Goal: Task Accomplishment & Management: Use online tool/utility

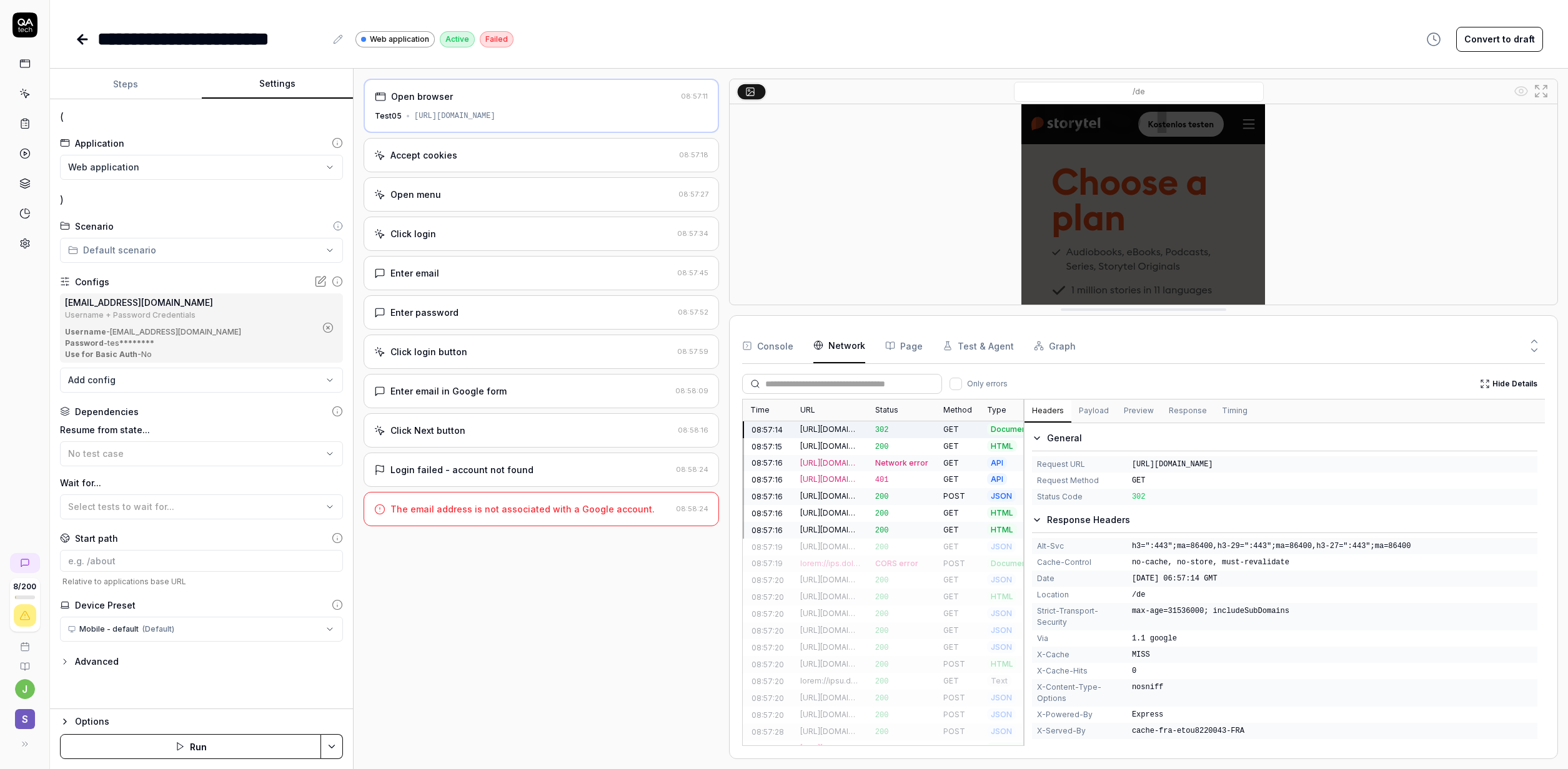
click at [198, 750] on button "Run" at bounding box center [190, 747] width 261 height 25
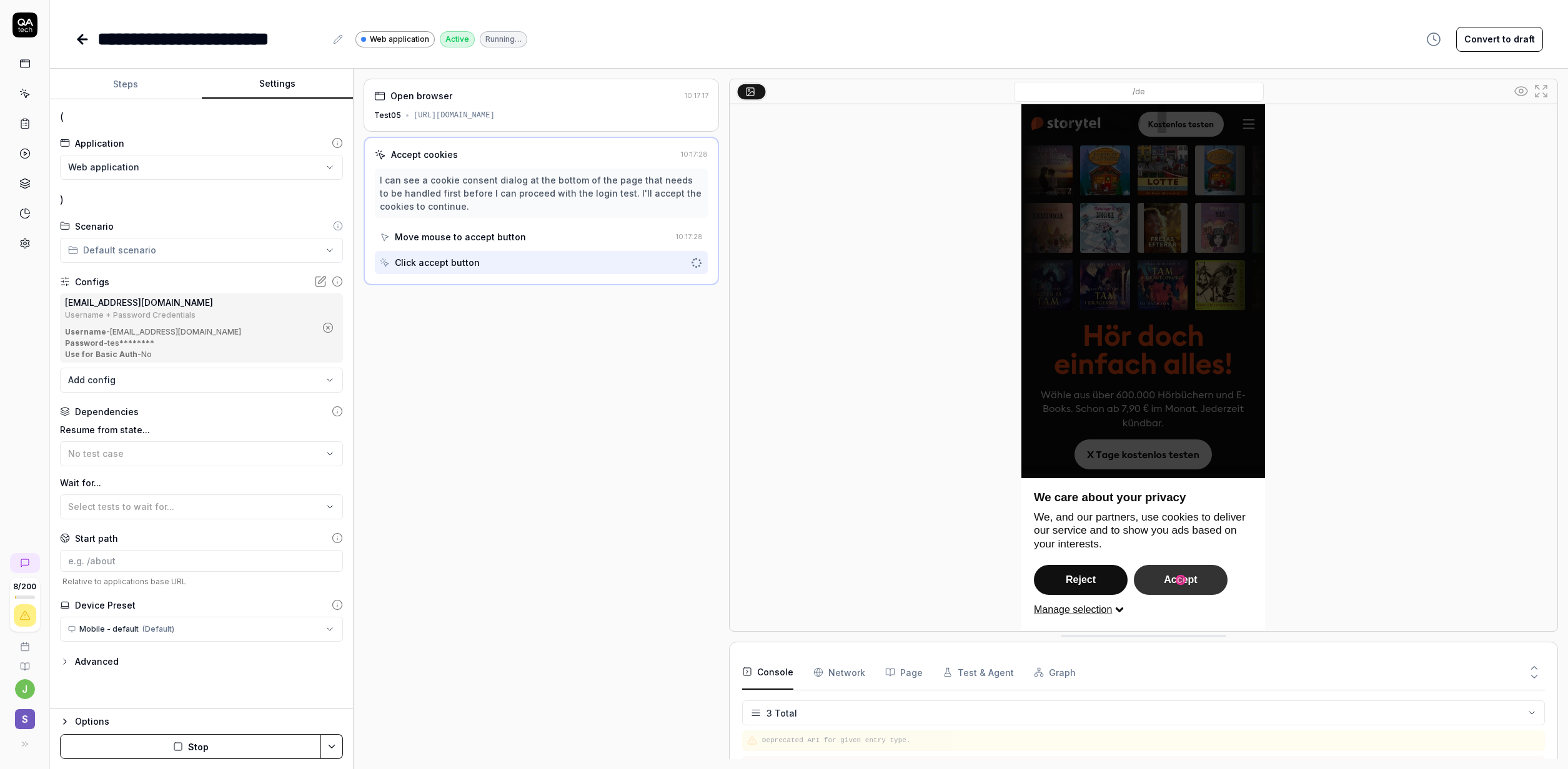
drag, startPoint x: 1072, startPoint y: 640, endPoint x: 1068, endPoint y: 689, distance: 49.2
click at [1069, 632] on div "/de" at bounding box center [1144, 356] width 829 height 553
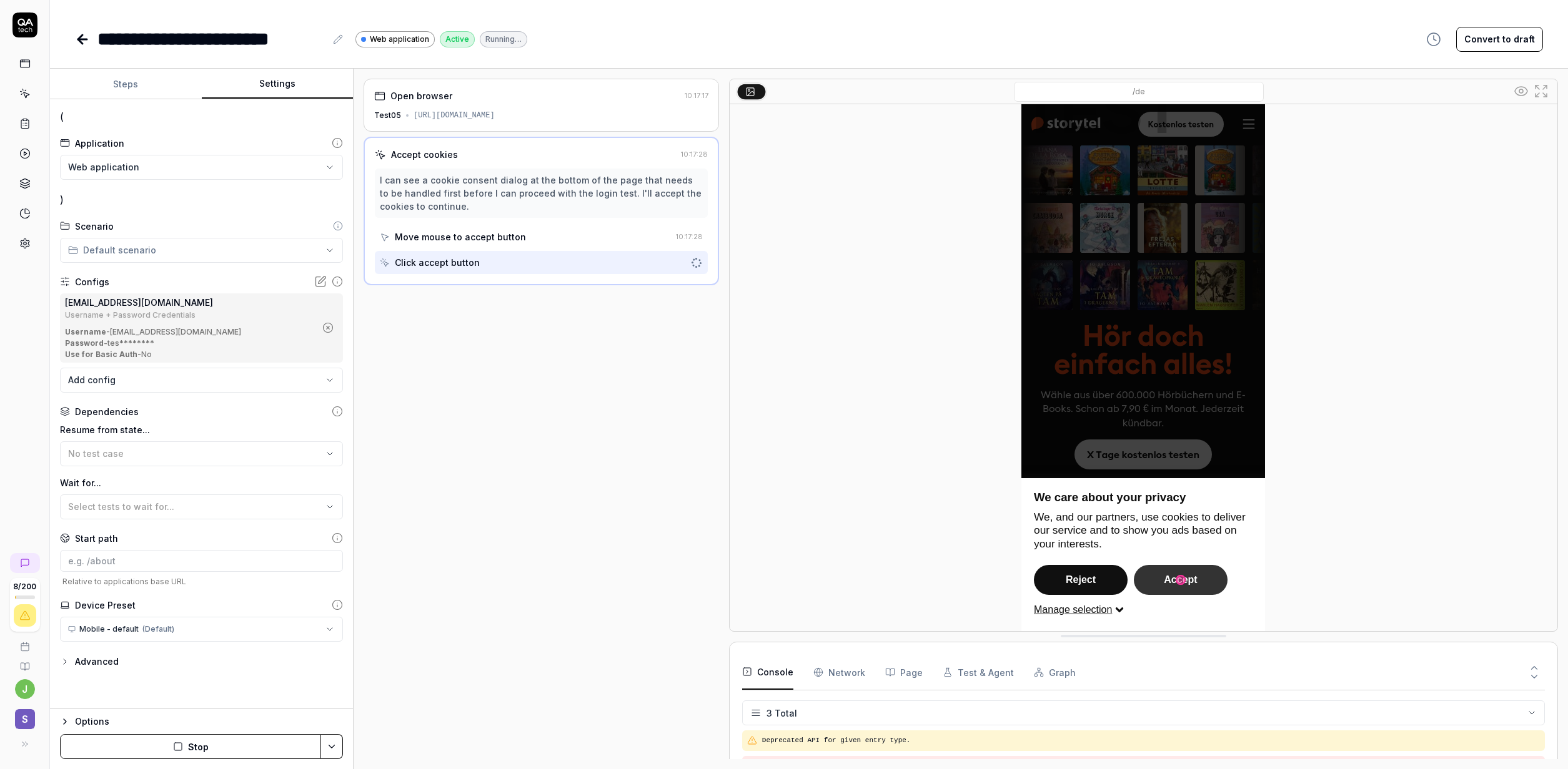
click at [620, 472] on div "Open browser 10:17:17 Test05 https://test05.storytel.com/?Storytel-Identity-Cli…" at bounding box center [541, 419] width 356 height 681
click at [1538, 677] on icon at bounding box center [1534, 677] width 11 height 11
click at [565, 476] on div "Open browser 10:17:17 Test05 https://test05.storytel.com/?Storytel-Identity-Cli…" at bounding box center [541, 419] width 356 height 681
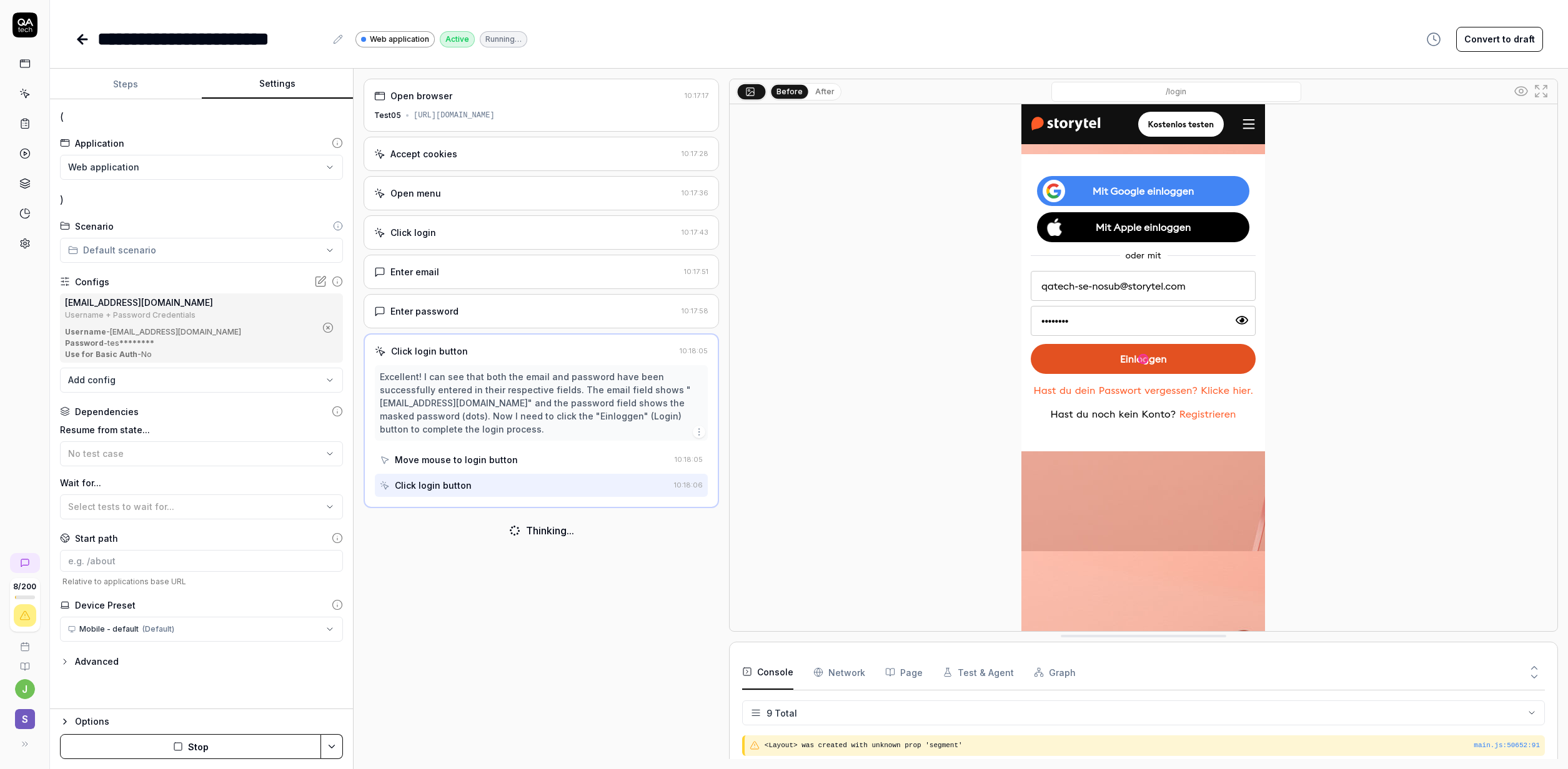
scroll to position [147, 0]
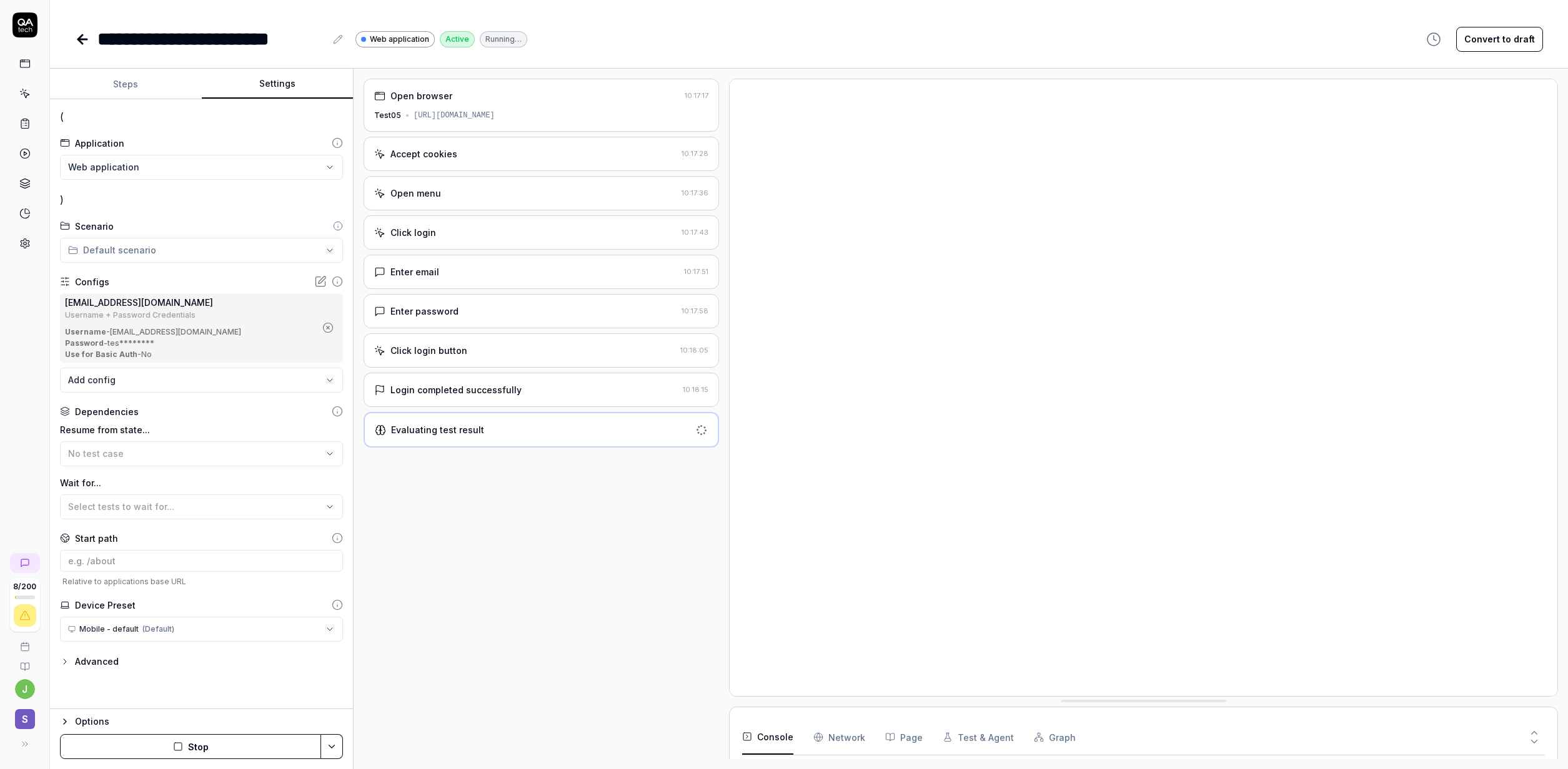
click at [572, 388] on div "Login completed successfully" at bounding box center [525, 390] width 303 height 13
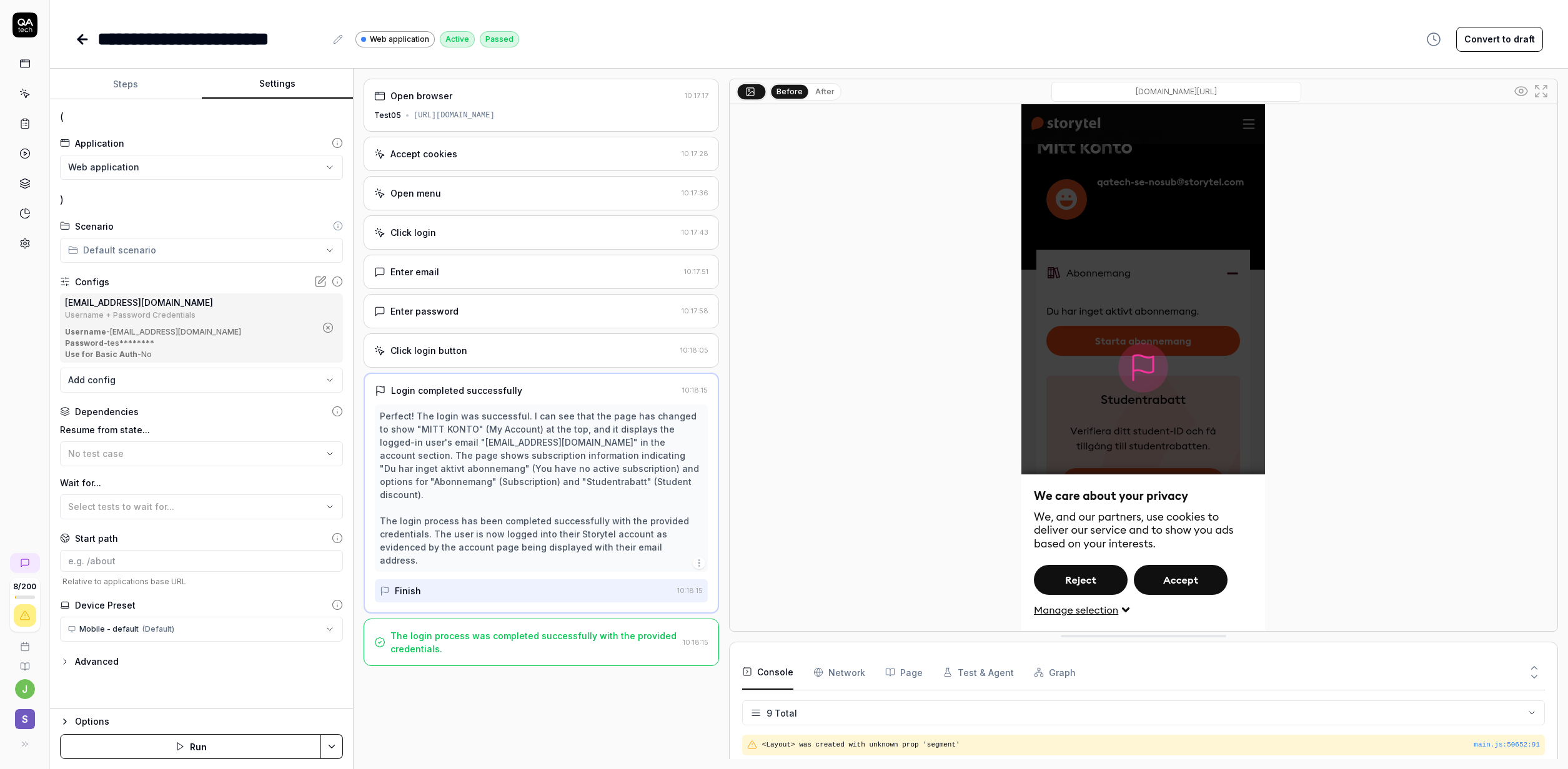
click at [72, 41] on div "**********" at bounding box center [809, 27] width 1518 height 53
click at [81, 39] on icon at bounding box center [82, 39] width 9 height 0
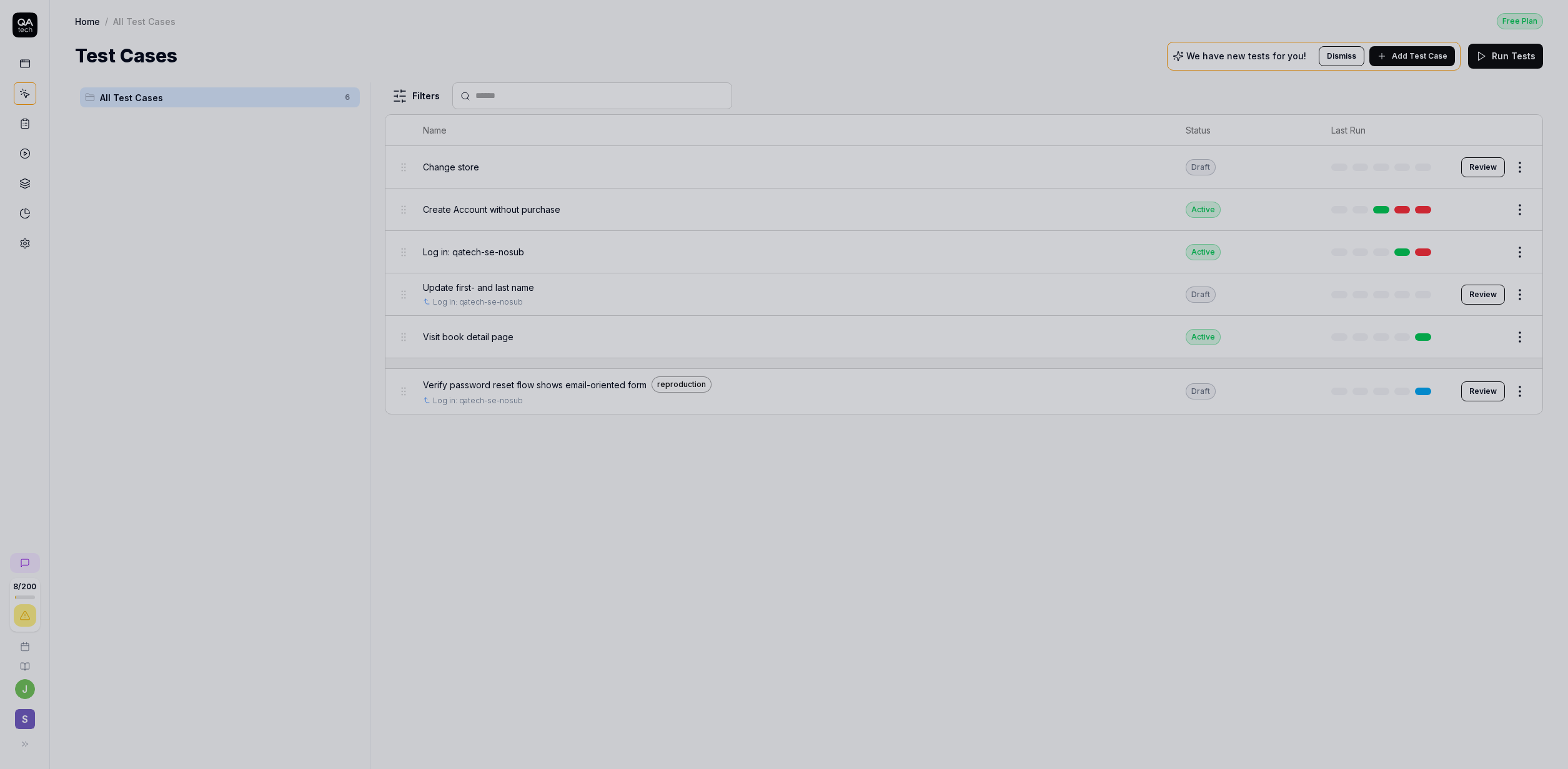
click at [995, 487] on div at bounding box center [784, 384] width 1568 height 769
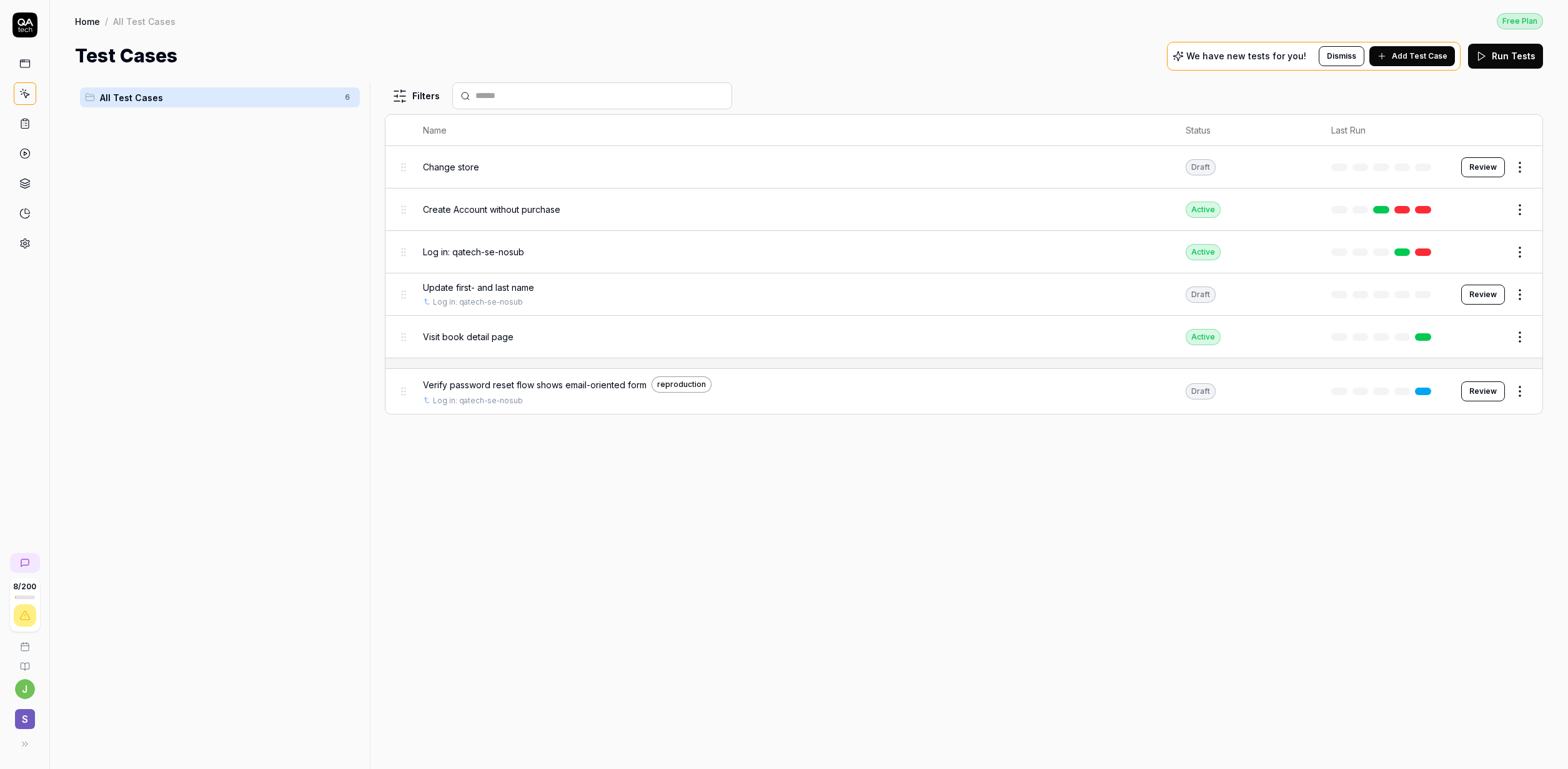
click at [29, 122] on icon at bounding box center [25, 124] width 11 height 11
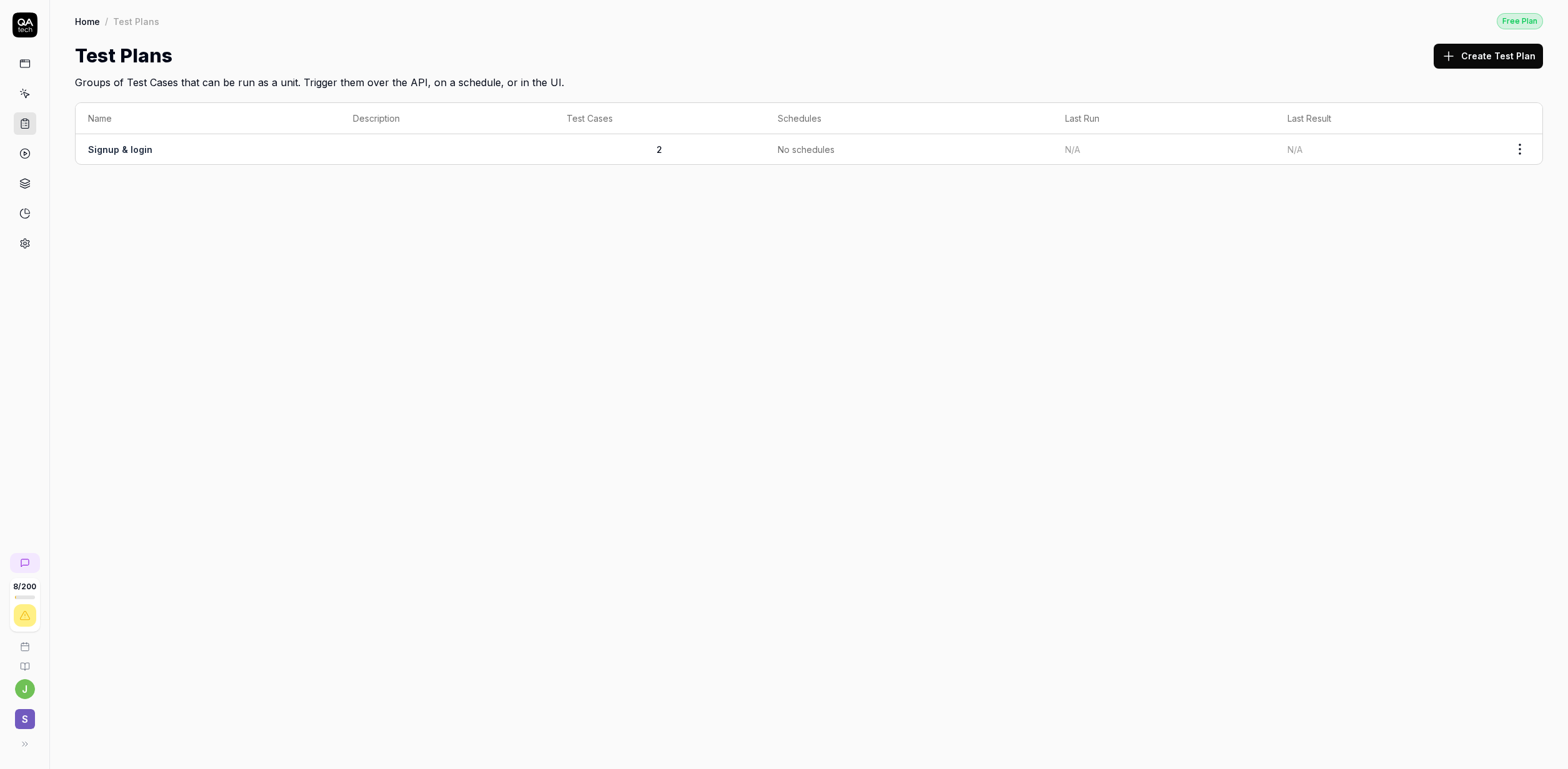
click at [177, 160] on td "Signup & login" at bounding box center [207, 149] width 265 height 30
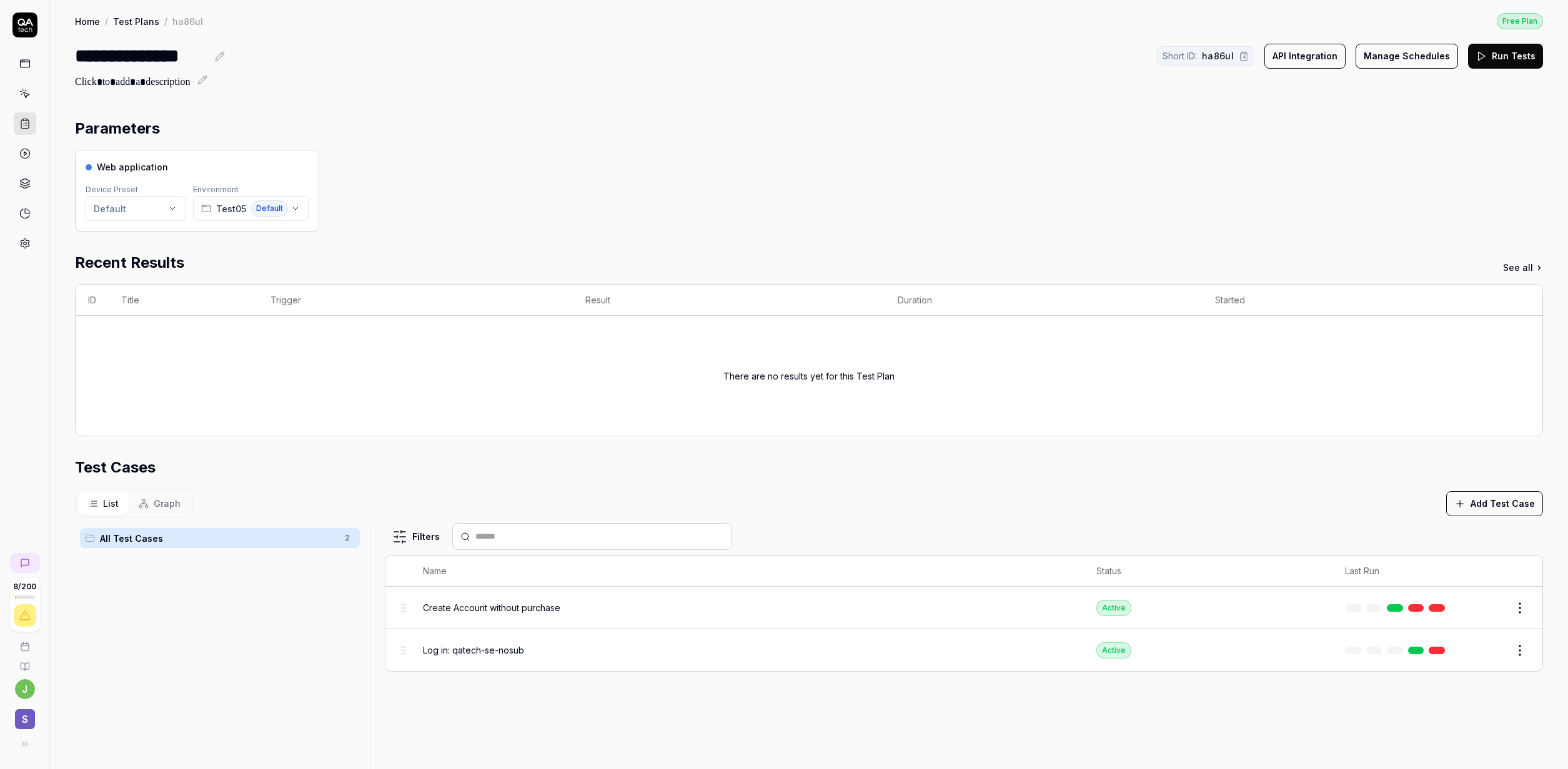
click at [655, 176] on div "Web application Device Preset Default Environment Test05 Default" at bounding box center [809, 191] width 1468 height 82
click at [164, 207] on html "**********" at bounding box center [784, 384] width 1568 height 769
click at [166, 240] on span "Mobile - default" at bounding box center [176, 245] width 131 height 11
click at [449, 223] on div "Web application Device Preset Default Environment Test05 Default" at bounding box center [809, 191] width 1468 height 82
click at [246, 215] on div "Test05 Default" at bounding box center [244, 208] width 87 height 16
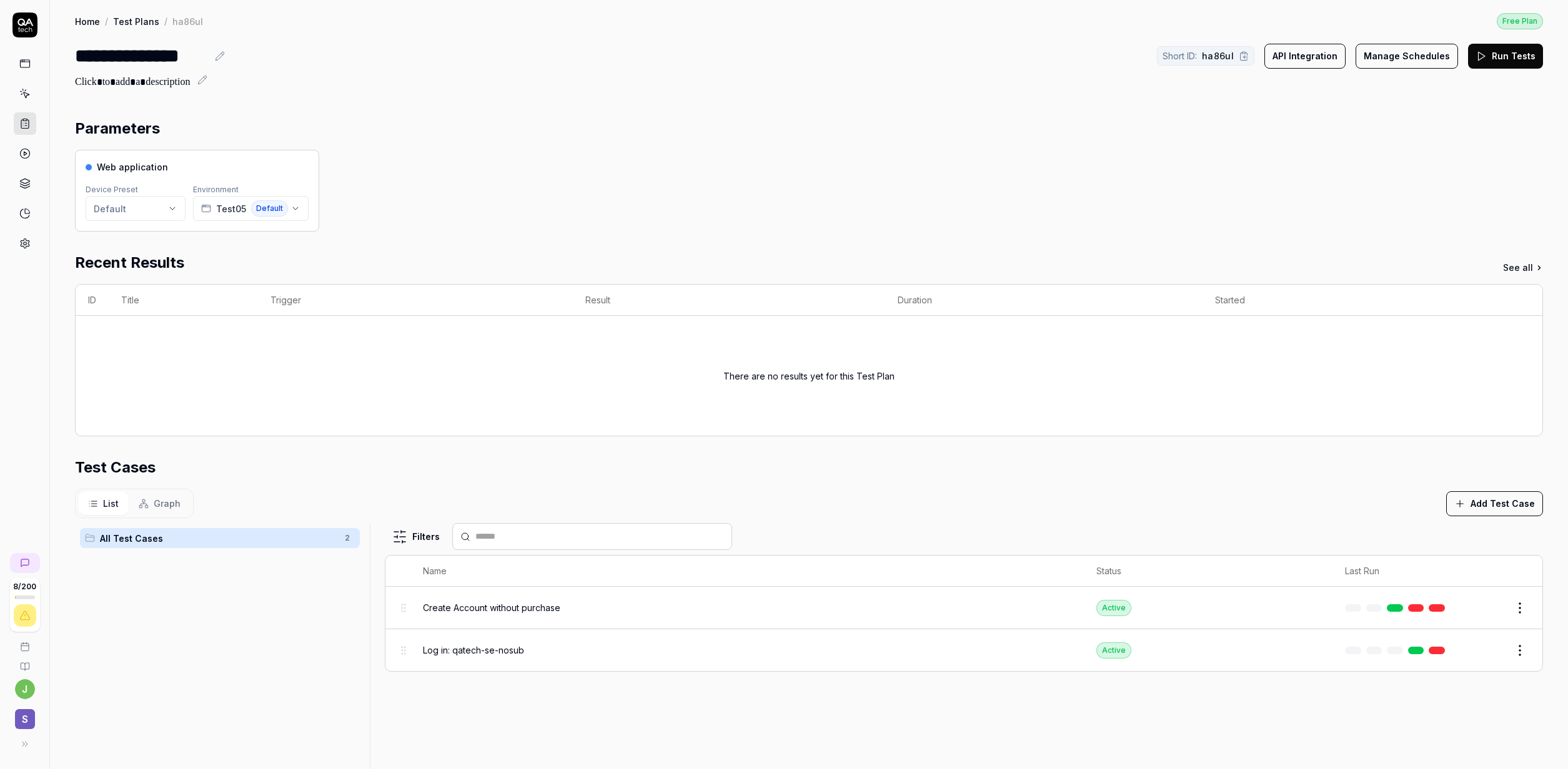
drag, startPoint x: 682, startPoint y: 248, endPoint x: 547, endPoint y: 198, distance: 144.0
click at [678, 247] on div "Parameters Web application Device Preset Default Environment Test05 Default Rec…" at bounding box center [809, 580] width 1468 height 926
click at [630, 164] on div "Web application Device Preset Default Environment Test05 Default" at bounding box center [809, 191] width 1468 height 82
click at [1487, 59] on button "Run Tests" at bounding box center [1505, 56] width 75 height 25
click at [750, 217] on div "Web application Device Preset Default Environment Test05 Default" at bounding box center [809, 191] width 1468 height 82
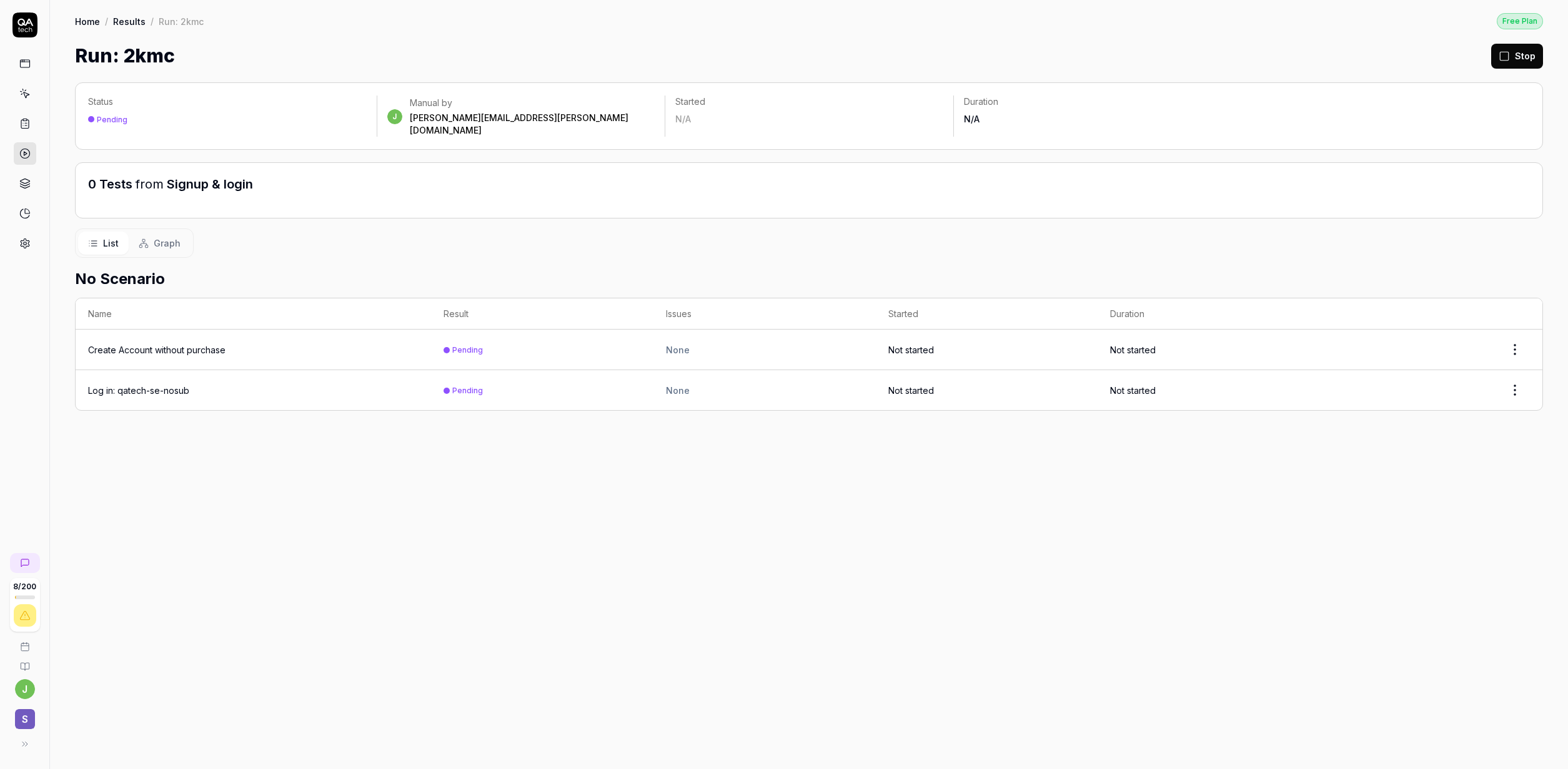
click at [170, 530] on div "Status Pending j Manual by jimmy.utterstrom@storytel.com Started N/A Duration N…" at bounding box center [809, 420] width 1518 height 700
drag, startPoint x: 145, startPoint y: 461, endPoint x: 135, endPoint y: 485, distance: 26.0
click at [145, 461] on div "Status Running j Manual by jimmy.utterstrom@storytel.com Started Just now Durat…" at bounding box center [809, 420] width 1518 height 700
click at [21, 719] on span "S" at bounding box center [25, 719] width 20 height 20
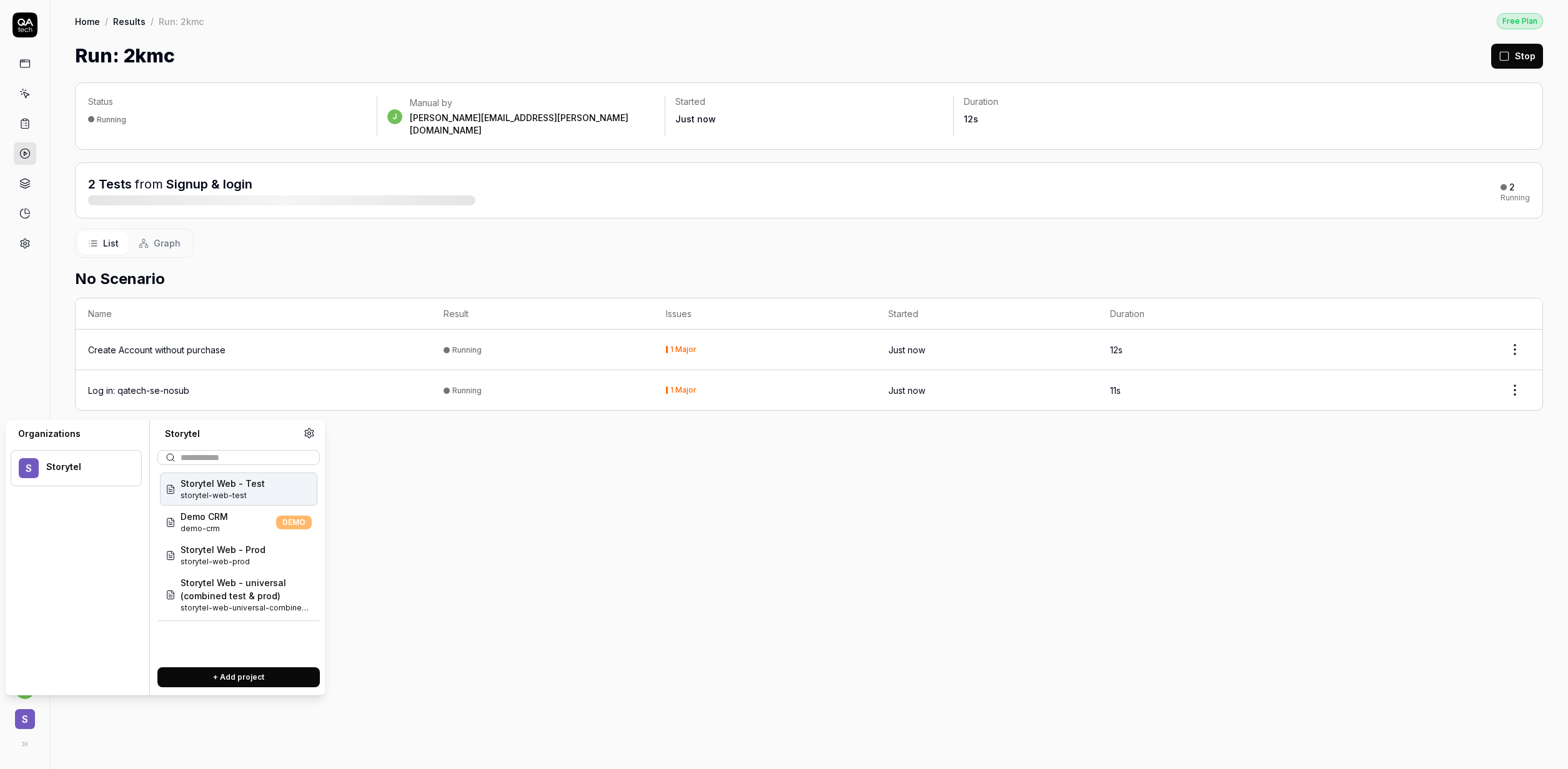
click at [314, 433] on icon at bounding box center [309, 433] width 11 height 11
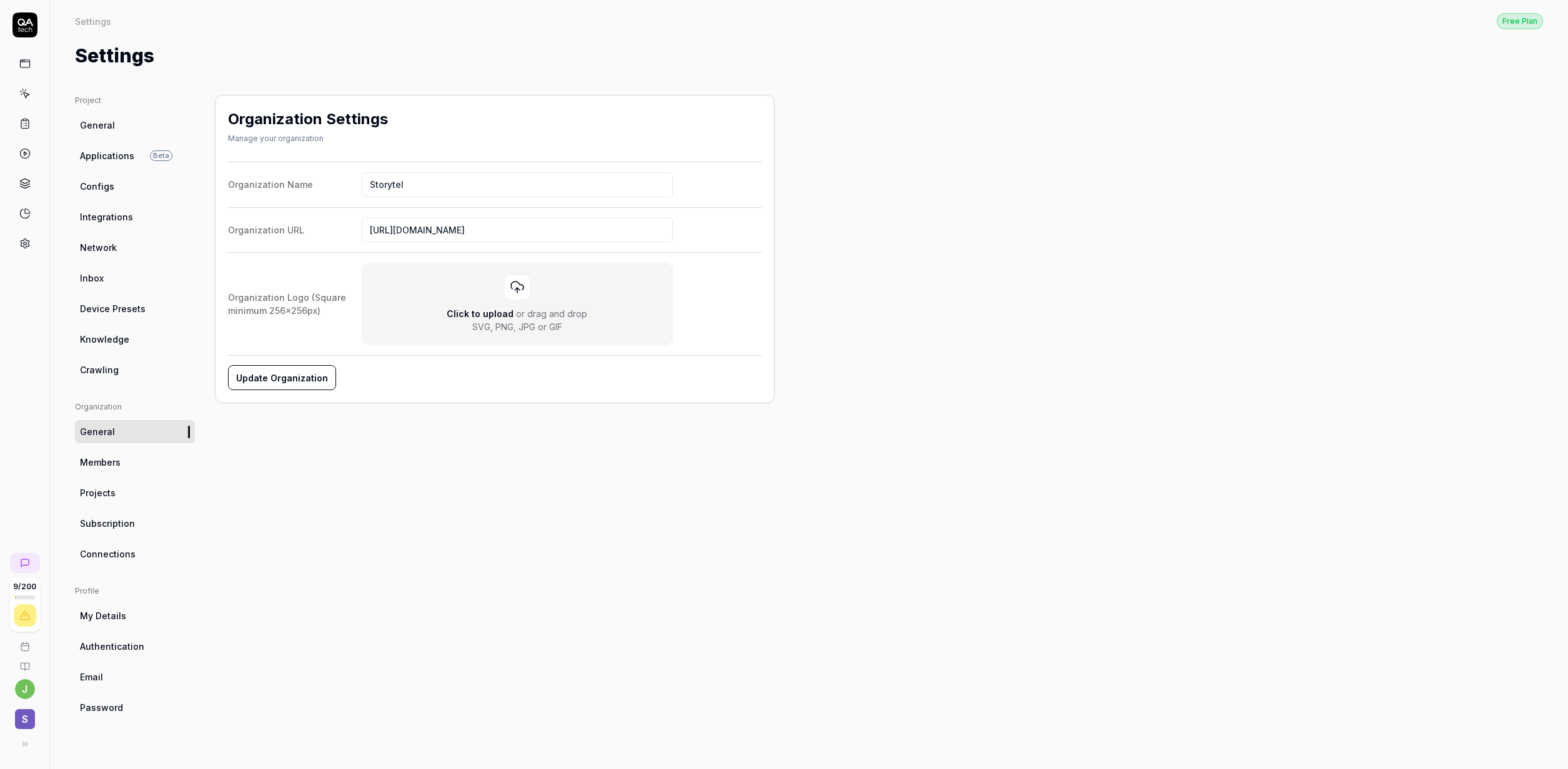
click at [125, 127] on link "General" at bounding box center [135, 125] width 120 height 23
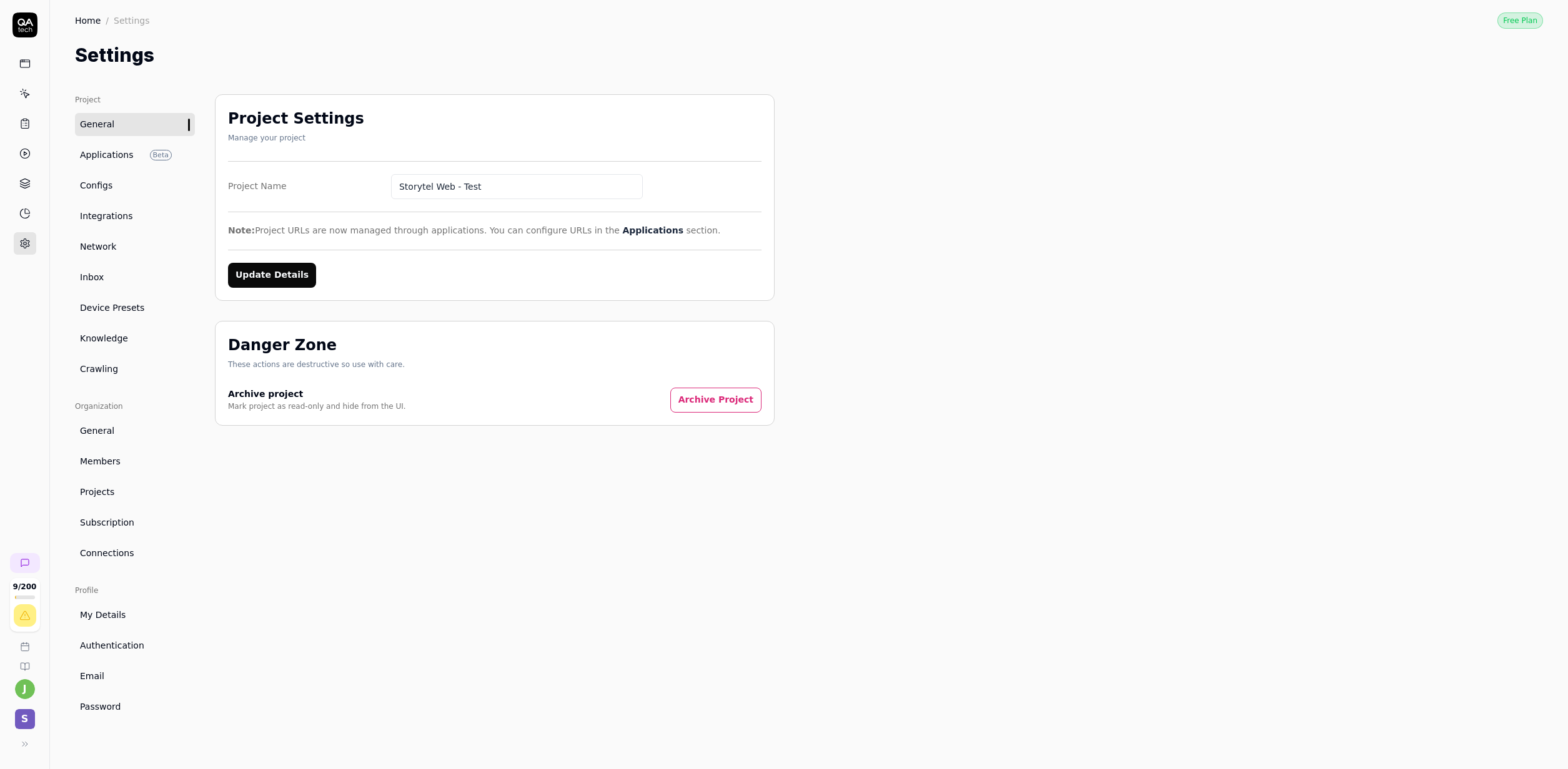
click at [18, 682] on html "9 / 200 j S Home / Settings Free Plan Home / Settings Free Plan Settings Projec…" at bounding box center [784, 384] width 1568 height 769
click at [78, 617] on div "Profile" at bounding box center [148, 606] width 270 height 28
click at [27, 682] on html "9 / 200 j S Home / Settings Free Plan Home / Settings Free Plan Settings Projec…" at bounding box center [784, 384] width 1568 height 769
click at [48, 598] on div "Profile" at bounding box center [148, 606] width 270 height 28
click at [118, 608] on link "My Details" at bounding box center [135, 615] width 120 height 23
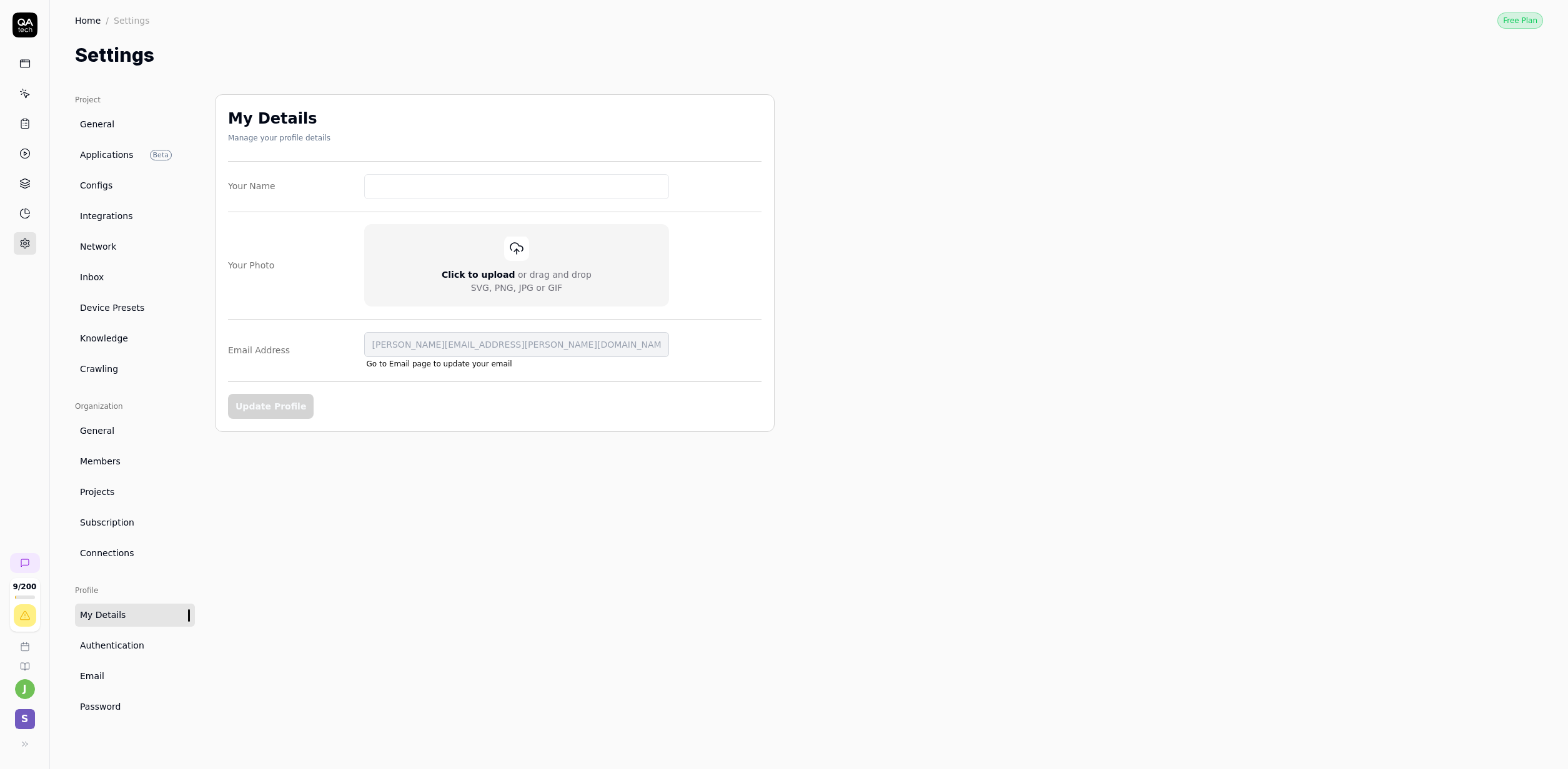
click at [110, 452] on link "Members" at bounding box center [135, 462] width 120 height 23
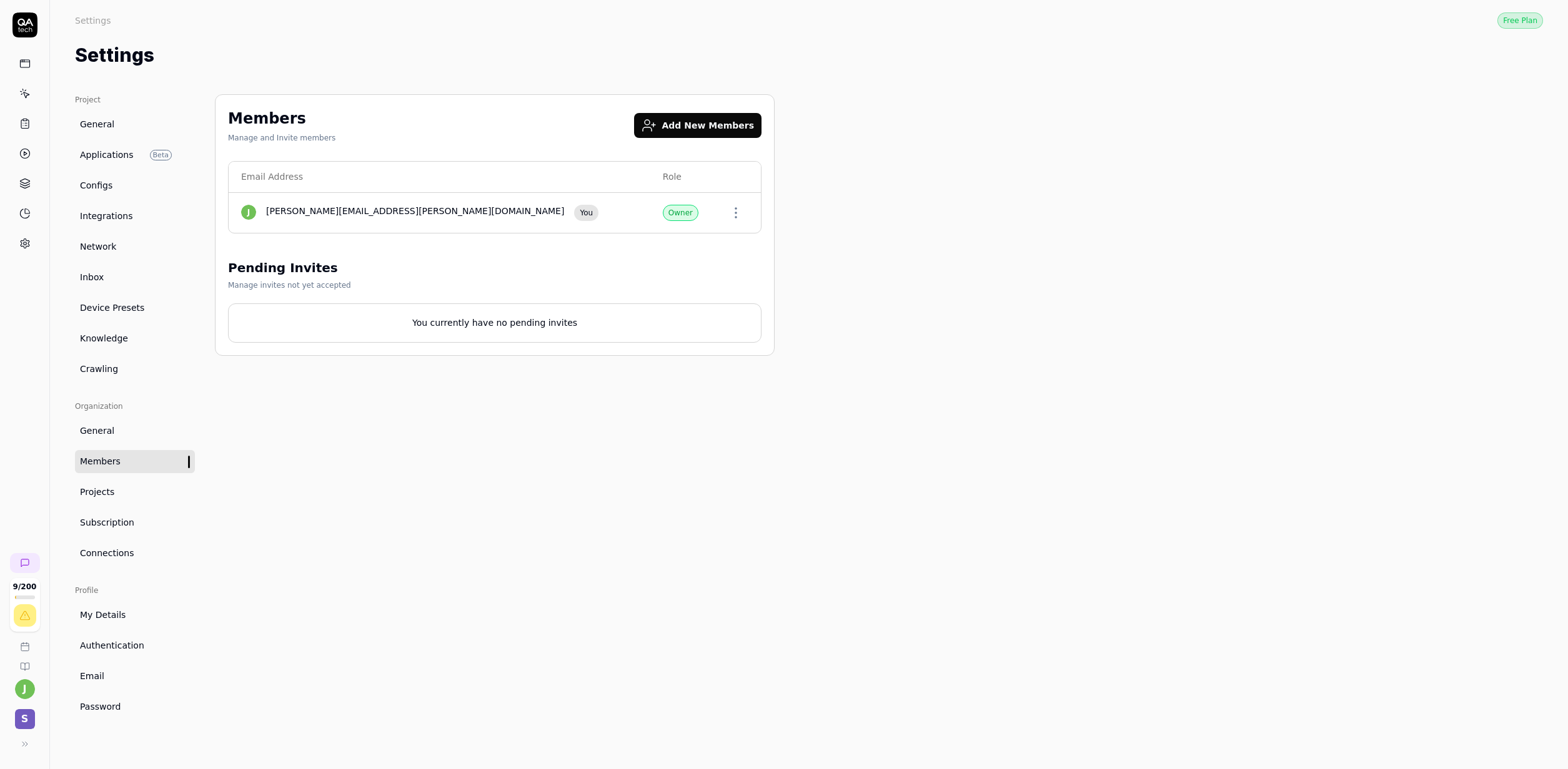
click at [105, 490] on span "Projects" at bounding box center [97, 492] width 34 height 13
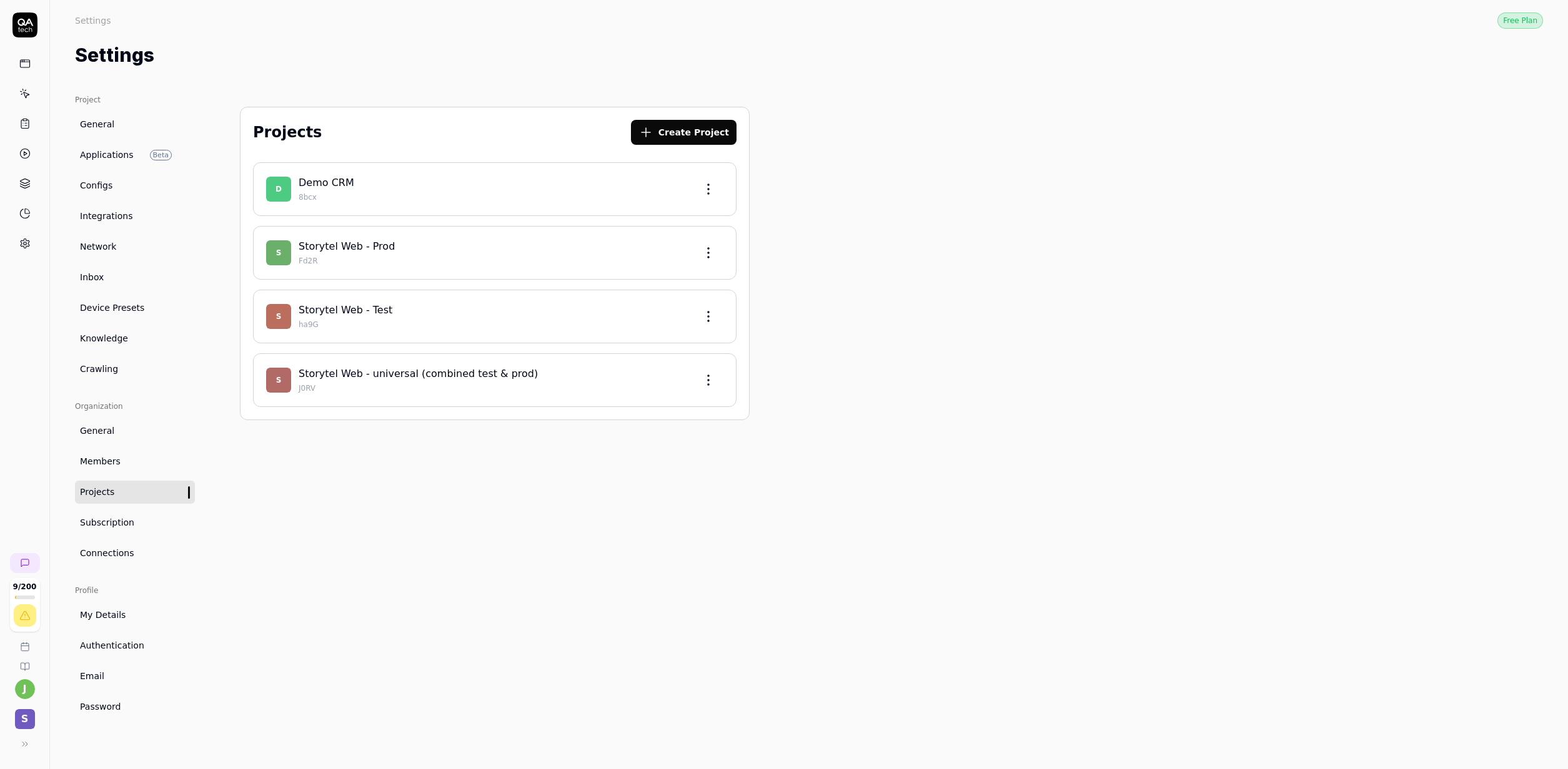
click at [718, 381] on html "9 / 200 j S Settings Free Plan Settings Free Plan Settings Project General Appl…" at bounding box center [784, 384] width 1568 height 769
click at [642, 437] on div "Edit" at bounding box center [661, 438] width 119 height 28
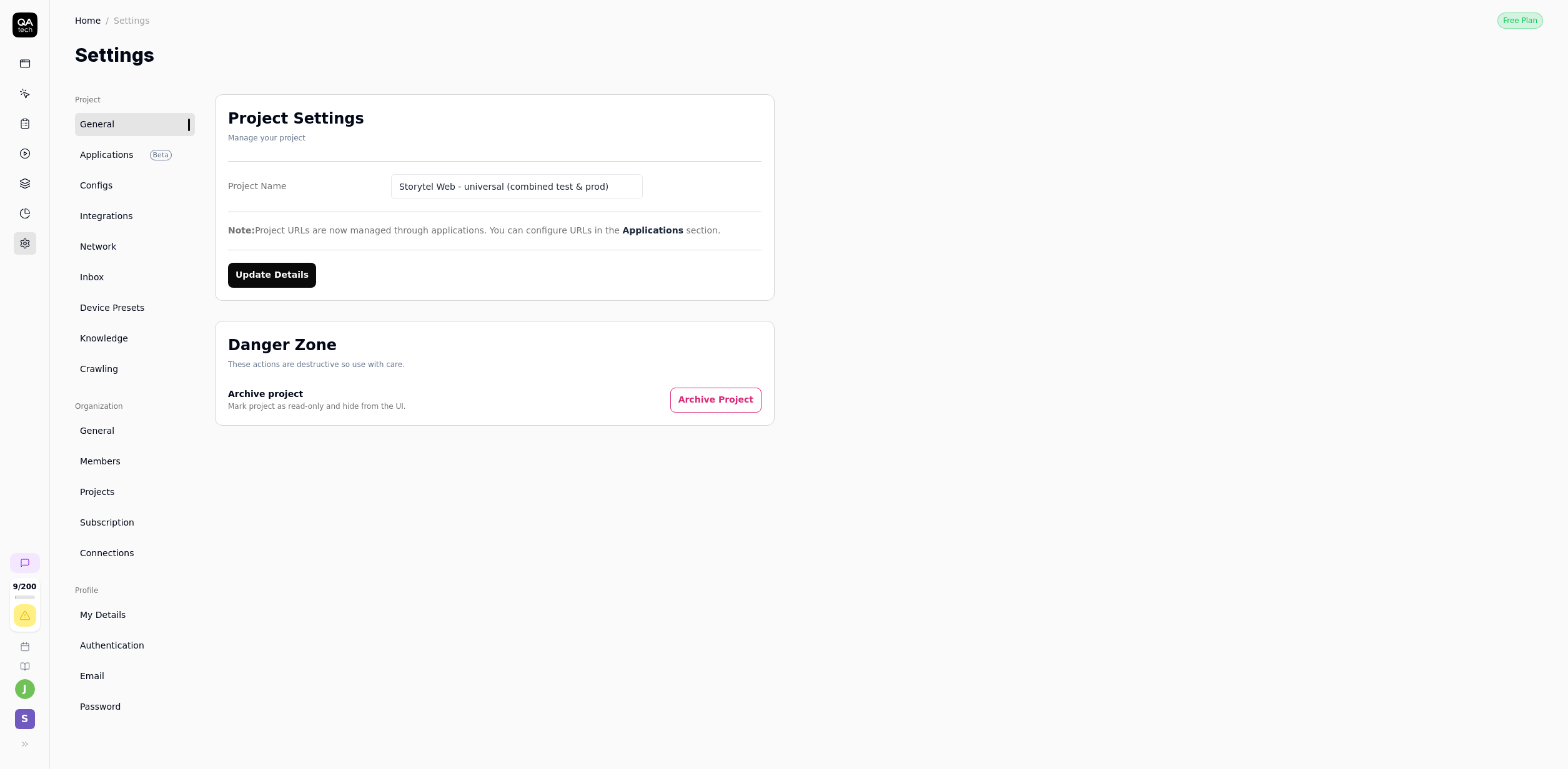
click at [686, 394] on button "Archive Project" at bounding box center [716, 400] width 91 height 25
click at [476, 163] on body "9 / 200 j S Home / Settings Free Plan Home / Settings Free Plan Settings Projec…" at bounding box center [784, 384] width 1568 height 769
click at [479, 183] on input "Storytel Web - universal (combined test & prod)" at bounding box center [516, 186] width 252 height 25
click at [718, 400] on button "Archive Project" at bounding box center [716, 400] width 91 height 25
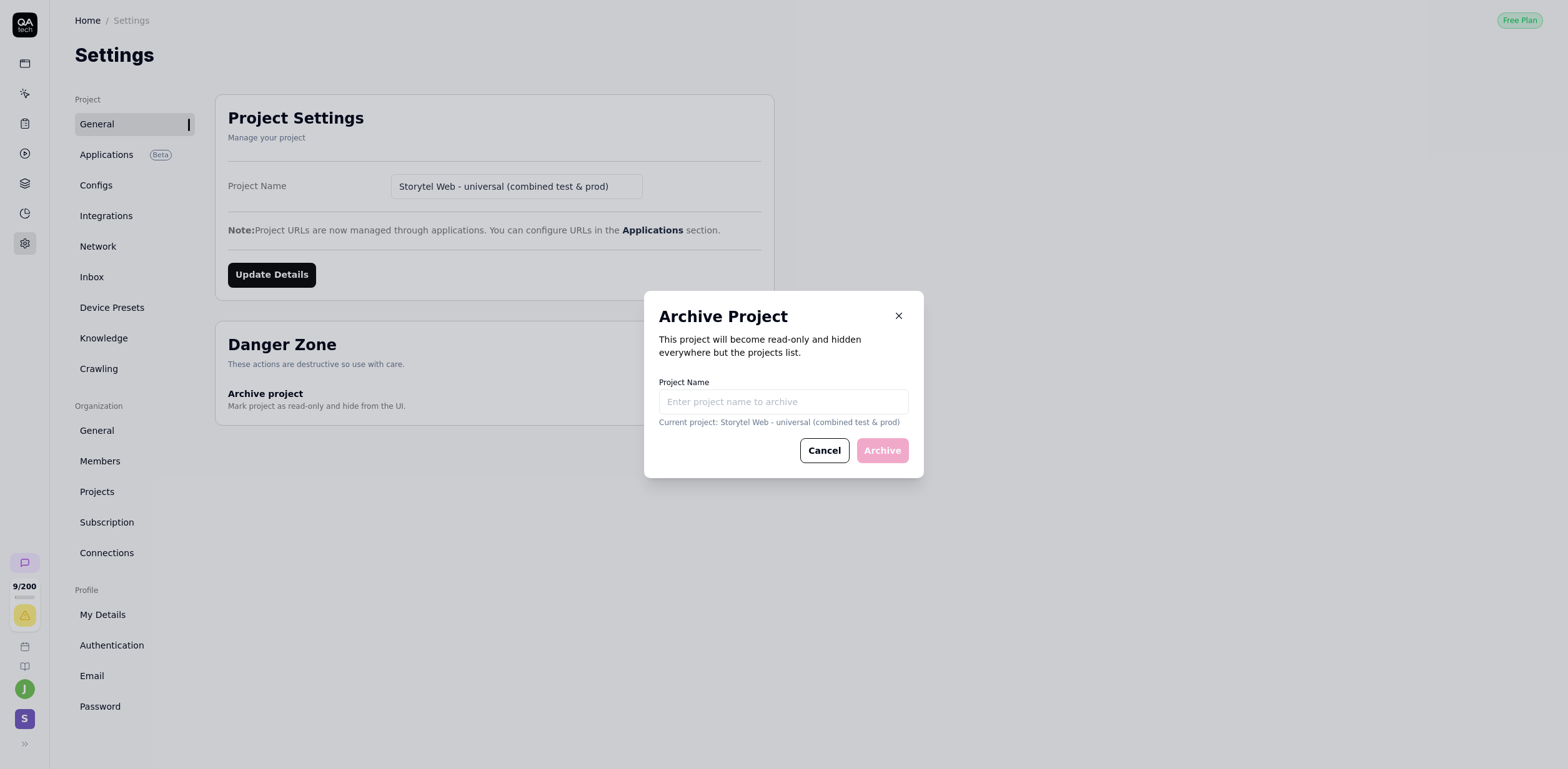
click at [734, 403] on input "Project Name" at bounding box center [784, 402] width 250 height 25
type input "Storytel Web - universal (combined test & prod)"
click at [869, 449] on button "Archive" at bounding box center [882, 451] width 52 height 25
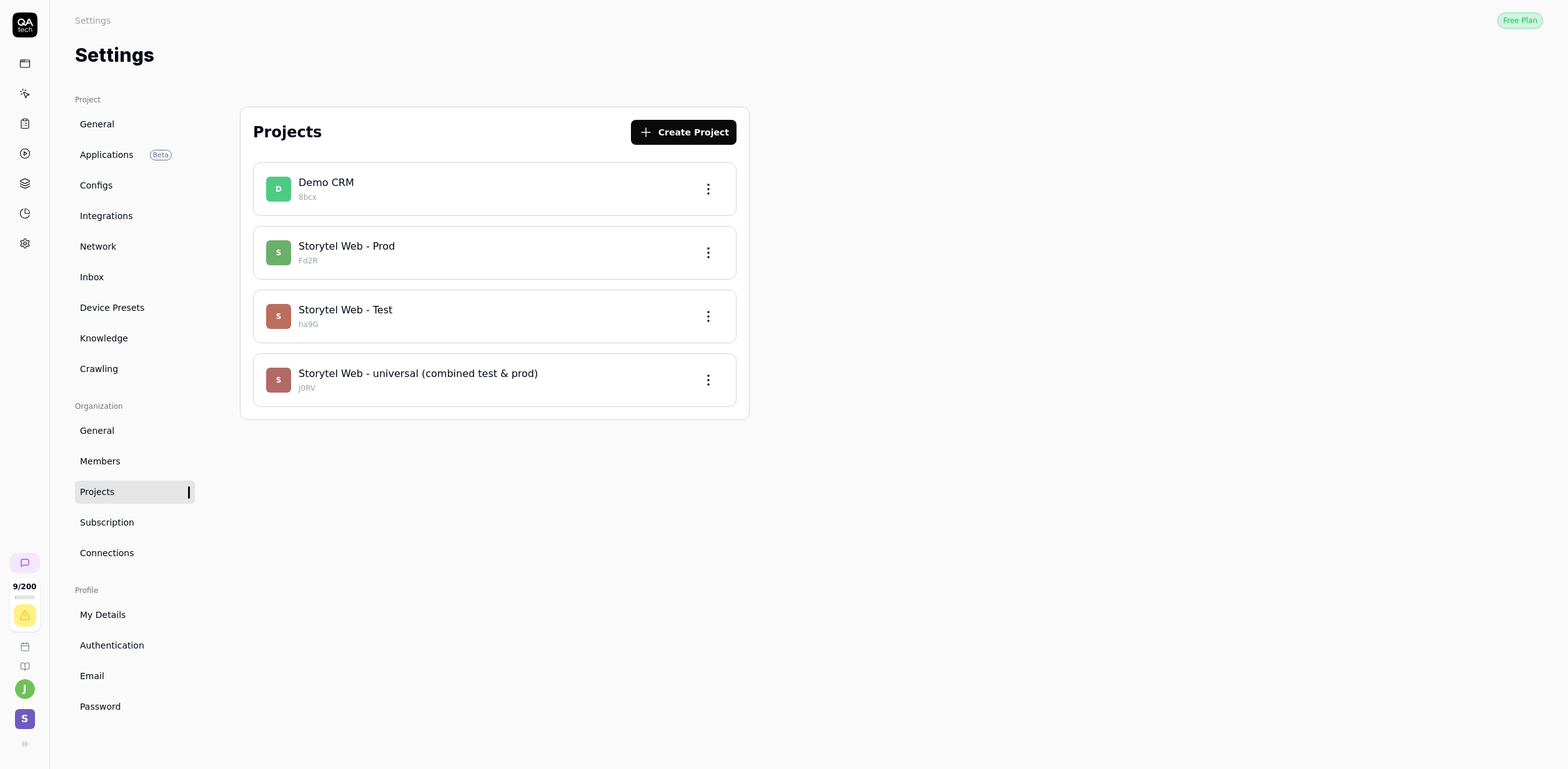
click at [283, 500] on div "Projects Create Project D Demo CRM 8bcx S Storytel Web - Prod Fd2R S Storytel W…" at bounding box center [494, 419] width 560 height 650
click at [241, 604] on div "Projects Create Project D Demo CRM 8bcx S Storytel Web - Prod Fd2R S Storytel W…" at bounding box center [494, 419] width 560 height 649
click at [119, 440] on link "General" at bounding box center [135, 432] width 120 height 23
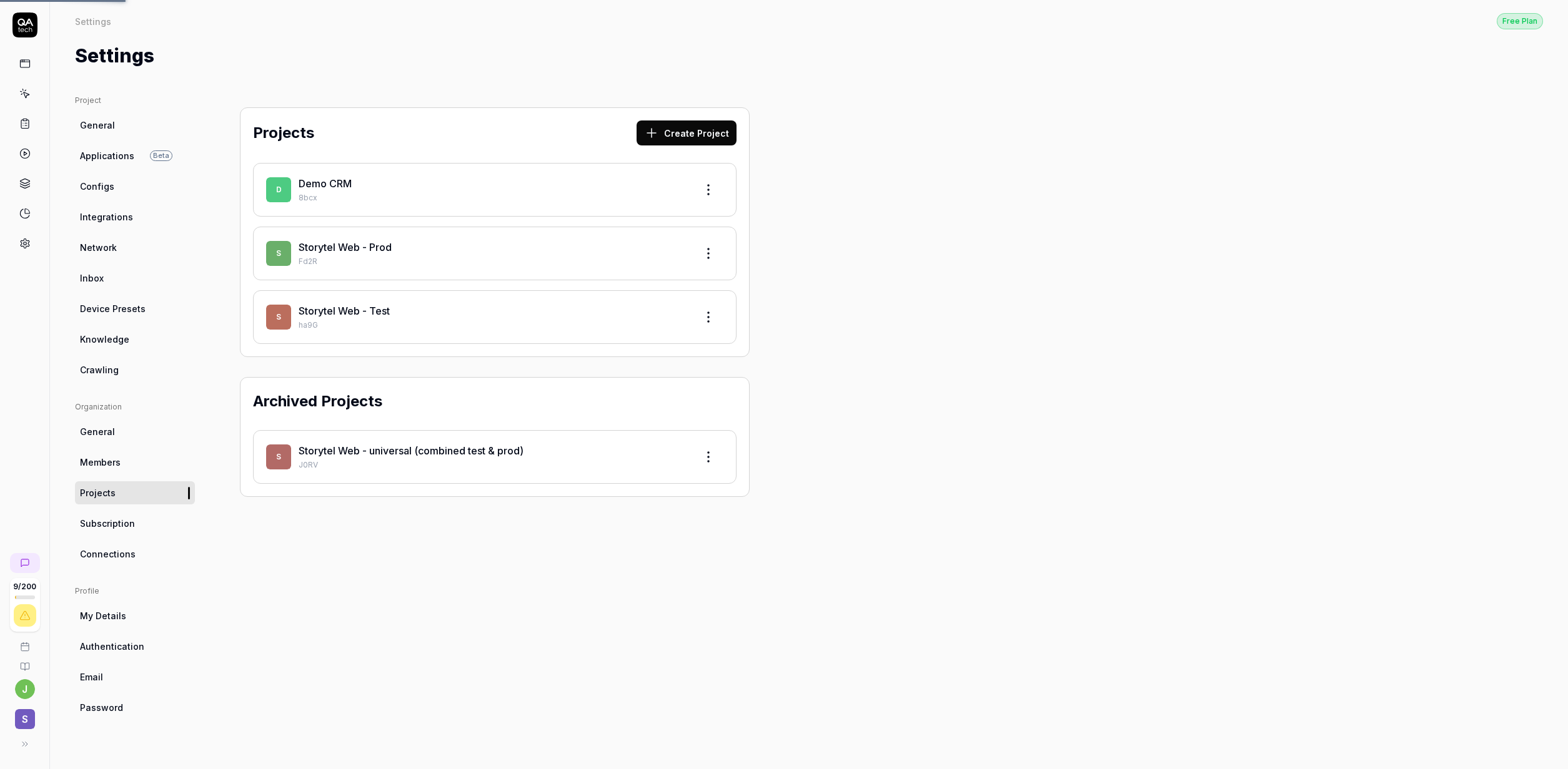
click at [118, 468] on span "Members" at bounding box center [100, 463] width 41 height 13
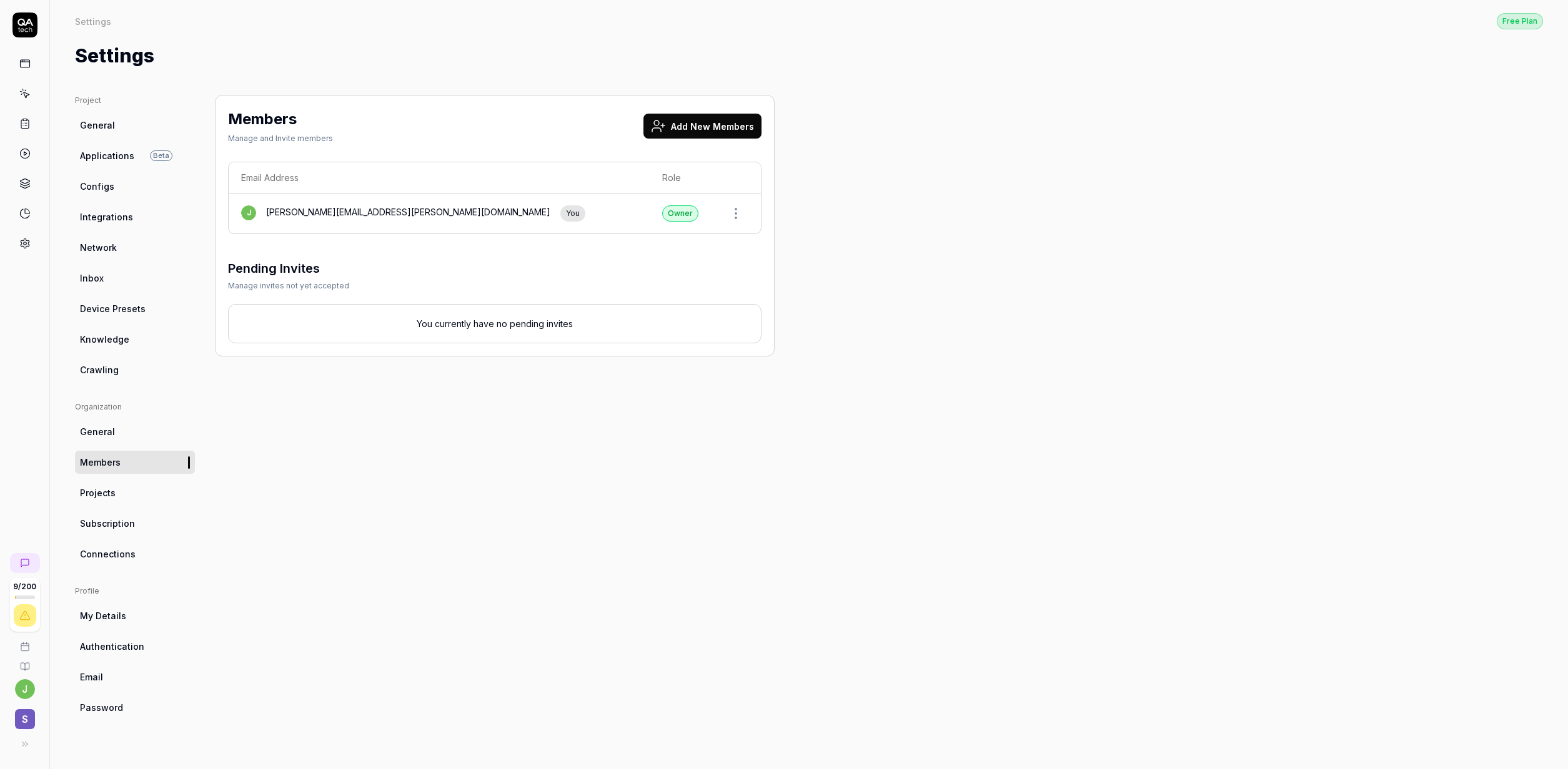
click at [673, 122] on button "Add New Members" at bounding box center [703, 126] width 118 height 25
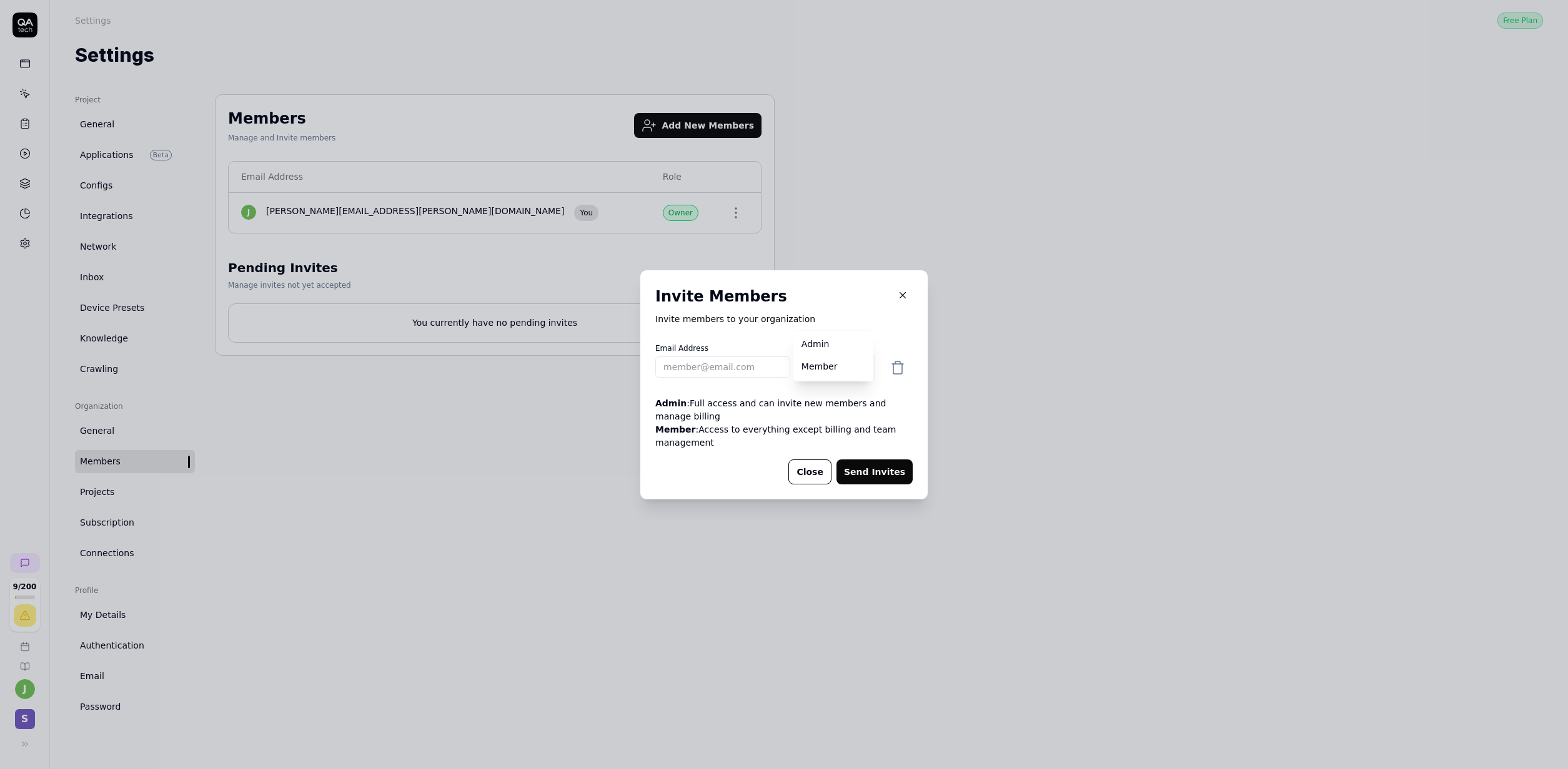
click at [820, 374] on body "9 / 200 j S Settings Free Plan Settings Free Plan Settings Project General Appl…" at bounding box center [784, 384] width 1568 height 769
select select "*"
drag, startPoint x: 829, startPoint y: 346, endPoint x: 811, endPoint y: 354, distance: 19.7
click at [715, 368] on input "email" at bounding box center [723, 367] width 135 height 21
click at [716, 367] on input "email" at bounding box center [723, 367] width 135 height 21
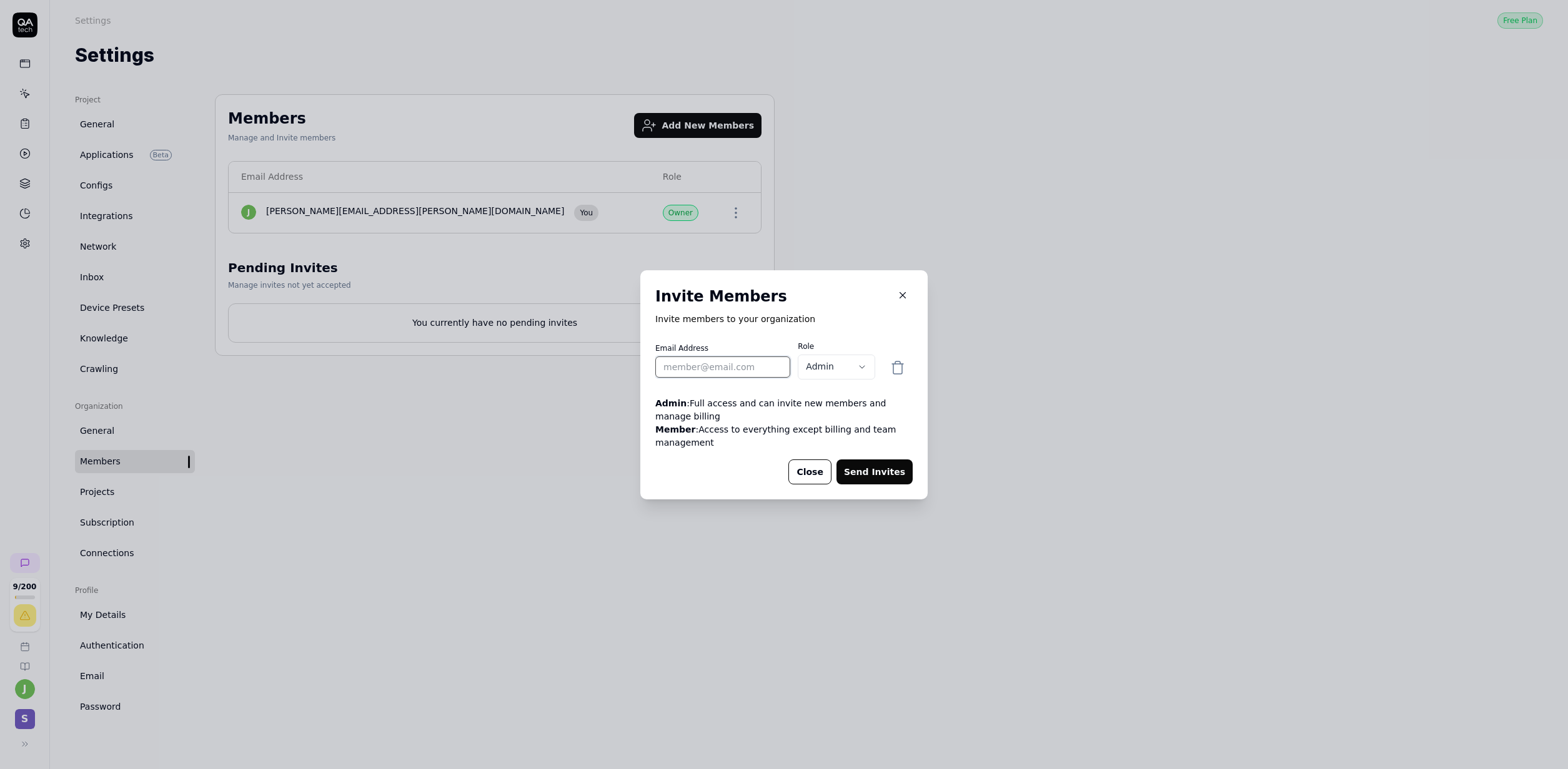
click at [716, 367] on input "email" at bounding box center [723, 367] width 135 height 21
click at [722, 358] on input "email" at bounding box center [723, 367] width 135 height 21
click at [735, 365] on input "email" at bounding box center [723, 367] width 135 height 21
paste input "joakim.wimmerstedt@storytel.com"
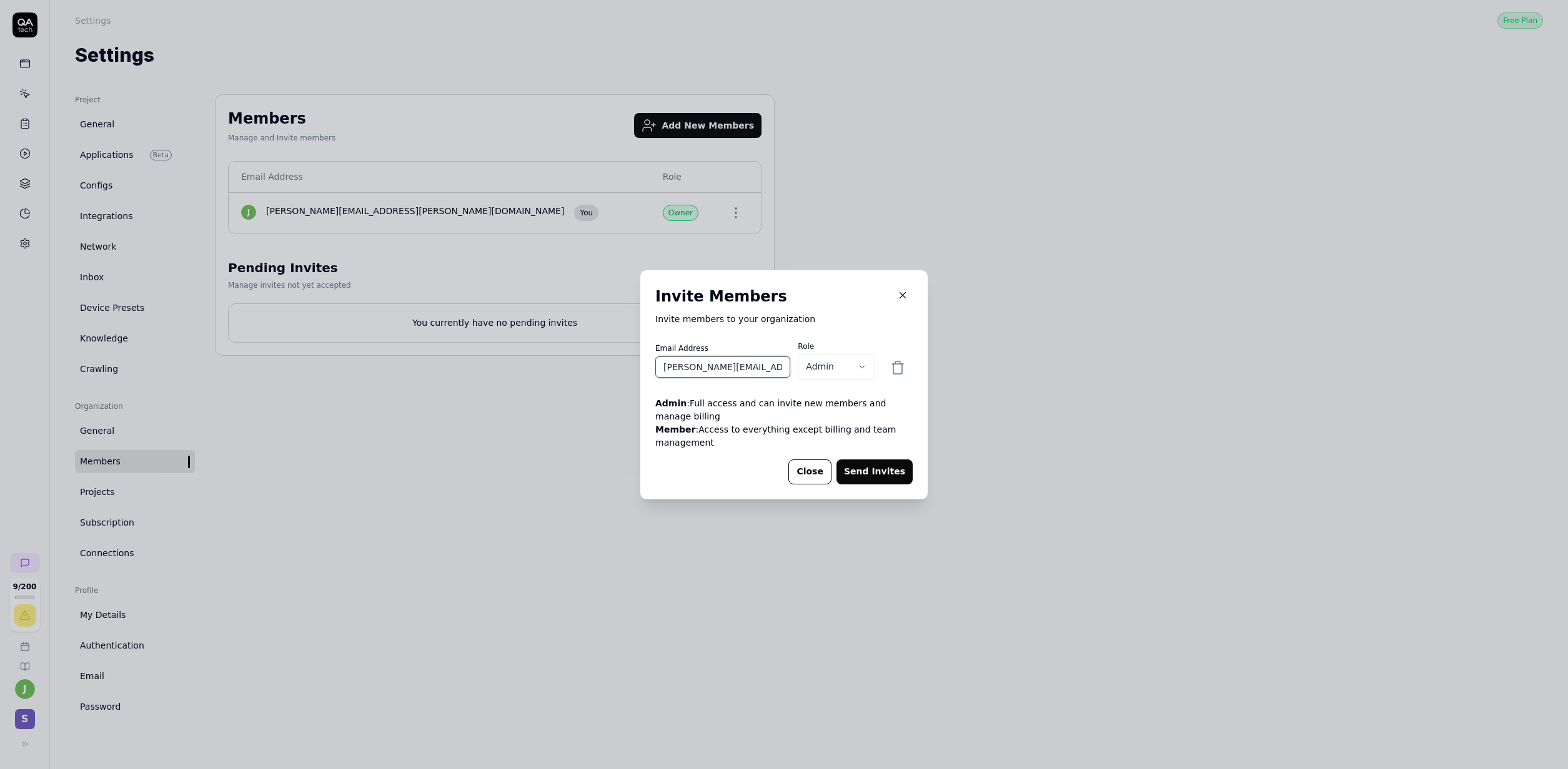
scroll to position [0, 27]
type input "joakim.wimmerstedt@storytel.com"
click at [774, 318] on p "Invite members to your organization" at bounding box center [784, 319] width 258 height 13
click at [732, 358] on input "joakim.wimmerstedt@storytel.com" at bounding box center [723, 367] width 135 height 21
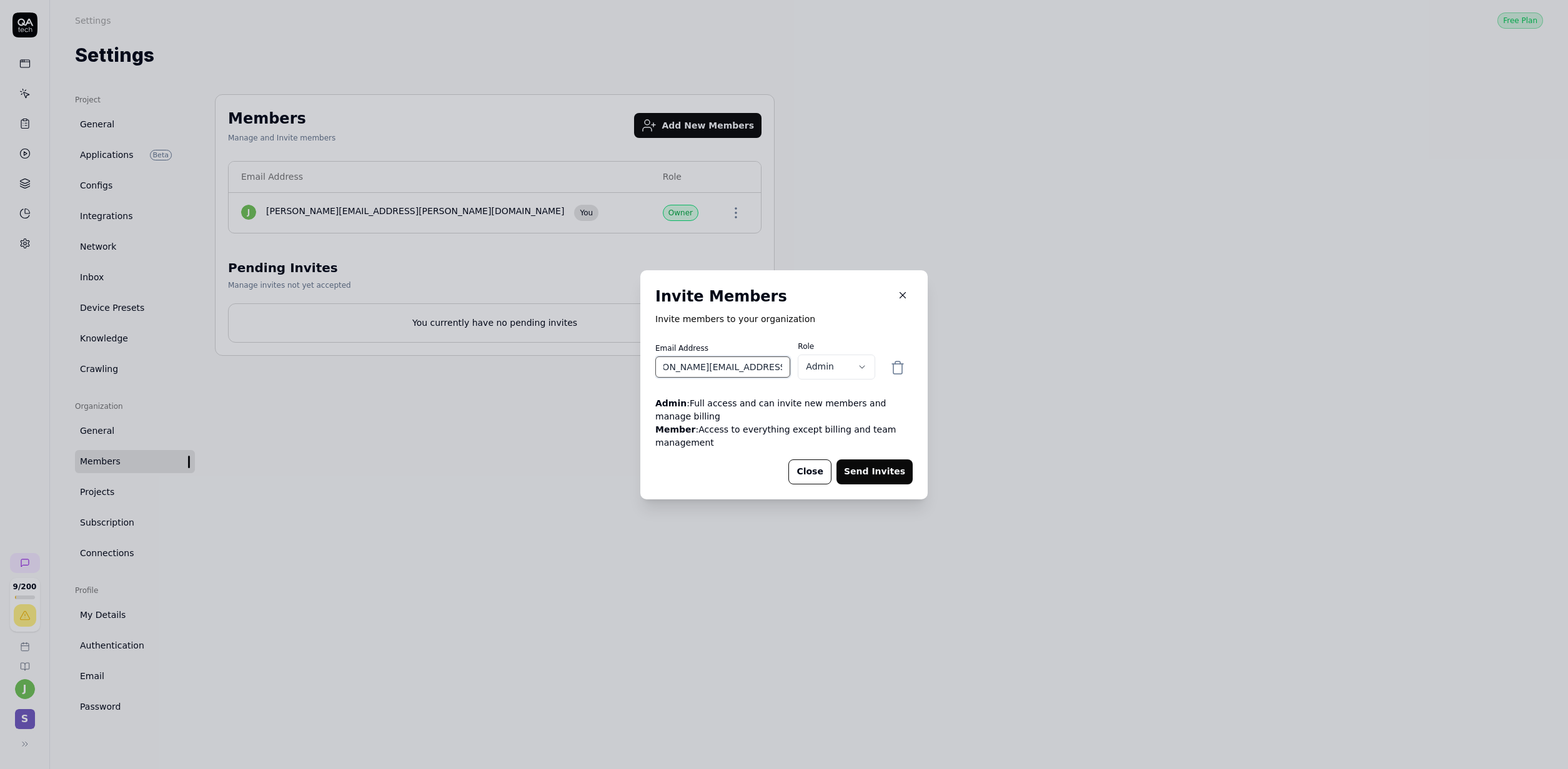
click at [732, 358] on input "joakim.wimmerstedt@storytel.com" at bounding box center [723, 367] width 135 height 21
click at [729, 347] on label "Email Address" at bounding box center [723, 349] width 135 height 11
click at [880, 473] on button "Send Invites" at bounding box center [875, 471] width 76 height 25
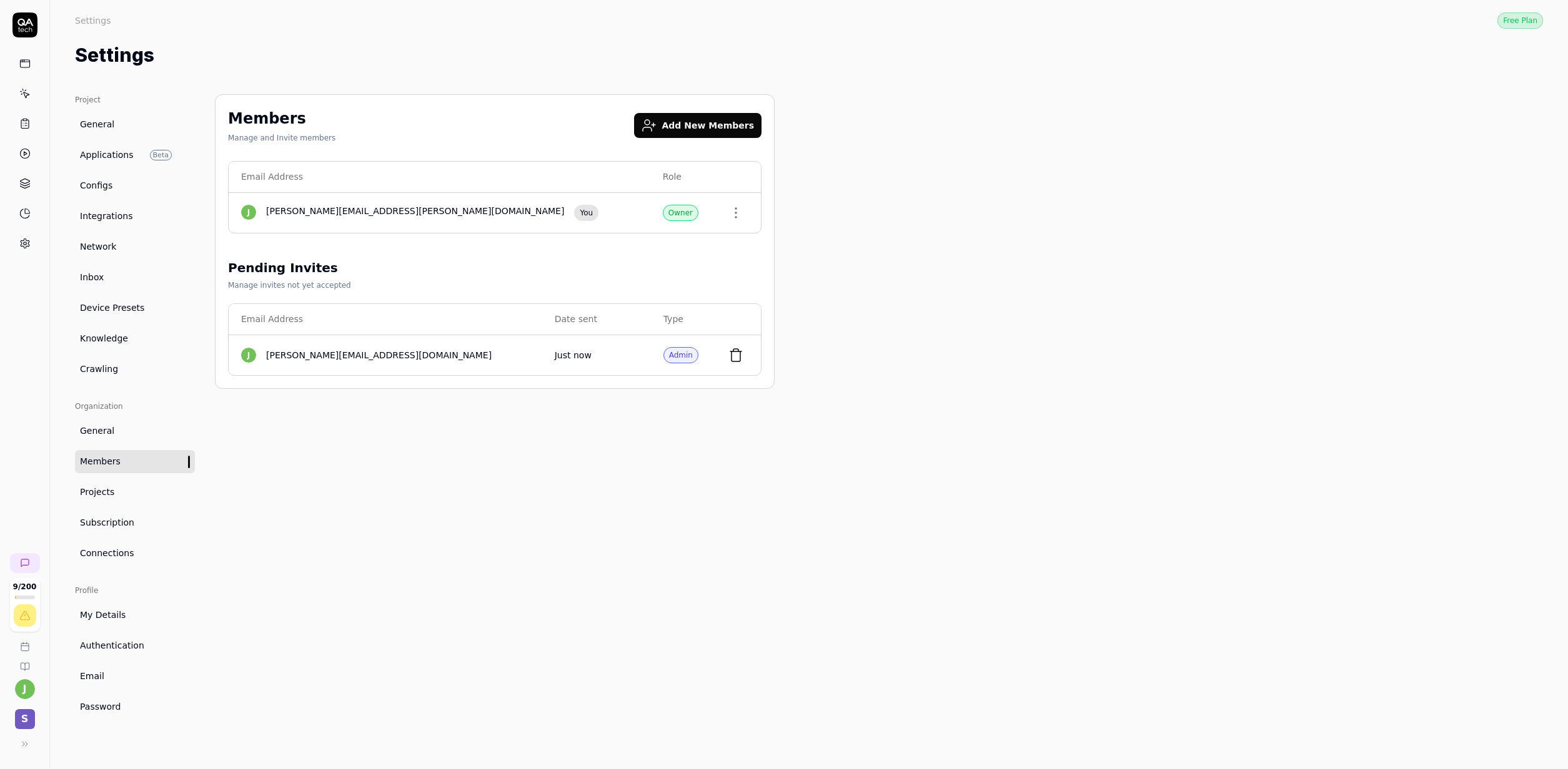
click at [524, 478] on div "Members Manage and Invite members Add New Members Email Address Role j jimmy.ut…" at bounding box center [494, 419] width 560 height 650
click at [685, 359] on div "Admin" at bounding box center [681, 355] width 35 height 16
click at [622, 477] on div "Members Manage and Invite members Add New Members Email Address Role j jimmy.ut…" at bounding box center [494, 419] width 560 height 650
drag, startPoint x: 547, startPoint y: 622, endPoint x: 465, endPoint y: 583, distance: 90.8
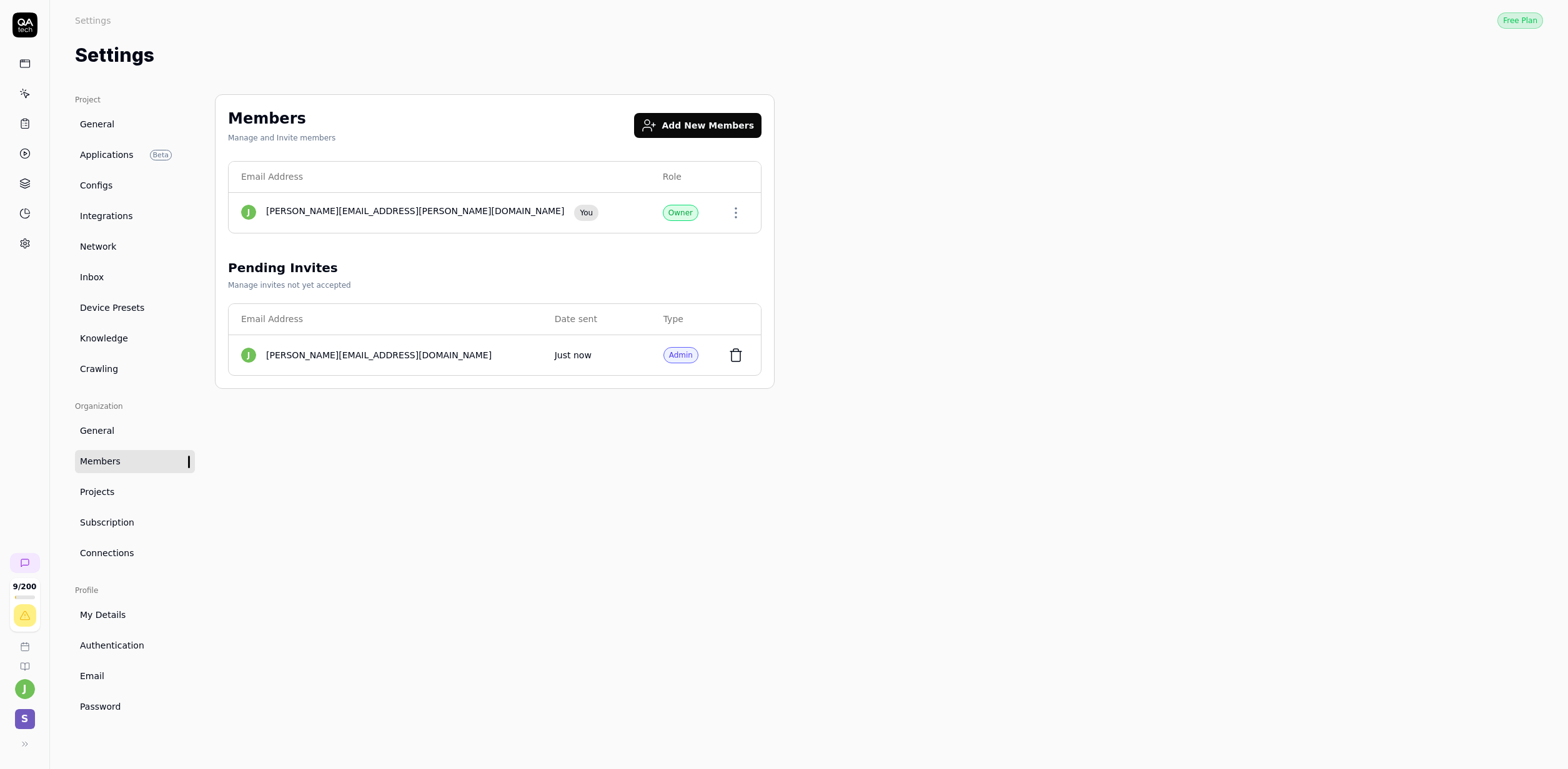
click at [546, 618] on div "Members Manage and Invite members Add New Members Email Address Role j jimmy.ut…" at bounding box center [494, 419] width 560 height 650
click at [123, 440] on link "General" at bounding box center [135, 431] width 120 height 23
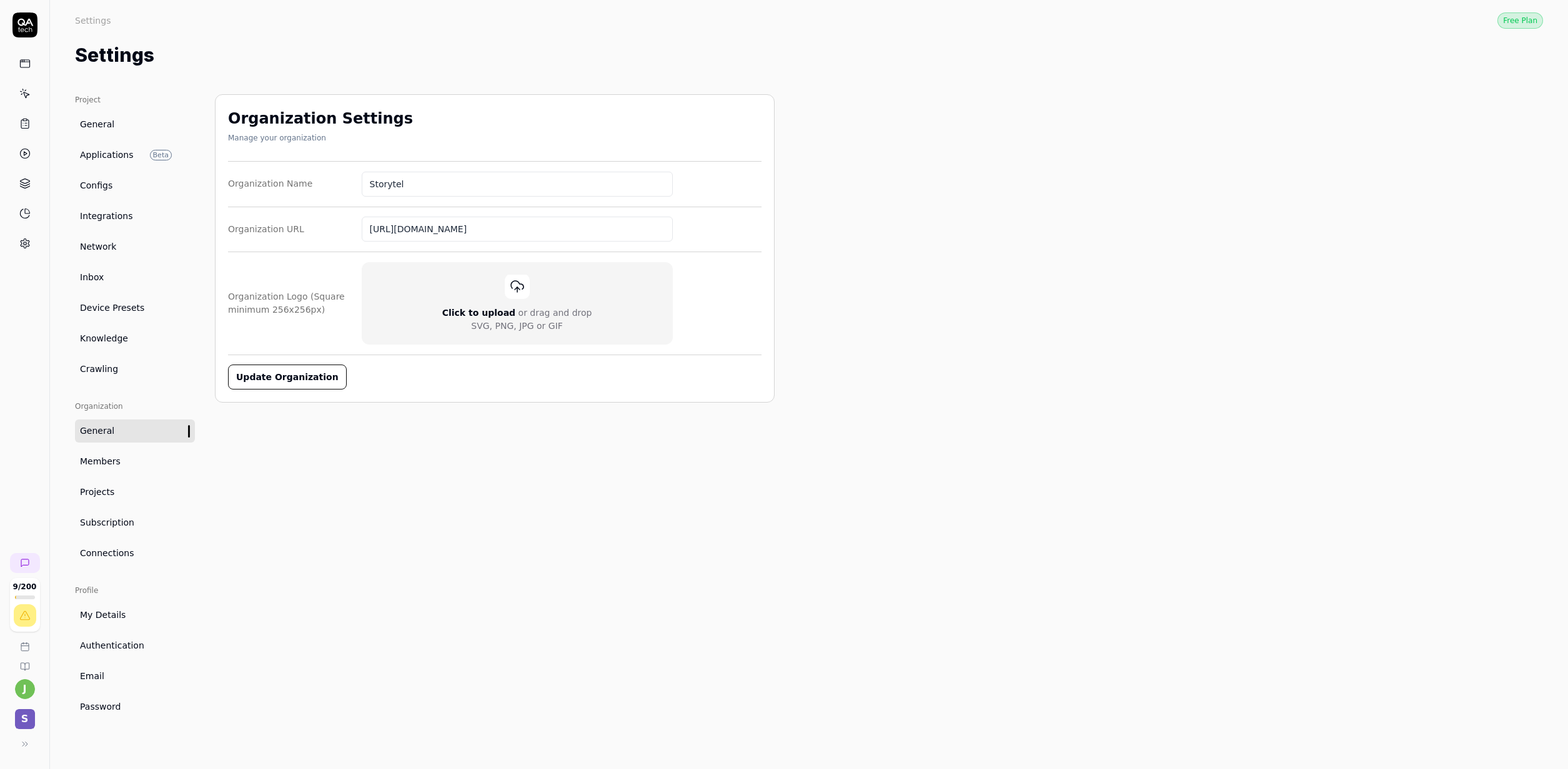
click at [108, 148] on link "Applications Beta" at bounding box center [135, 155] width 120 height 23
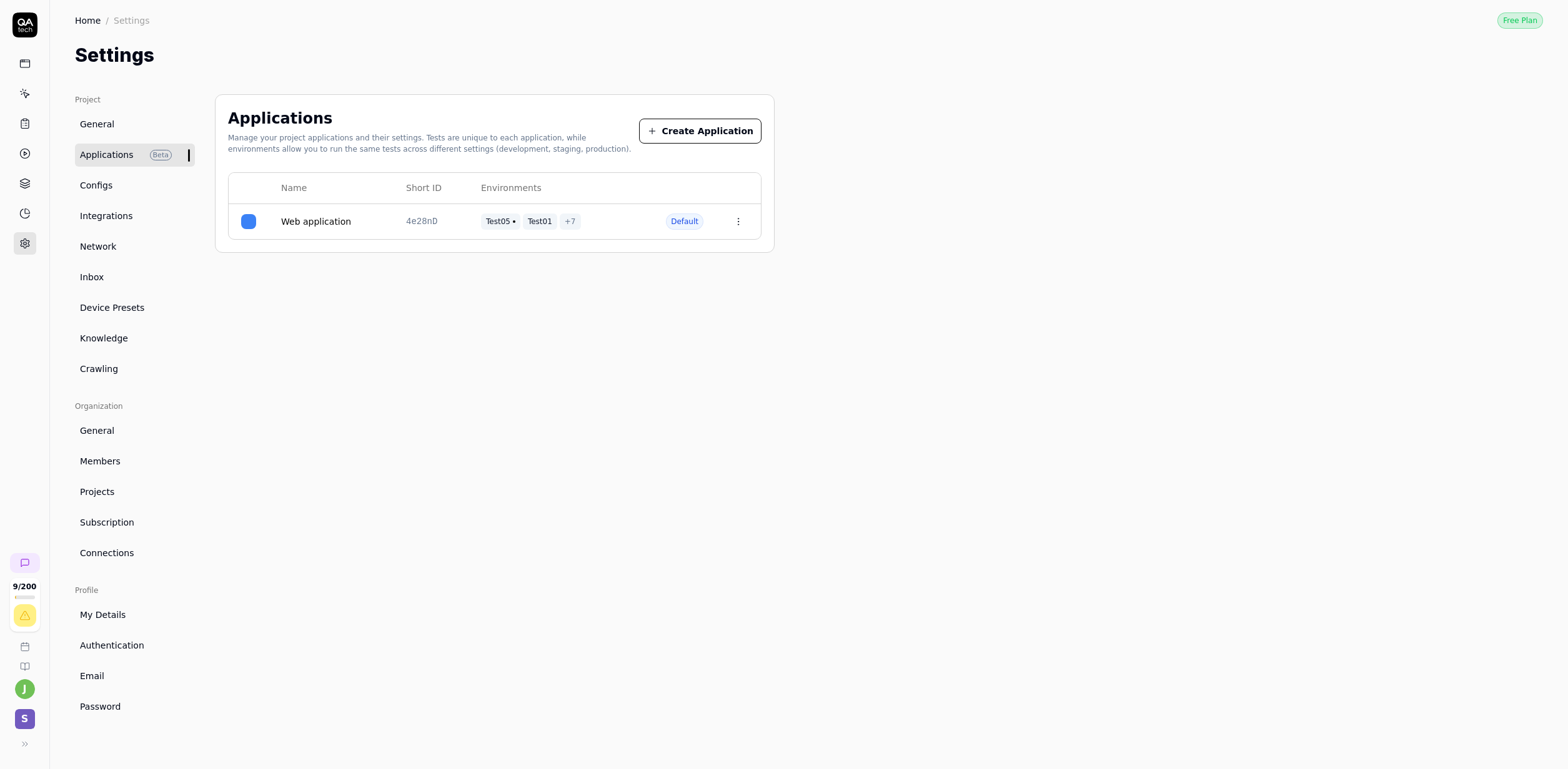
click at [291, 225] on link "Web application" at bounding box center [317, 222] width 70 height 13
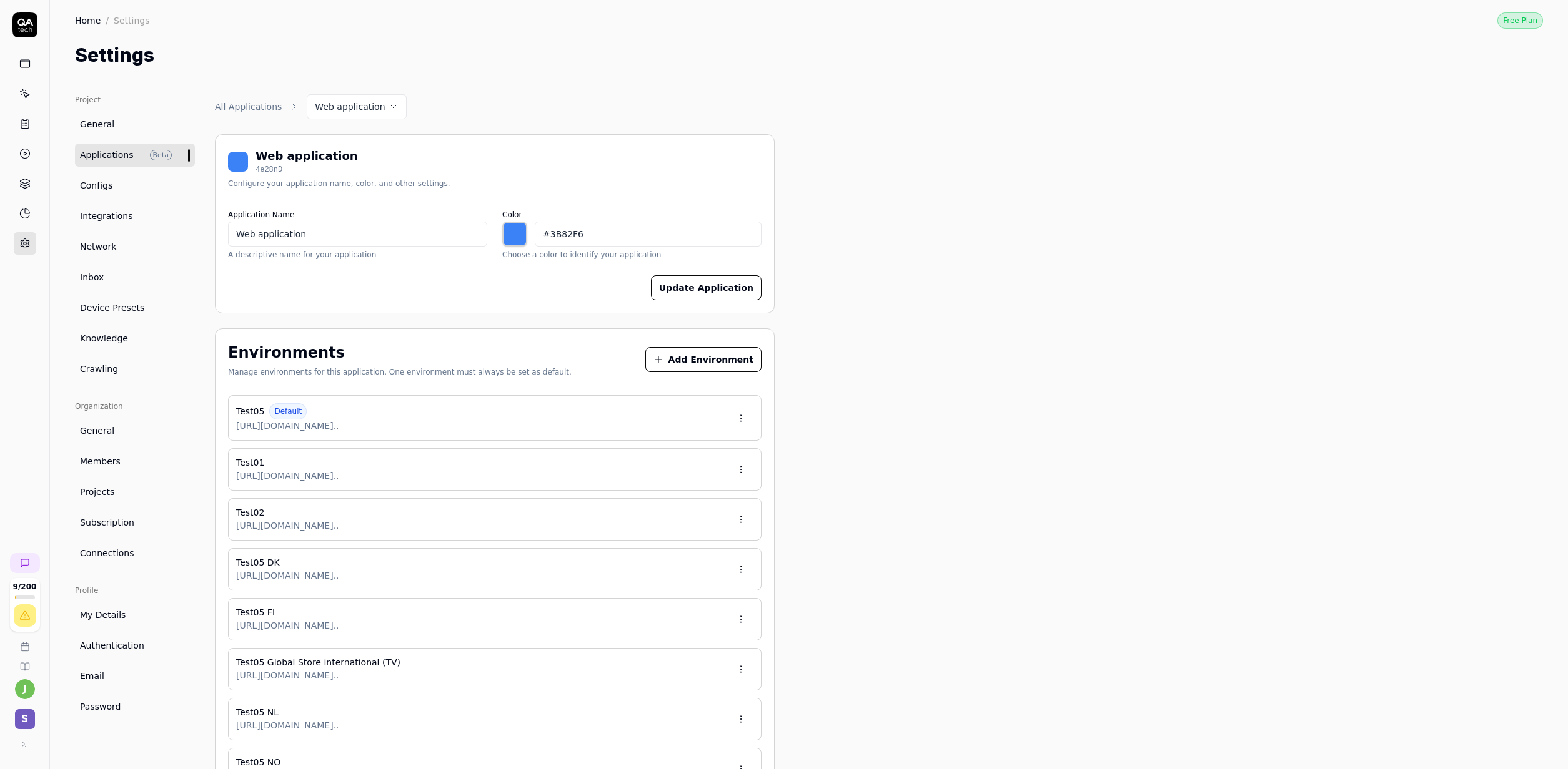
click at [26, 749] on button at bounding box center [25, 744] width 25 height 25
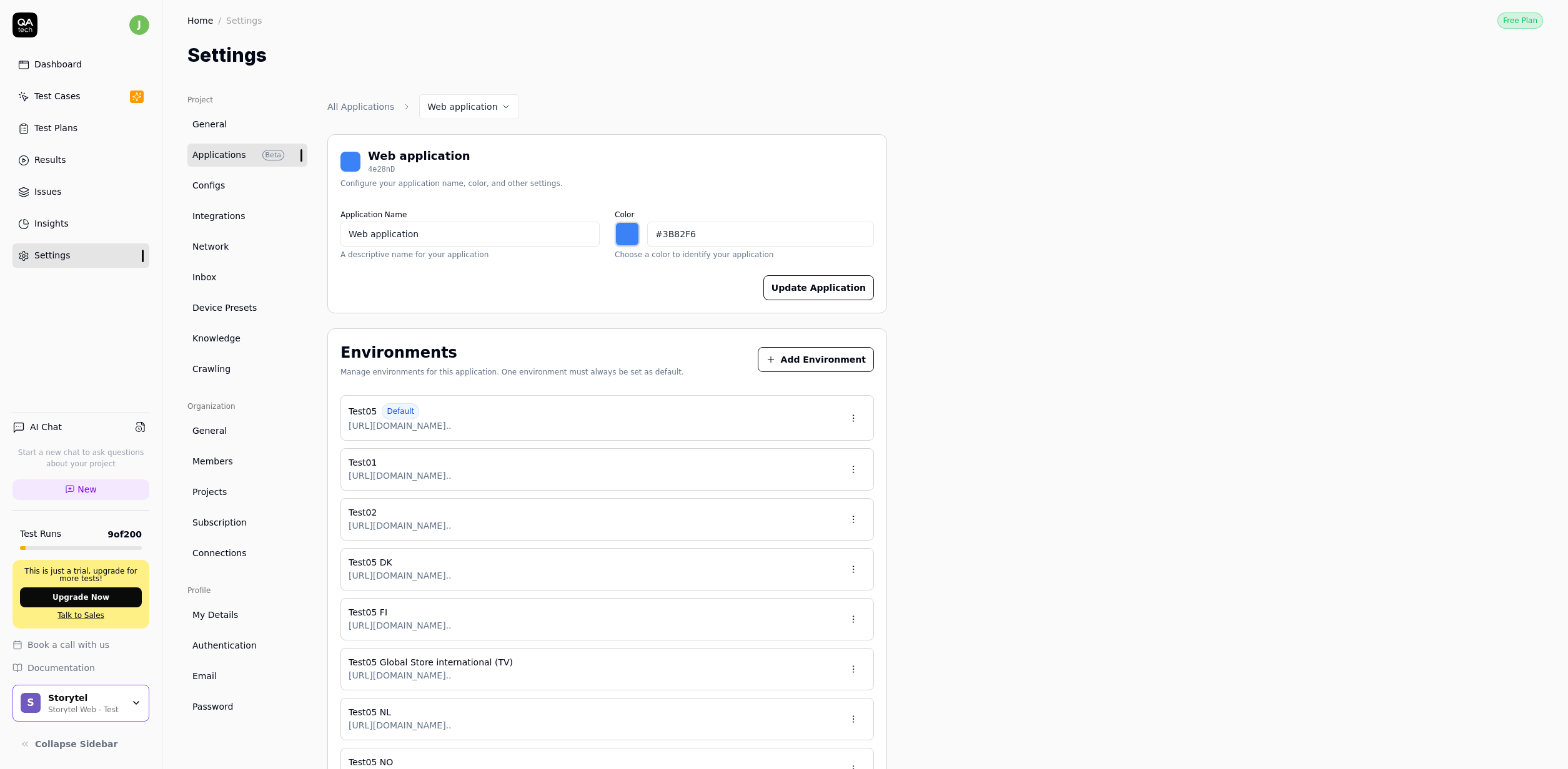
click at [70, 101] on div "Test Cases" at bounding box center [57, 97] width 47 height 13
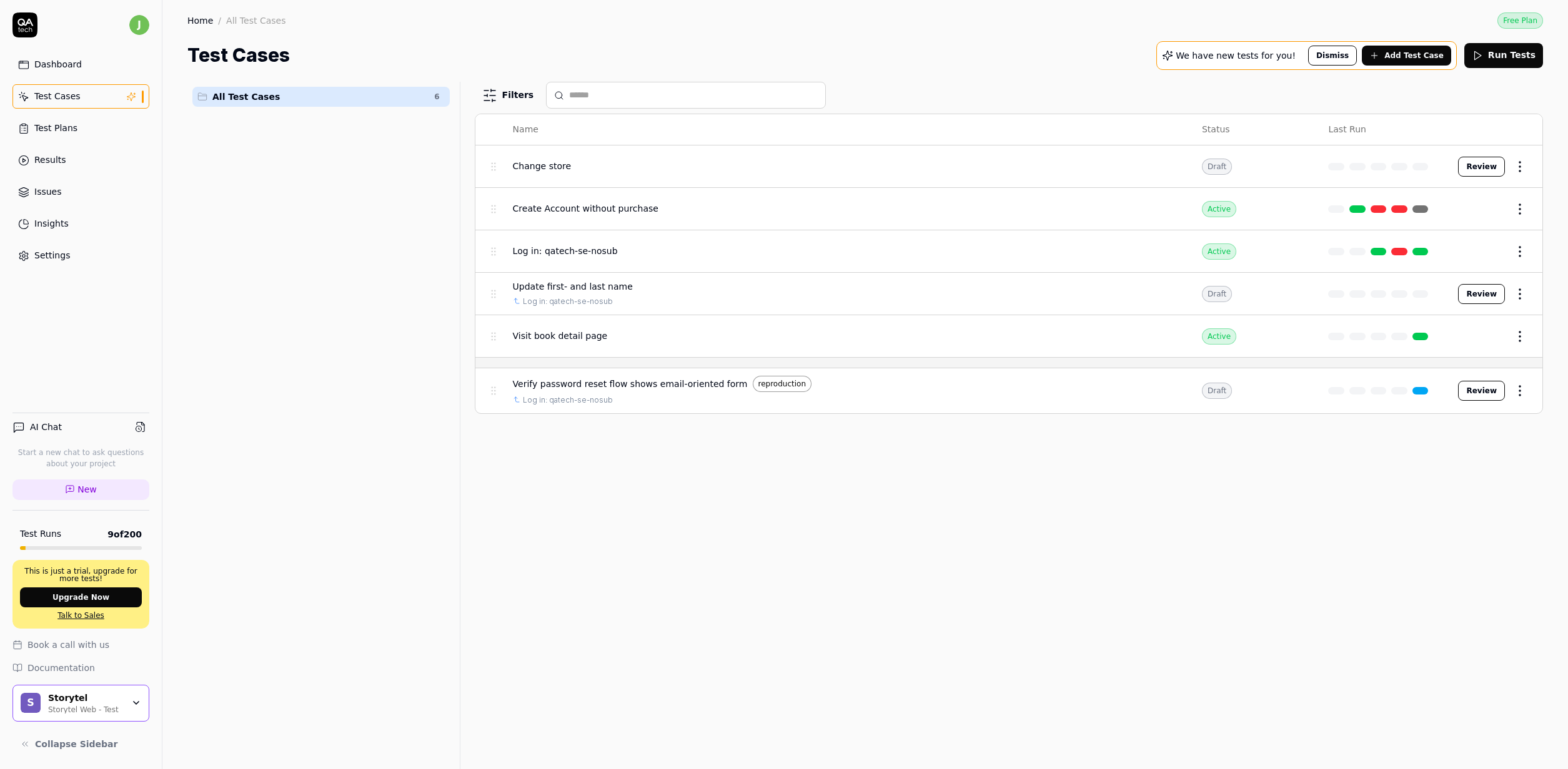
click at [56, 141] on div "Dashboard Test Cases Test Plans Results Issues Insights Settings" at bounding box center [81, 160] width 137 height 216
click at [59, 132] on div "Test Plans" at bounding box center [55, 128] width 43 height 13
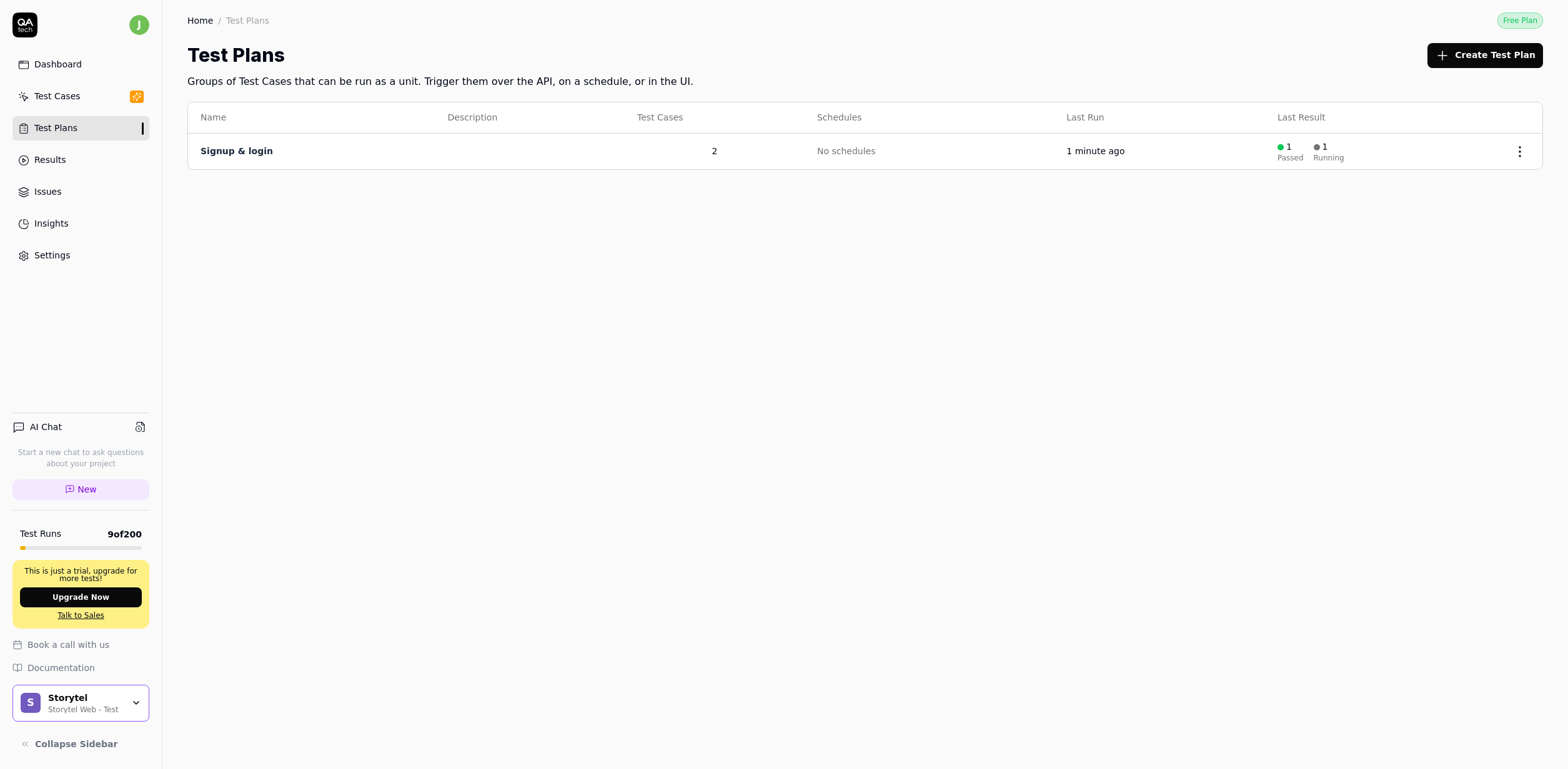
click at [485, 151] on td at bounding box center [531, 151] width 190 height 35
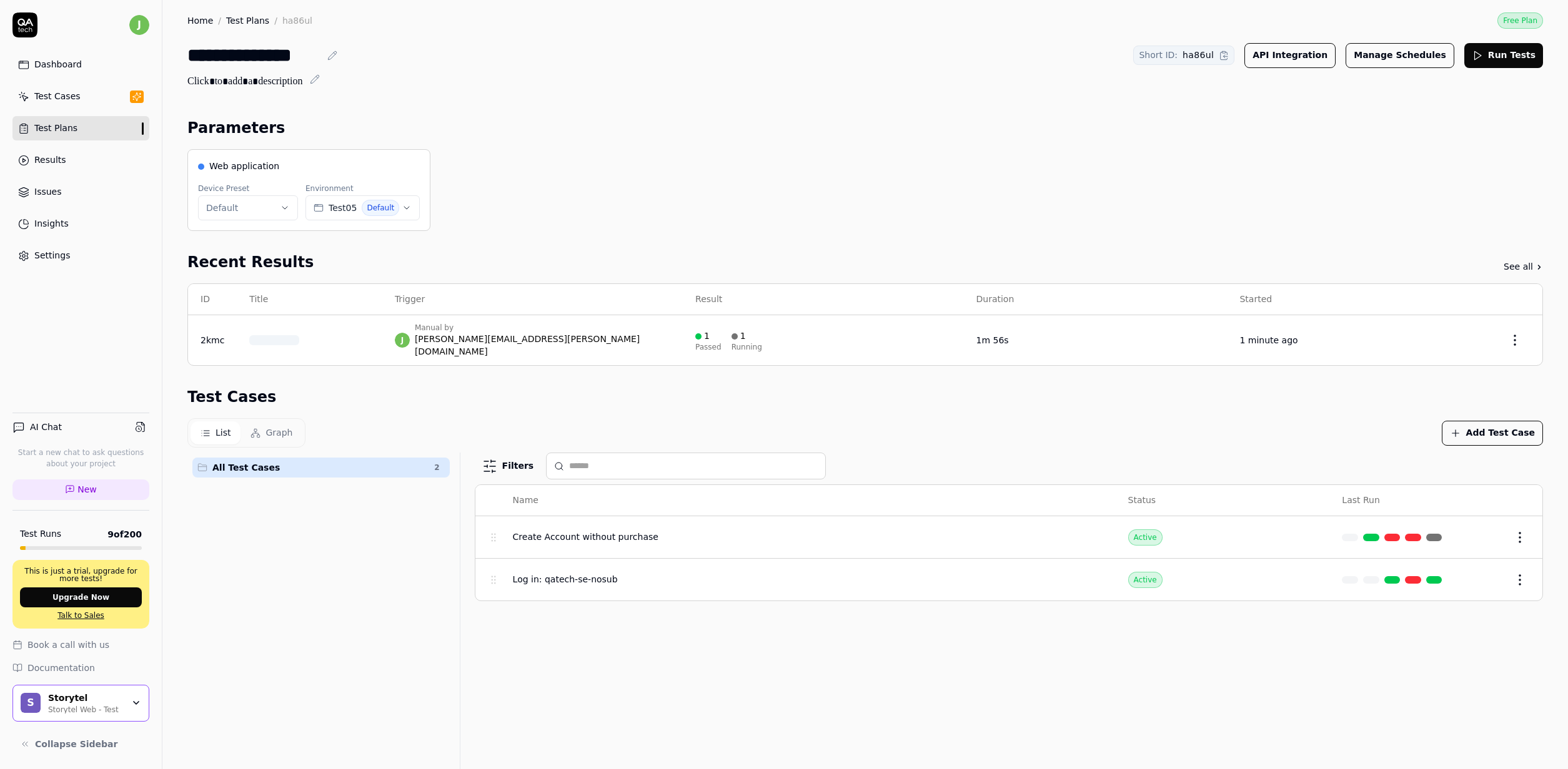
click at [779, 155] on div "Web application Device Preset Default Environment Test05 Default" at bounding box center [864, 190] width 1355 height 82
click at [672, 167] on div "Web application Device Preset Default Environment Test05 Default" at bounding box center [864, 190] width 1355 height 82
click at [548, 618] on div "Filters Name Status Last Run Create Account without purchase Active Edit Log in…" at bounding box center [1008, 712] width 1068 height 520
click at [558, 236] on div "Parameters Web application Device Preset Default Environment Test05 Default Rec…" at bounding box center [864, 545] width 1355 height 856
click at [499, 252] on div "Recent Results See all" at bounding box center [864, 262] width 1355 height 23
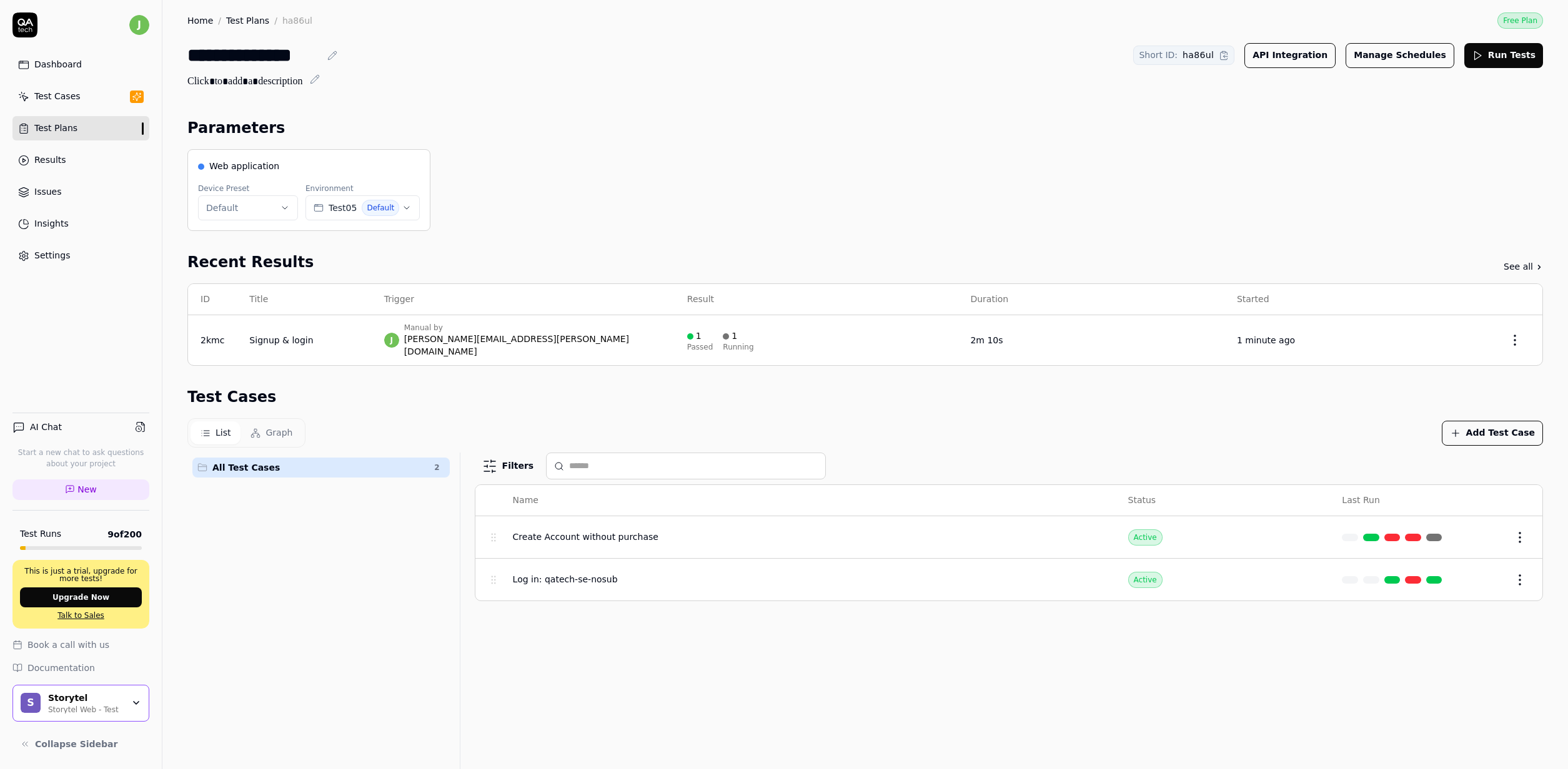
click at [422, 252] on div "Recent Results See all" at bounding box center [864, 262] width 1355 height 23
click at [68, 111] on div "Dashboard Test Cases Test Plans Results Issues Insights Settings" at bounding box center [81, 160] width 137 height 216
click at [69, 106] on link "Test Cases" at bounding box center [81, 97] width 137 height 25
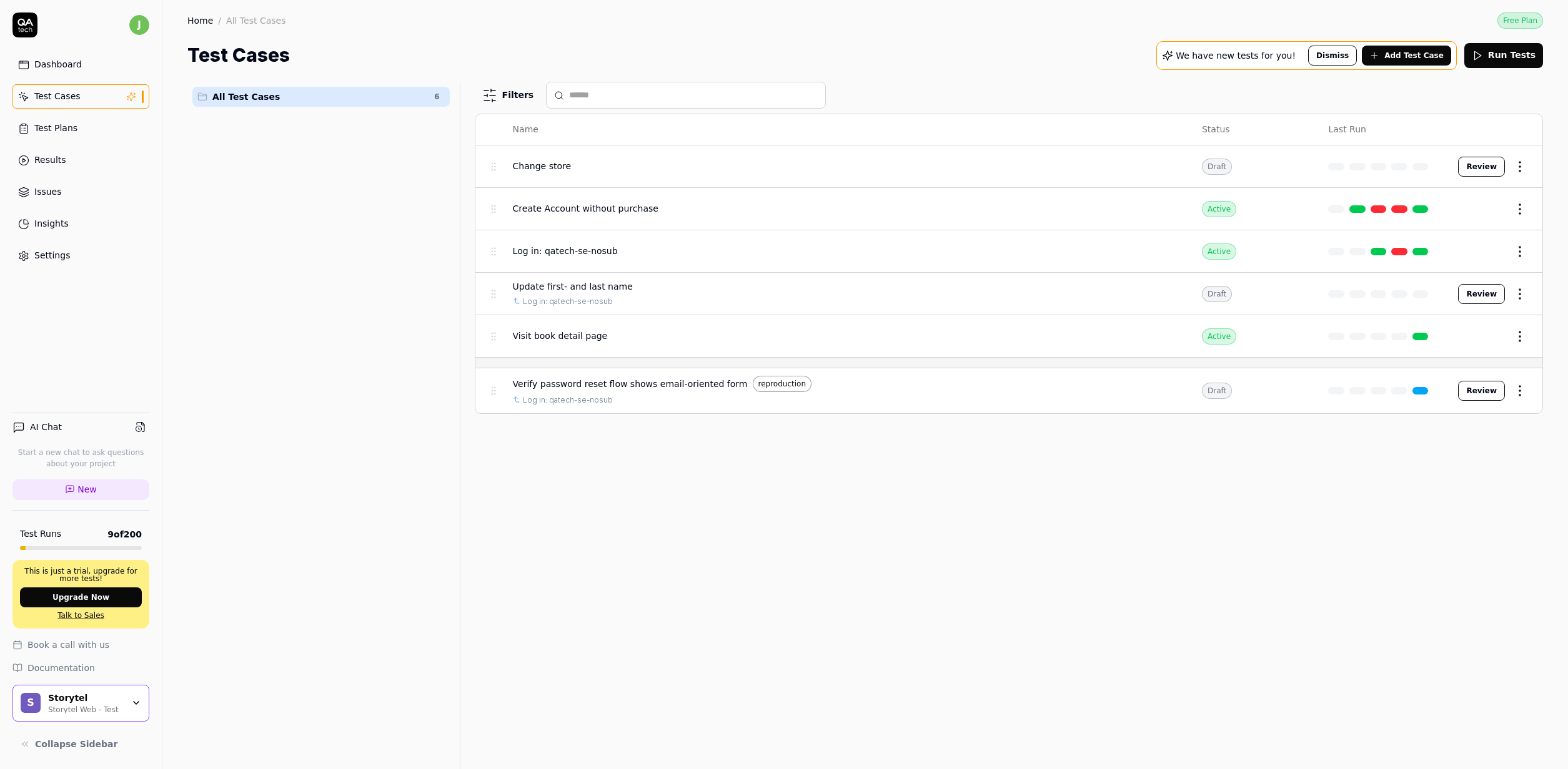
click at [1411, 59] on span "Add Test Case" at bounding box center [1414, 56] width 59 height 11
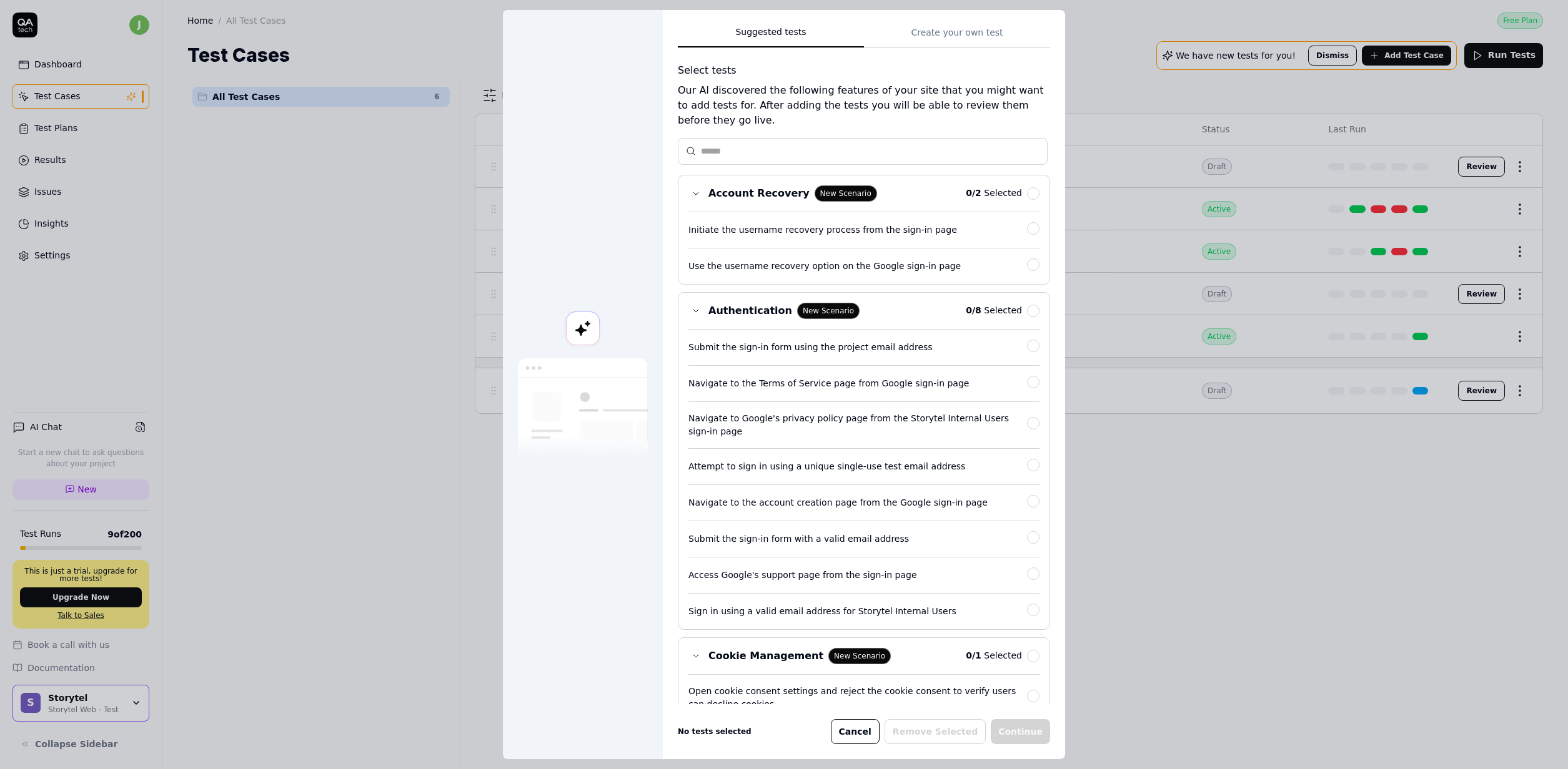
scroll to position [250, 0]
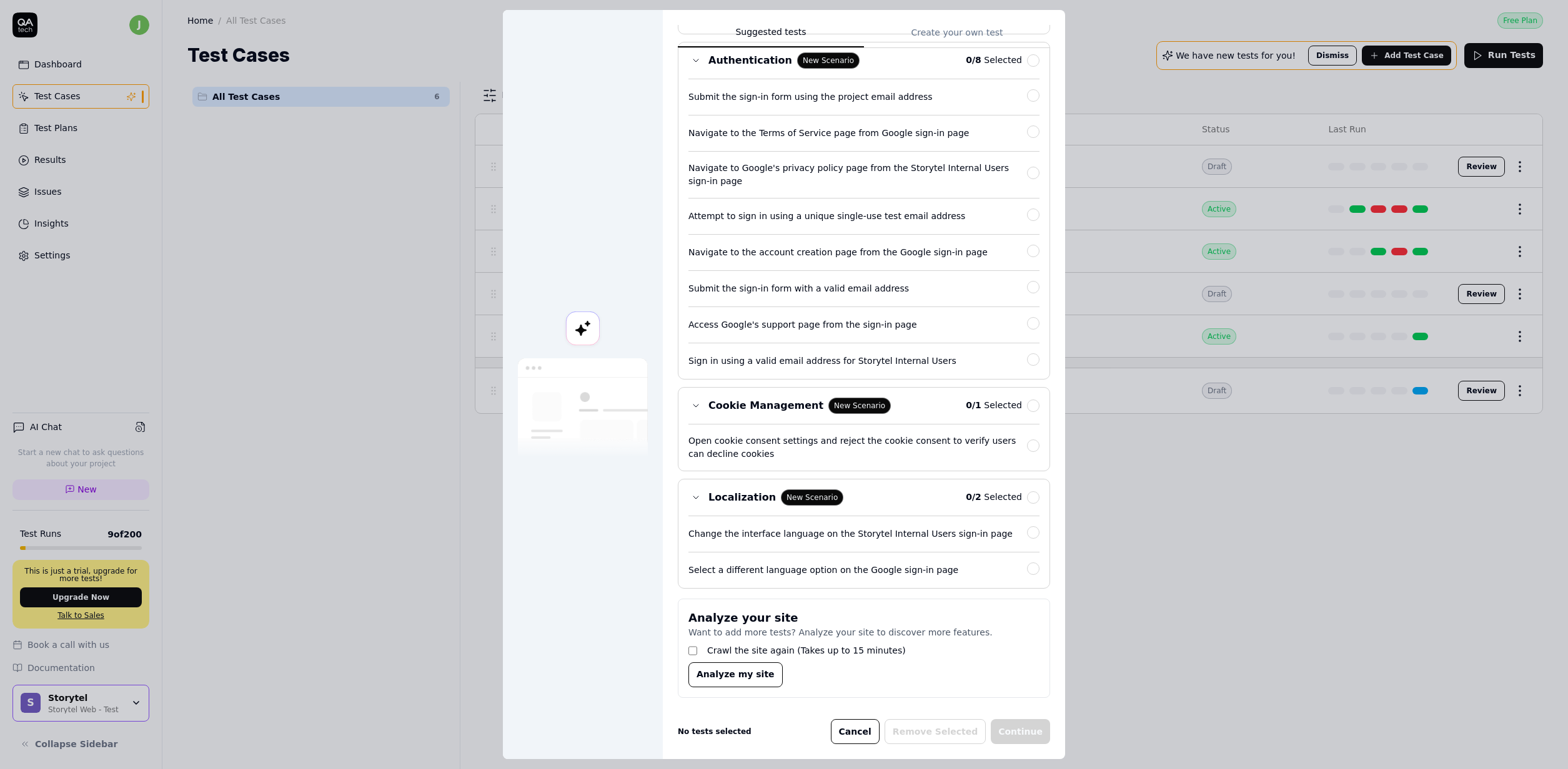
click at [700, 648] on div "Crawl the site again (Takes up to 15 minutes)" at bounding box center [863, 651] width 351 height 23
click at [731, 676] on span "Analyze my site" at bounding box center [735, 675] width 78 height 13
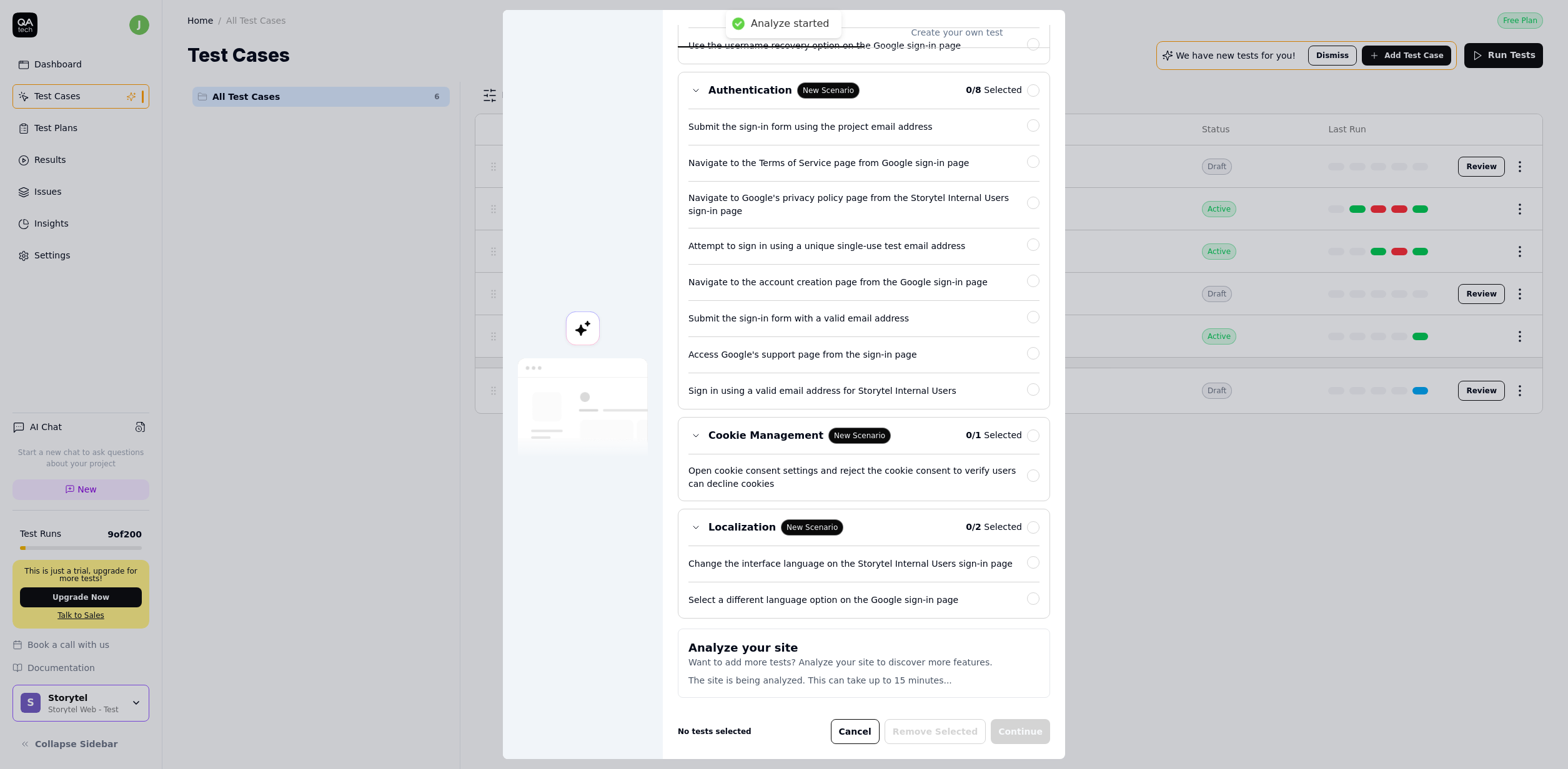
scroll to position [0, 0]
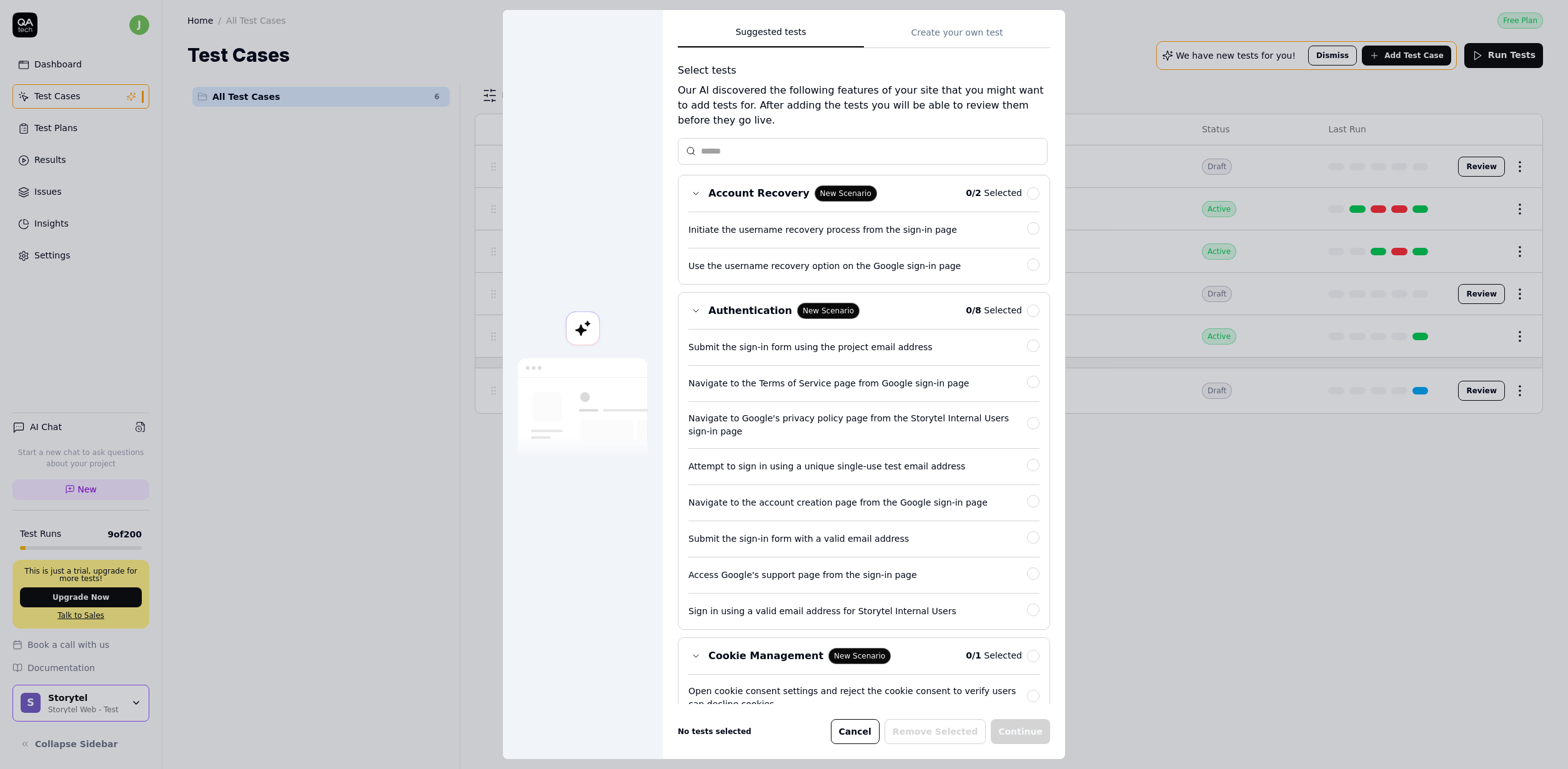
click at [873, 733] on button "Cancel" at bounding box center [855, 732] width 48 height 25
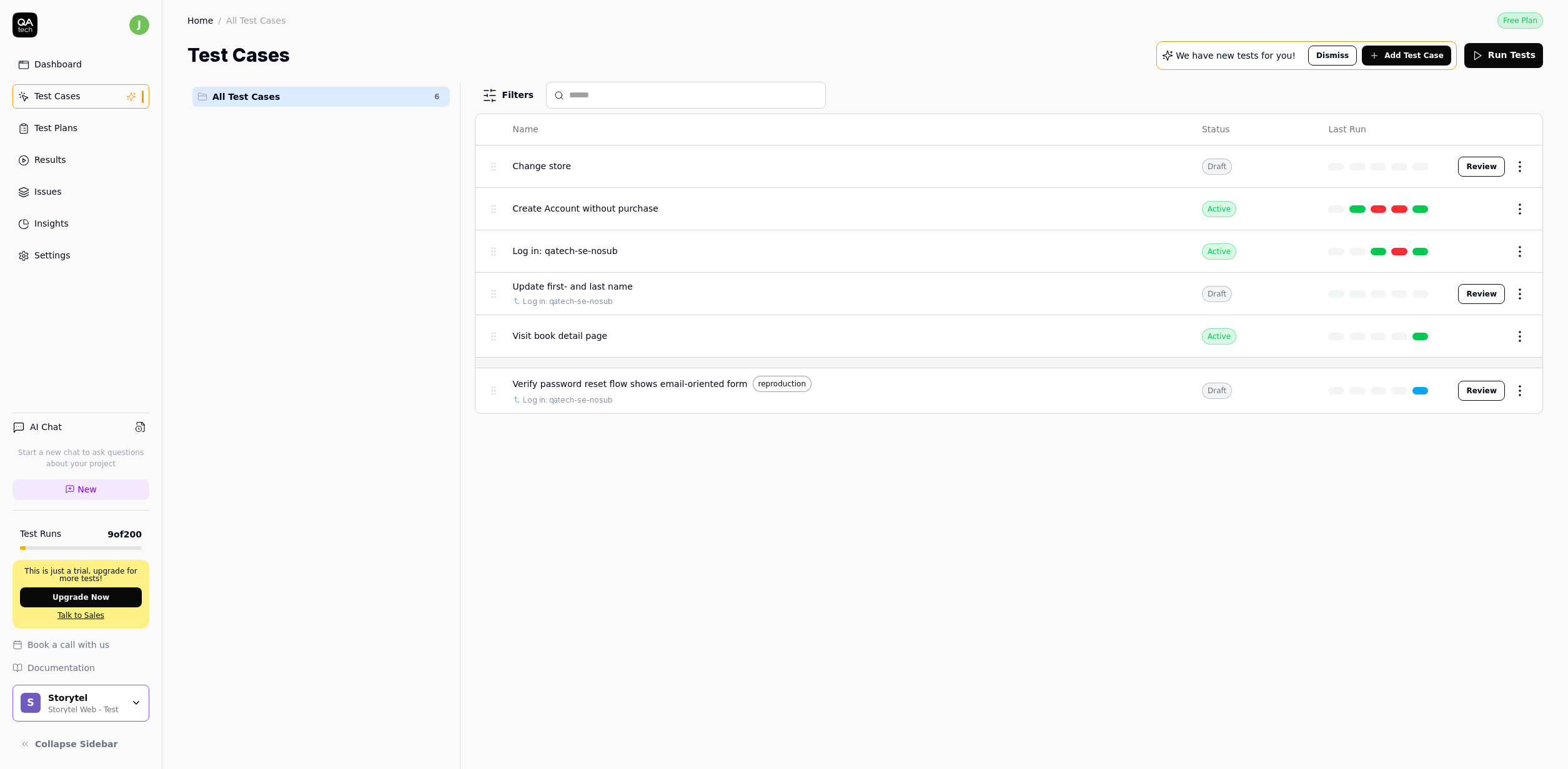
click at [456, 523] on div "All Test Cases 6 Filters Name Status Last Run Change store Draft Review Create …" at bounding box center [864, 425] width 1355 height 687
click at [73, 136] on link "Test Plans" at bounding box center [81, 128] width 137 height 25
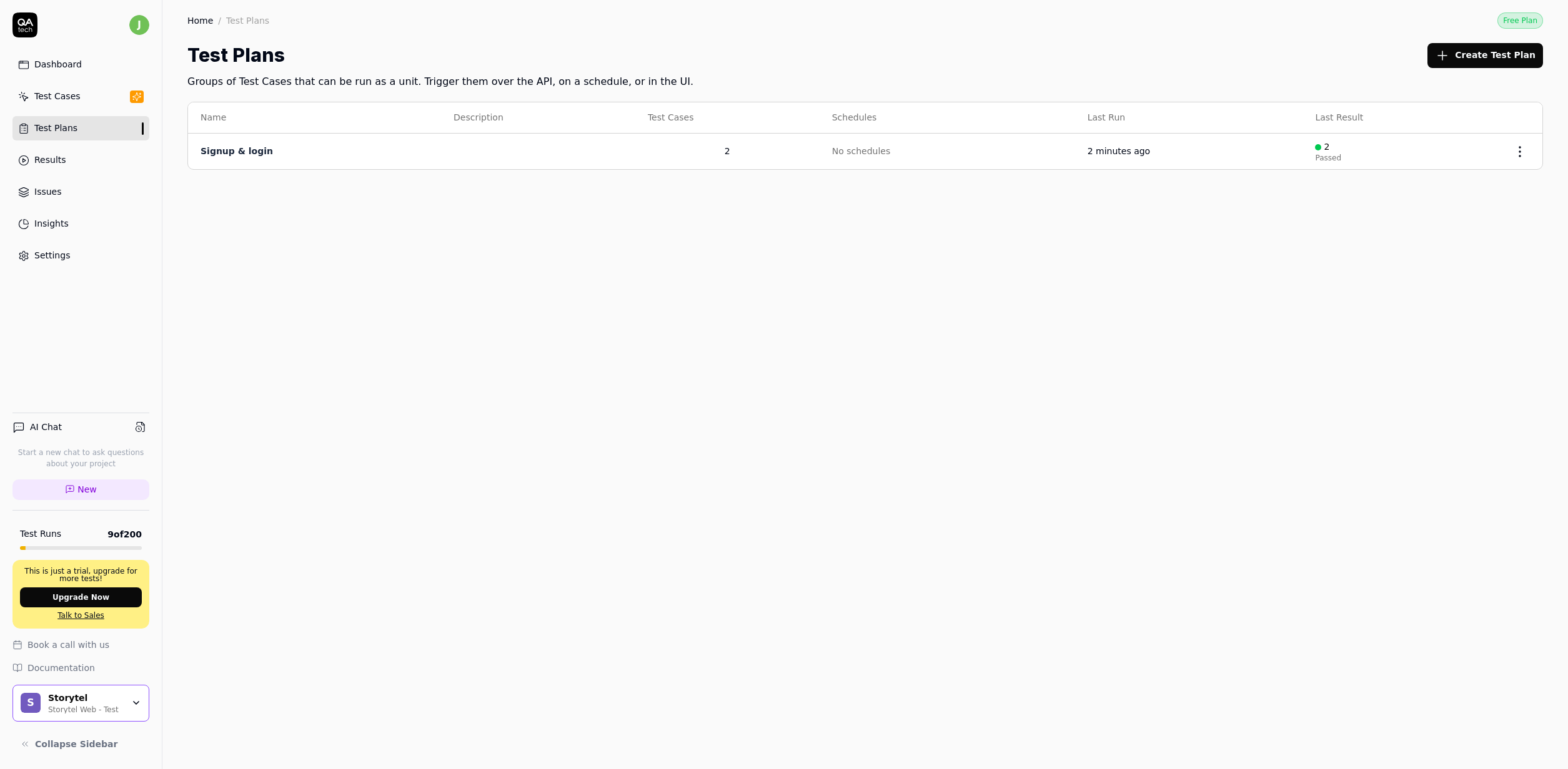
click at [57, 154] on div "Results" at bounding box center [50, 161] width 32 height 13
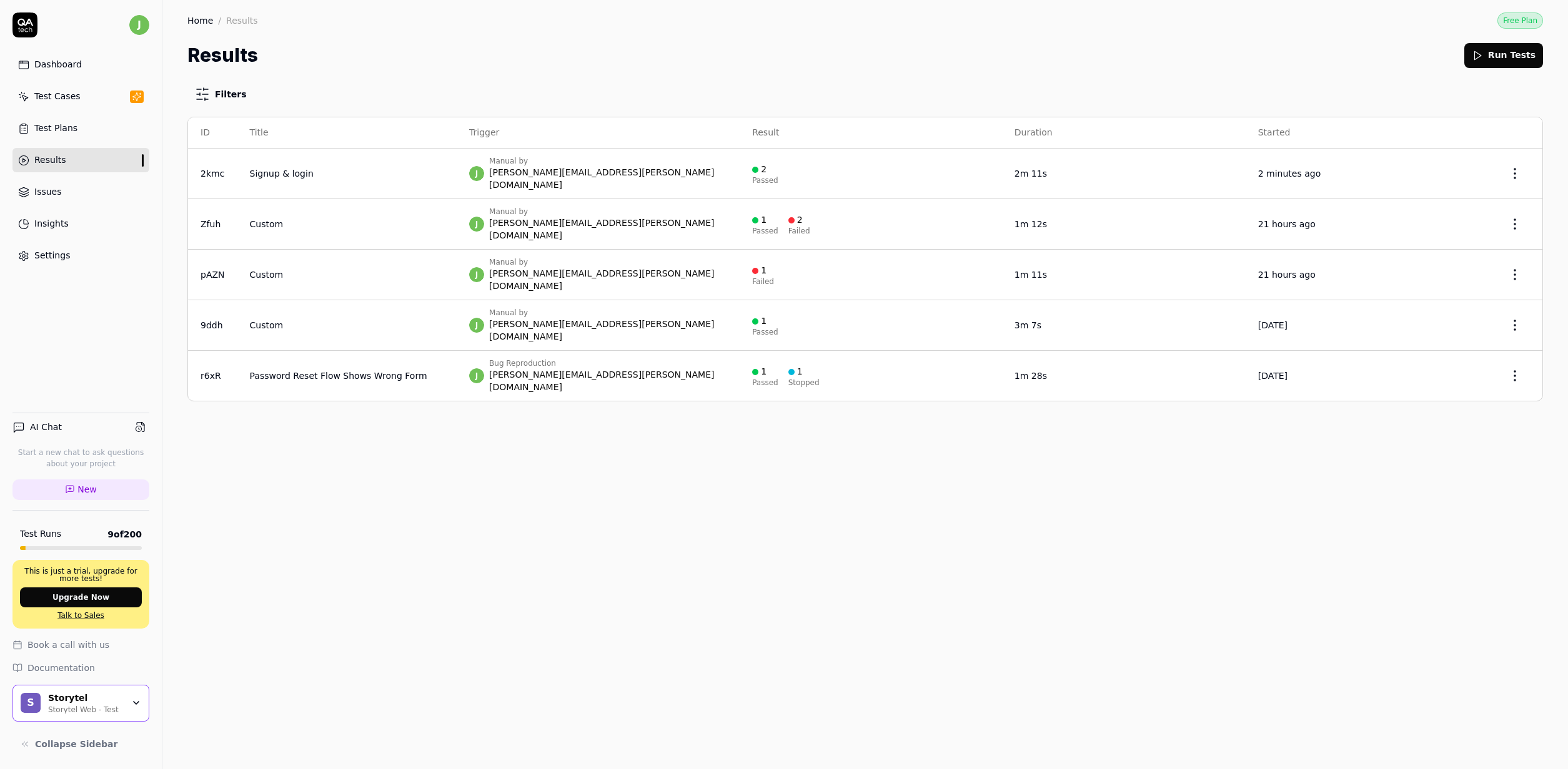
click at [72, 134] on div "Test Plans" at bounding box center [55, 128] width 43 height 13
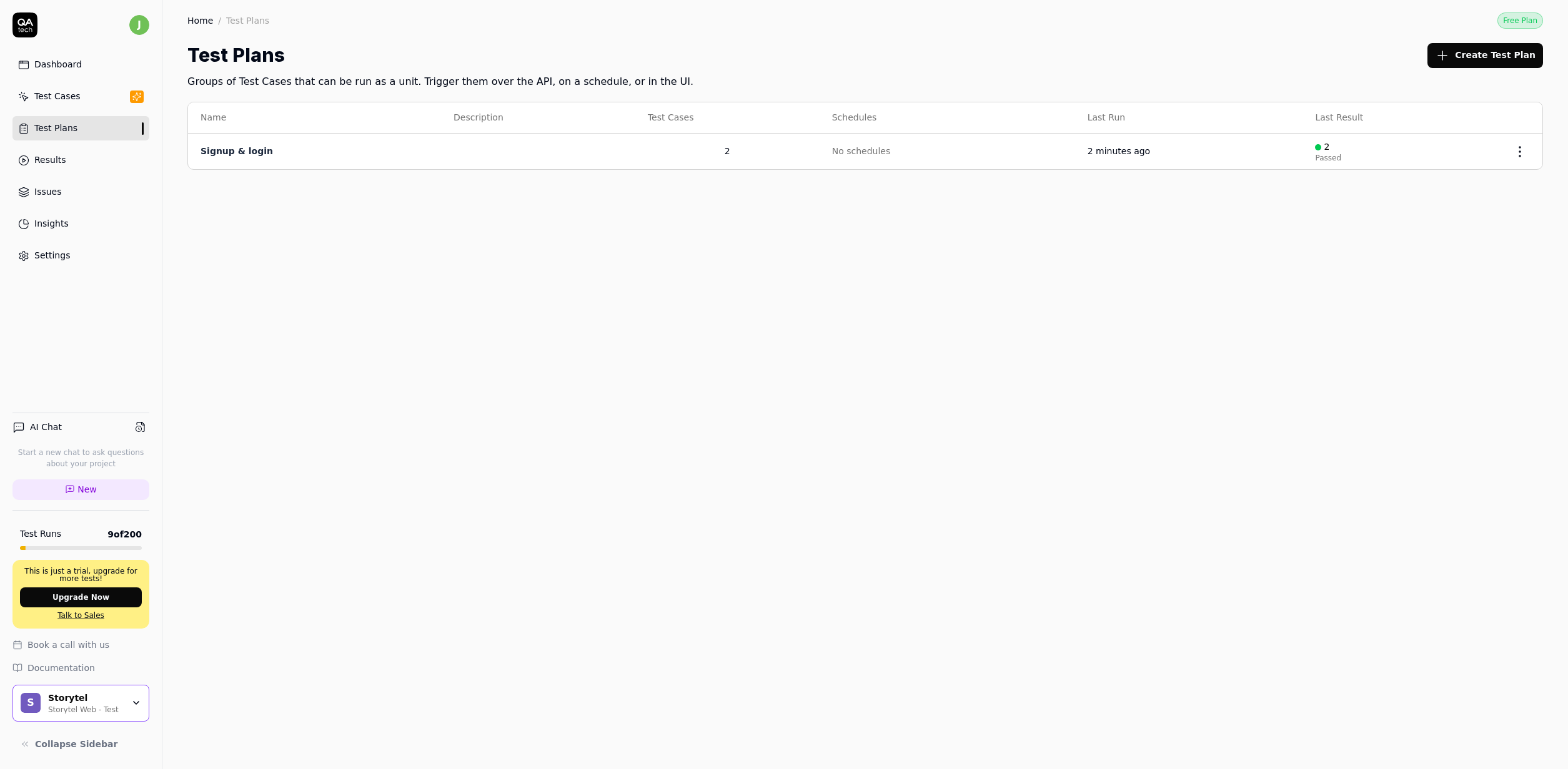
click at [61, 87] on link "Test Cases" at bounding box center [81, 97] width 137 height 25
click at [61, 87] on link "Test Cases" at bounding box center [81, 97] width 137 height 25
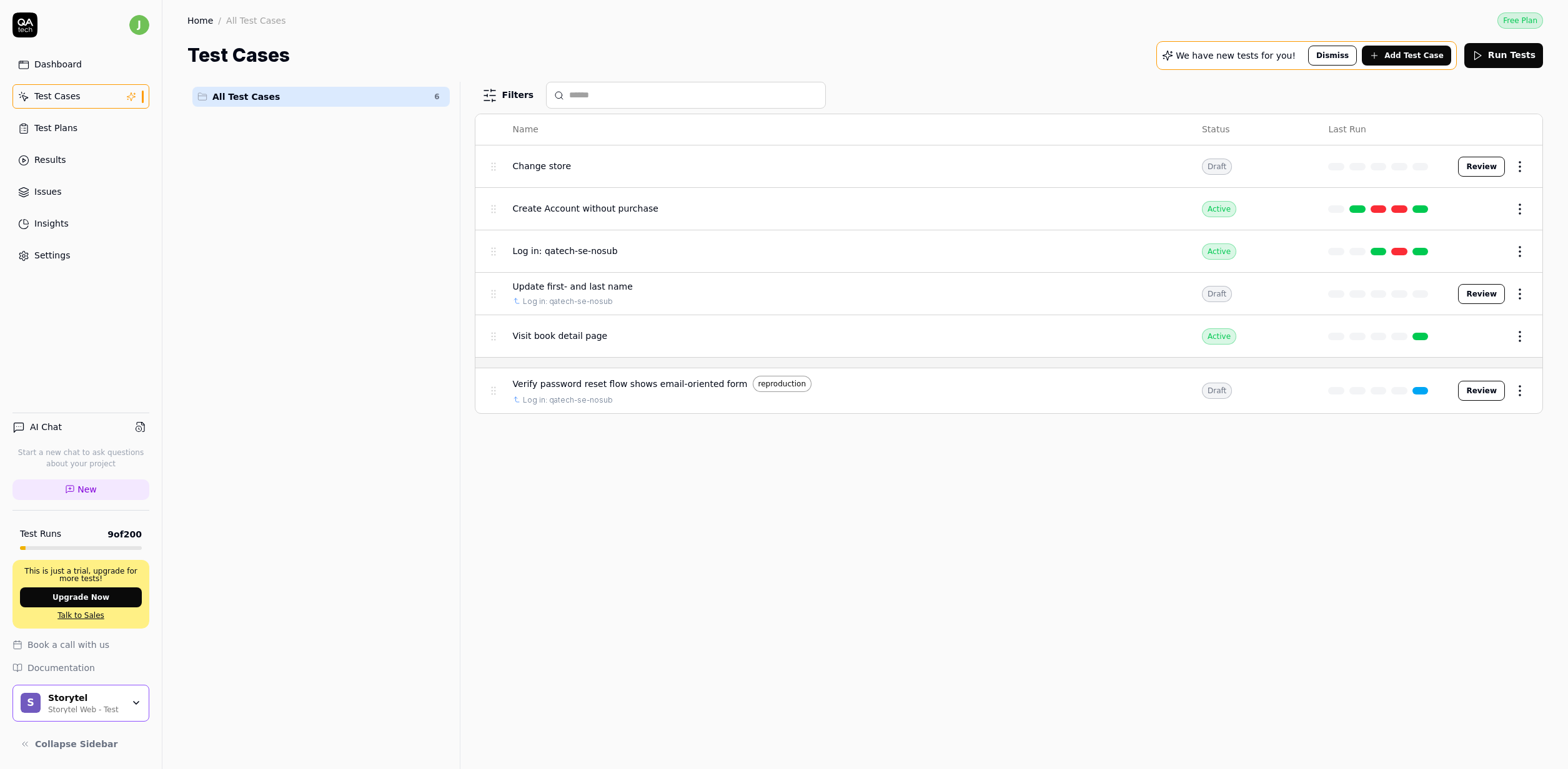
click at [588, 92] on input "text" at bounding box center [692, 95] width 248 height 13
click at [321, 290] on div "All Test Cases 6" at bounding box center [320, 417] width 267 height 672
click at [1450, 63] on button "Add Test Case" at bounding box center [1406, 55] width 89 height 20
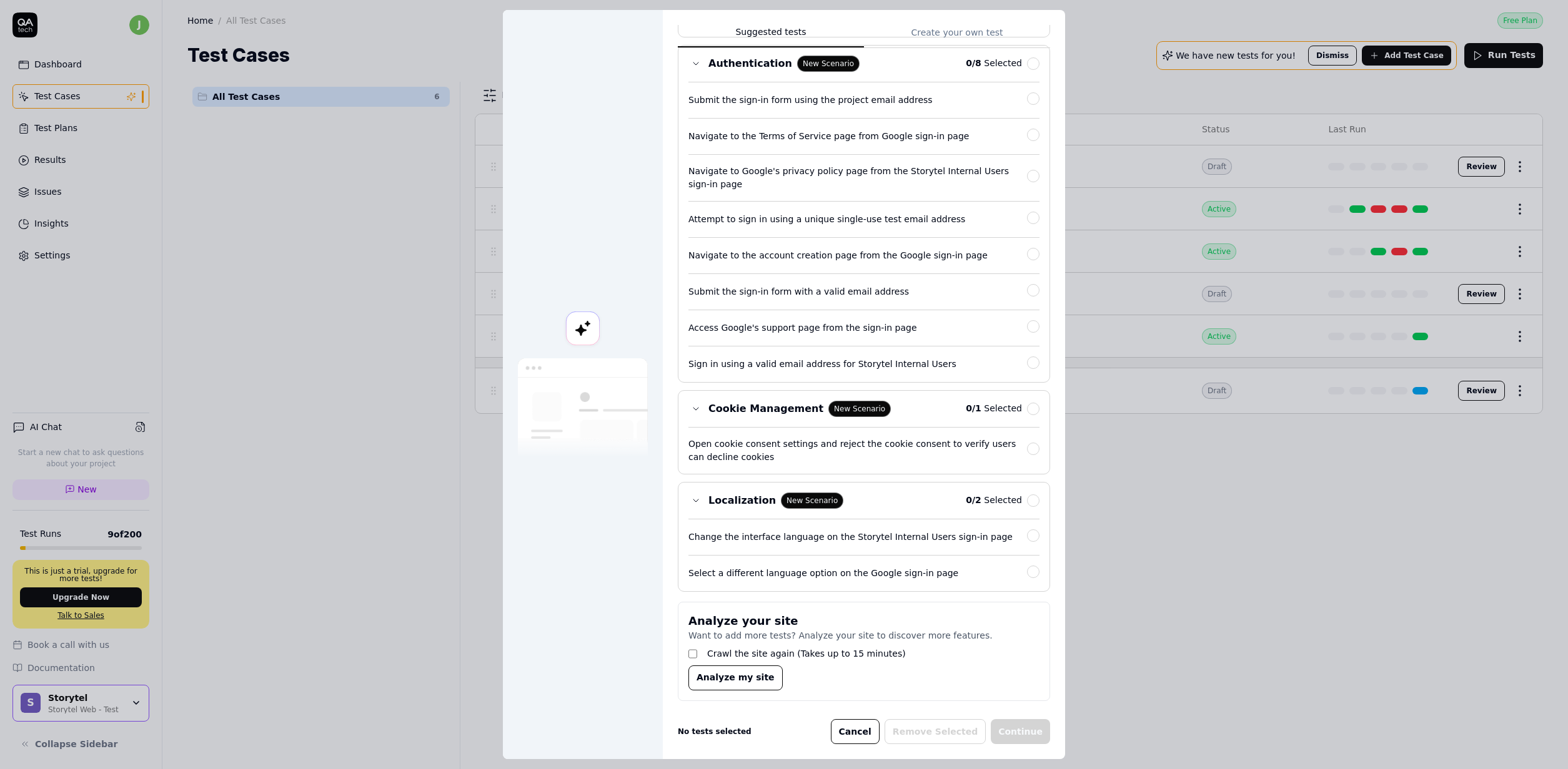
scroll to position [250, 0]
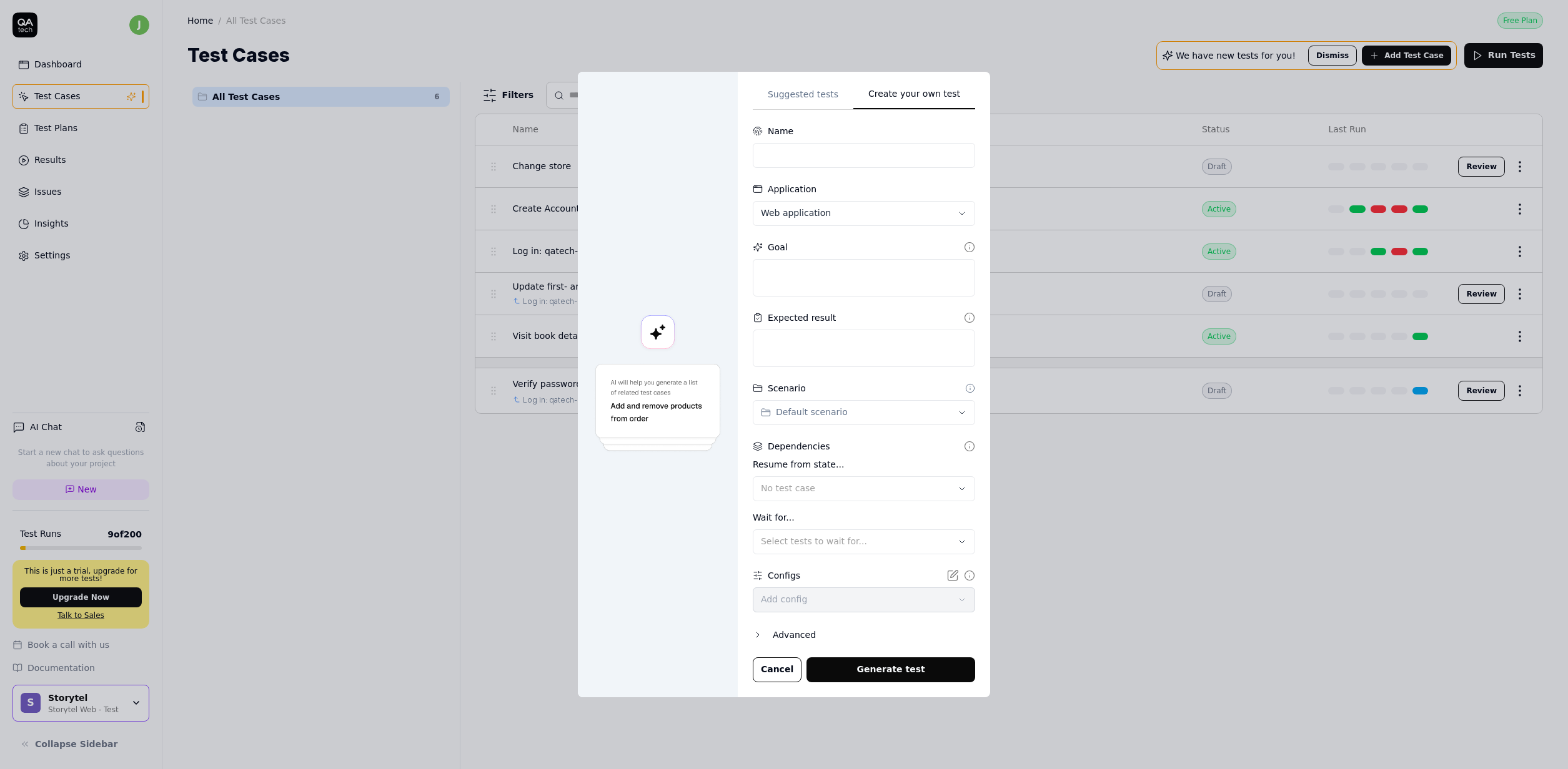
click at [958, 33] on div "Create your own test Suggested tests Create your own test Name Application Web …" at bounding box center [784, 384] width 1568 height 769
click at [817, 158] on input at bounding box center [864, 154] width 223 height 25
type input "SE: Purchase Basic subscription"
click at [859, 212] on div "**********" at bounding box center [784, 384] width 1568 height 769
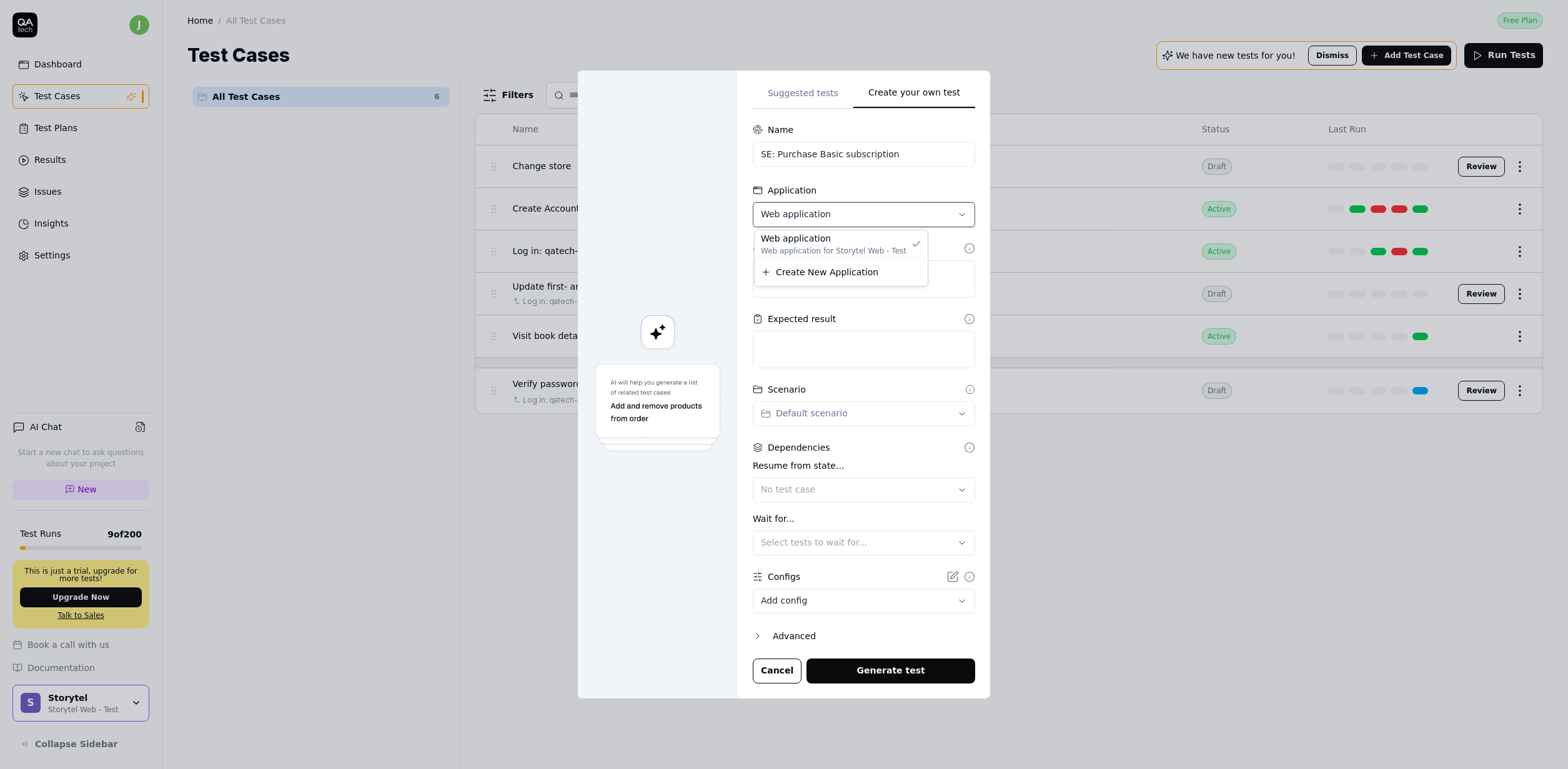
click at [859, 212] on div "**********" at bounding box center [784, 384] width 1568 height 769
click at [864, 272] on textarea at bounding box center [864, 279] width 223 height 37
type textarea "*"
type textarea "P"
type textarea "*"
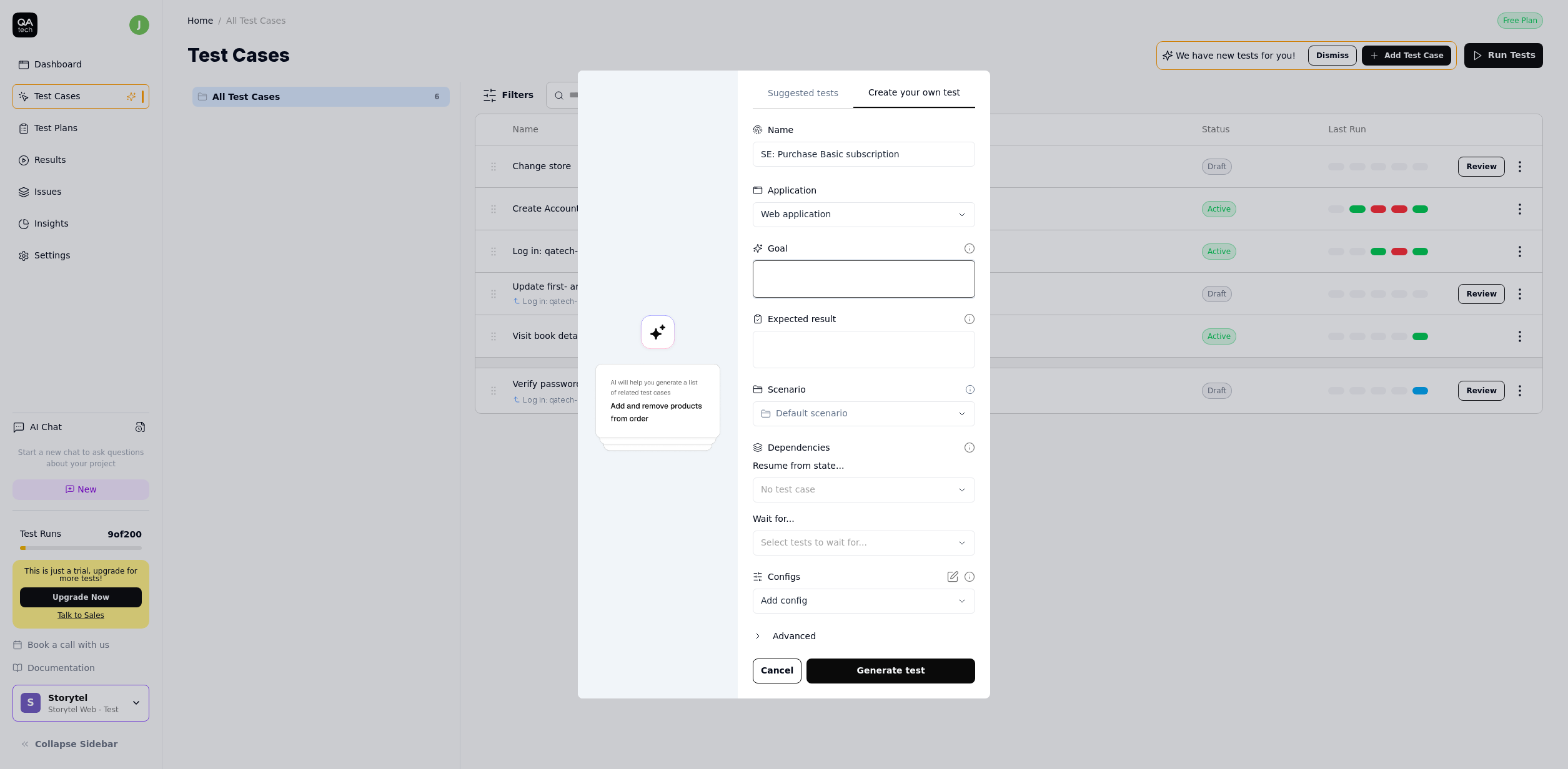
type textarea "S"
type textarea "*"
type textarea "Su"
type textarea "*"
type textarea "Suc"
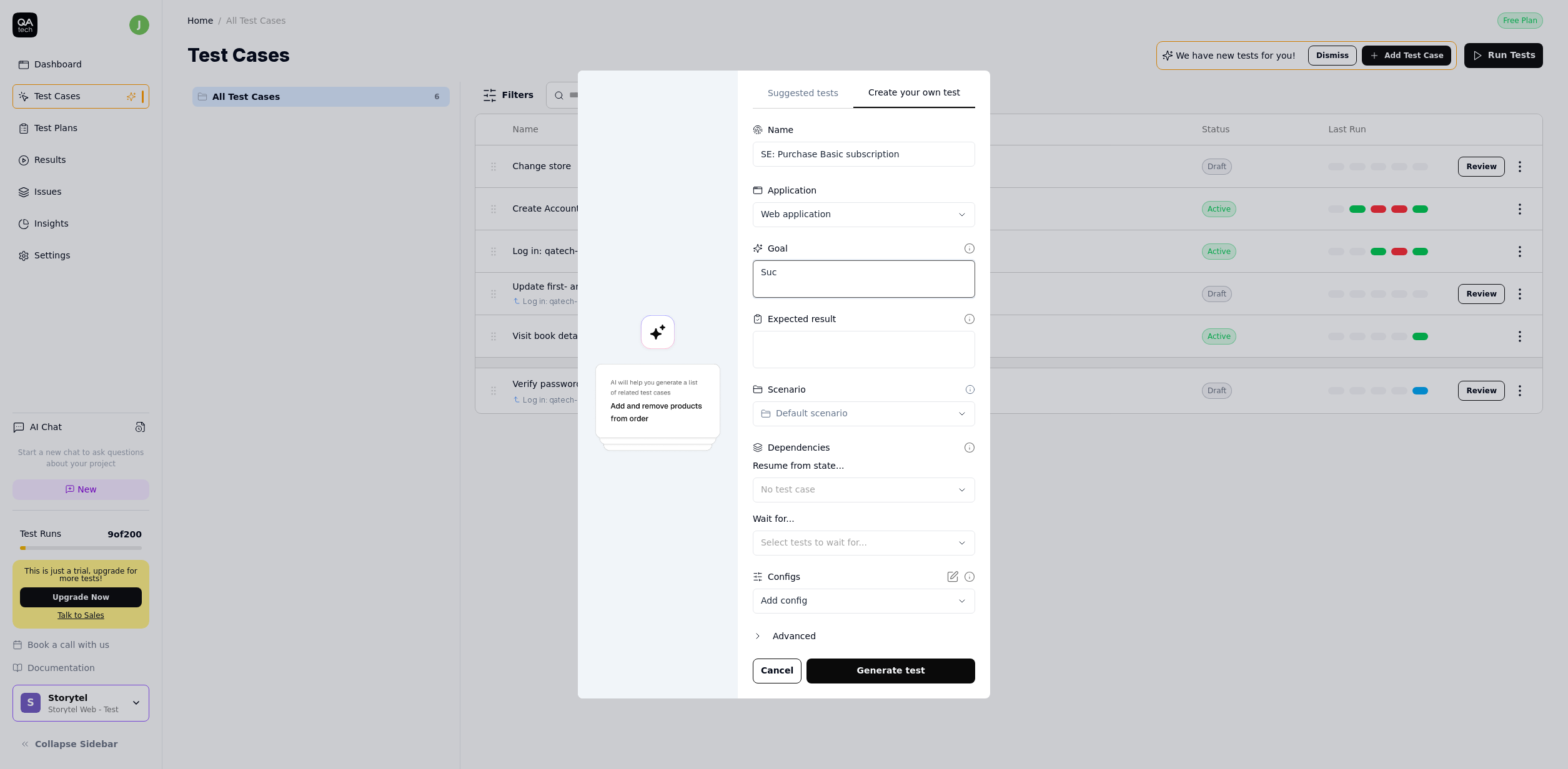
type textarea "*"
type textarea "Succ"
type textarea "*"
type textarea "Succe"
type textarea "*"
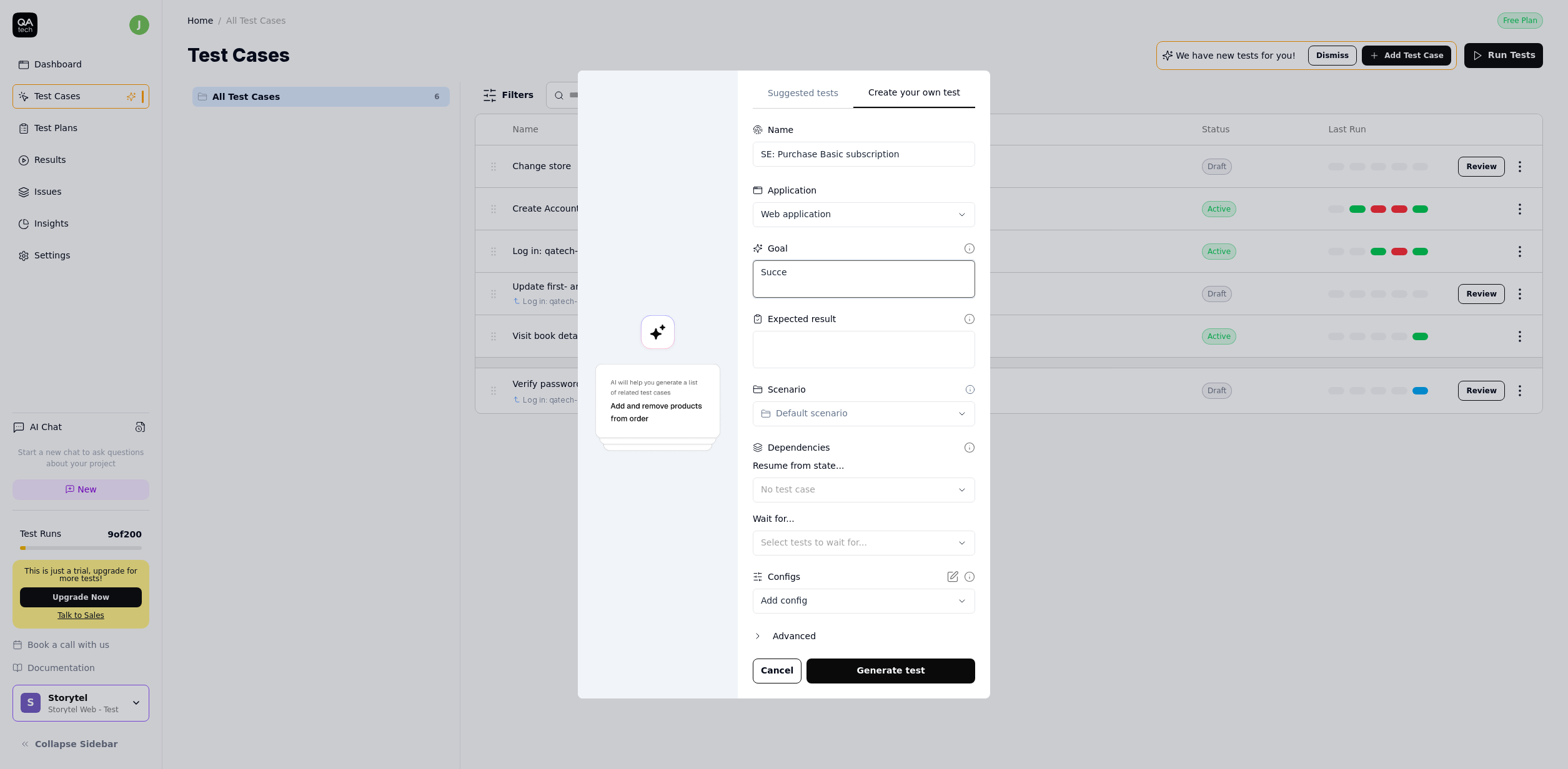
type textarea "Succes"
type textarea "*"
type textarea "Success"
type textarea "*"
type textarea "Successf"
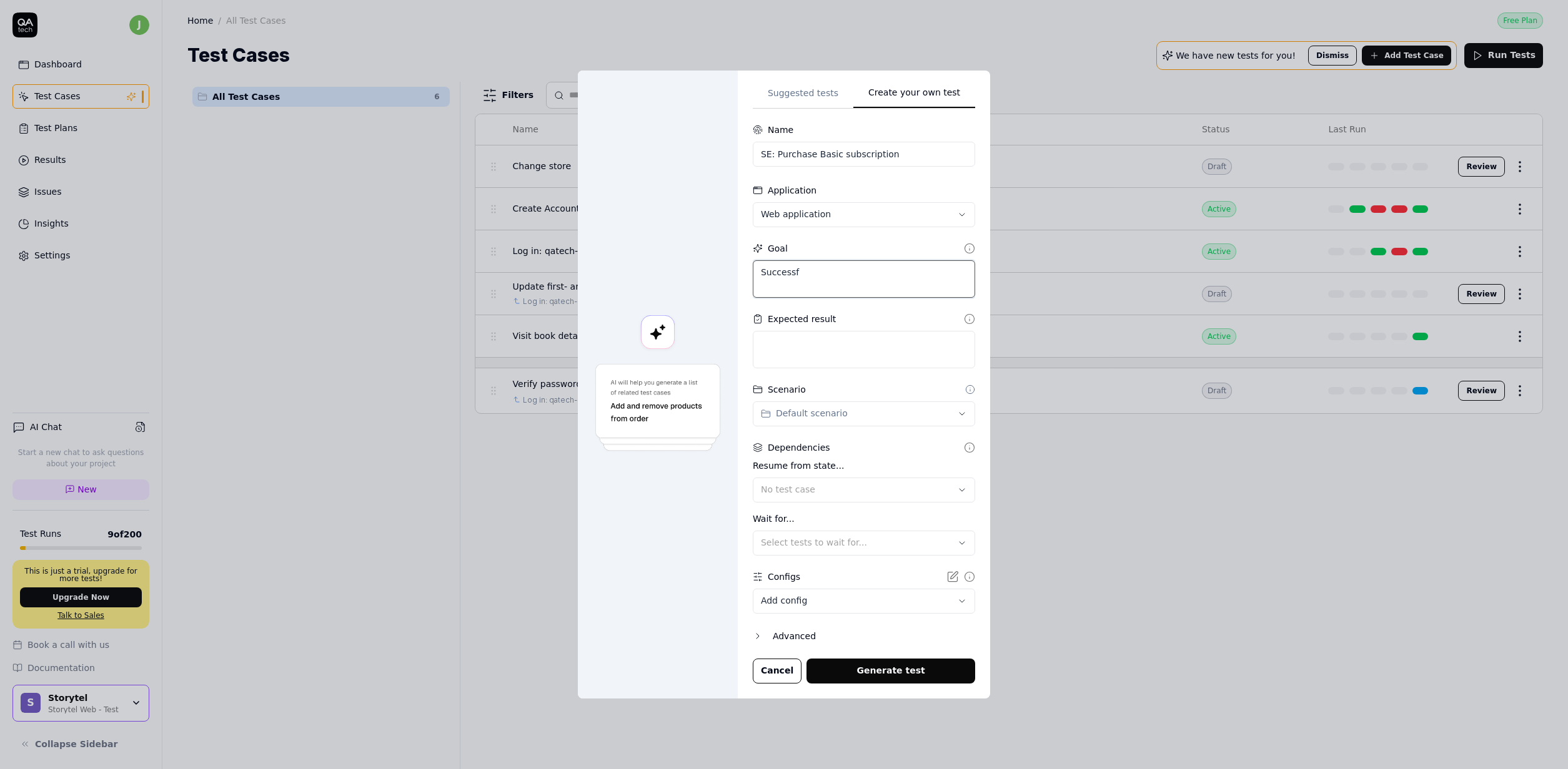
type textarea "*"
type textarea "Successfu"
type textarea "*"
type textarea "S"
type textarea "*"
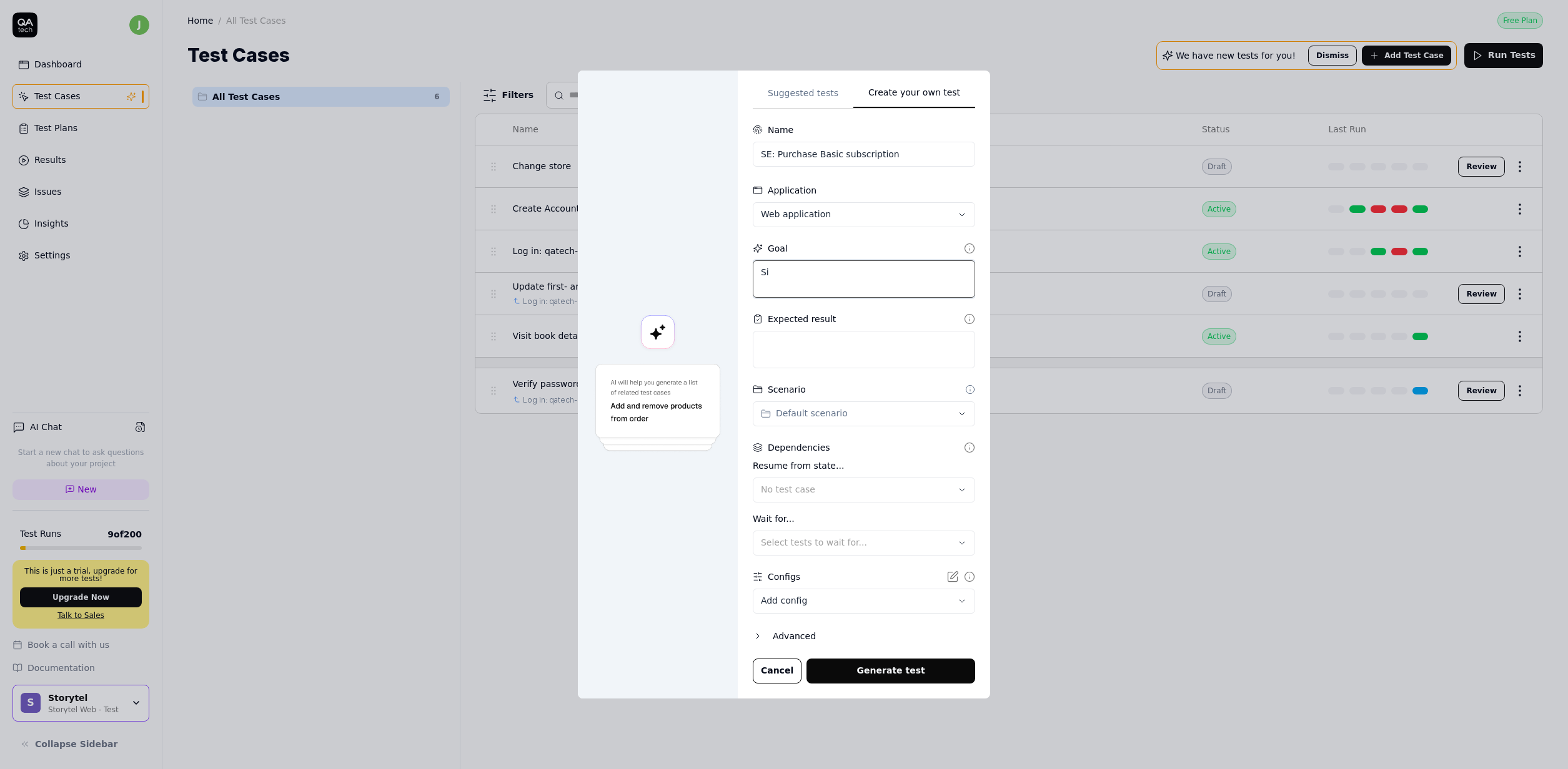
type textarea "Sig"
type textarea "*"
type textarea "Sign"
type textarea "*"
type textarea "Sign"
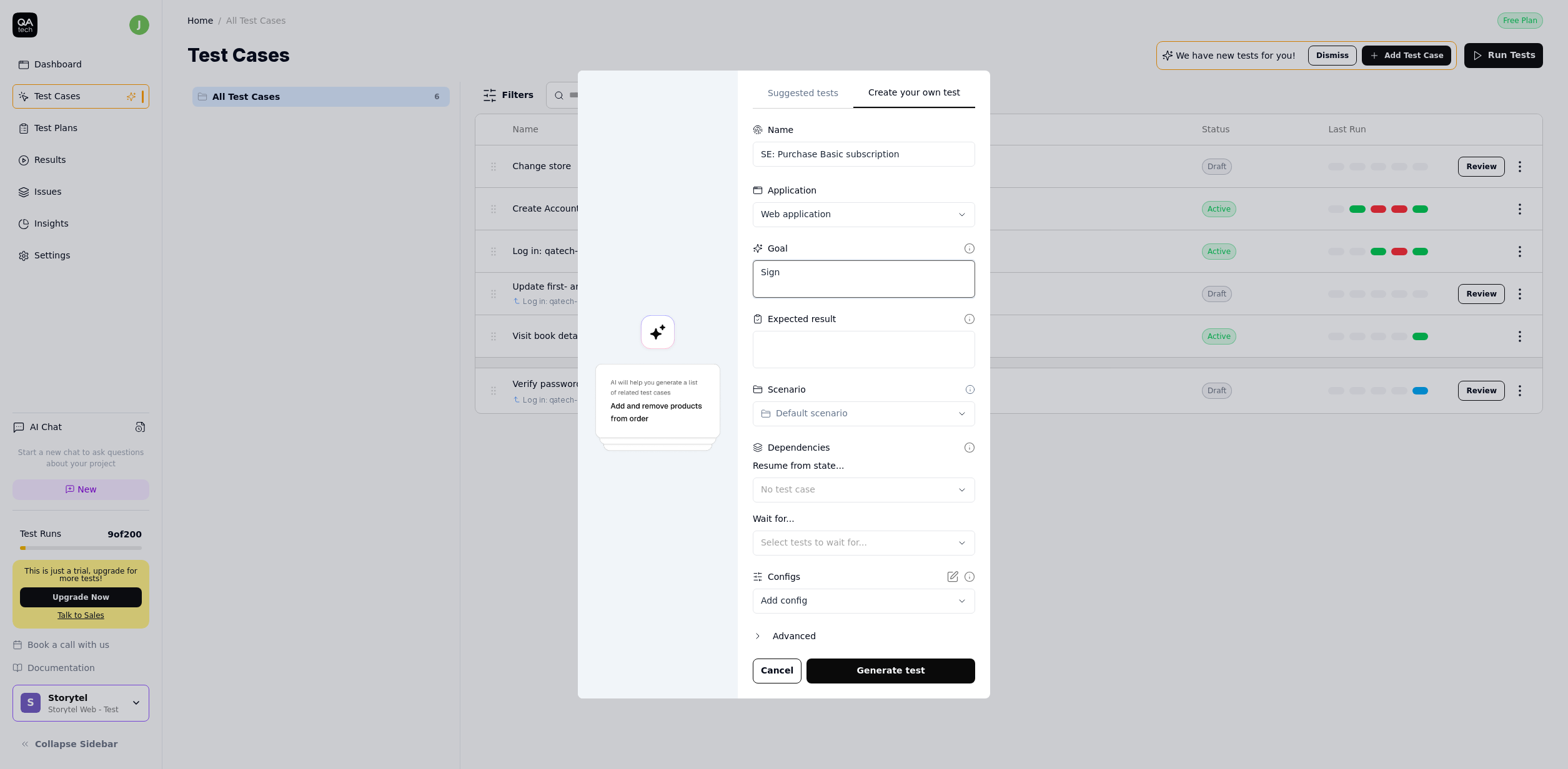
type textarea "*"
type textarea "Sign u"
type textarea "*"
type textarea "Sign up"
type textarea "*"
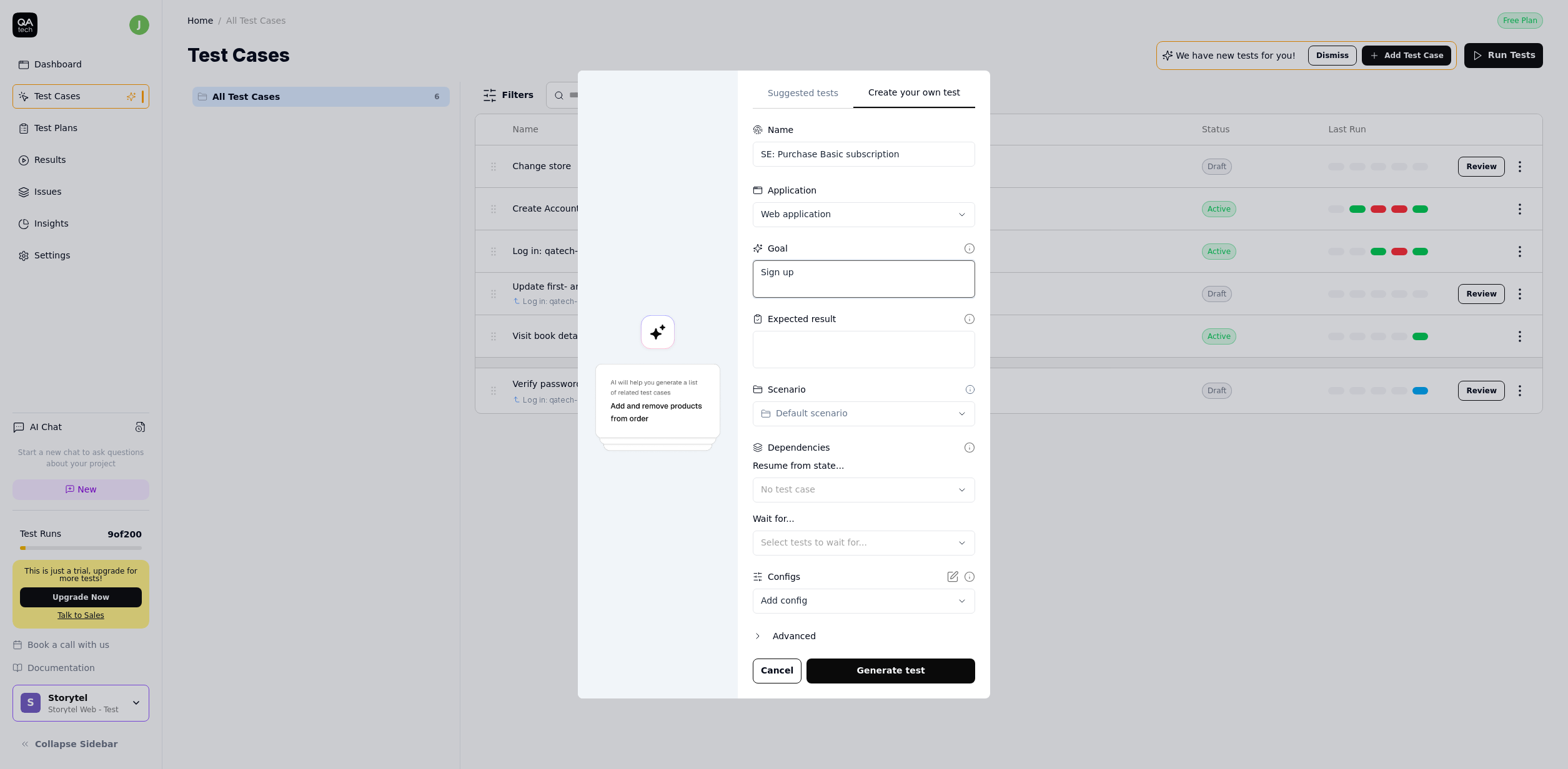
type textarea "Sign up"
type textarea "*"
type textarea "Sign up fo"
type textarea "*"
type textarea "Sign up for"
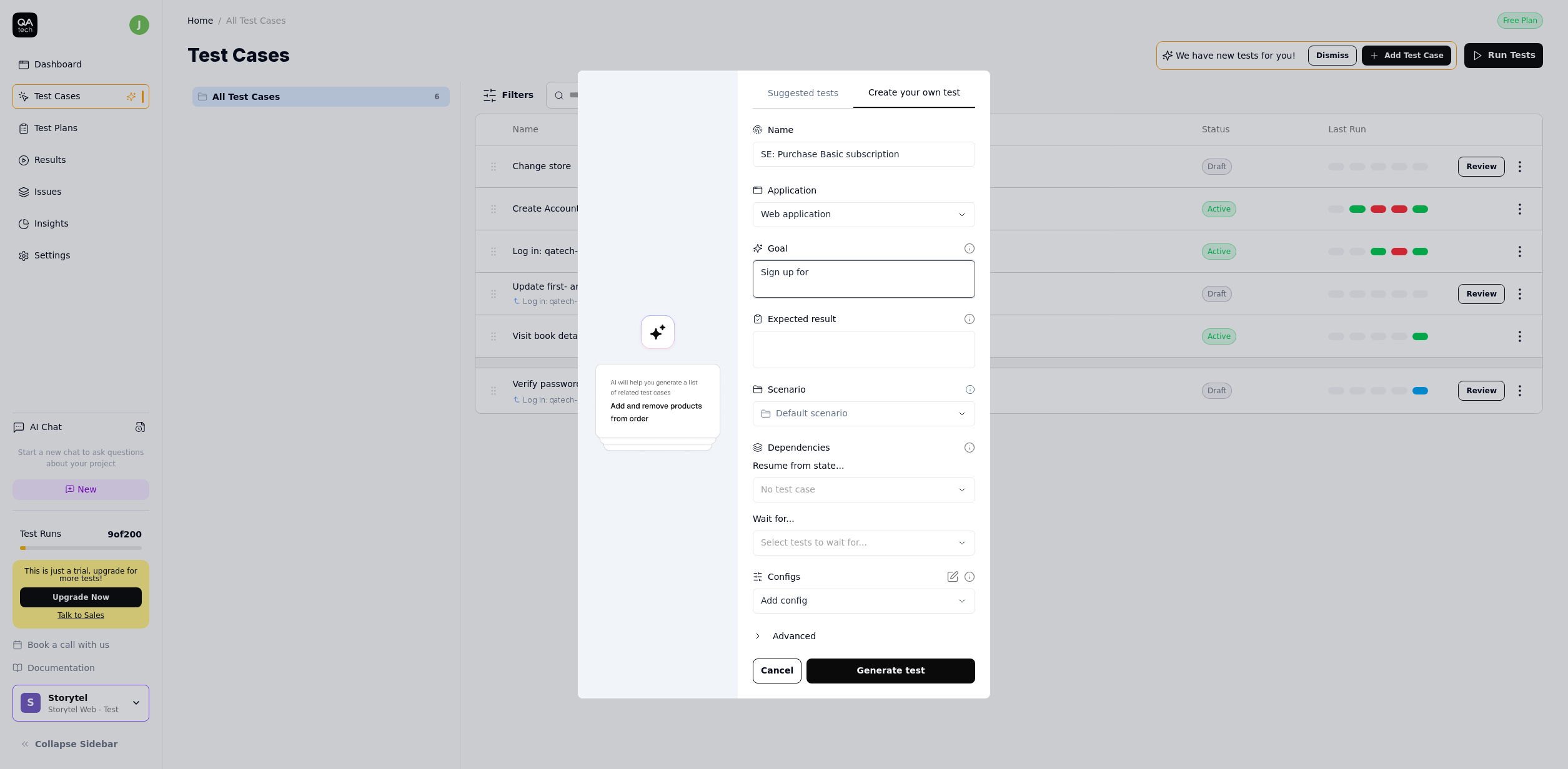
type textarea "*"
type textarea "Sign up for"
type textarea "*"
type textarea "Sign up for a"
type textarea "*"
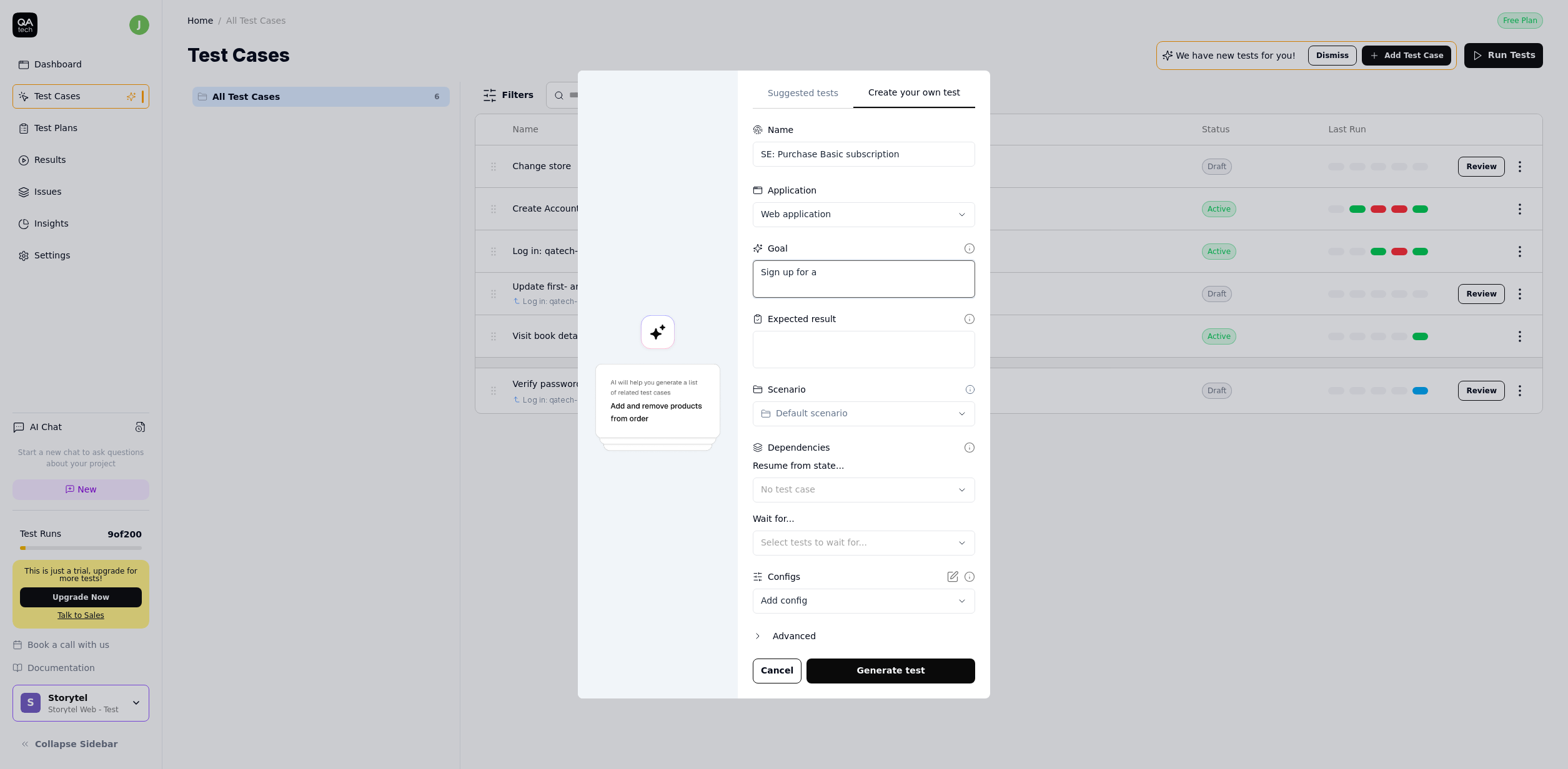
type textarea "Sign up for an"
type textarea "*"
type textarea "Sign up for an"
type textarea "*"
type textarea "Sign up for an e"
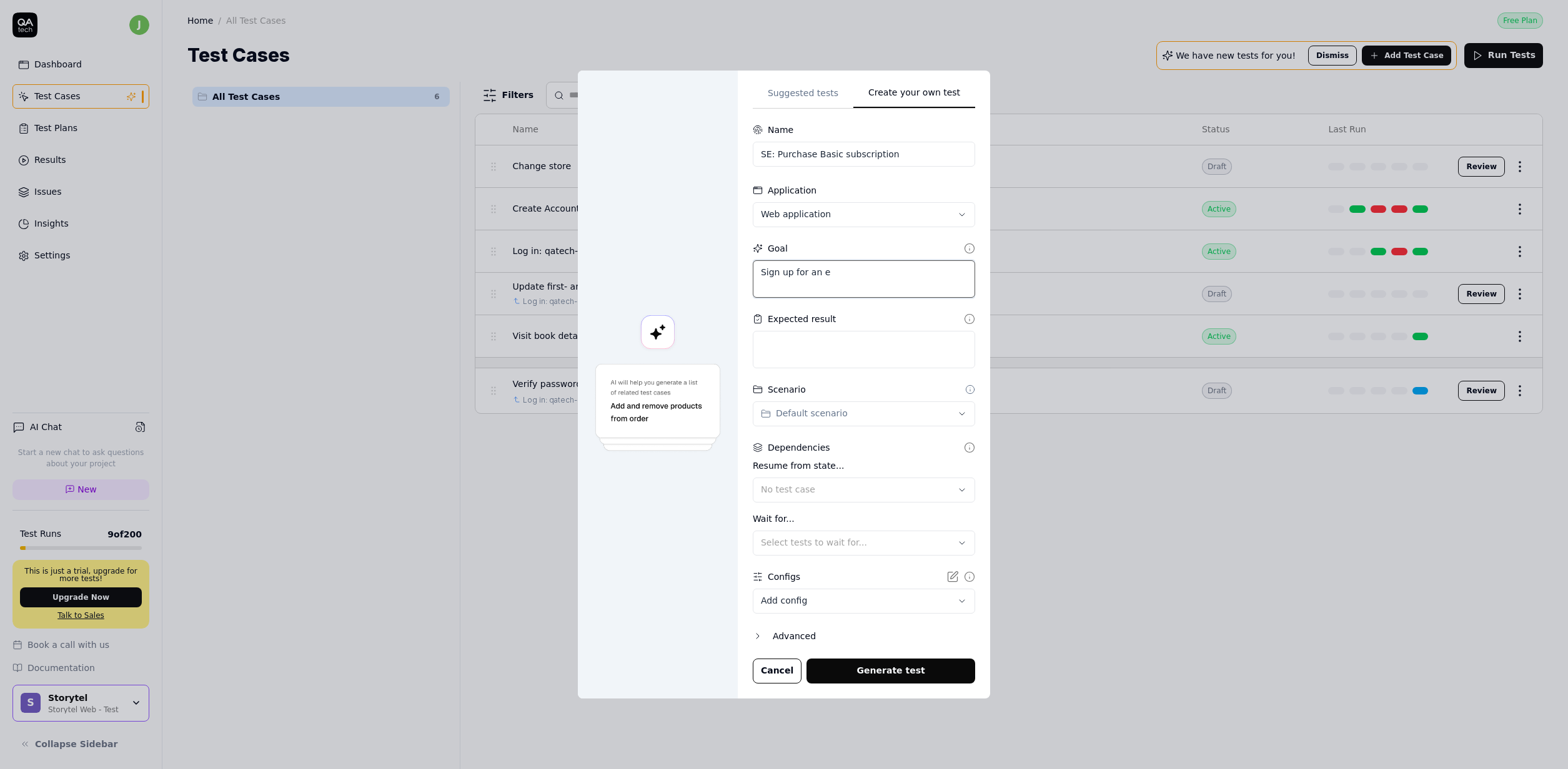
type textarea "*"
type textarea "Sign up for an ew"
type textarea "*"
type textarea "Sign up for an ew"
type textarea "*"
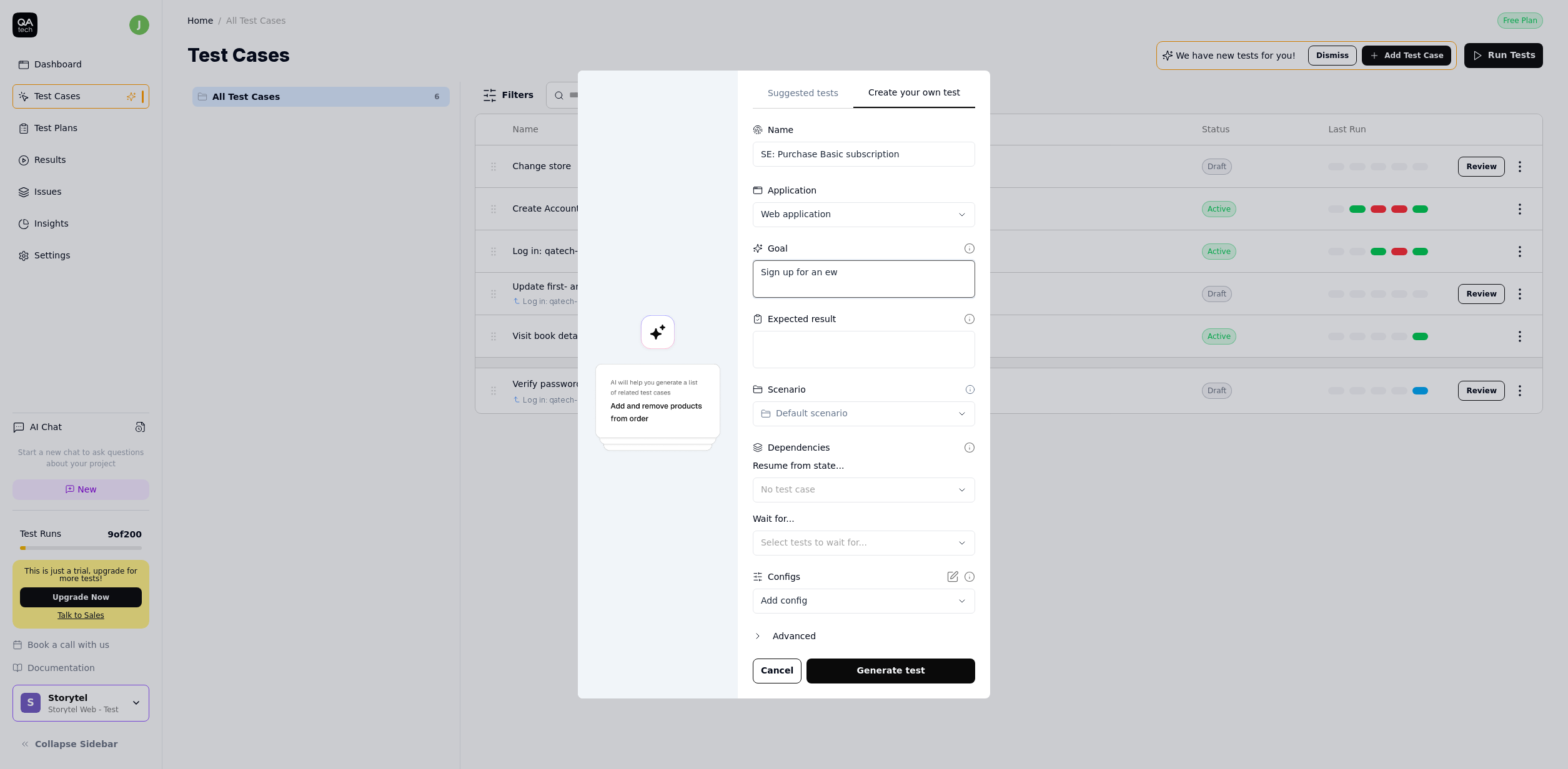
type textarea "Sign up for an"
type textarea "*"
type textarea "Sign up for an n"
type textarea "*"
type textarea "Sign up for an ne"
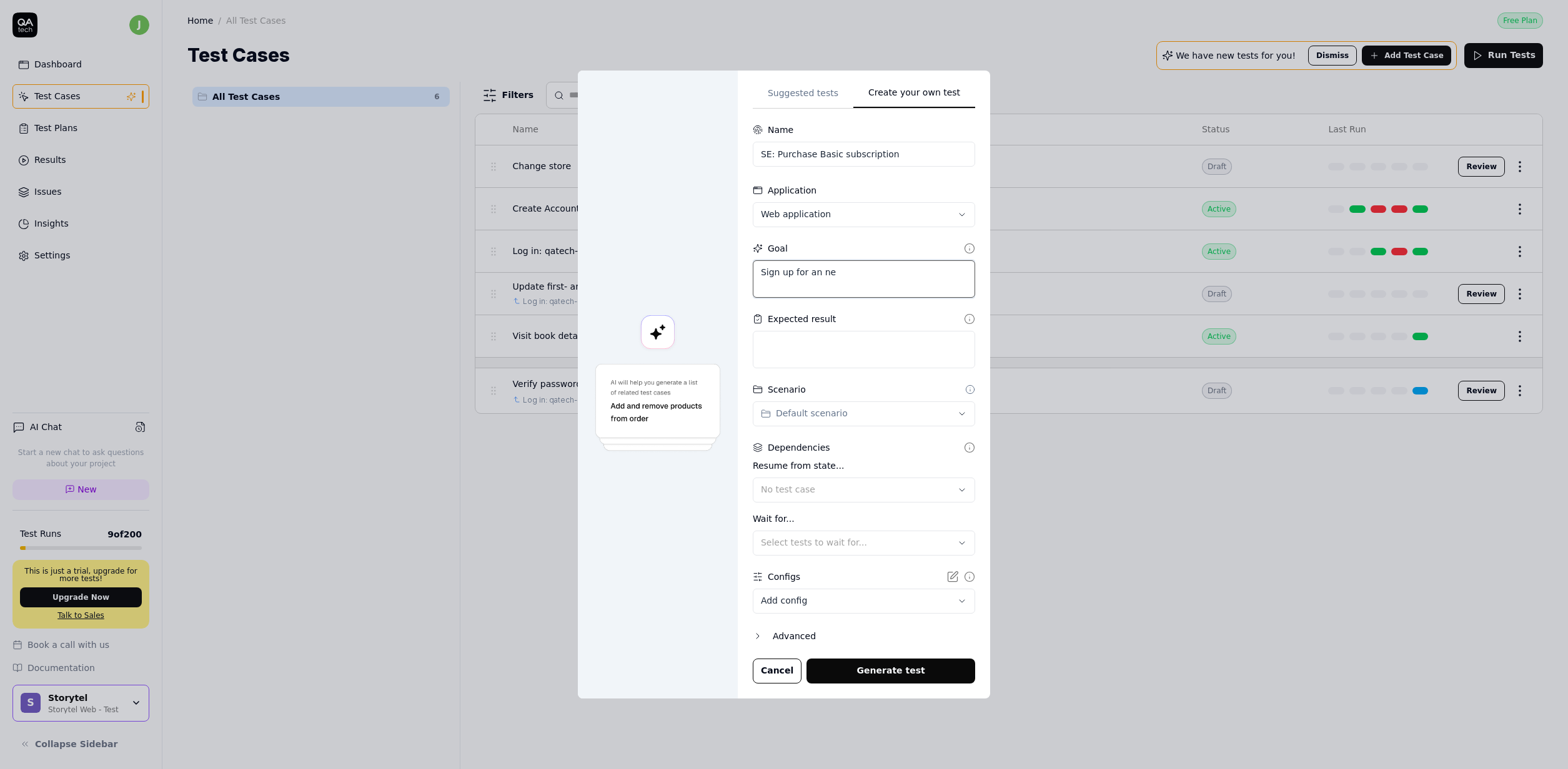
type textarea "*"
type textarea "Sign up for an new"
type textarea "*"
type textarea "Sign up for an new"
type textarea "*"
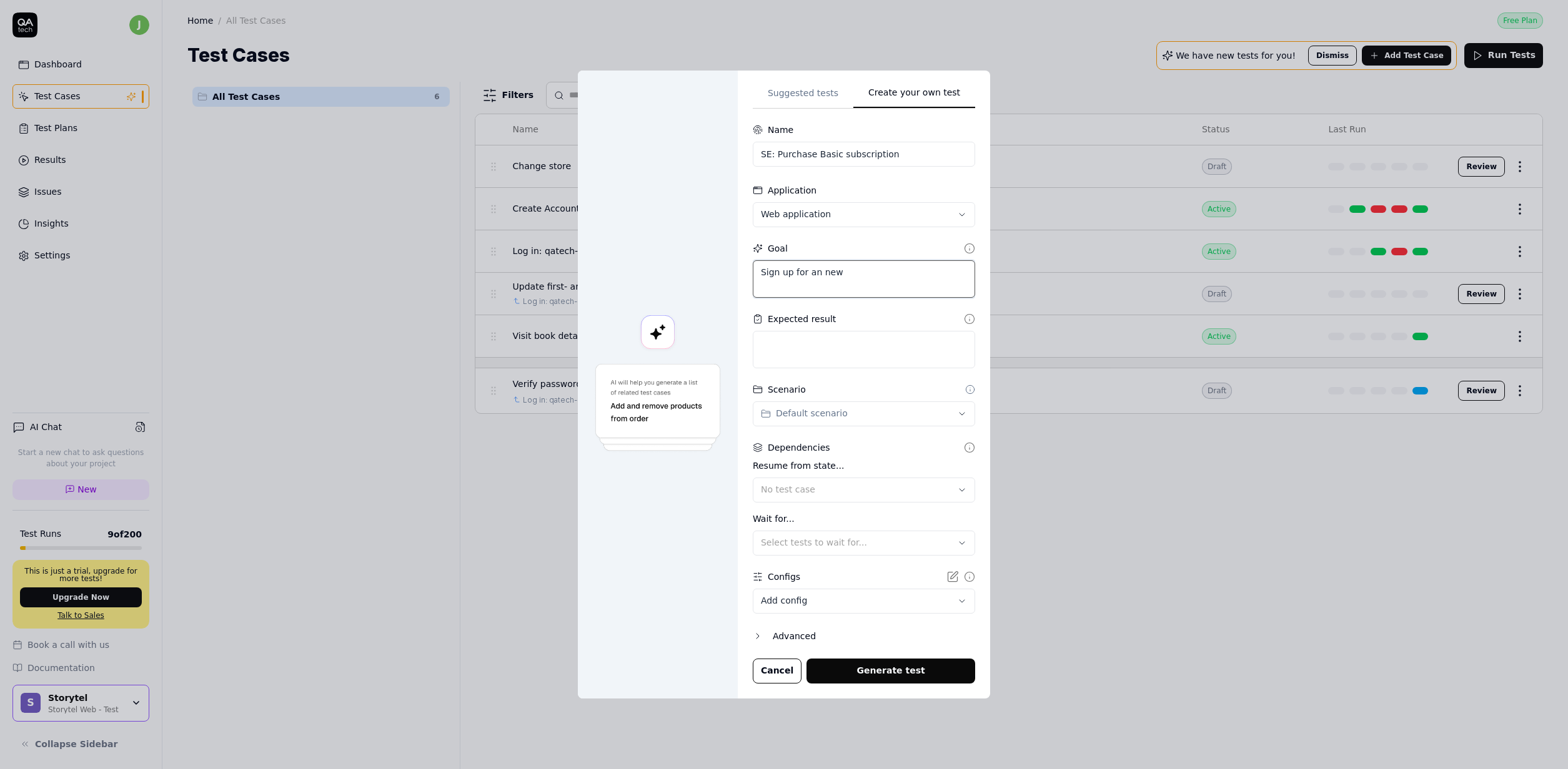
type textarea "Sign up for an new u"
type textarea "*"
type textarea "Sign up for an new us"
type textarea "*"
type textarea "Sign up for an new use"
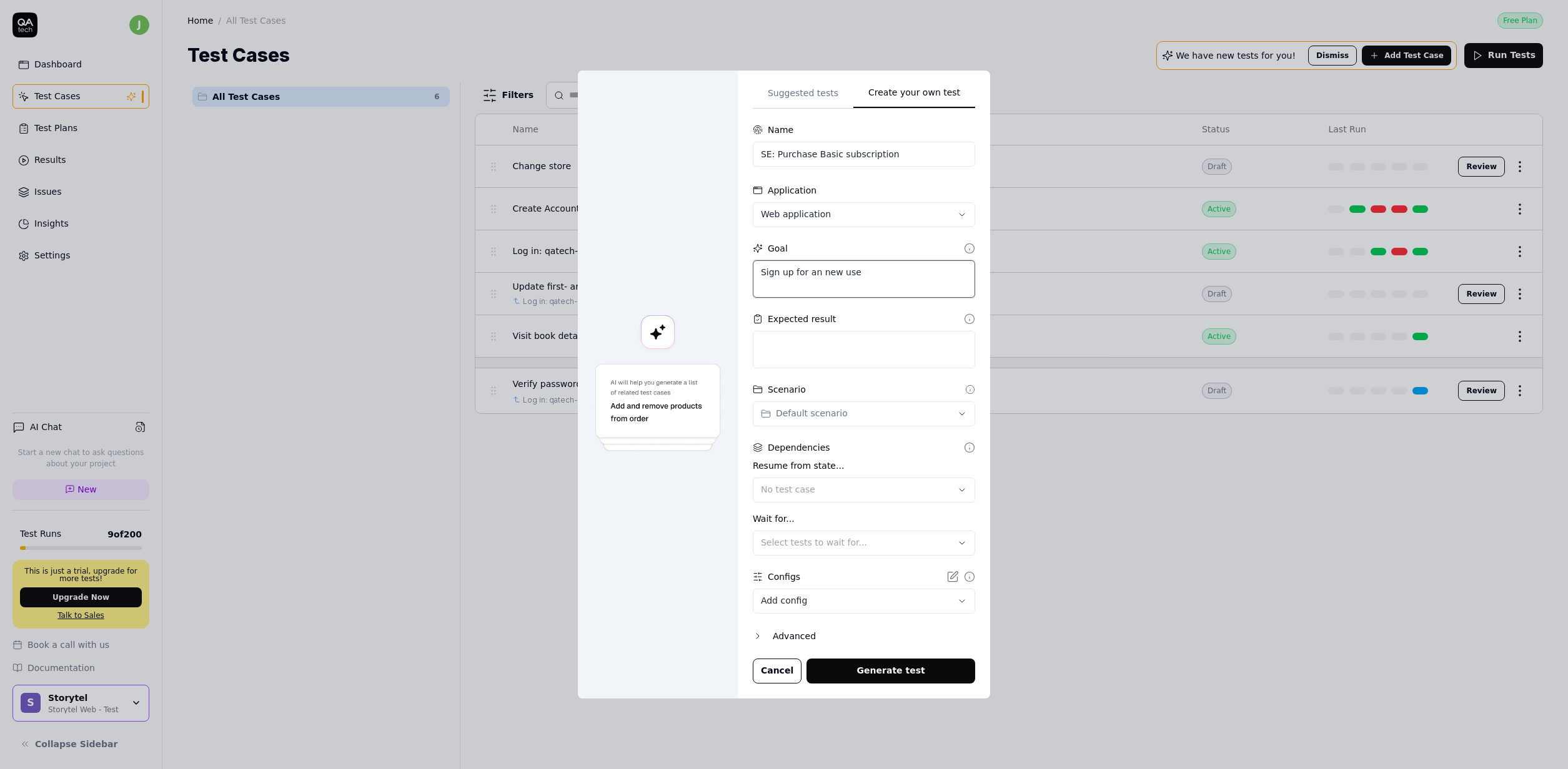
type textarea "*"
type textarea "Sign up for an new user"
type textarea "*"
type textarea "Sign up for an new user"
type textarea "*"
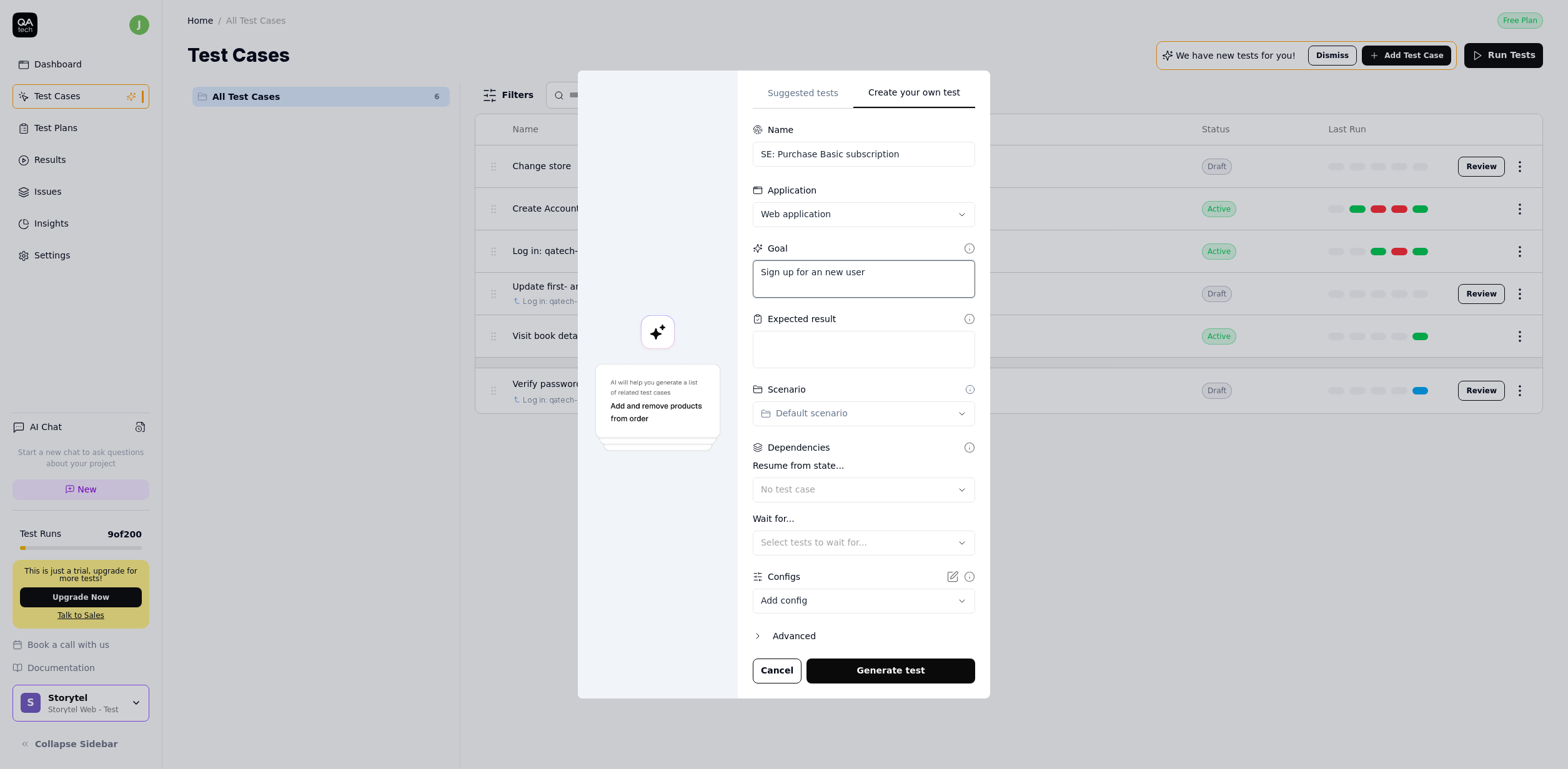
type textarea "Sign up for an new user w"
type textarea "*"
type textarea "Sign up for an new user wit"
type textarea "*"
type textarea "Sign up for an new user with"
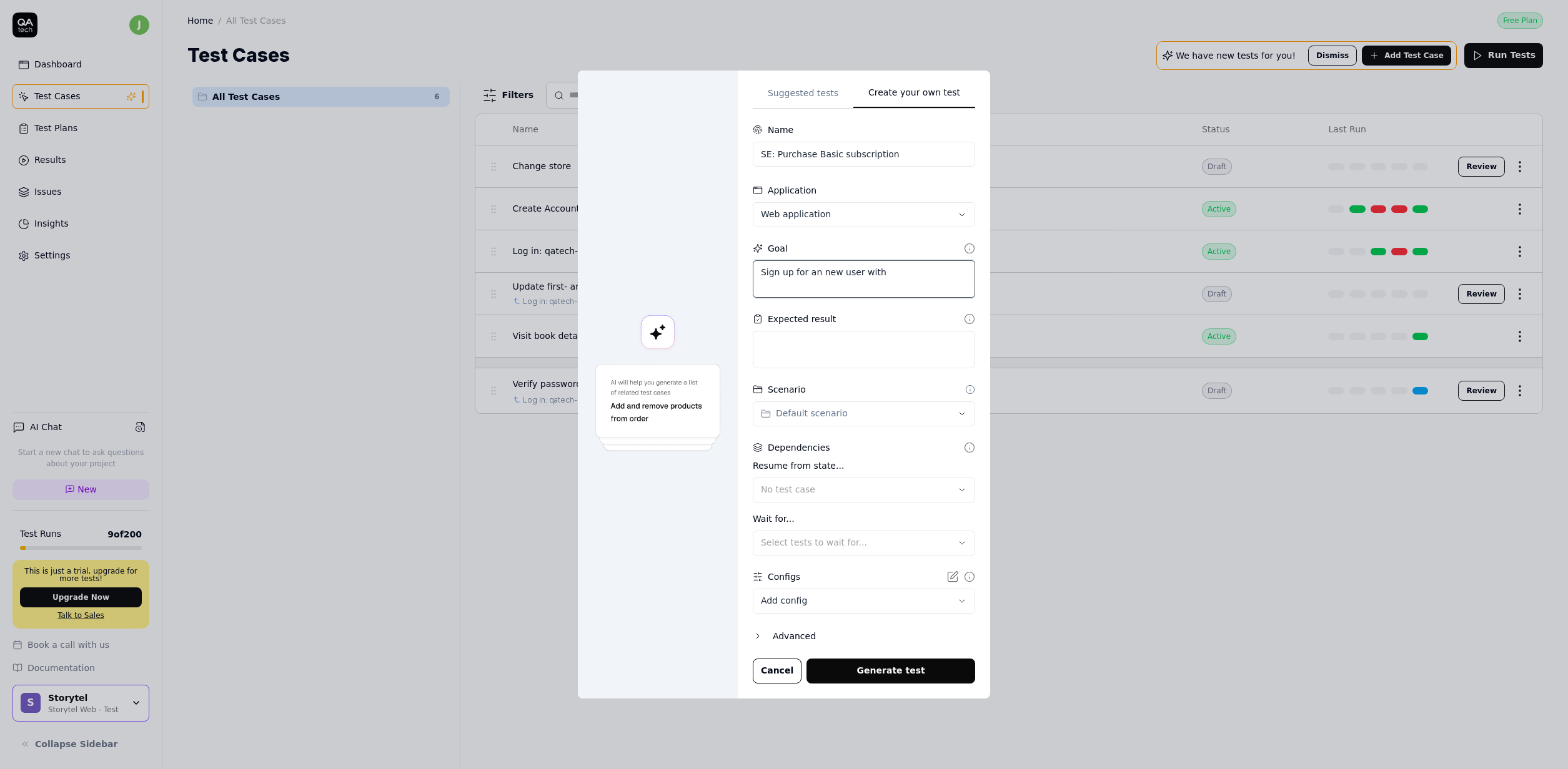
type textarea "*"
type textarea "Sign up for an new user with"
type textarea "*"
type textarea "Sign up for an new user with a"
type textarea "*"
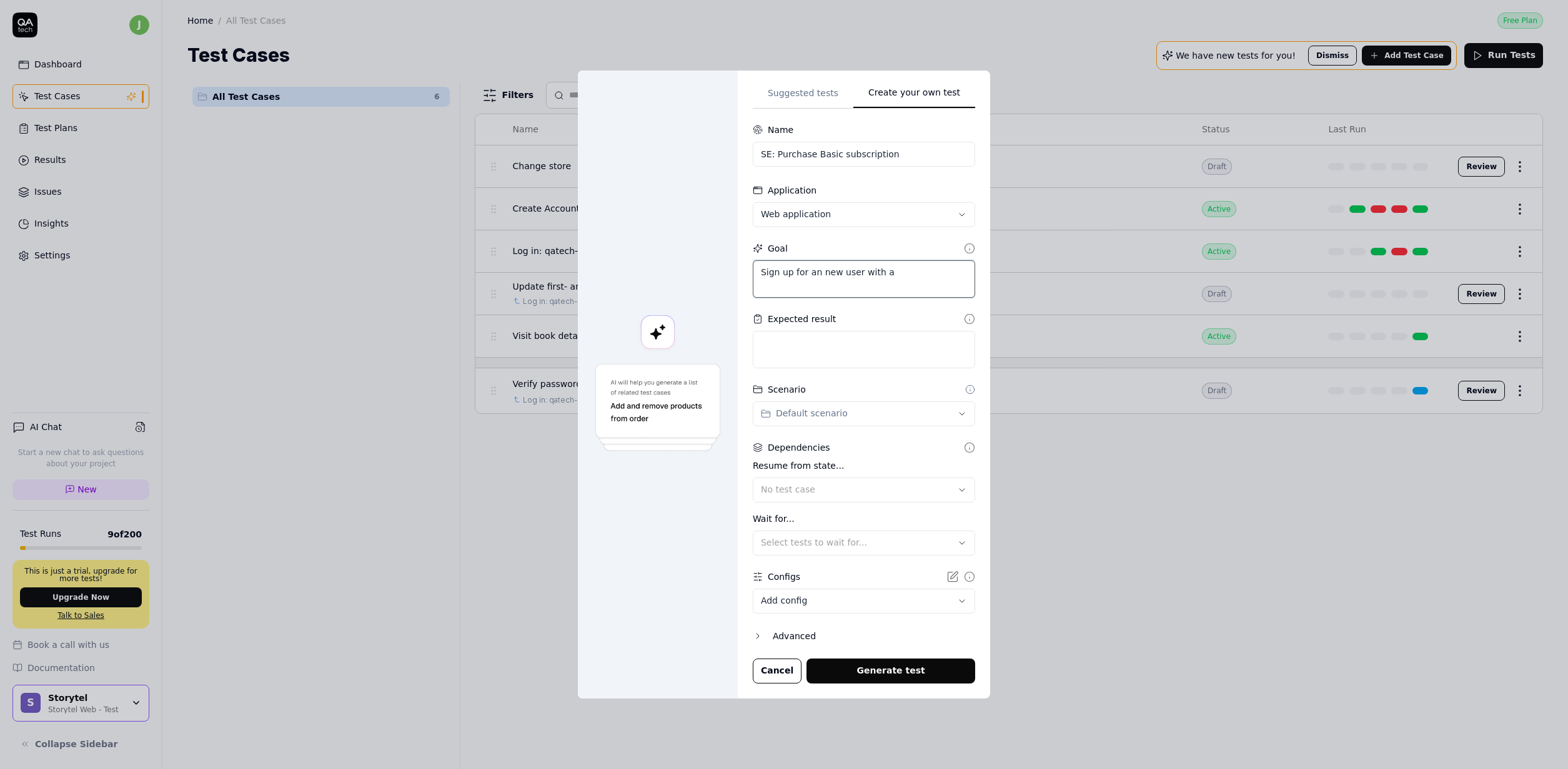
type textarea "Sign up for an new user with a"
type textarea "*"
type textarea "Sign up for an new user with a r"
type textarea "*"
type textarea "Sign up for an new user with a ra"
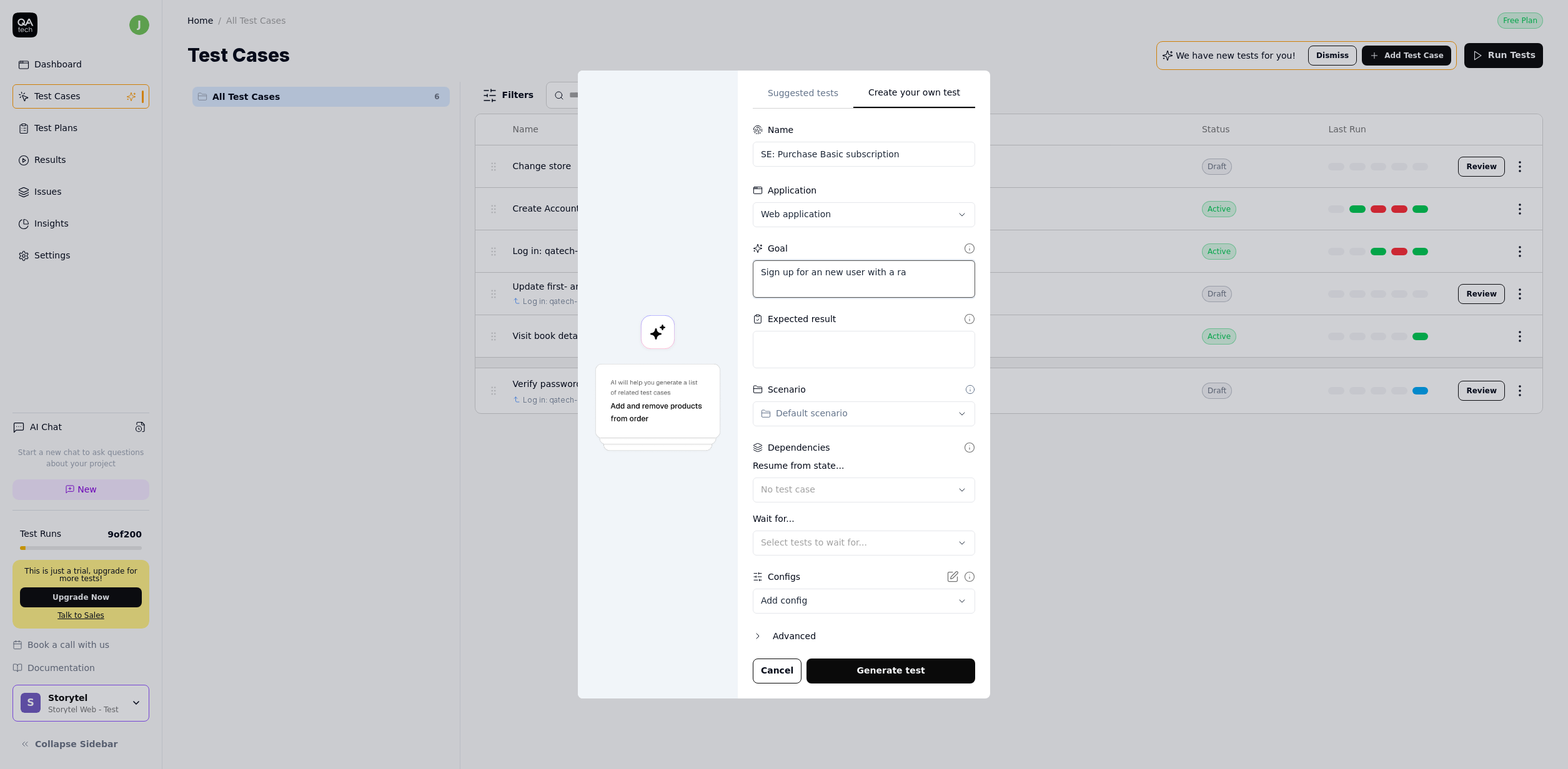
type textarea "*"
type textarea "Sign up for an new user with a ran"
type textarea "*"
type textarea "Sign up for an new user with a rand"
type textarea "*"
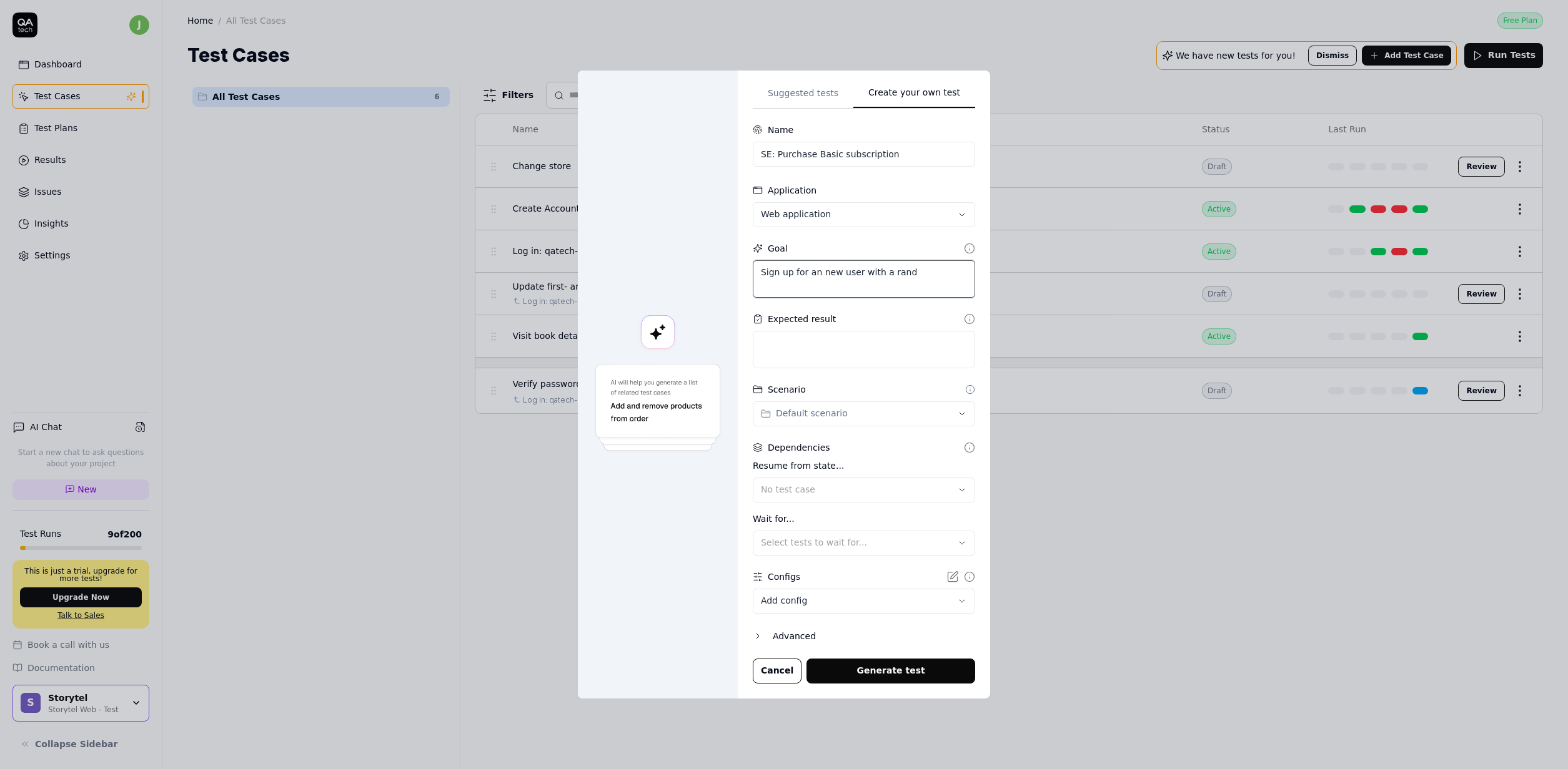
type textarea "Sign up for an new user with a rando"
type textarea "*"
type textarea "Sign up for an new user with a random"
type textarea "*"
type textarea "Sign up for an new user with a random"
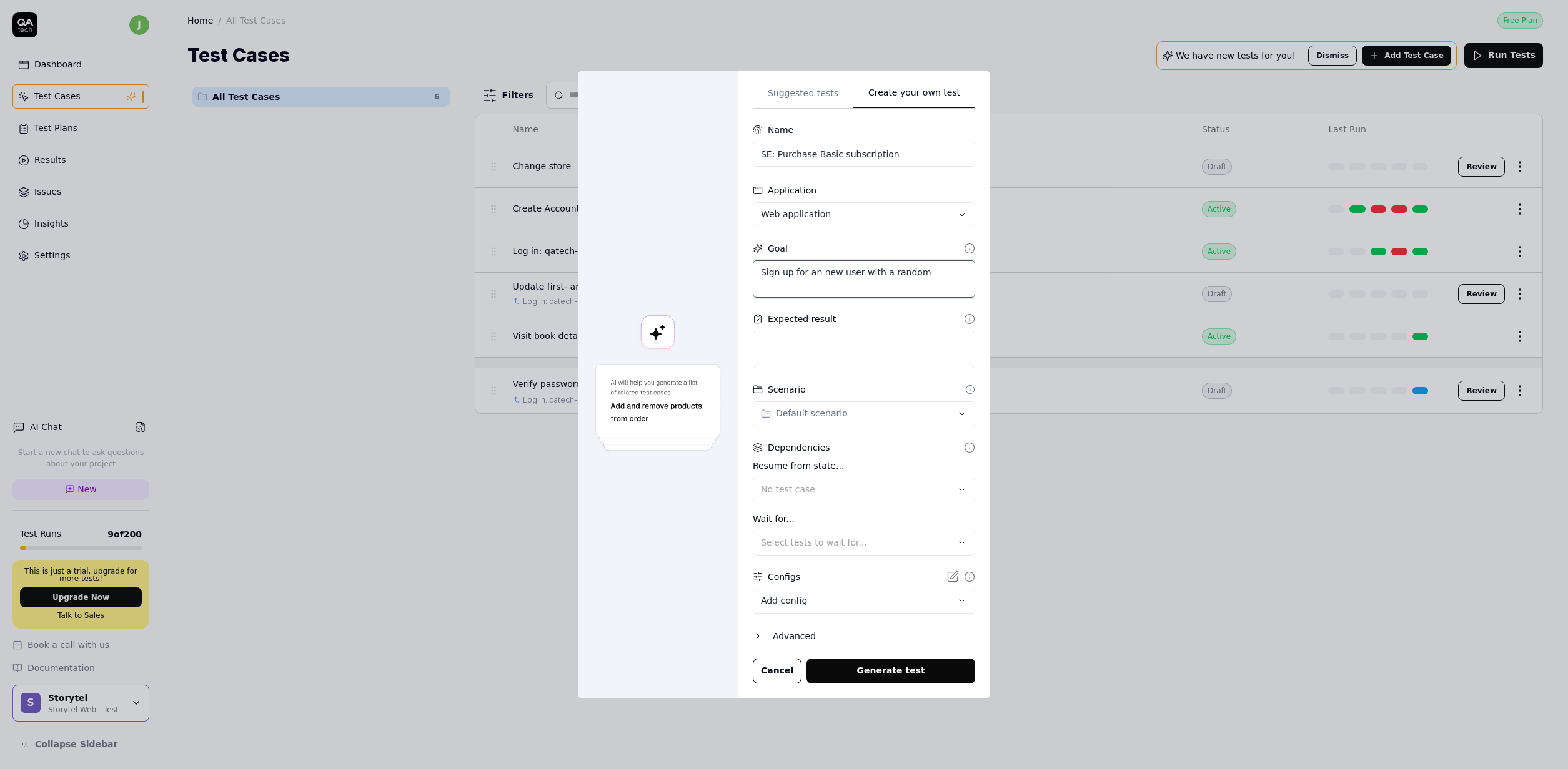
type textarea "*"
type textarea "Sign up for an new user with a random e"
type textarea "*"
type textarea "Sign up for an new user with a random em"
type textarea "*"
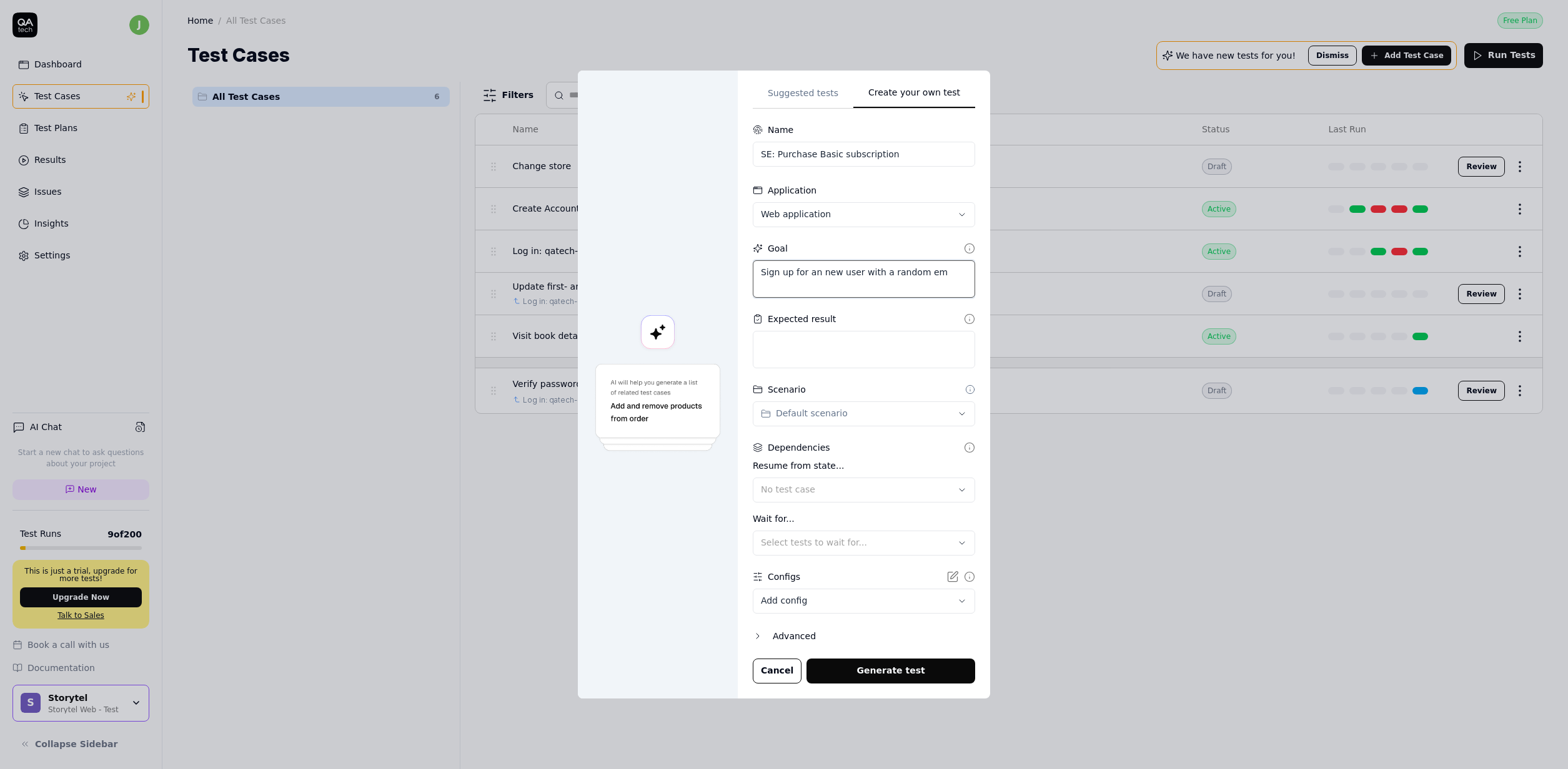
type textarea "Sign up for an new user with a random ema"
type textarea "*"
type textarea "Sign up for an new user with a random emai"
type textarea "*"
type textarea "Sign up for an new user with a random email"
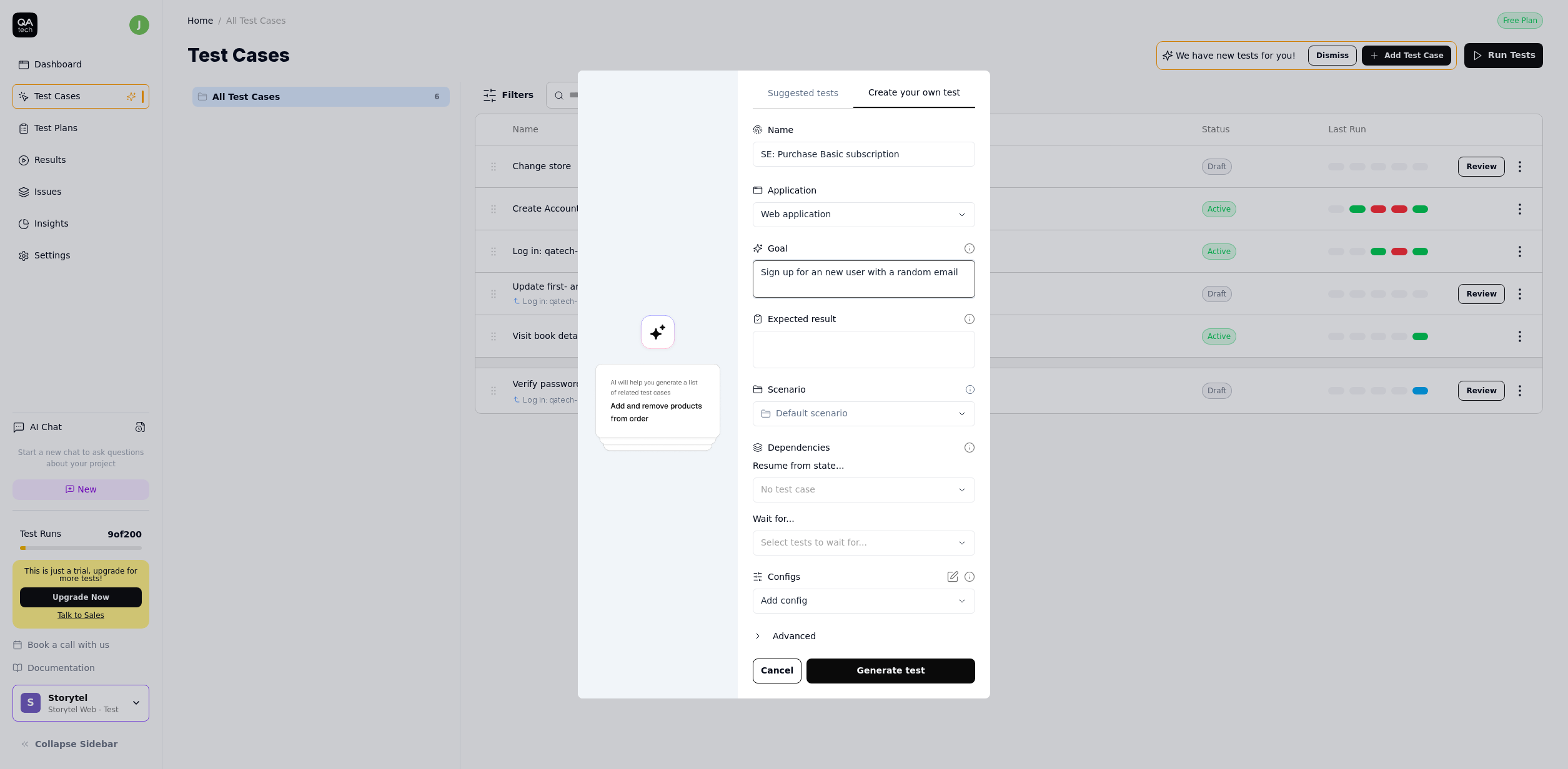
type textarea "*"
type textarea "Sign up for an new user with a random email,"
type textarea "*"
type textarea "Sign up for an new user with a random email,"
type textarea "*"
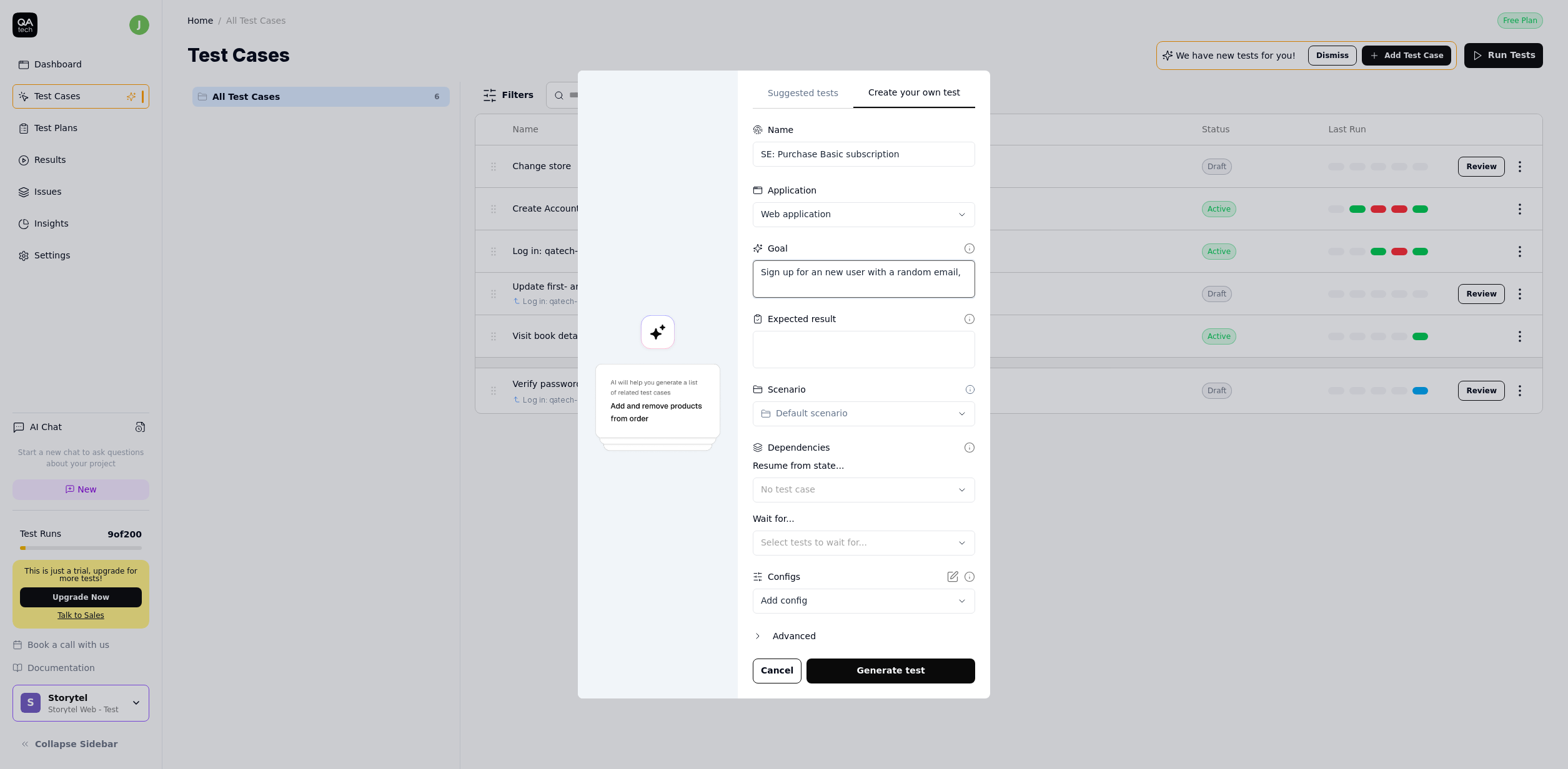
type textarea "Sign up for an new user with a random email,"
type textarea "*"
type textarea "Sign up for an new user with a random email,"
type textarea "*"
type textarea "Sign up for an new user with a random email,"
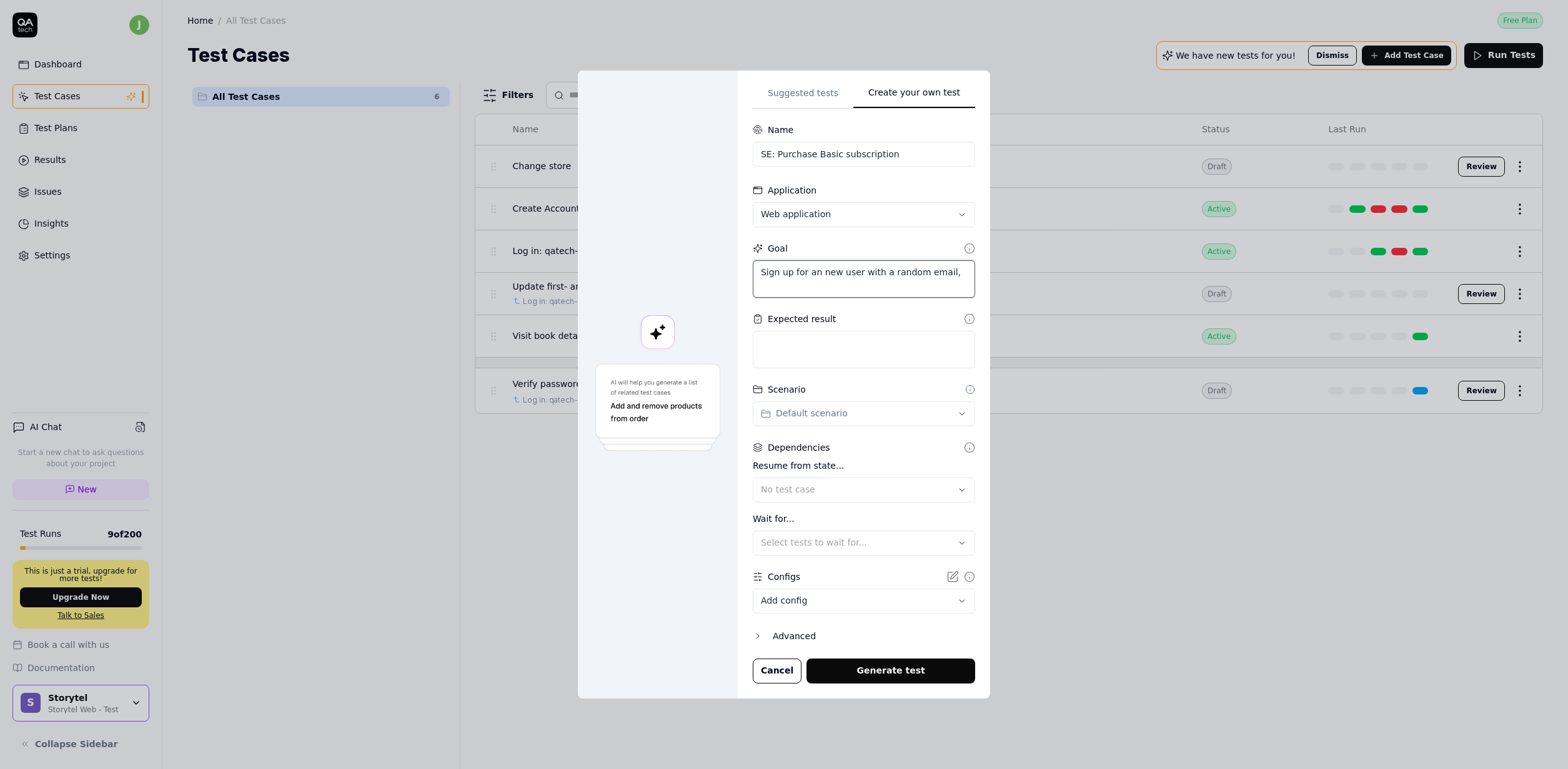
type textarea "*"
type textarea "Sign up for an new user with a random email"
type textarea "*"
type textarea "Sign up for an new user with a random email"
type textarea "*"
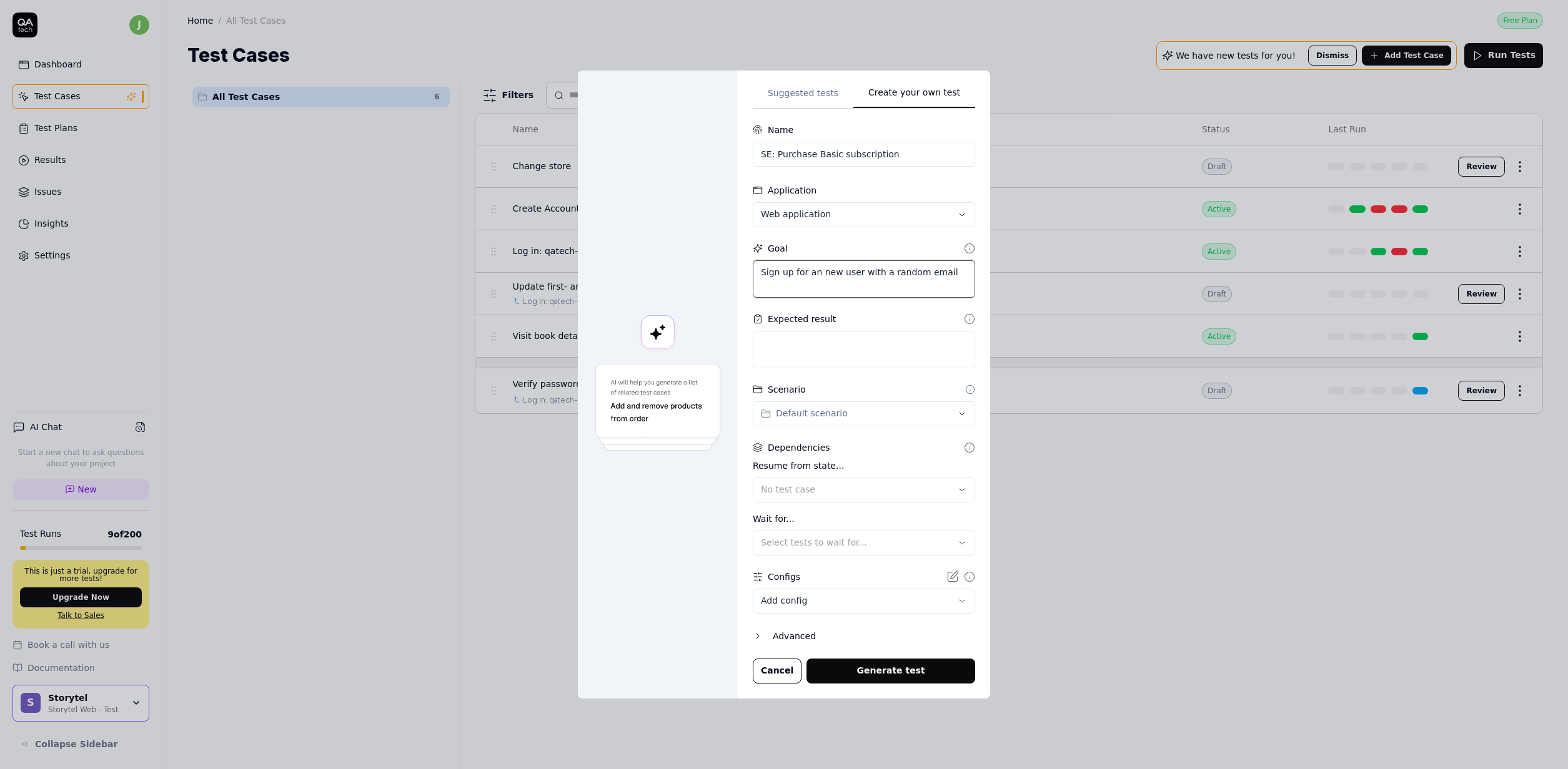
type textarea "Sign up for an new user with a random email &"
type textarea "*"
type textarea "Sign up for an new user with a random email &"
type textarea "*"
type textarea "Sign up for an new user with a random email & t"
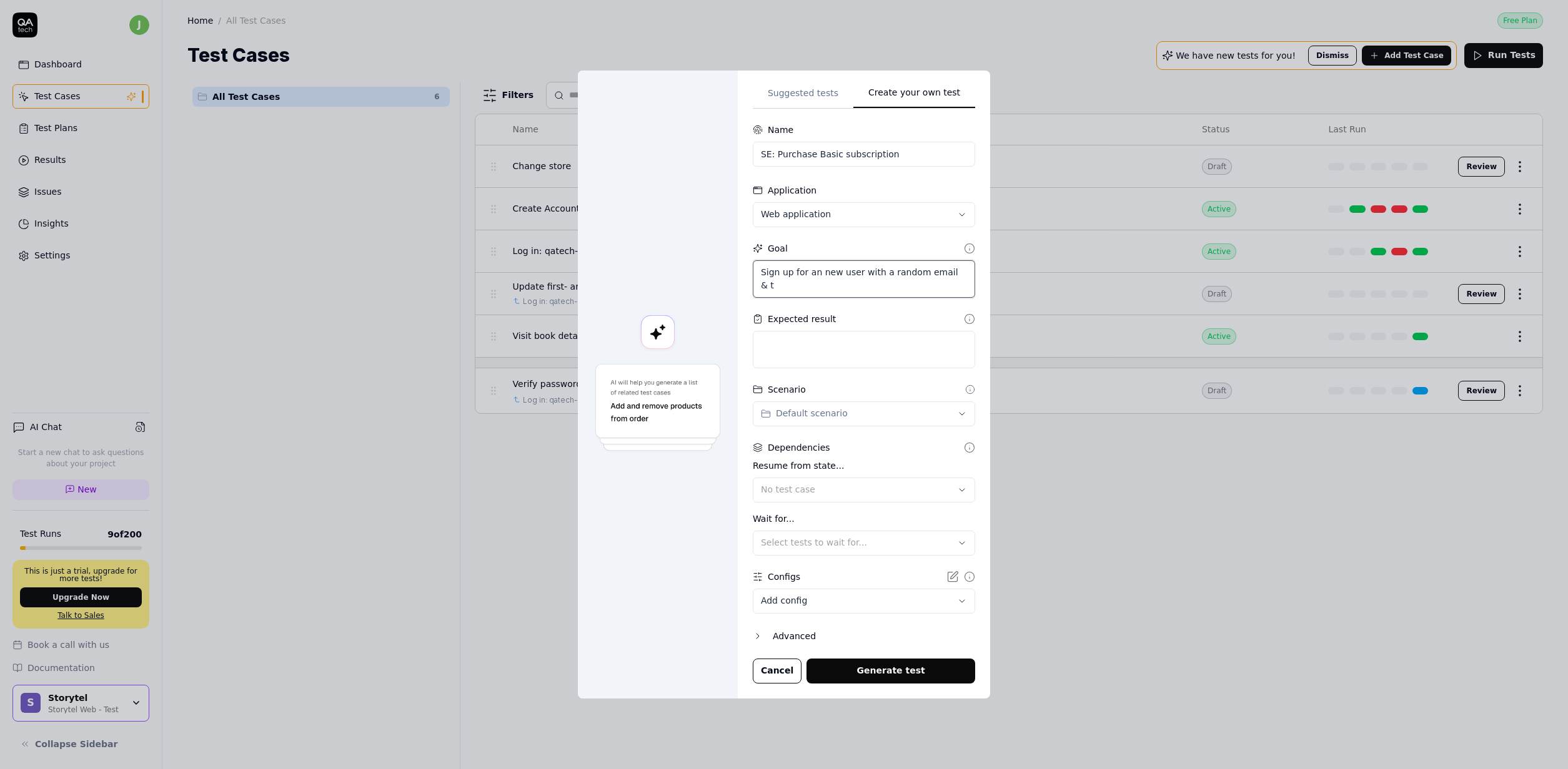
type textarea "*"
type textarea "Sign up for an new user with a random email & te"
type textarea "*"
type textarea "Sign up for an new user with a random email & tes"
type textarea "*"
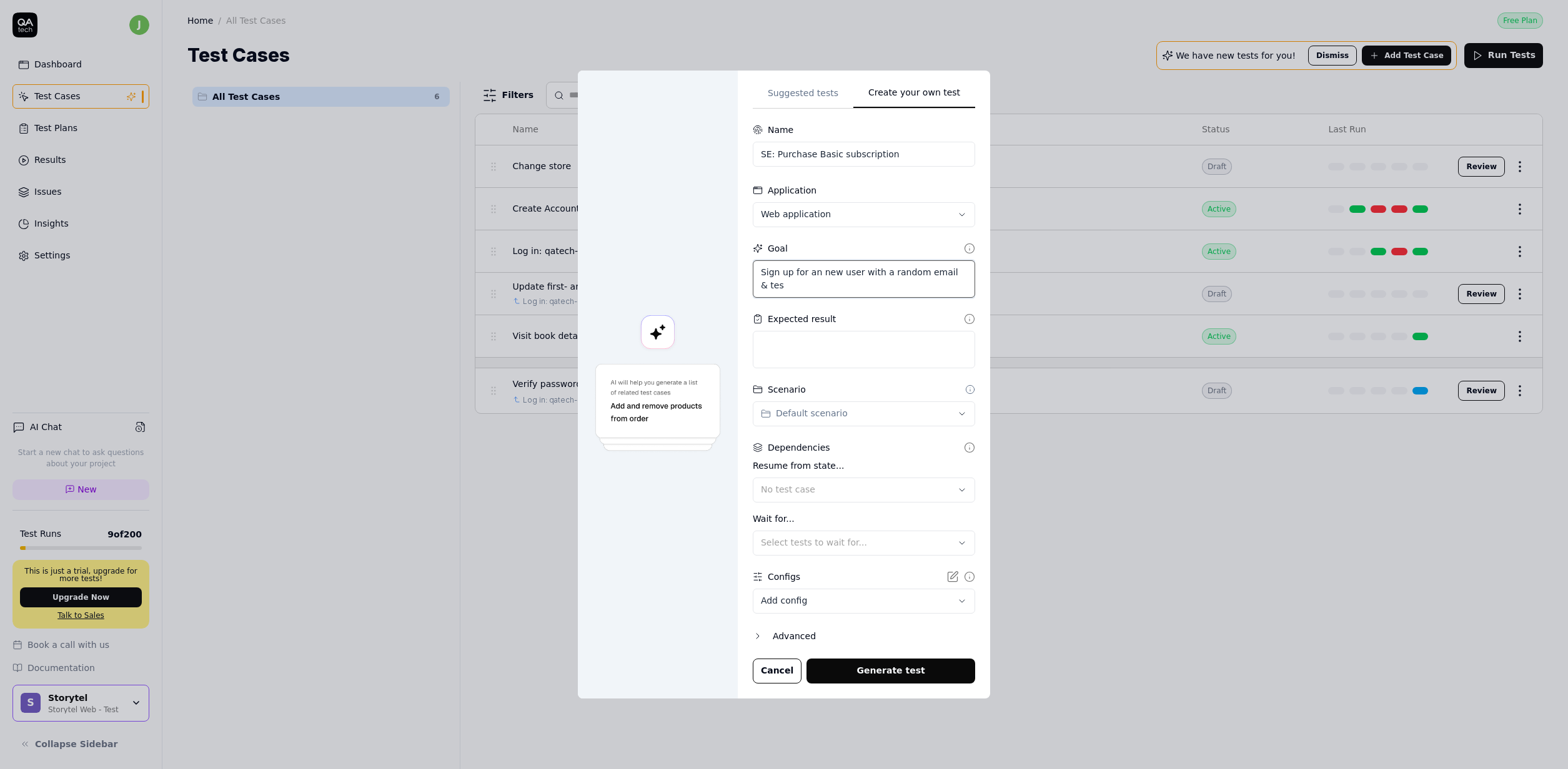
type textarea "Sign up for an new user with a random email & test"
type textarea "*"
type textarea "Sign up for an new user with a random email & test1"
type textarea "*"
type textarea "Sign up for an new user with a random email & test12"
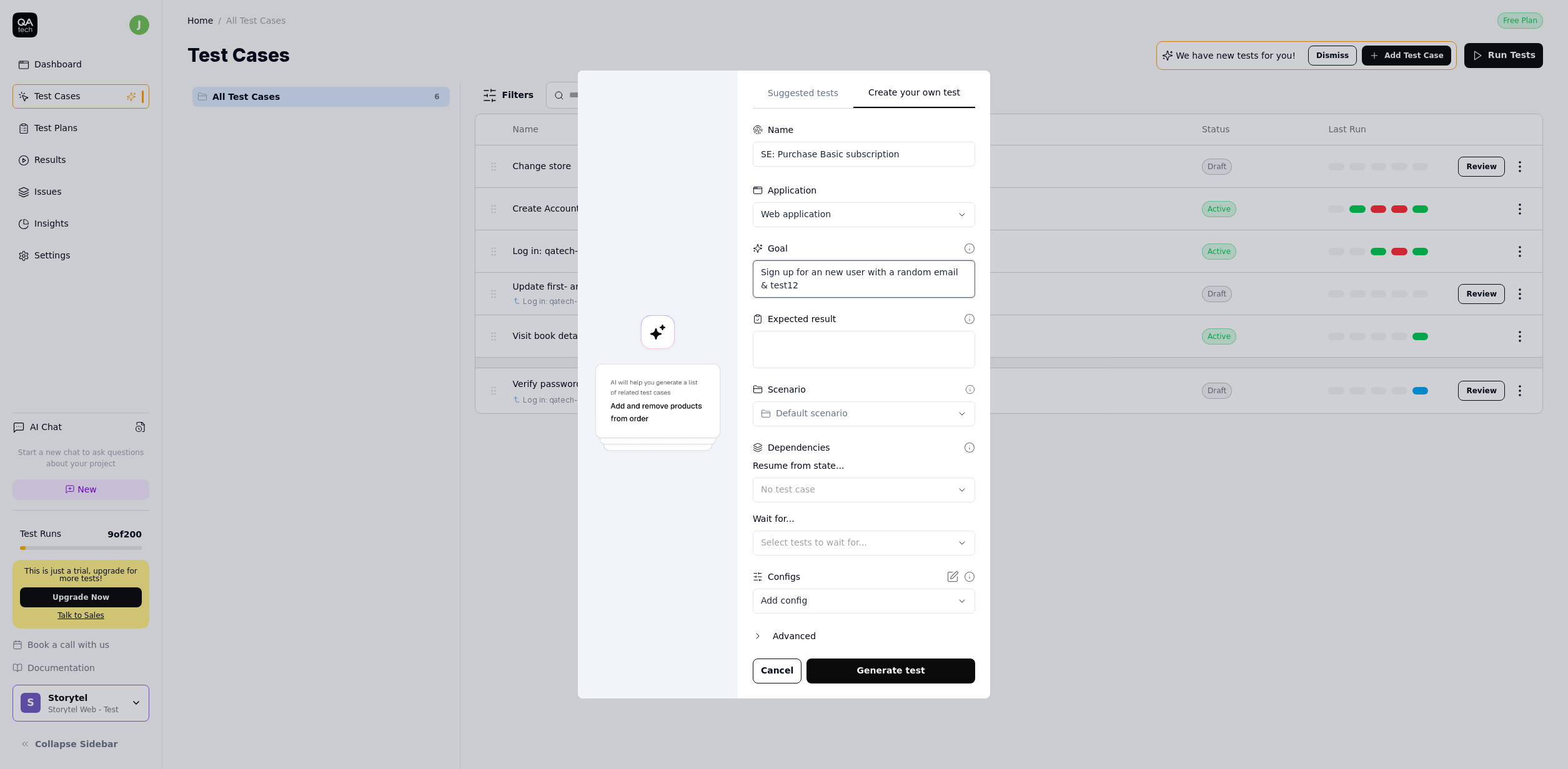
type textarea "*"
type textarea "Sign up for an new user with a random email & test123"
type textarea "*"
type textarea "Sign up for an new user with a random email & test1234"
type textarea "*"
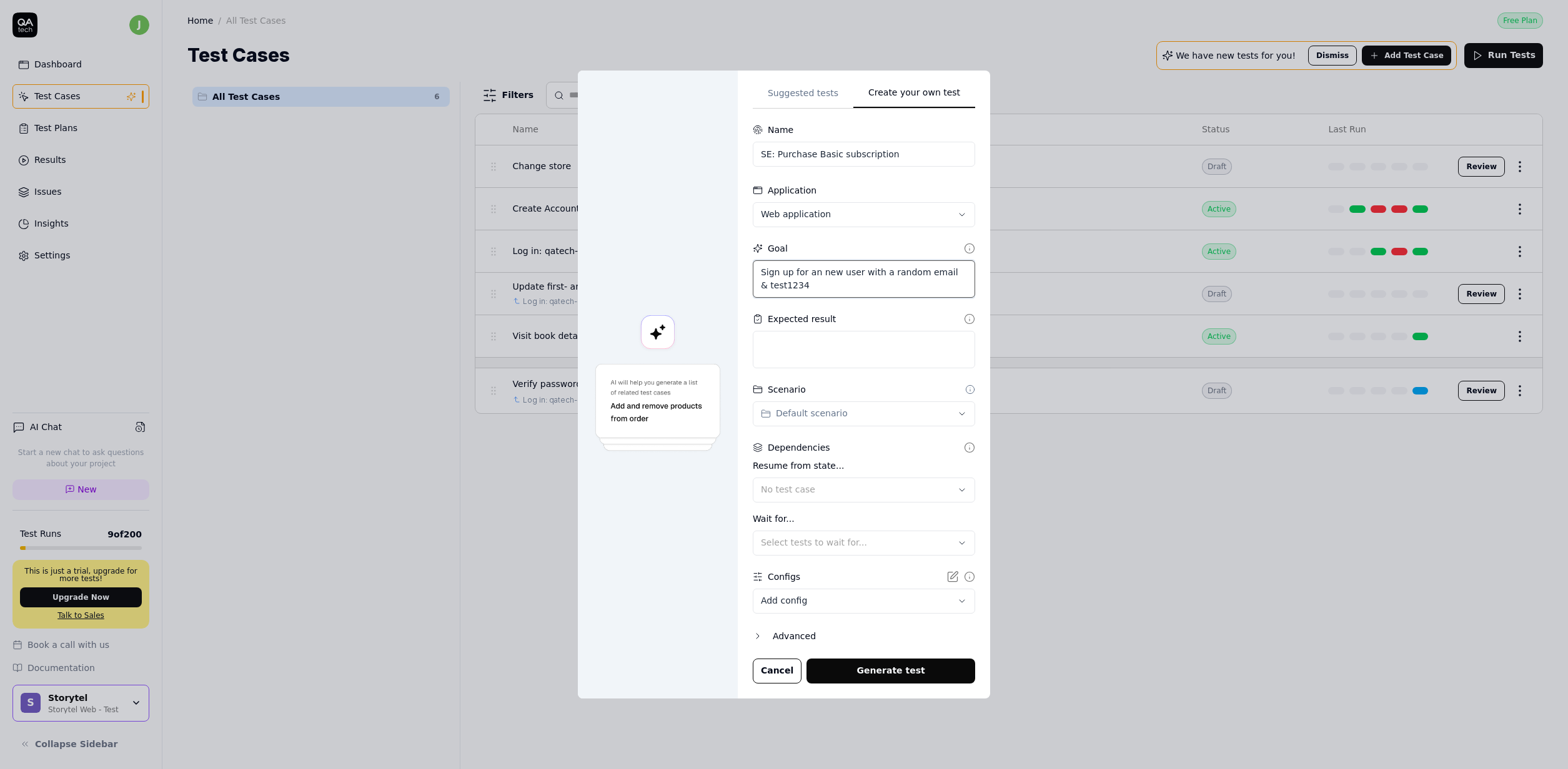
type textarea "Sign up for an new user with a random email & test1234"
type textarea "*"
type textarea "Sign up for an new user with a random email & test1234 a"
type textarea "*"
type textarea "Sign up for an new user with a random email & test1234 as"
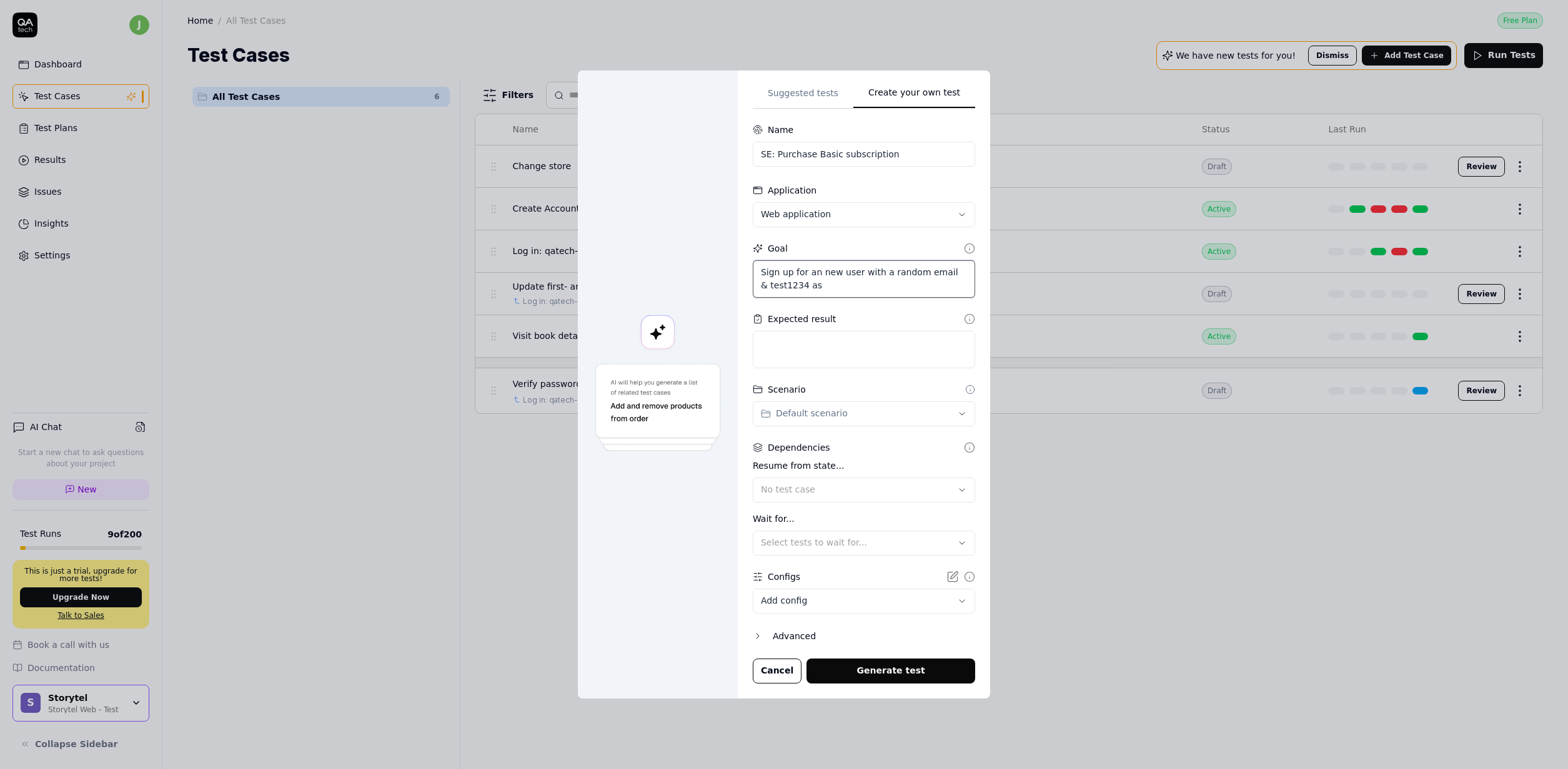
type textarea "*"
type textarea "Sign up for an new user with a random email & test1234 as"
type textarea "*"
type textarea "Sign up for an new user with a random email & test1234 as p"
type textarea "*"
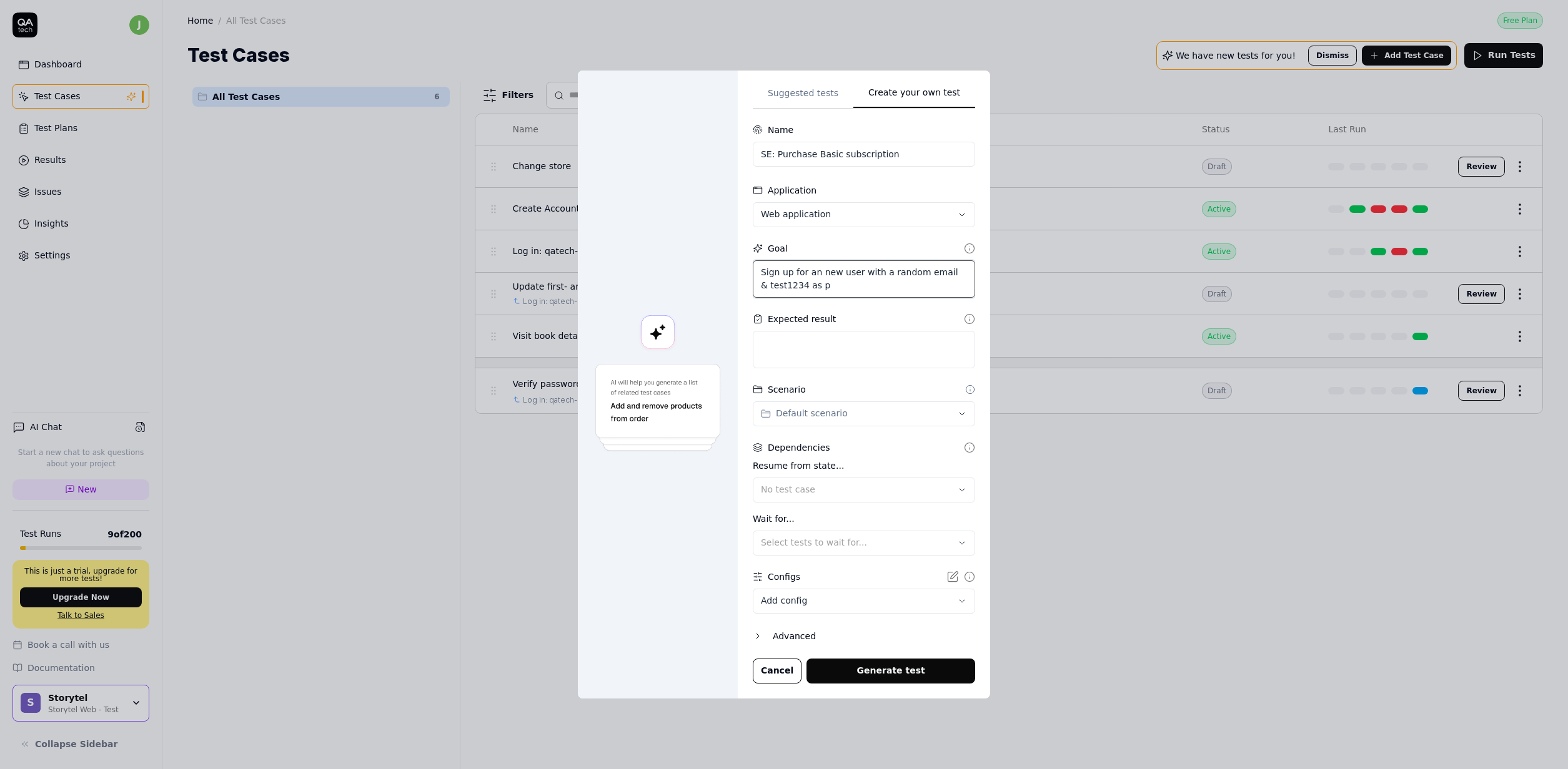
type textarea "Sign up for an new user with a random email & test1234 as pa"
type textarea "*"
type textarea "Sign up for an new user with a random email & test1234 as pas"
type textarea "*"
type textarea "Sign up for an new user with a random email & test1234 as pass"
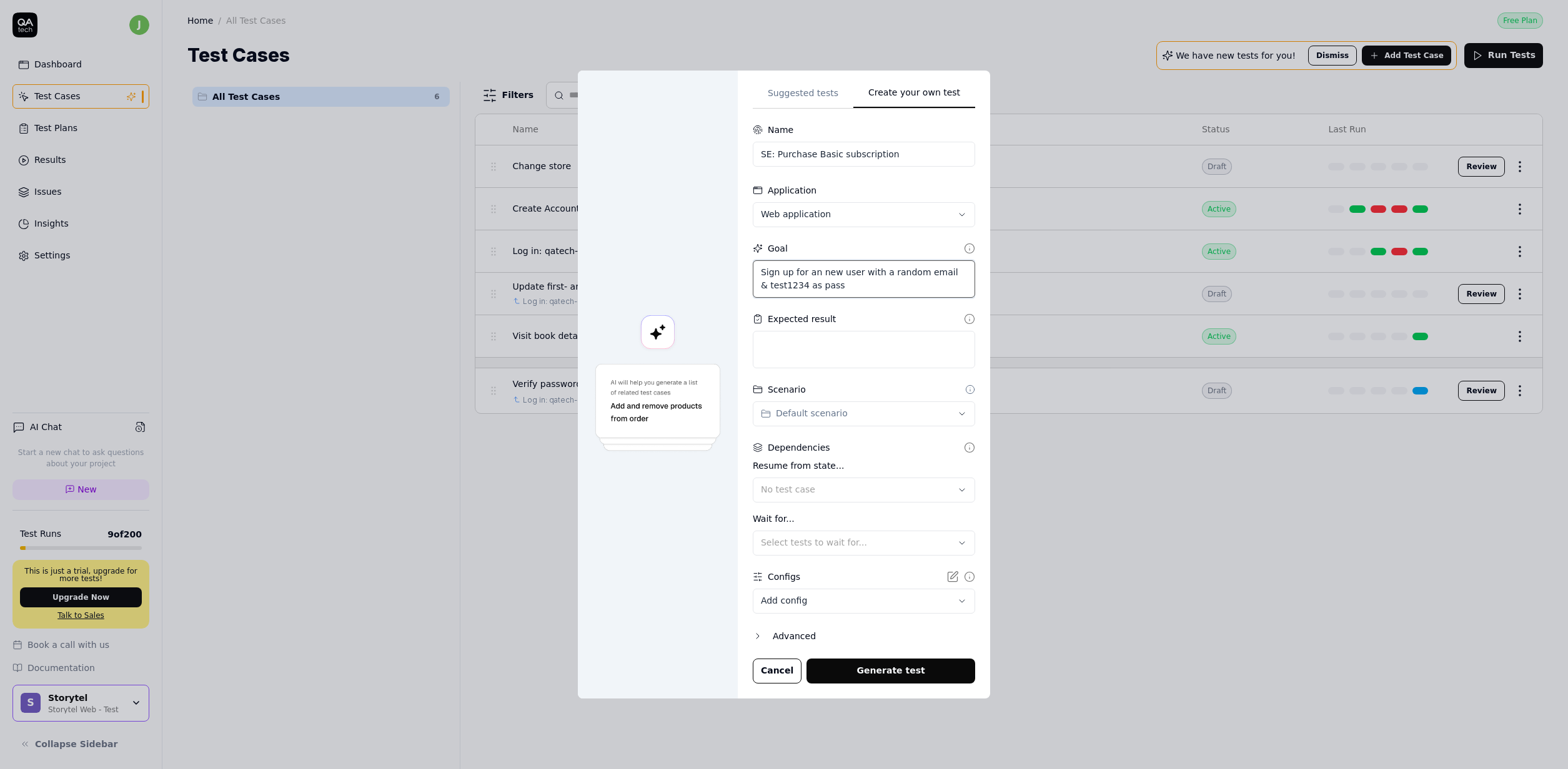
type textarea "*"
type textarea "Sign up for an new user with a random email & test1234 as passwo"
type textarea "*"
type textarea "Sign up for an new user with a random email & test1234 as passwor"
type textarea "*"
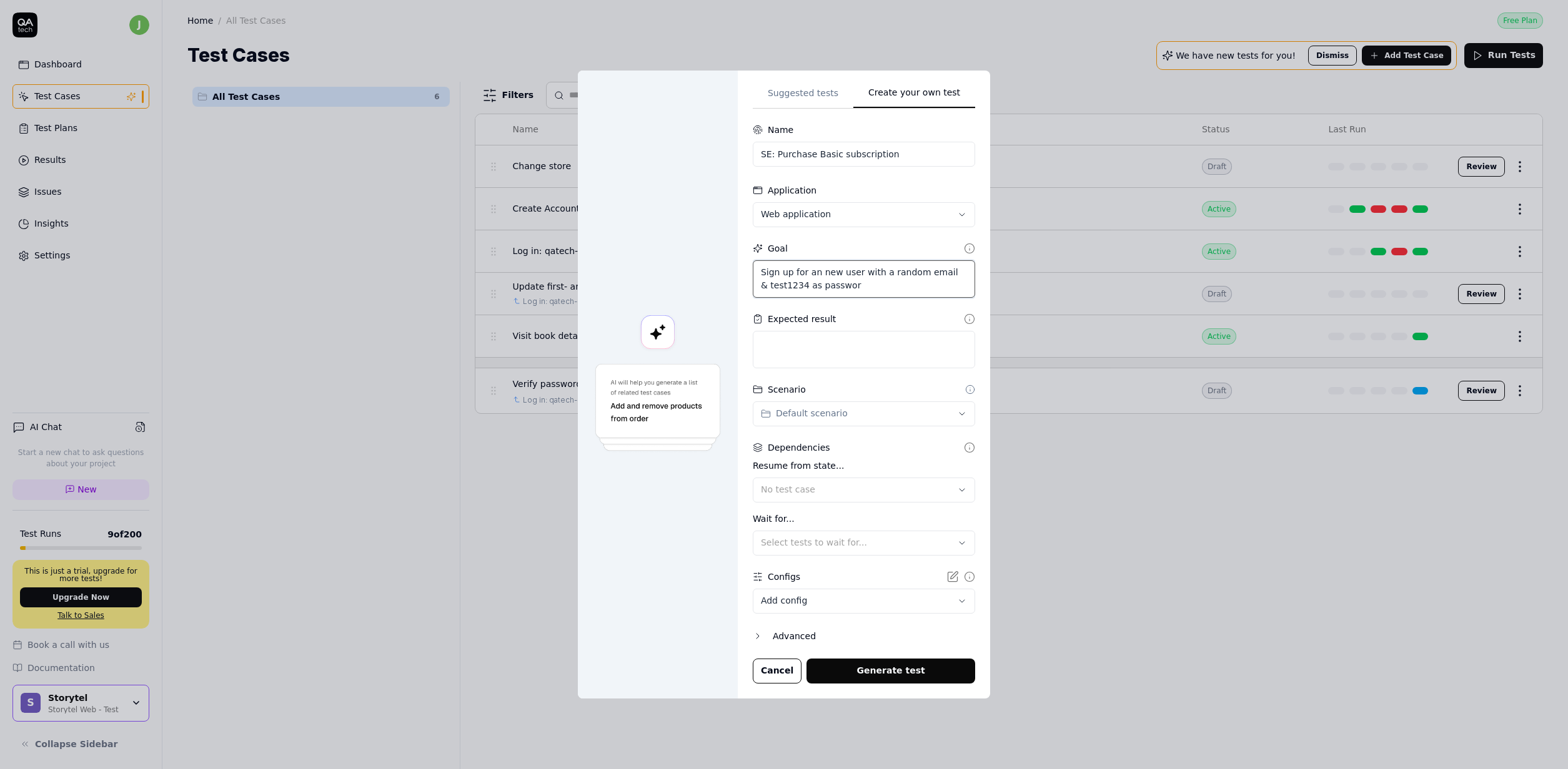
type textarea "Sign up for an new user with a random email & test1234 as password"
type textarea "*"
type textarea "Sign up for an new user with a random email & test1234 as password."
type textarea "*"
type textarea "Sign up for an new user with a random email & test1234 as password."
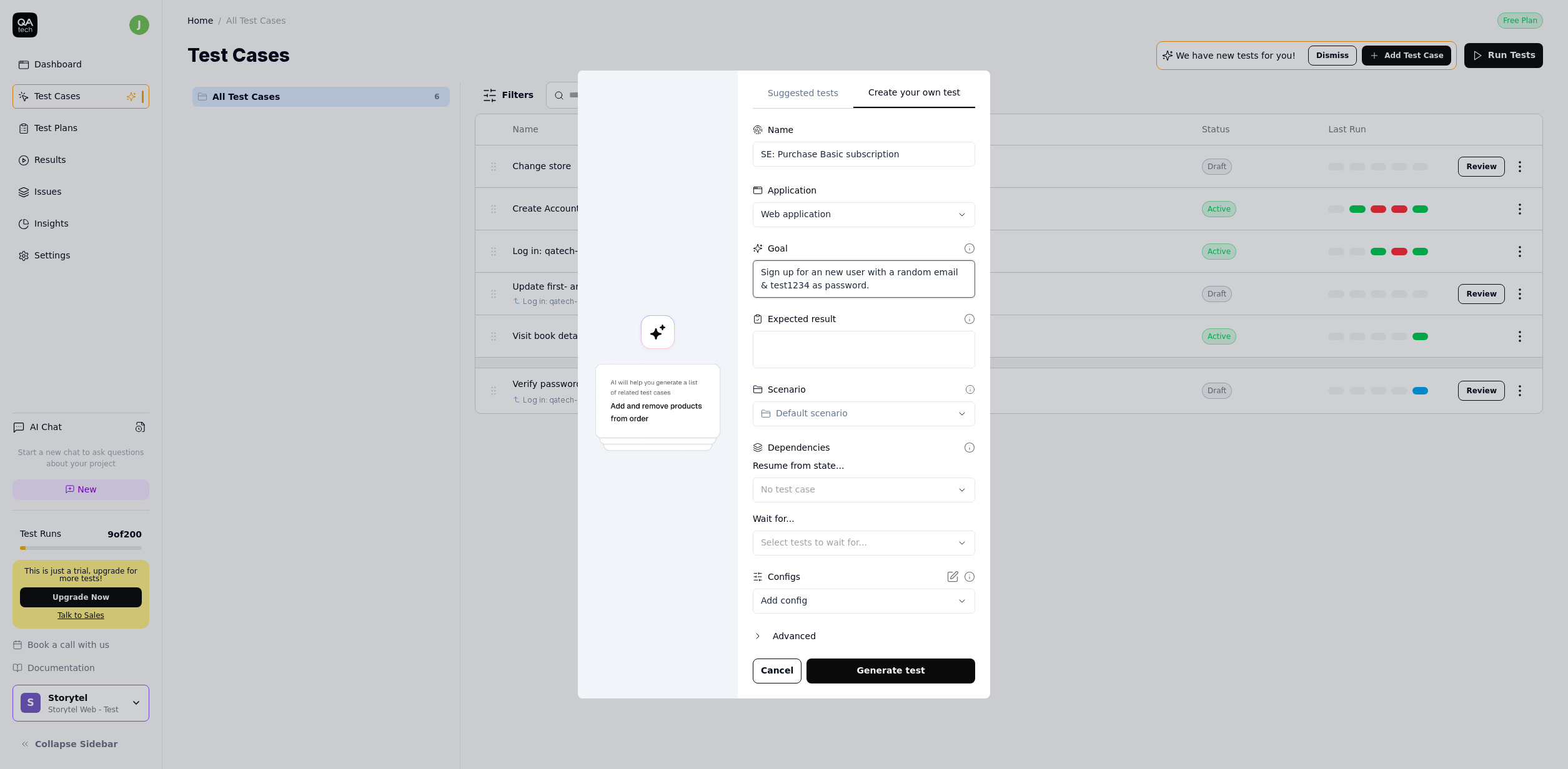
type textarea "*"
type textarea "Sign up for an new user with a random email & test1234 as password. N"
type textarea "*"
type textarea "Sign up for an new user with a random email & test1234 as password. No"
type textarea "*"
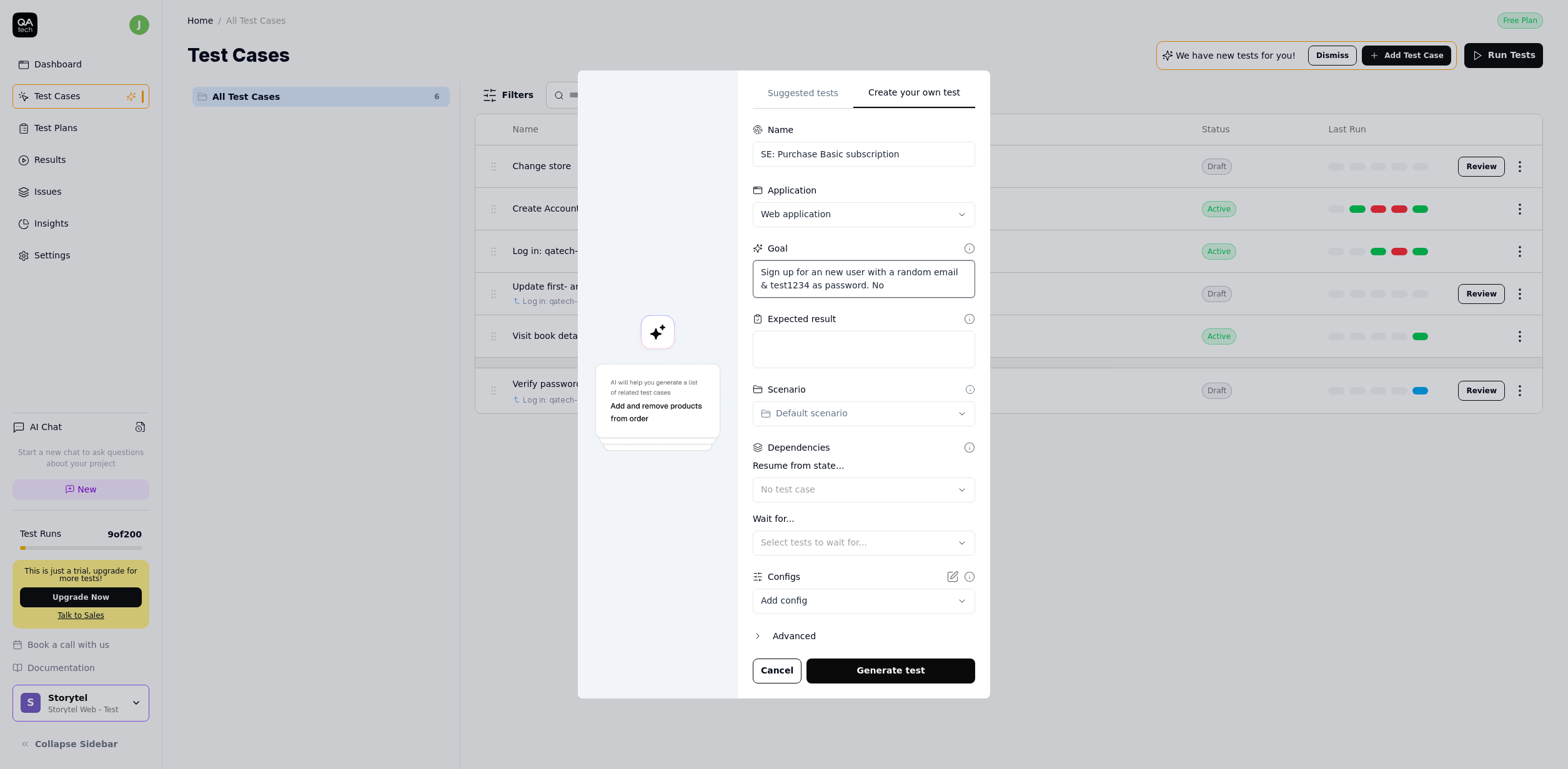
type textarea "Sign up for an new user with a random email & test1234 as password. N"
type textarea "*"
type textarea "Sign up for an new user with a random email & test1234 as password. Na"
type textarea "*"
type textarea "Sign up for an new user with a random email & test1234 as password. Navi"
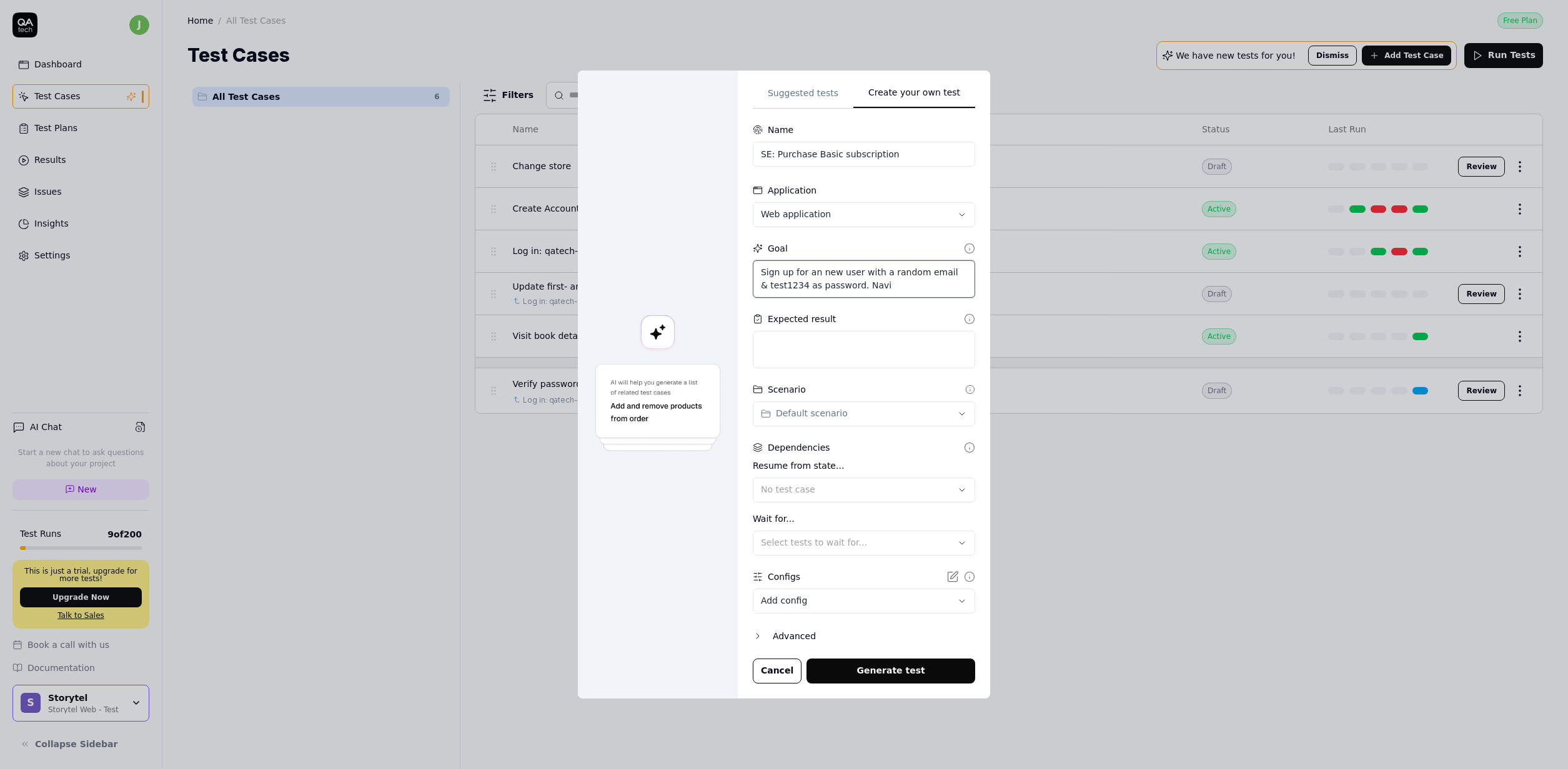
type textarea "*"
type textarea "Sign up for an new user with a random email & test1234 as password. Naviga"
type textarea "*"
type textarea "Sign up for an new user with a random email & test1234 as password. Navigat"
type textarea "*"
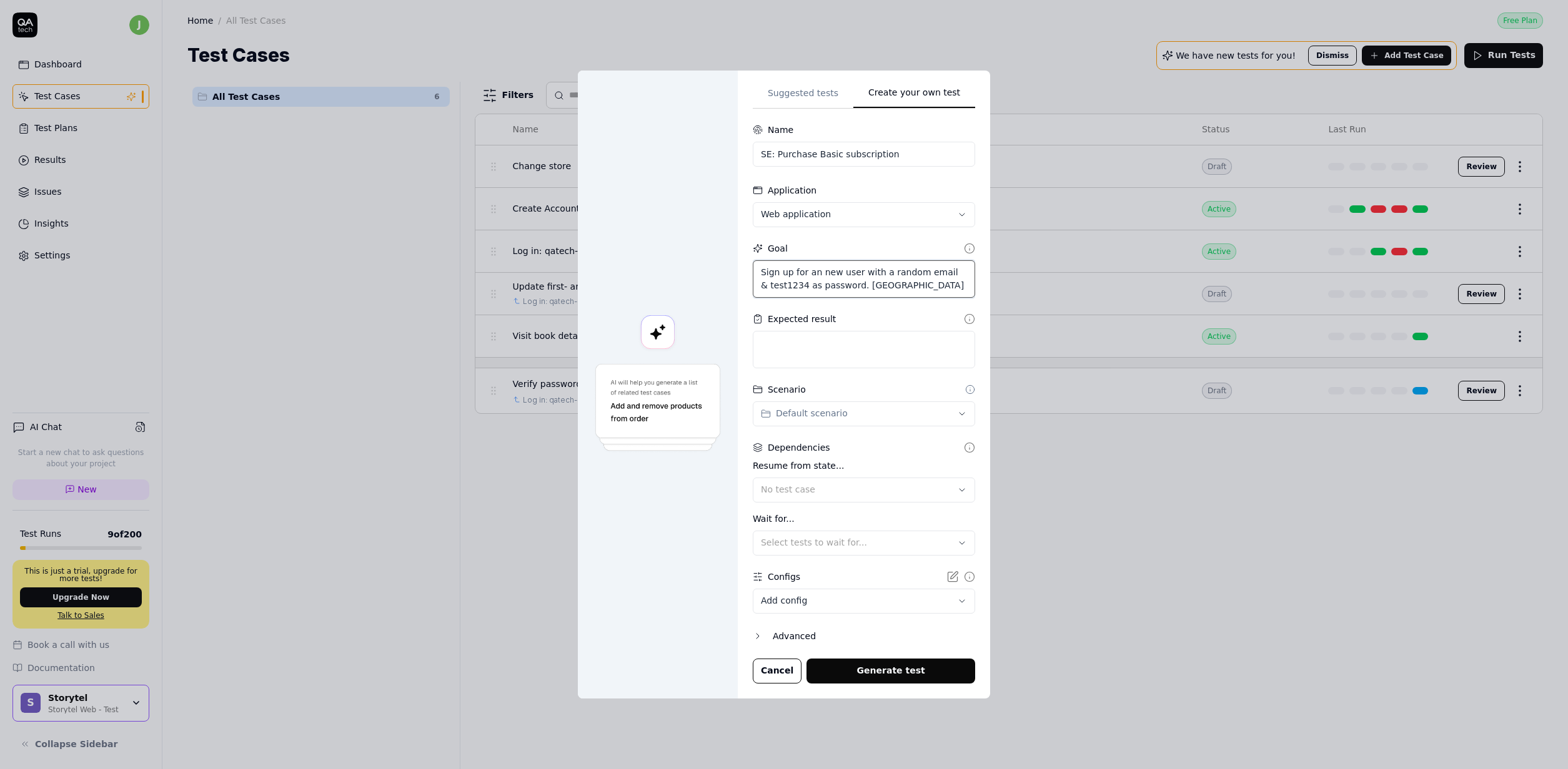
type textarea "Sign up for an new user with a random email & test1234 as password. Navigate"
type textarea "*"
type textarea "Sign up for an new user with a random email & test1234 as password. Navigate"
type textarea "*"
type textarea "Sign up for an new user with a random email & test1234 as password. Navigate to"
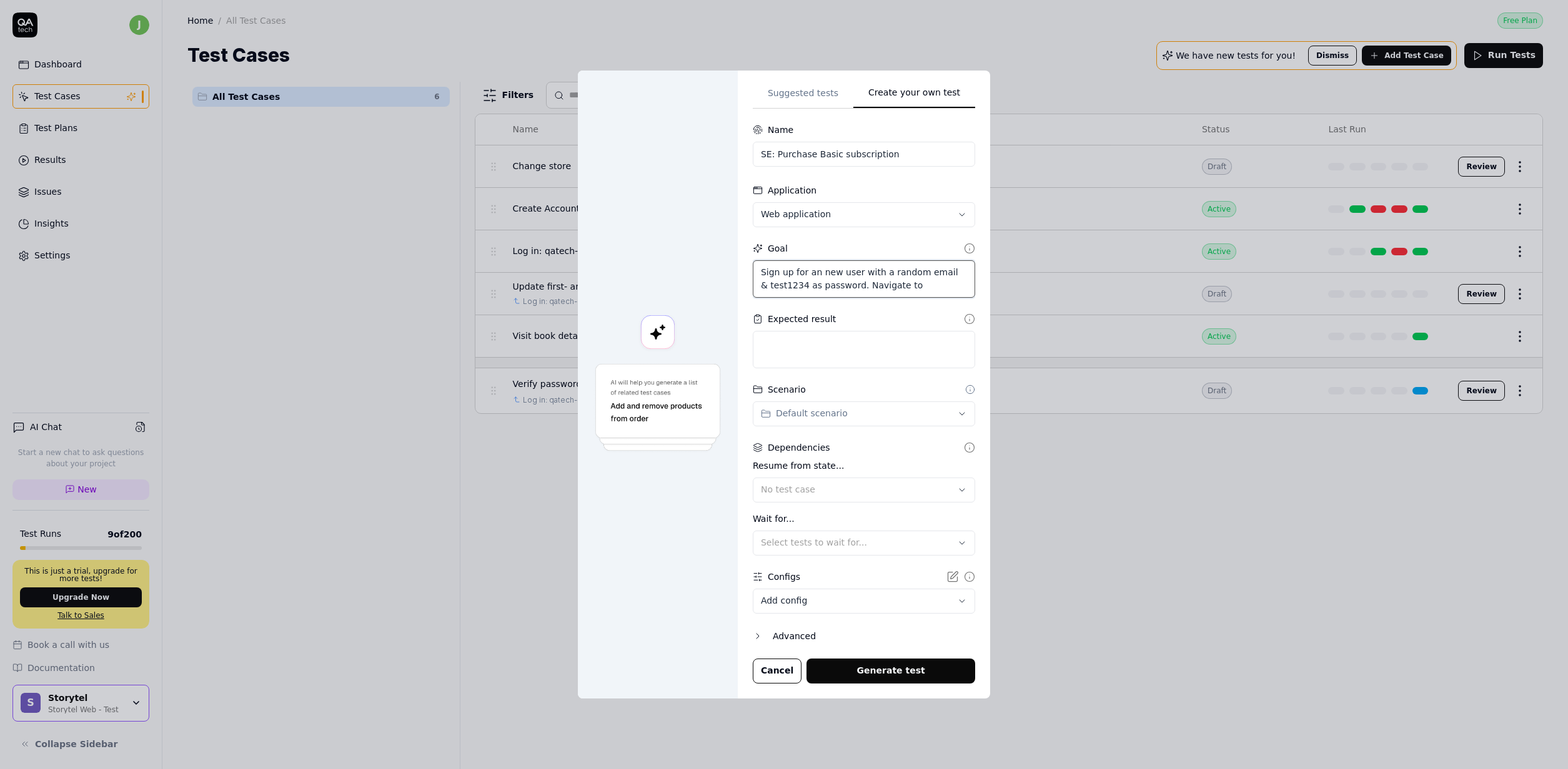
type textarea "*"
type textarea "Sign up for an new user with a random email & test1234 as password. Navigate to"
type textarea "*"
type textarea "Sign up for an new user with a random email & test1234 as password. Navigate"
type textarea "*"
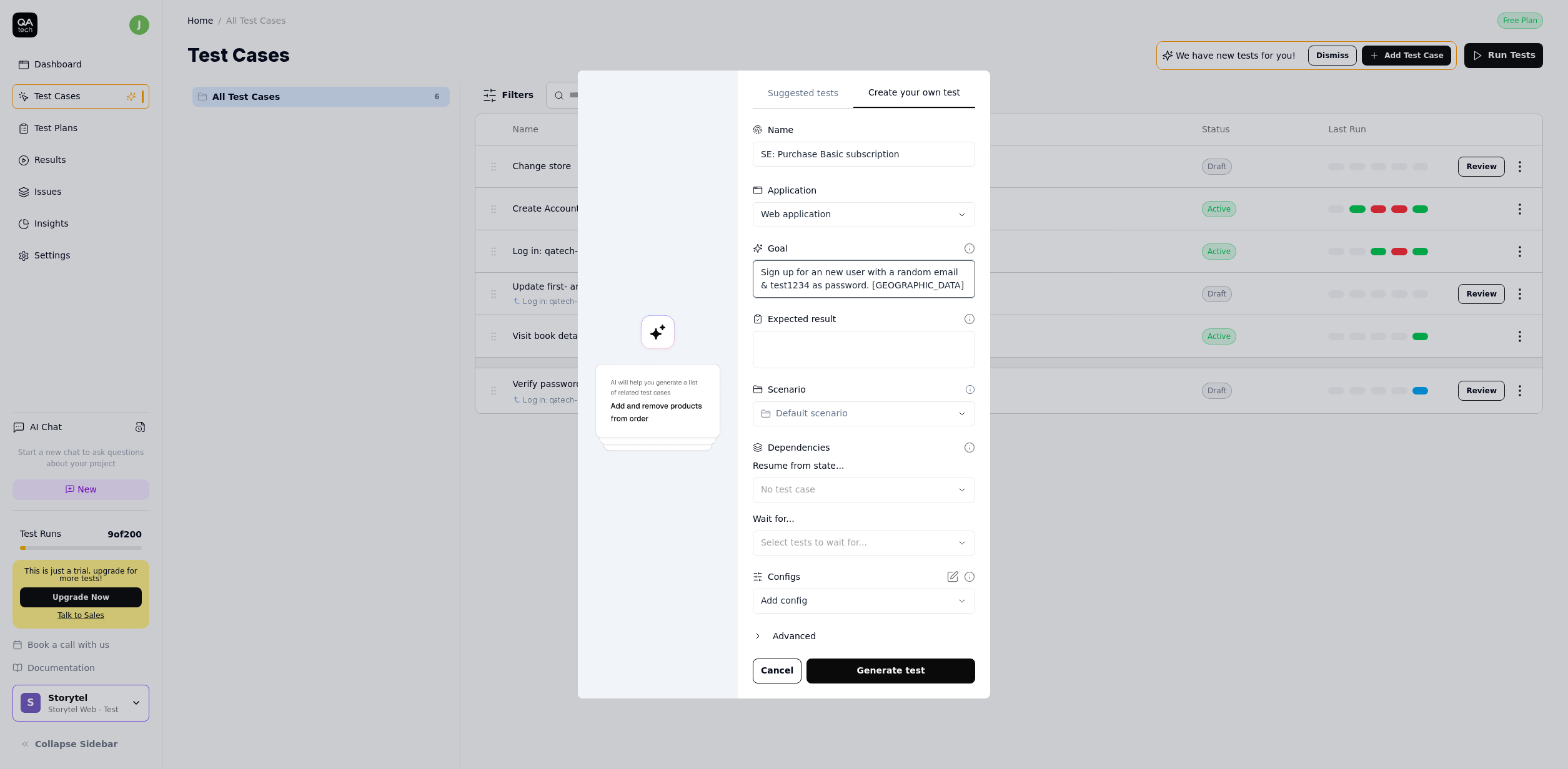
type textarea "Sign up for an new user with a random email & test1234 as password."
type textarea "*"
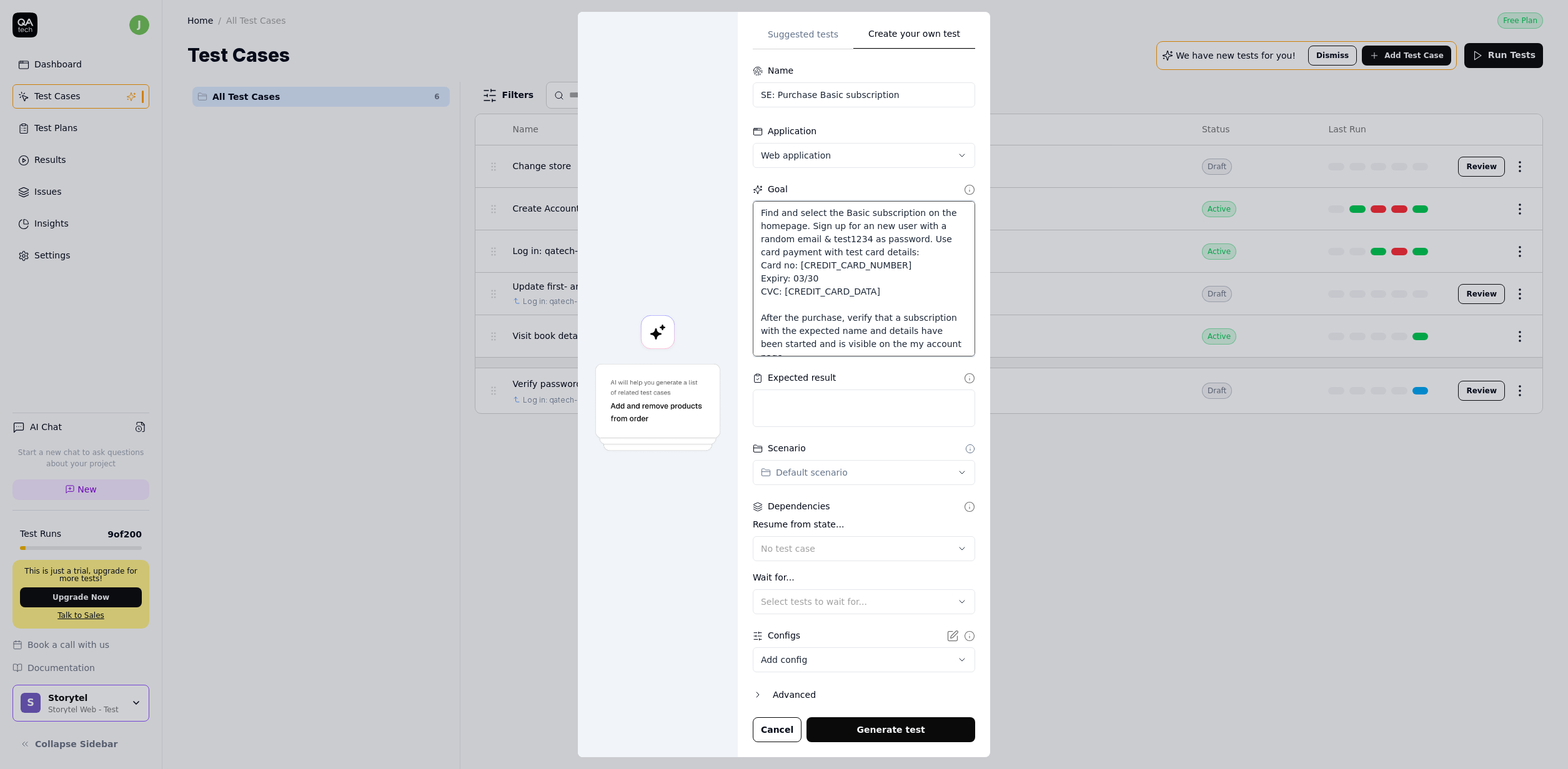
drag, startPoint x: 889, startPoint y: 319, endPoint x: 952, endPoint y: 348, distance: 69.4
click at [952, 348] on textarea "Find and select the Basic subscription on the homepage. Sign up for an new user…" at bounding box center [864, 279] width 223 height 156
click at [862, 383] on div "Expected result" at bounding box center [864, 378] width 223 height 13
click at [865, 400] on textarea at bounding box center [864, 408] width 223 height 37
paste textarea "a subscription with the expected name and details have been started and is visi…"
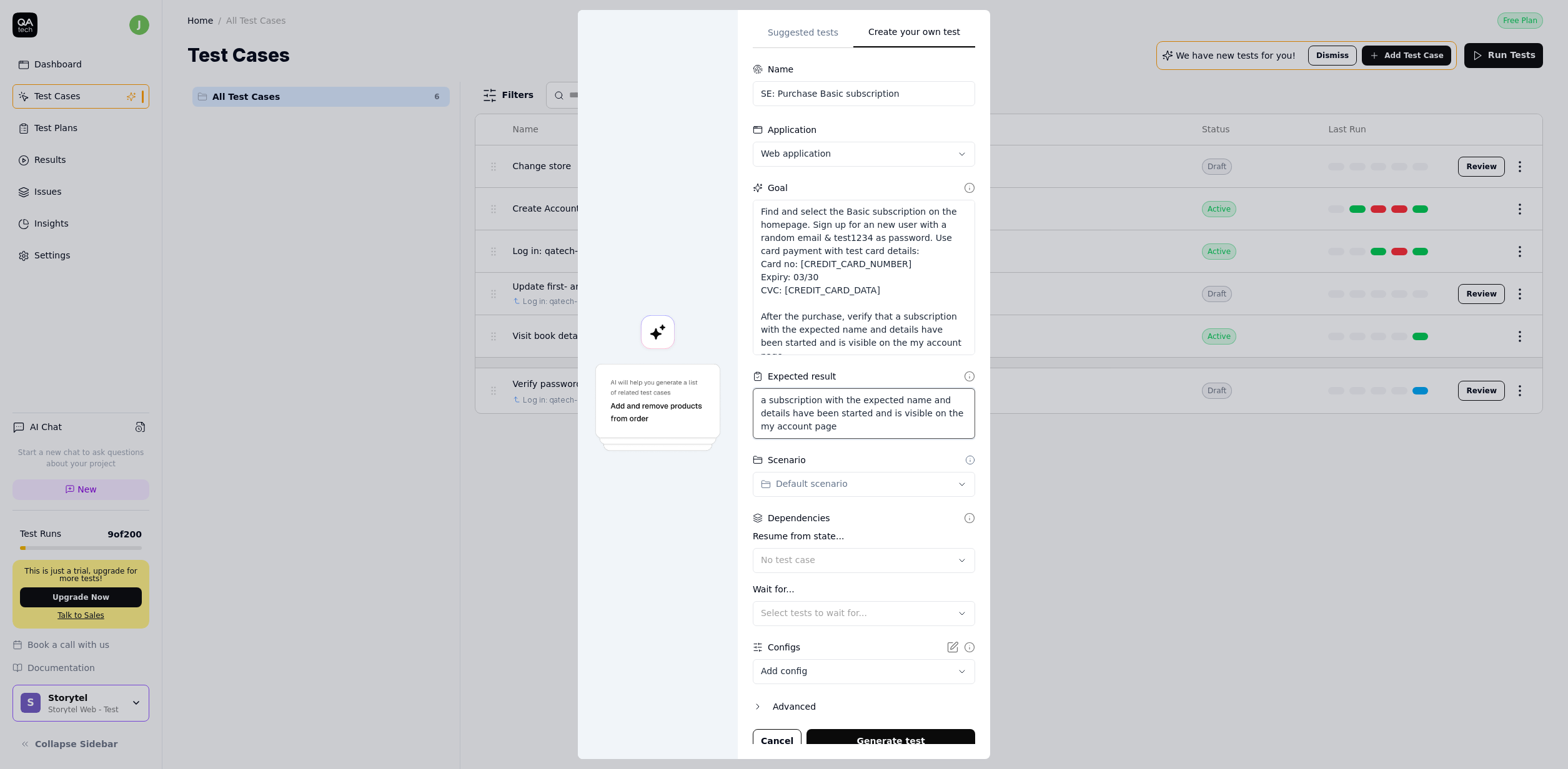
drag, startPoint x: 765, startPoint y: 409, endPoint x: 753, endPoint y: 409, distance: 12.0
click at [753, 409] on textarea "a subscription with the expected name and details have been started and is visi…" at bounding box center [864, 413] width 223 height 50
click at [866, 434] on textarea "Asubscription with the expected name and details have been started and is visib…" at bounding box center [864, 413] width 223 height 50
click at [765, 411] on textarea "Asubscription with the expected name and details have been started and is visib…" at bounding box center [864, 413] width 223 height 50
drag, startPoint x: 844, startPoint y: 422, endPoint x: 925, endPoint y: 394, distance: 85.7
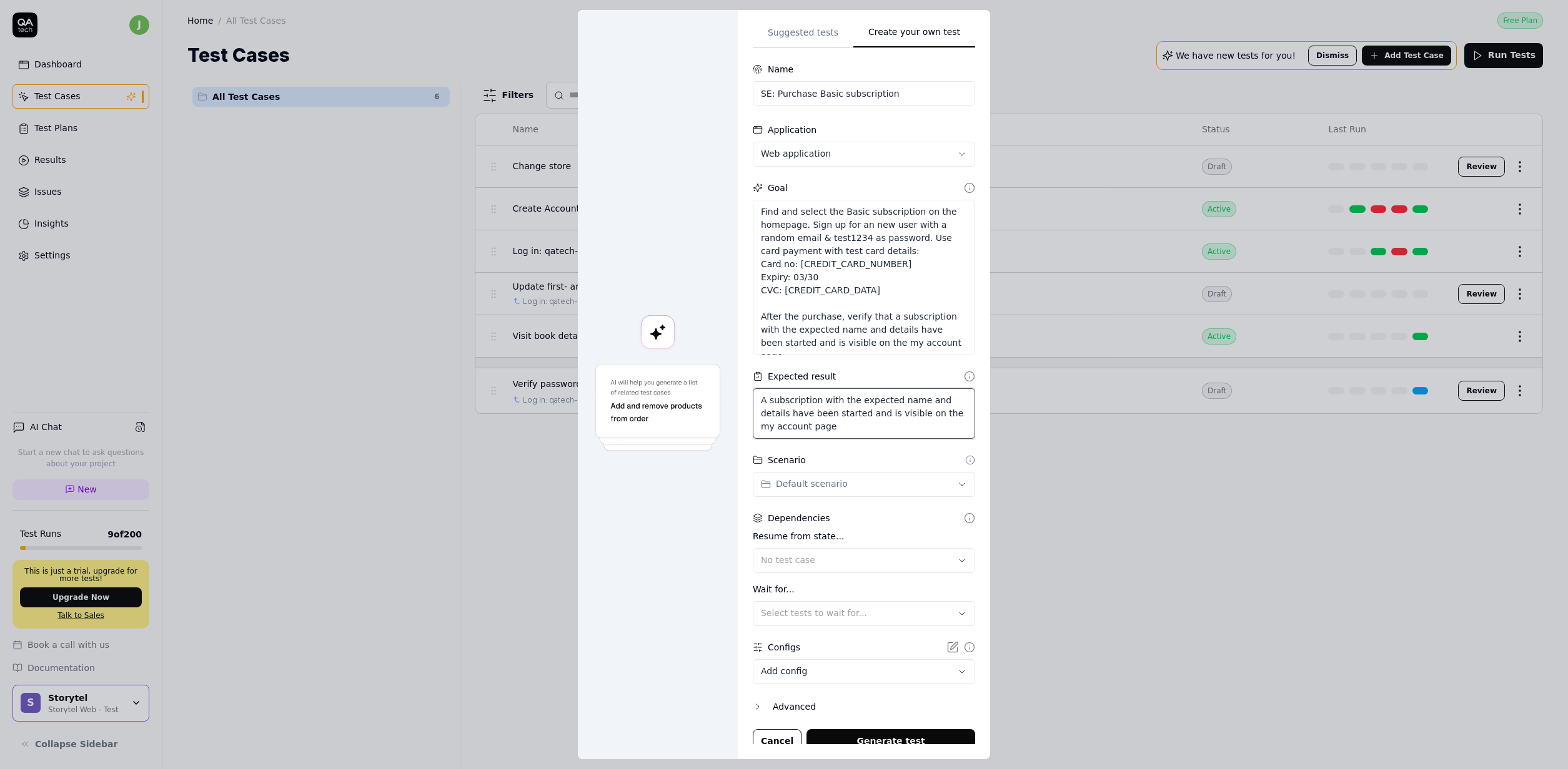
click at [850, 422] on textarea "A subscription with the expected name and details have been started and is visi…" at bounding box center [864, 413] width 223 height 50
click at [964, 382] on icon at bounding box center [970, 376] width 11 height 11
drag, startPoint x: 847, startPoint y: 334, endPoint x: 945, endPoint y: 407, distance: 122.2
click at [945, 356] on textarea "Find and select the Basic subscription on the homepage. Sign up for an new user…" at bounding box center [864, 278] width 223 height 156
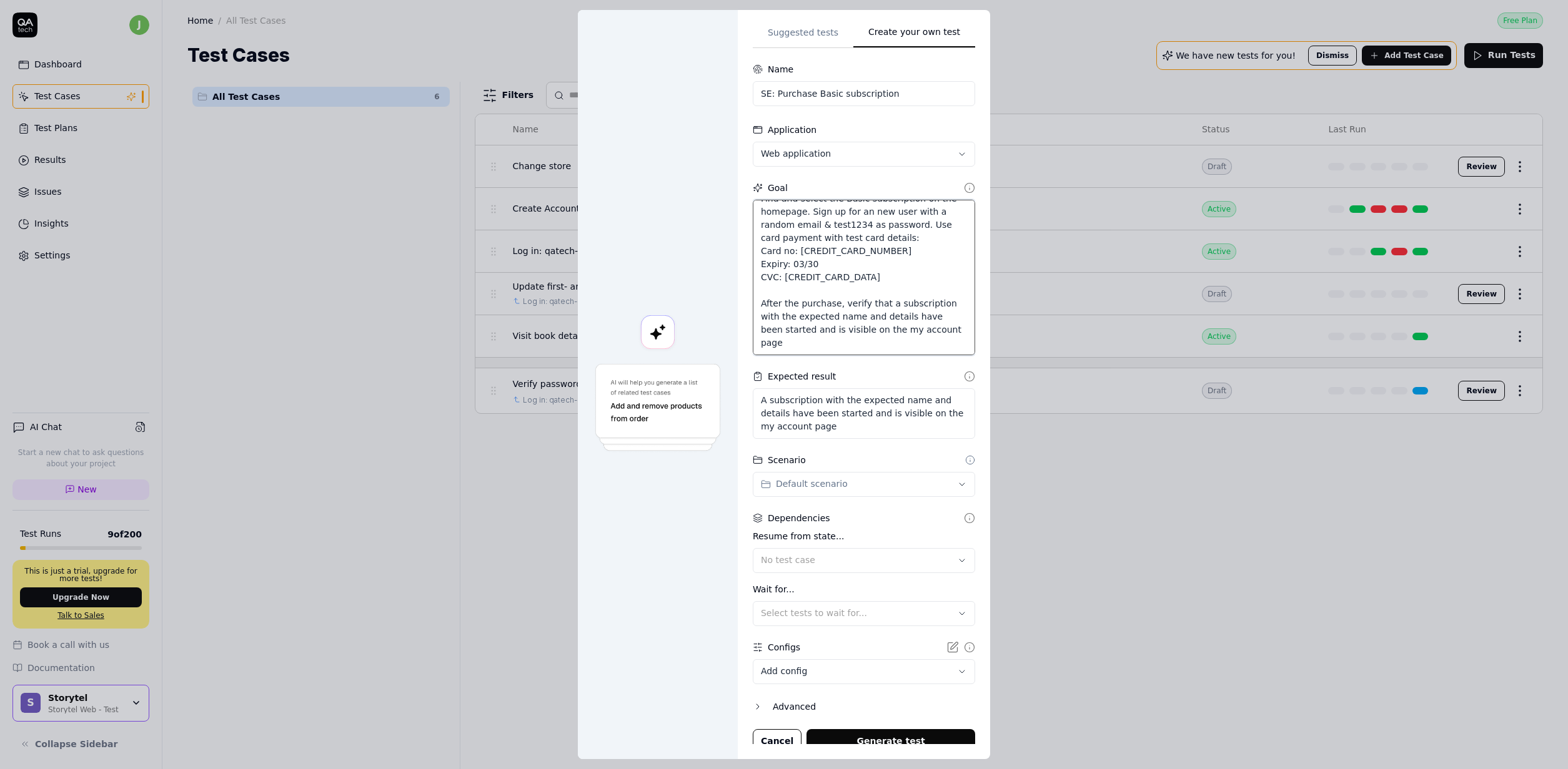
click at [904, 355] on textarea "Find and select the Basic subscription on the homepage. Sign up for an new user…" at bounding box center [864, 278] width 223 height 156
drag, startPoint x: 879, startPoint y: 356, endPoint x: 760, endPoint y: 310, distance: 127.6
click at [760, 310] on textarea "Find and select the Basic subscription on the homepage. Sign up for an new user…" at bounding box center [864, 278] width 223 height 156
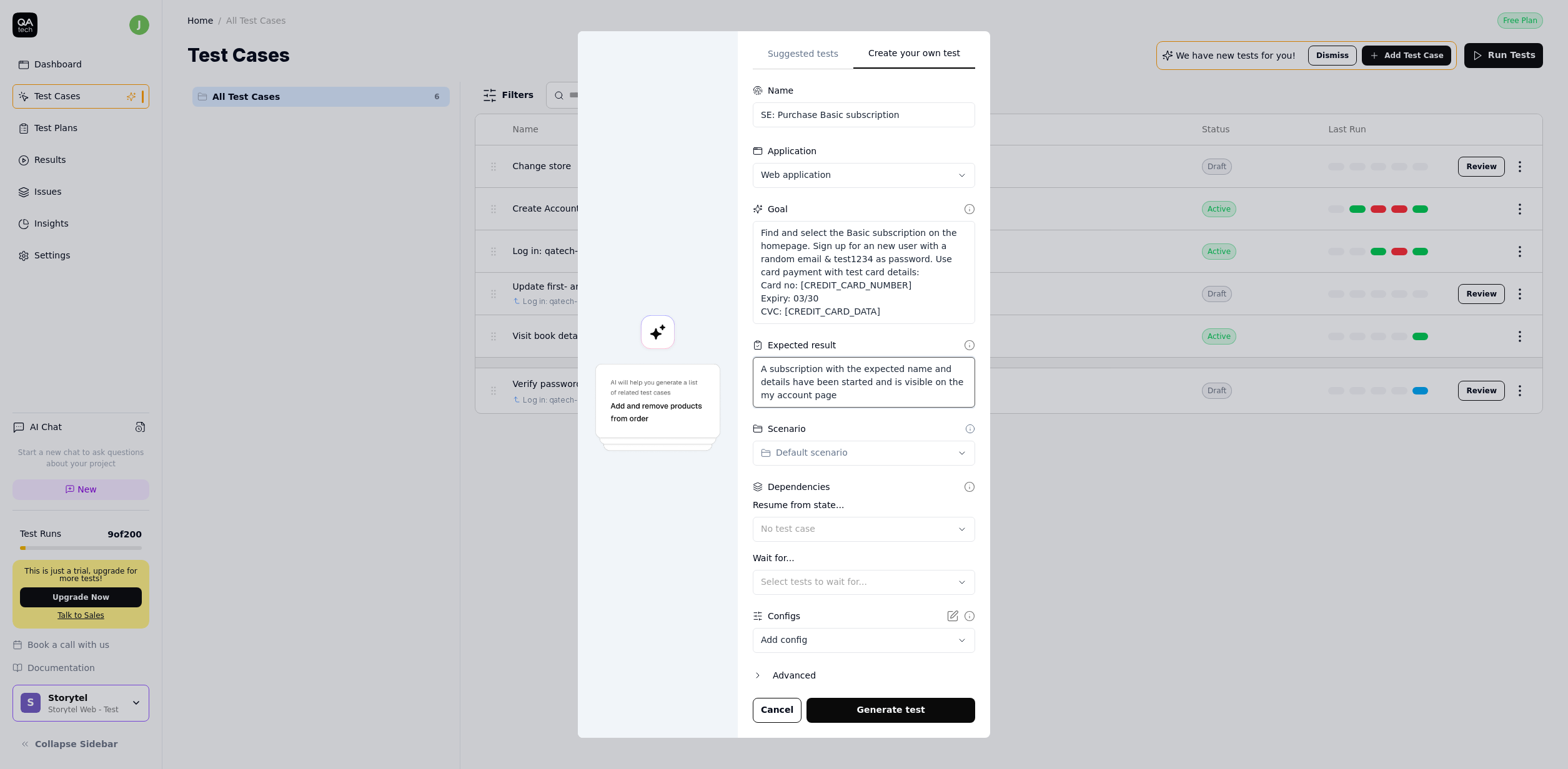
click at [893, 378] on textarea "A subscription with the expected name and details have been started and is visi…" at bounding box center [864, 382] width 223 height 50
click at [702, 507] on div at bounding box center [658, 385] width 160 height 707
click at [847, 638] on body "j Dashboard Test Cases Test Plans Results Issues Insights Settings AI Chat Star…" at bounding box center [784, 384] width 1568 height 769
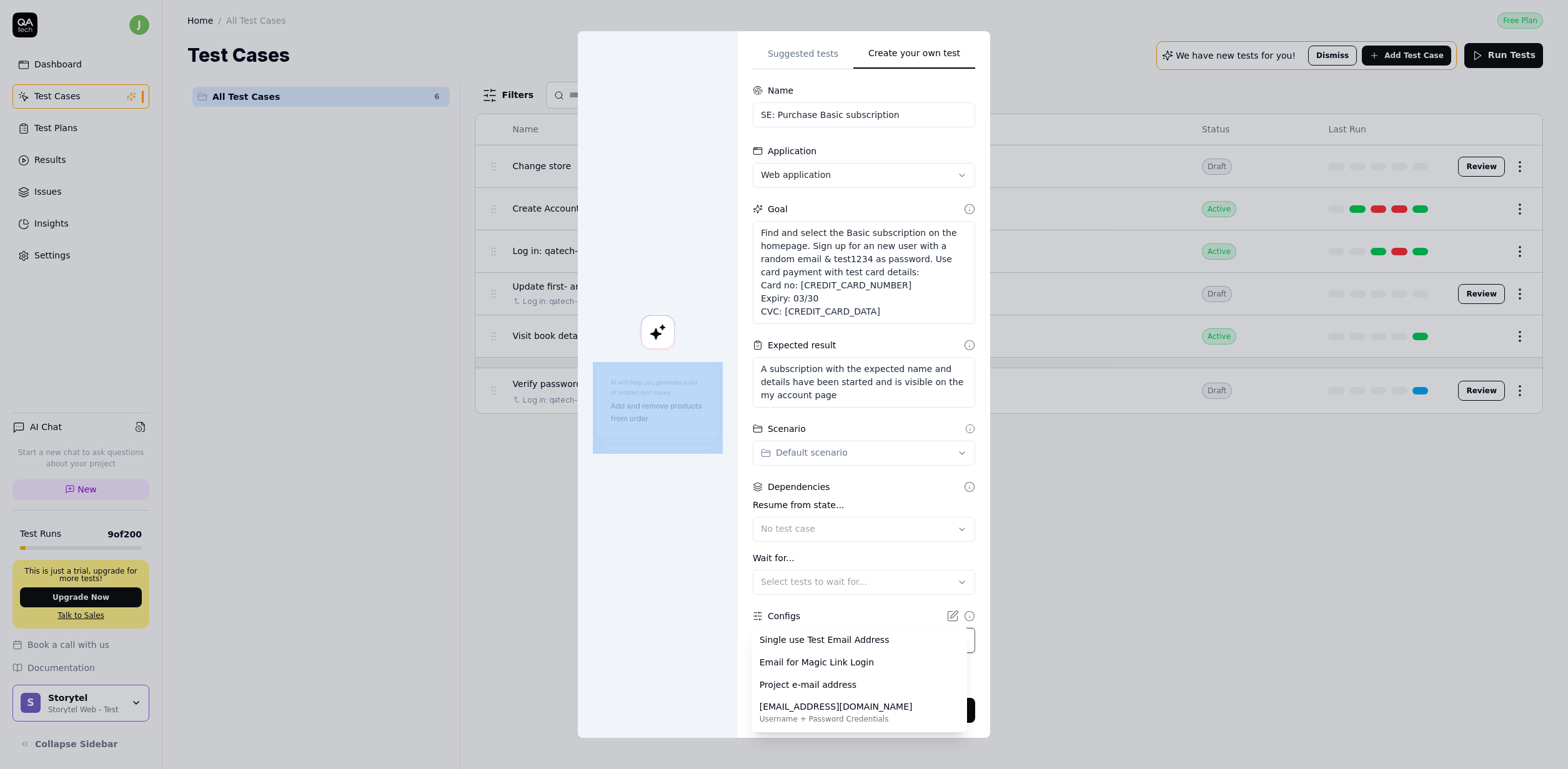
click at [692, 612] on div "**********" at bounding box center [784, 384] width 1568 height 769
click at [835, 606] on form "**********" at bounding box center [864, 404] width 223 height 639
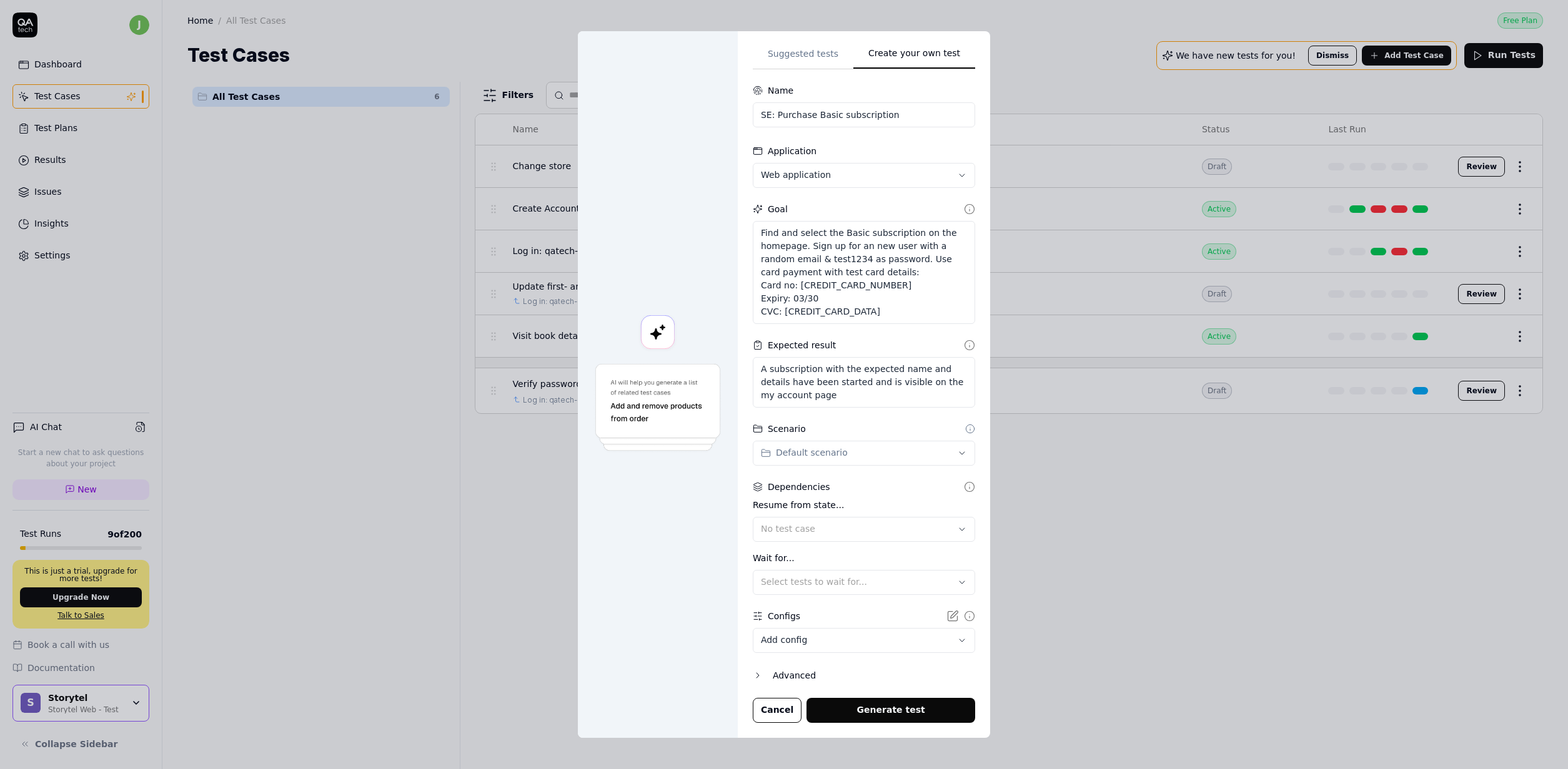
click at [790, 672] on div "Advanced" at bounding box center [874, 676] width 203 height 15
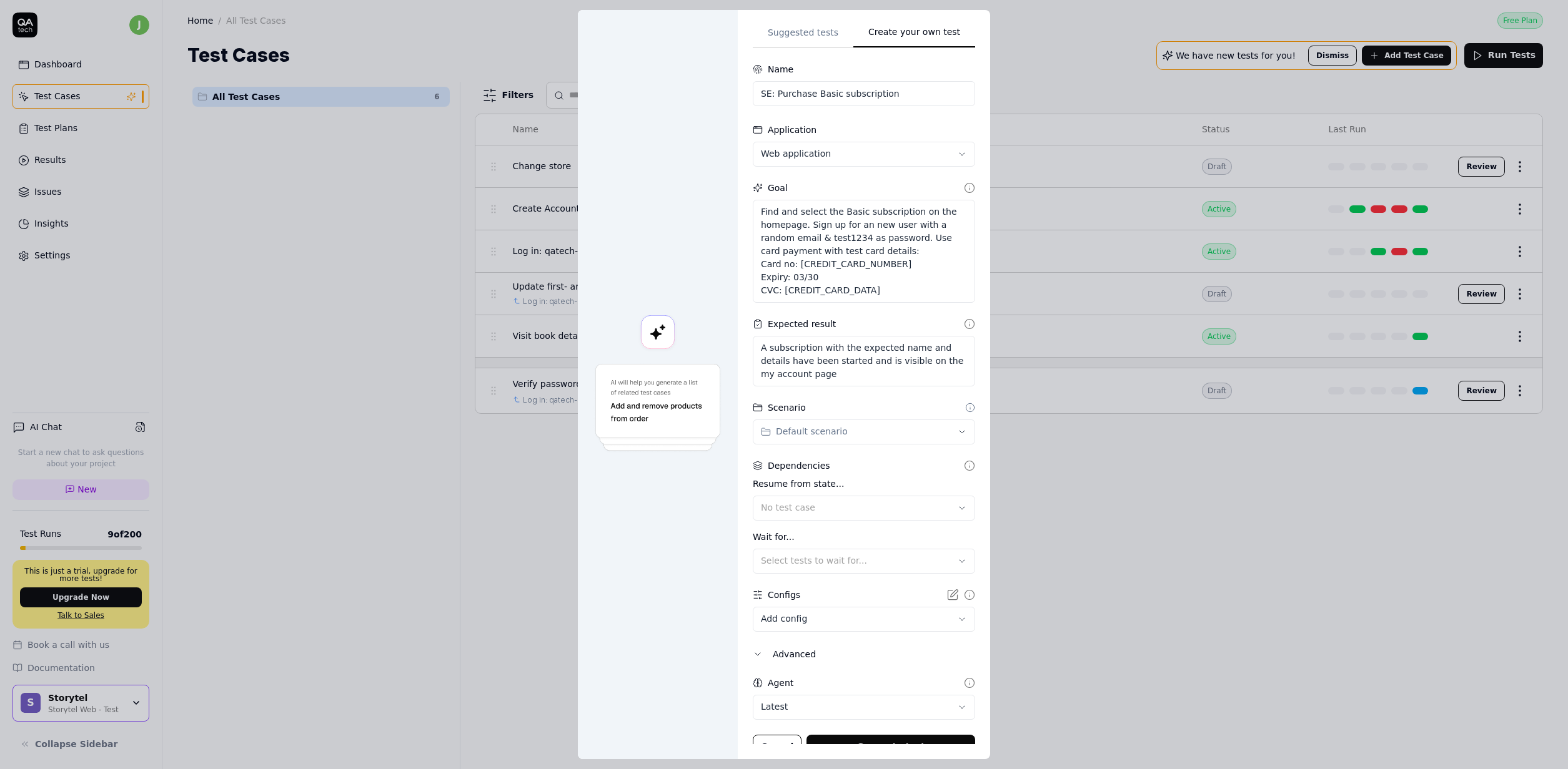
scroll to position [25, 0]
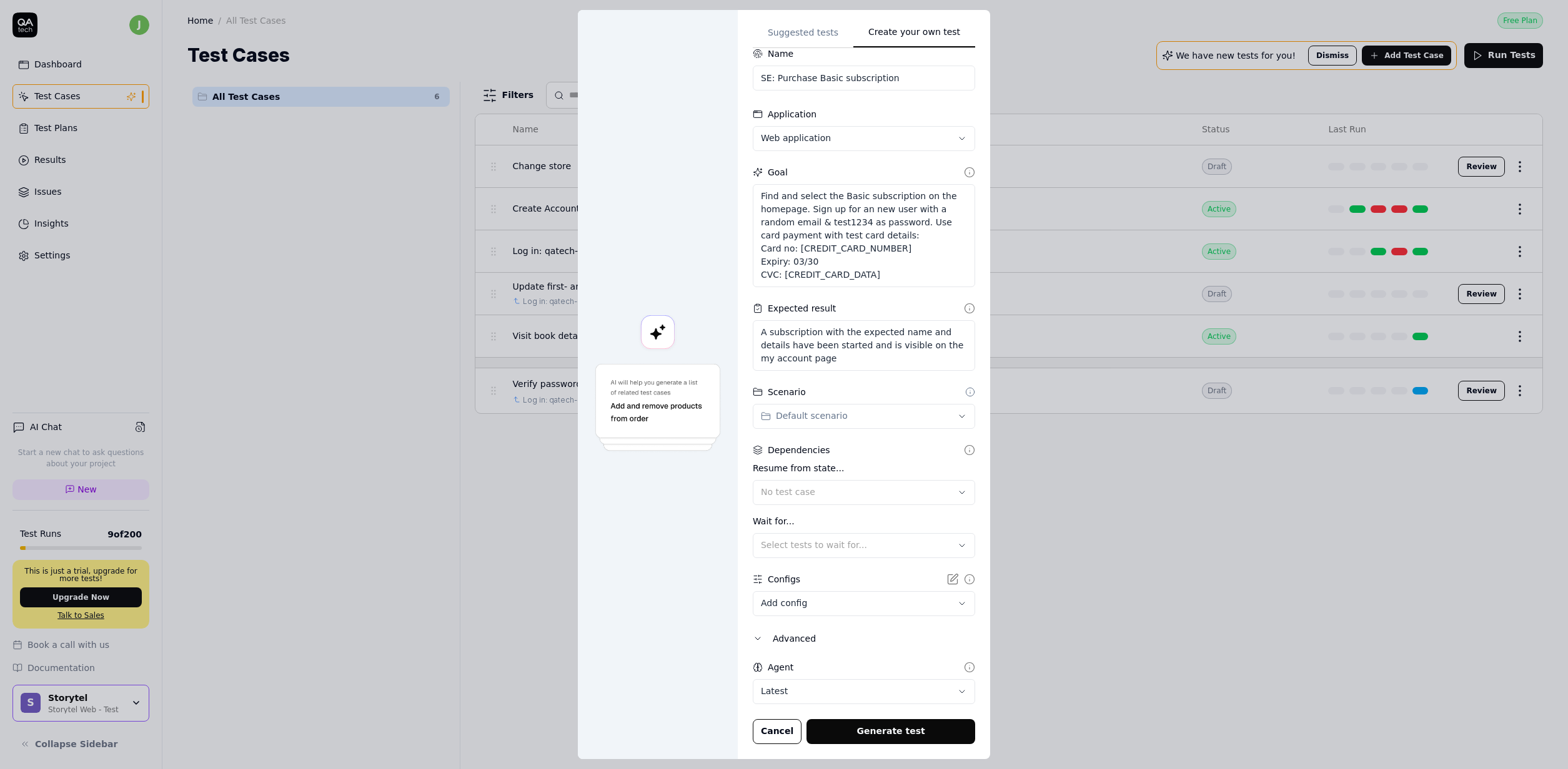
click at [859, 723] on button "Generate test" at bounding box center [890, 732] width 168 height 25
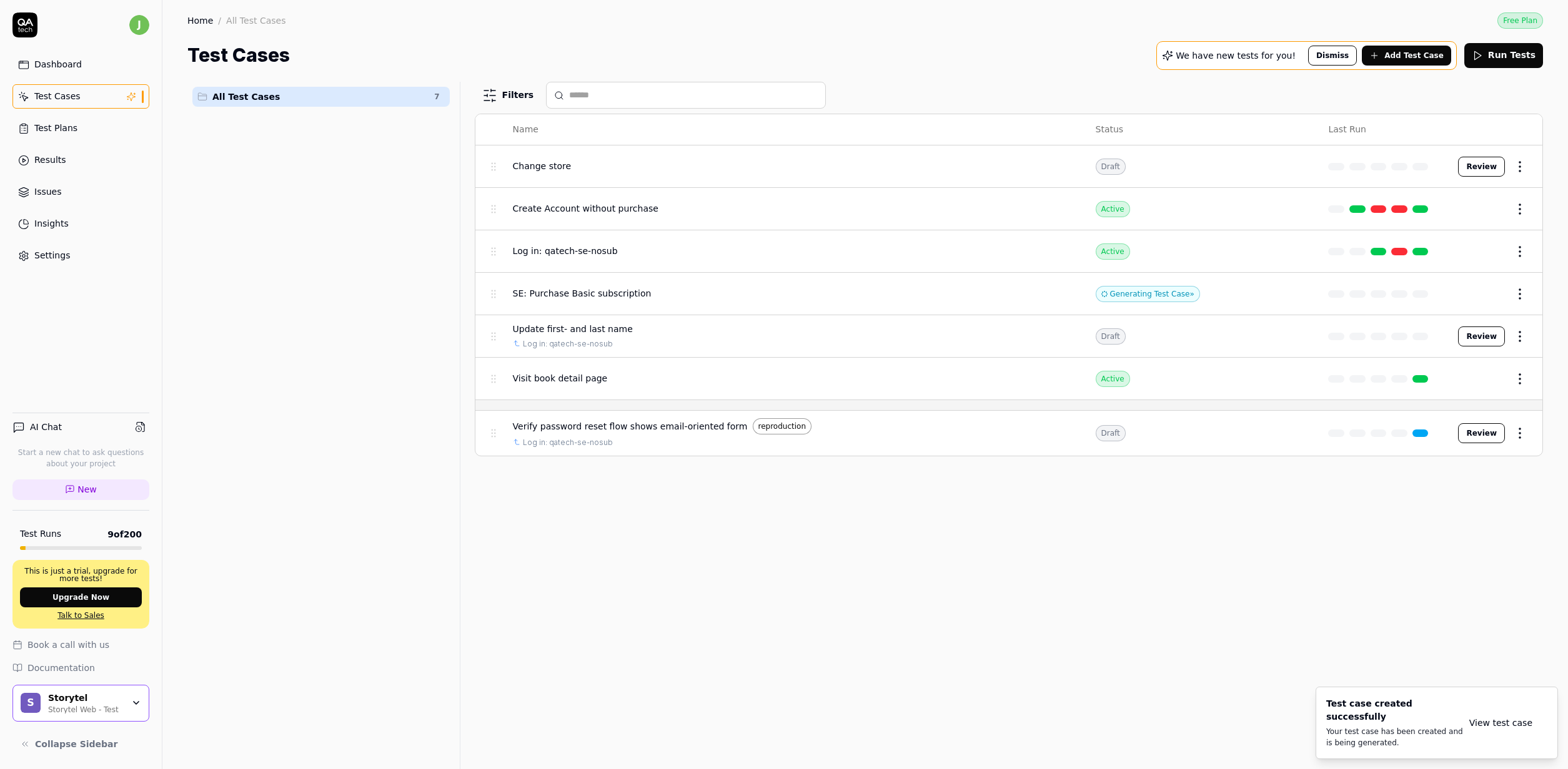
click at [646, 303] on div "SE: Purchase Basic subscription" at bounding box center [791, 294] width 558 height 27
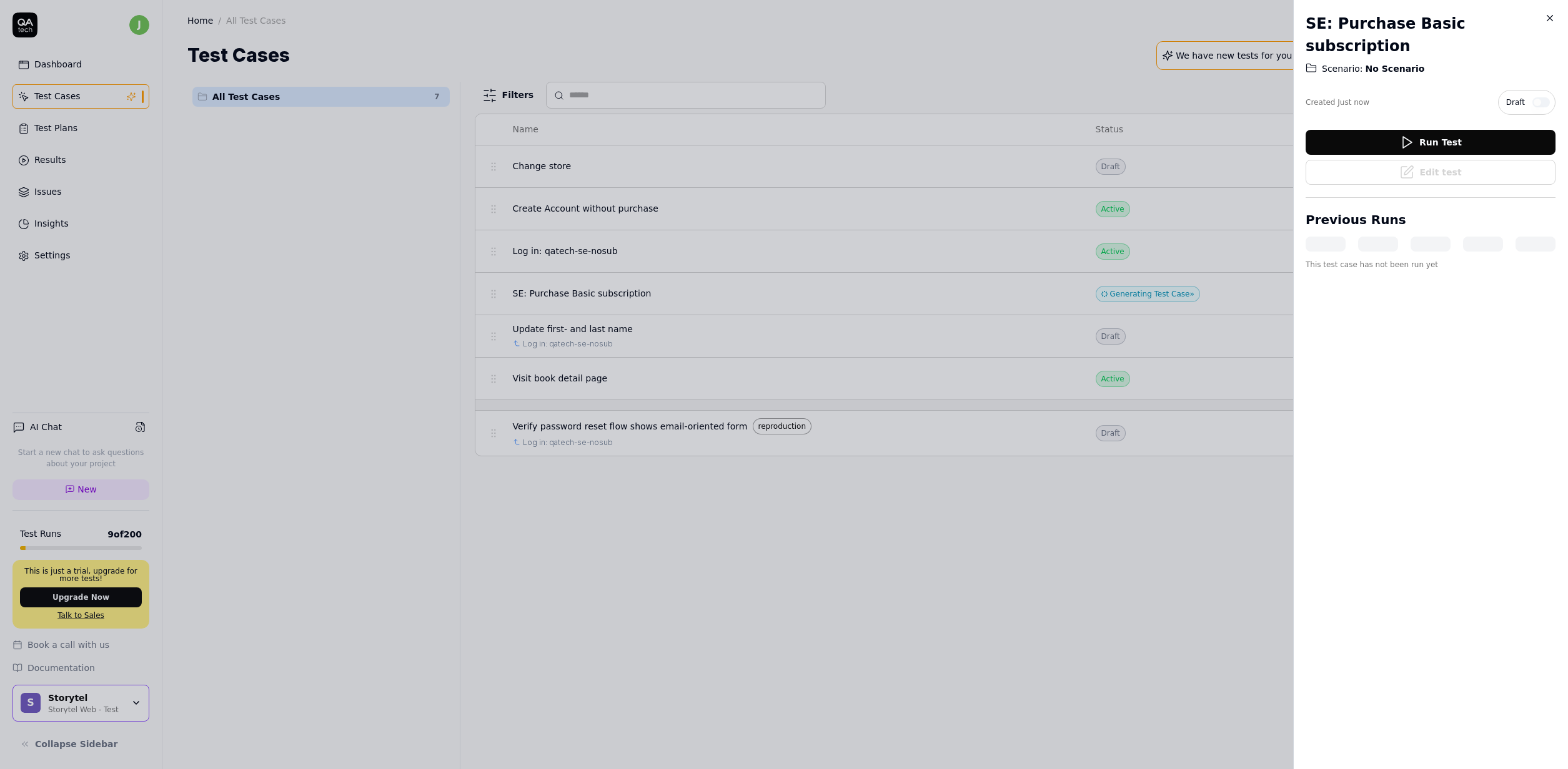
click at [1381, 55] on div "SE: Purchase Basic subscription Scenario: No Scenario Created Just now Draft Ru…" at bounding box center [1430, 142] width 250 height 283
click at [904, 752] on div at bounding box center [784, 384] width 1568 height 769
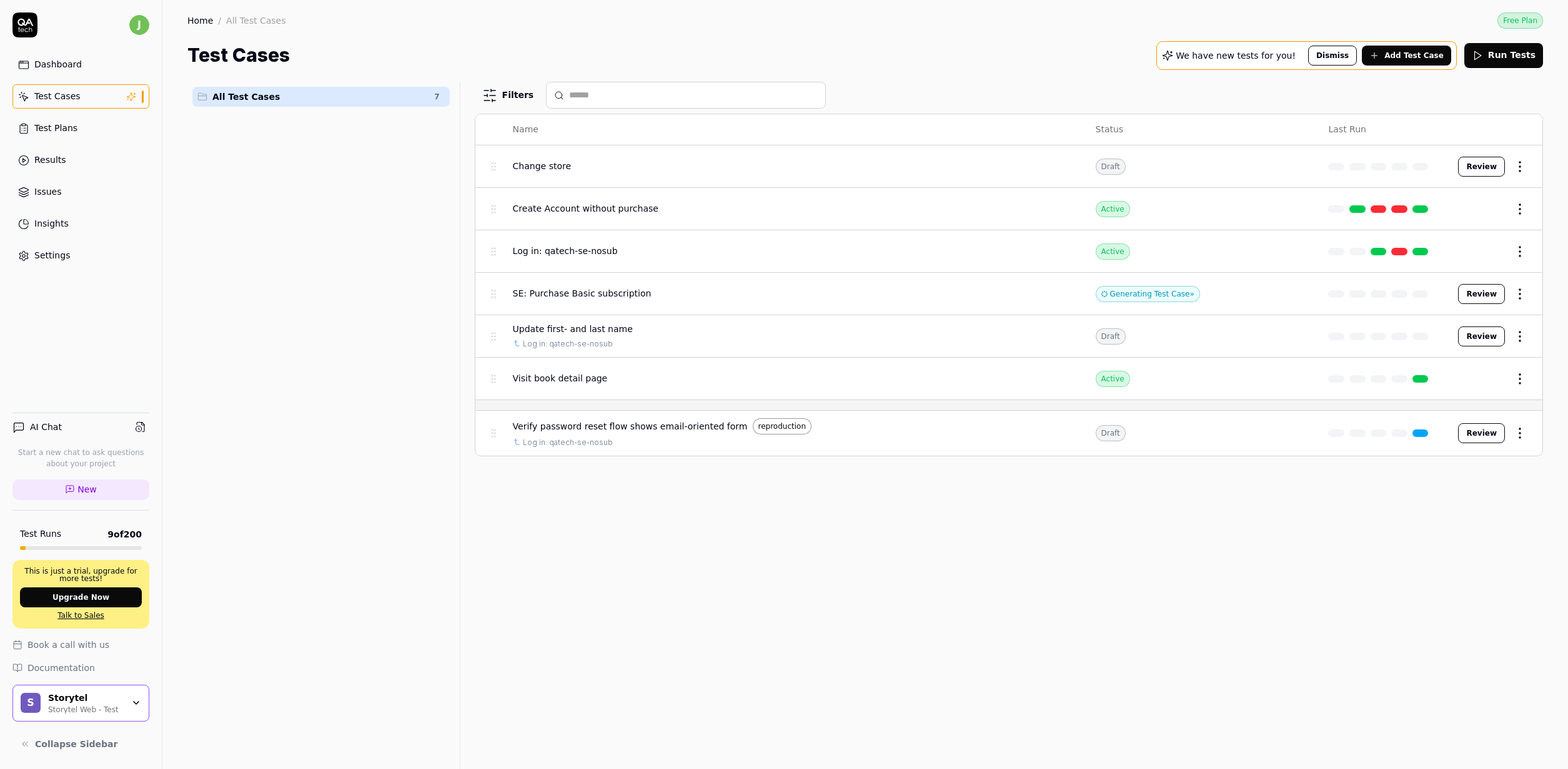
click at [1196, 289] on td "Generating Test Case »" at bounding box center [1199, 294] width 233 height 43
click at [1470, 293] on button "Review" at bounding box center [1481, 294] width 47 height 20
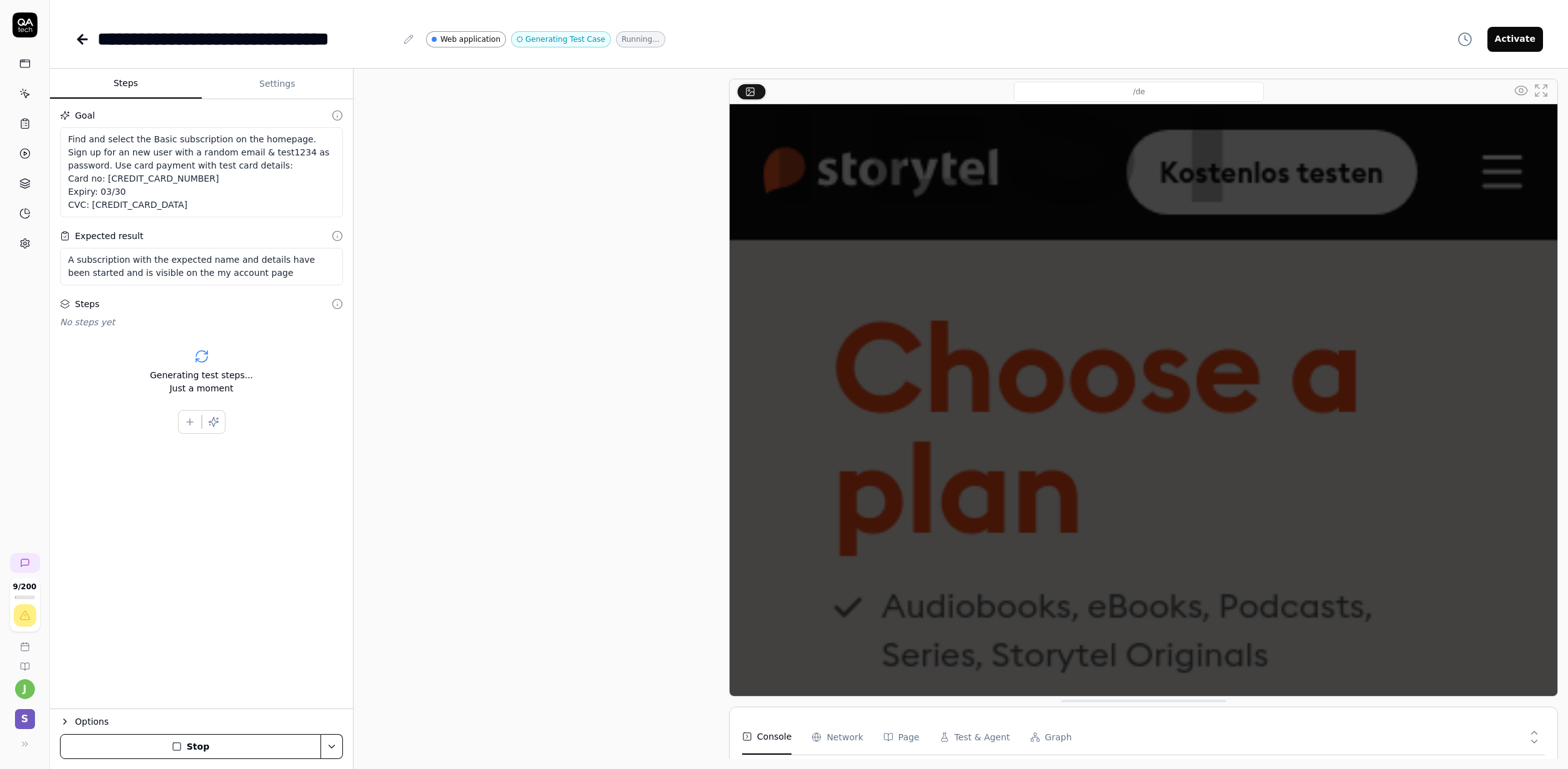
click at [457, 39] on span "Web application" at bounding box center [470, 39] width 60 height 11
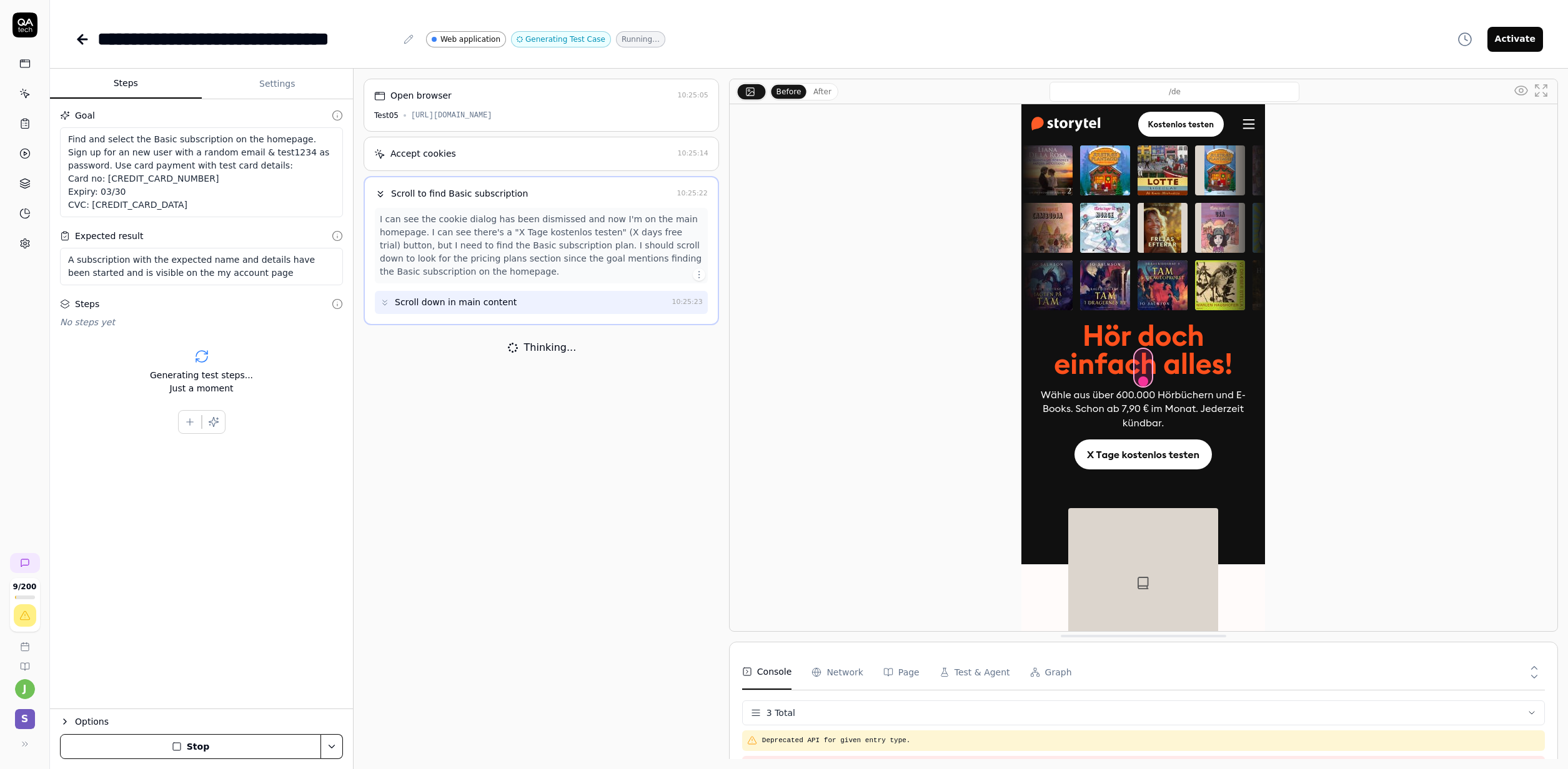
click at [231, 740] on button "Stop" at bounding box center [190, 747] width 261 height 25
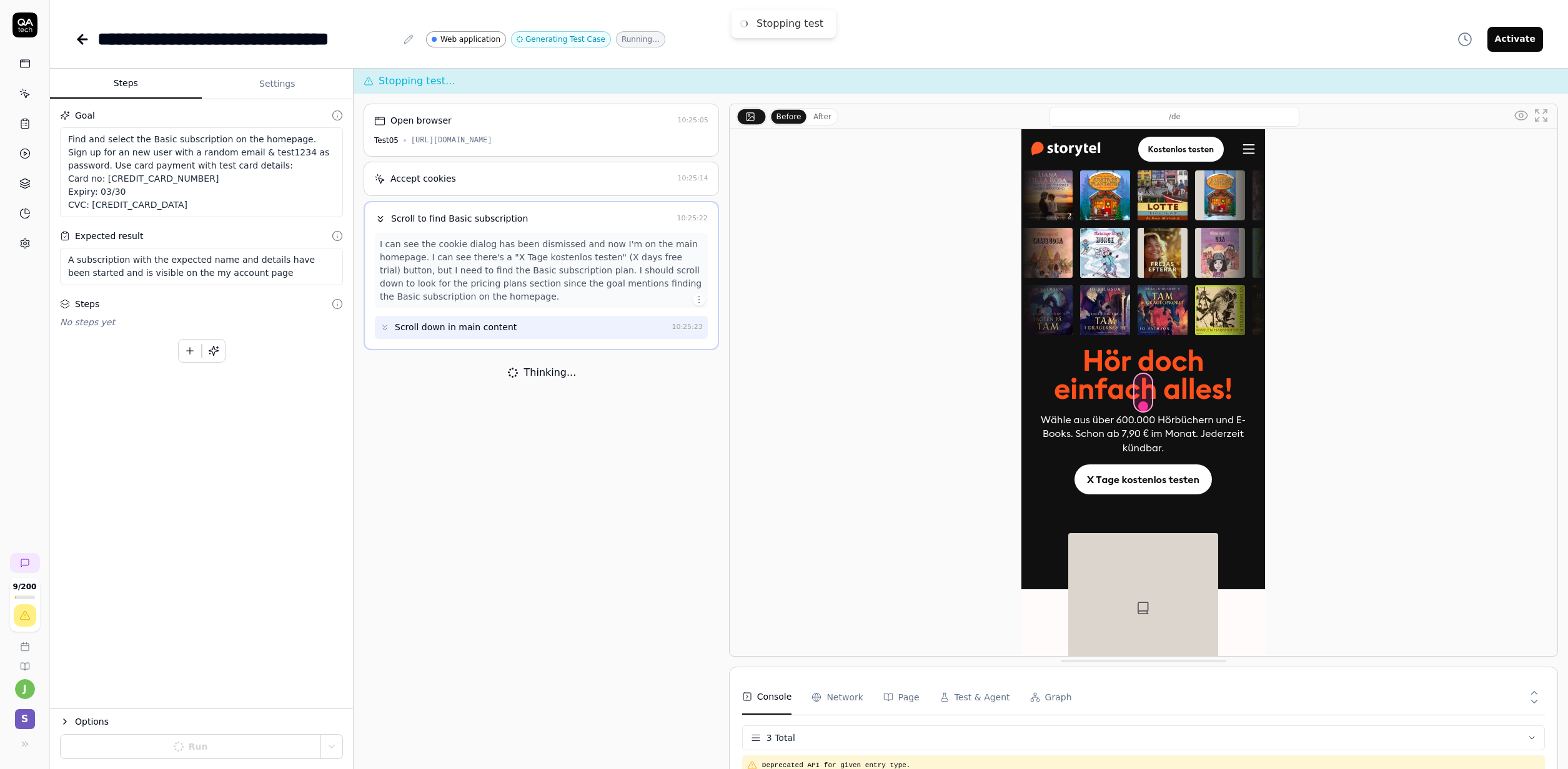
drag, startPoint x: 561, startPoint y: 471, endPoint x: 489, endPoint y: 194, distance: 286.2
click at [561, 471] on div "Open browser 10:25:05 Test05 https://test05.storytel.com/?Storytel-Identity-Cli…" at bounding box center [541, 444] width 356 height 681
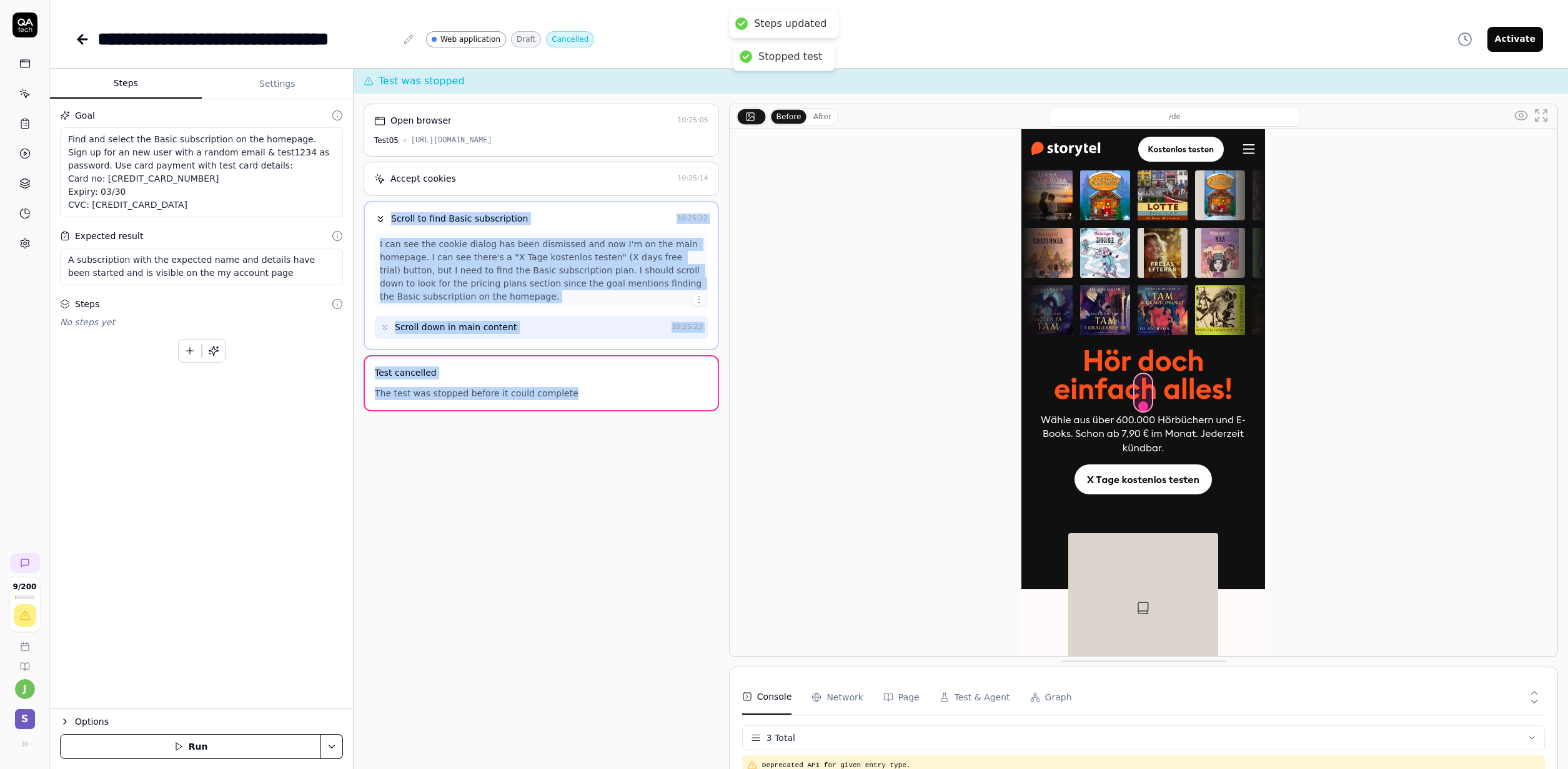
click at [285, 83] on button "Settings" at bounding box center [278, 85] width 152 height 30
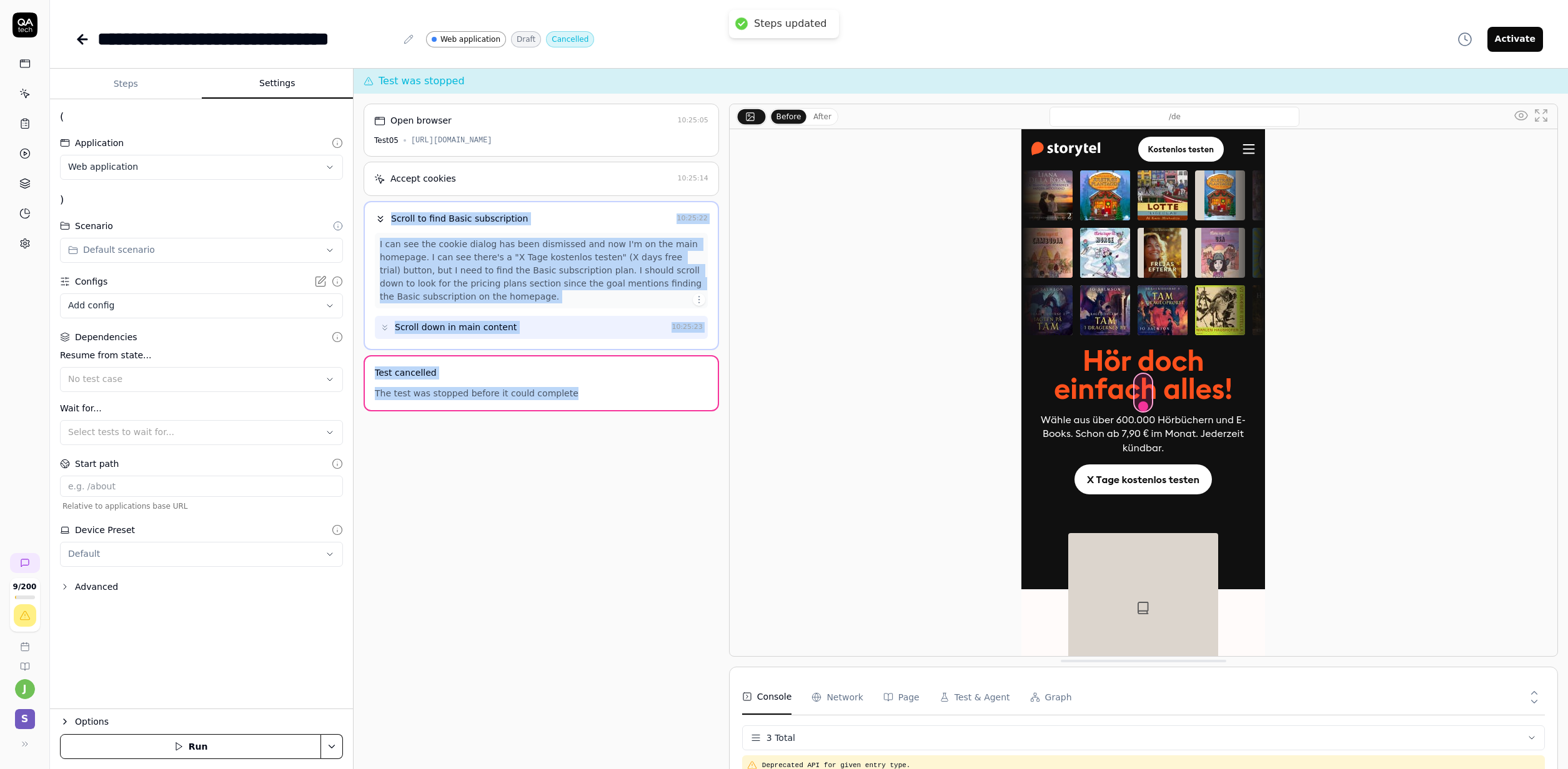
click at [211, 170] on html "**********" at bounding box center [784, 384] width 1568 height 769
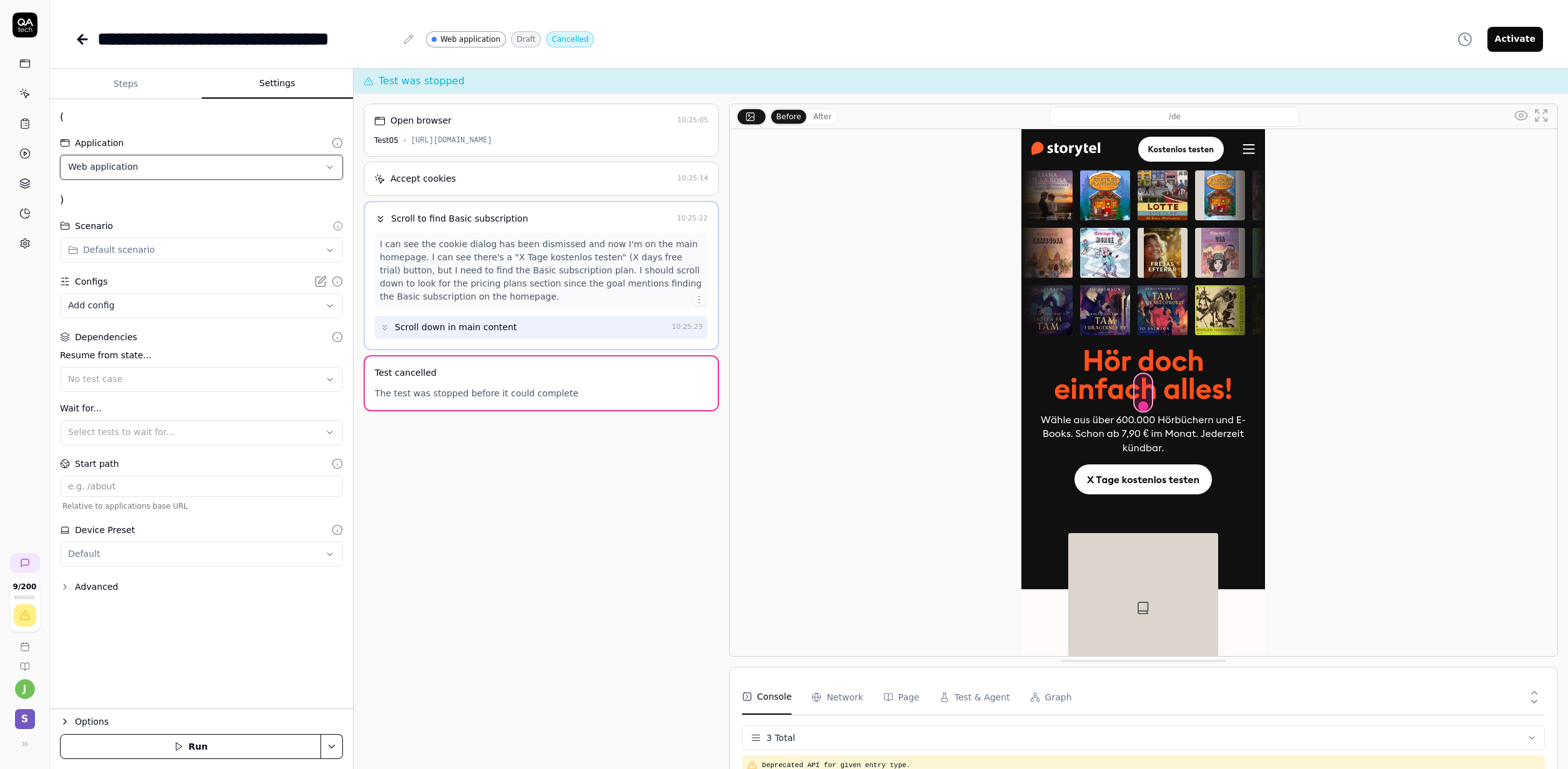
drag, startPoint x: 226, startPoint y: 164, endPoint x: 238, endPoint y: 186, distance: 25.1
click at [227, 164] on html "**********" at bounding box center [784, 384] width 1568 height 769
click at [203, 317] on body "**********" at bounding box center [784, 384] width 1568 height 769
click at [230, 268] on html "**********" at bounding box center [784, 384] width 1568 height 769
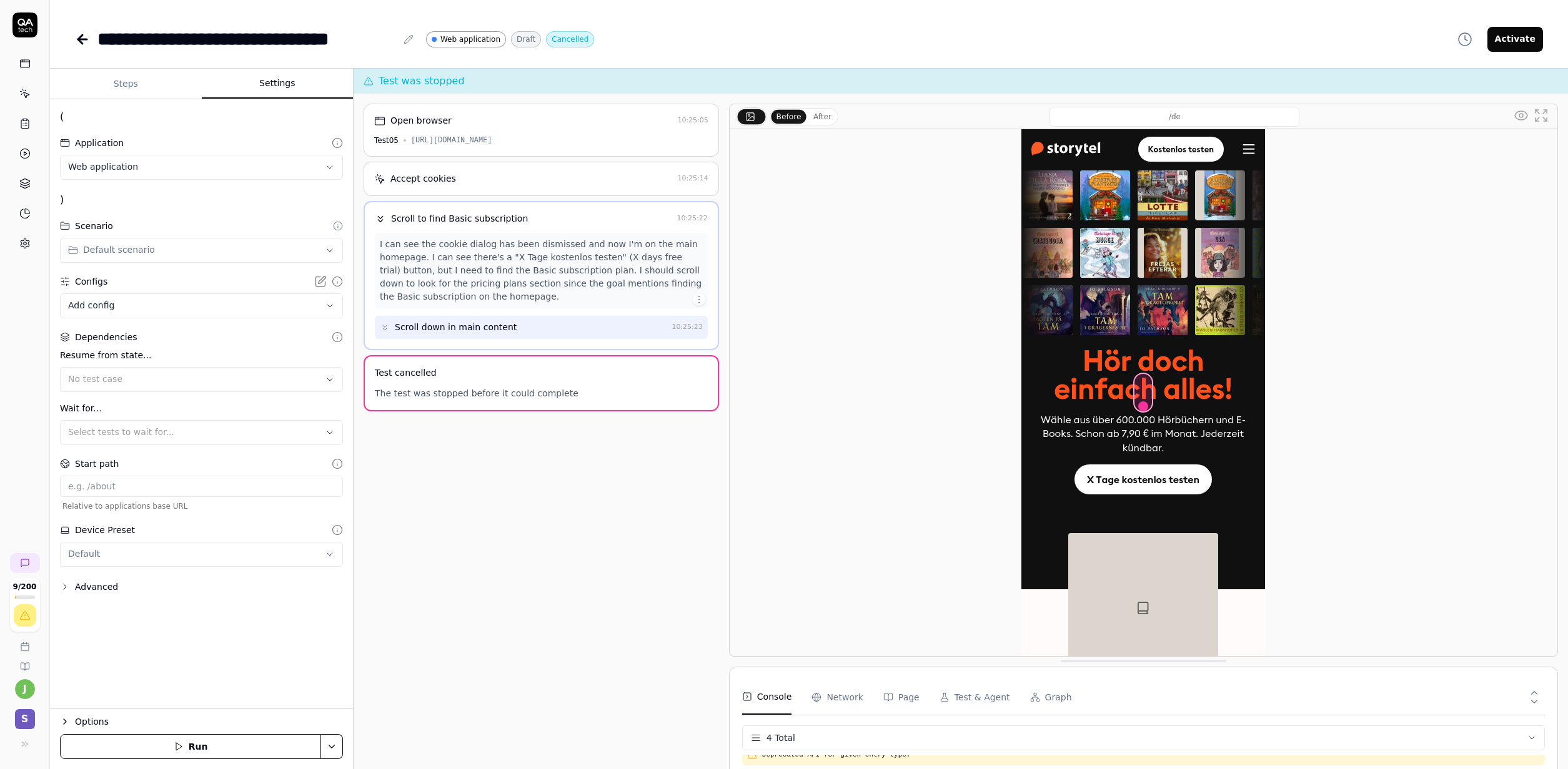
click at [234, 291] on div "**********" at bounding box center [202, 297] width 283 height 43
click at [233, 299] on body "**********" at bounding box center [784, 384] width 1568 height 769
click at [236, 232] on html "**********" at bounding box center [784, 384] width 1568 height 769
click at [246, 173] on html "**********" at bounding box center [784, 384] width 1568 height 769
click at [151, 194] on div "Web application" at bounding box center [142, 191] width 145 height 13
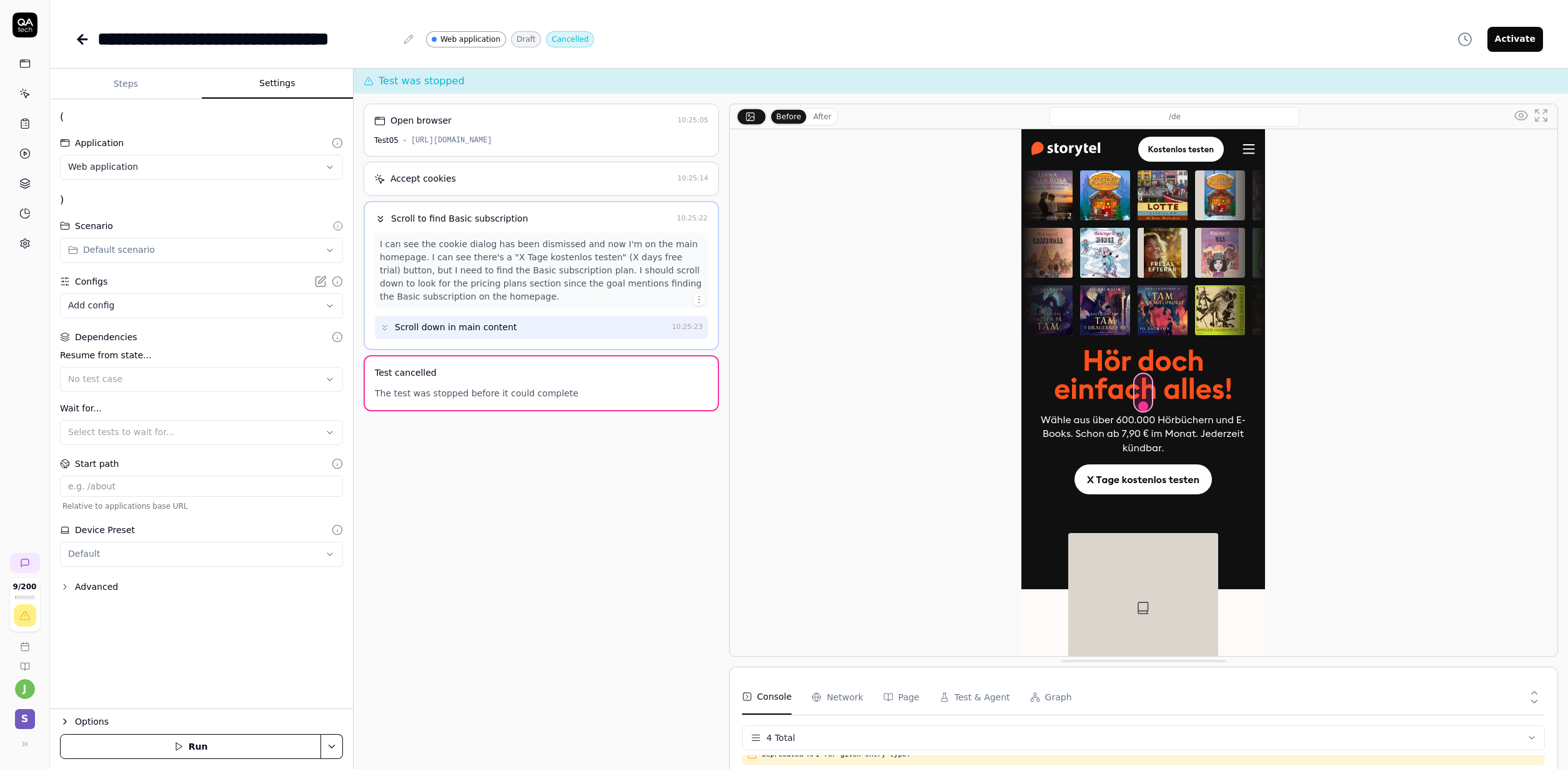
click at [216, 560] on html "**********" at bounding box center [784, 384] width 1568 height 769
click at [298, 630] on html "**********" at bounding box center [784, 384] width 1568 height 769
click at [226, 487] on input at bounding box center [202, 487] width 283 height 21
click at [400, 590] on div "Open browser 10:25:05 Test05 https://test05.storytel.com/?Storytel-Identity-Cli…" at bounding box center [541, 444] width 356 height 681
click at [147, 587] on div "Advanced" at bounding box center [202, 587] width 283 height 15
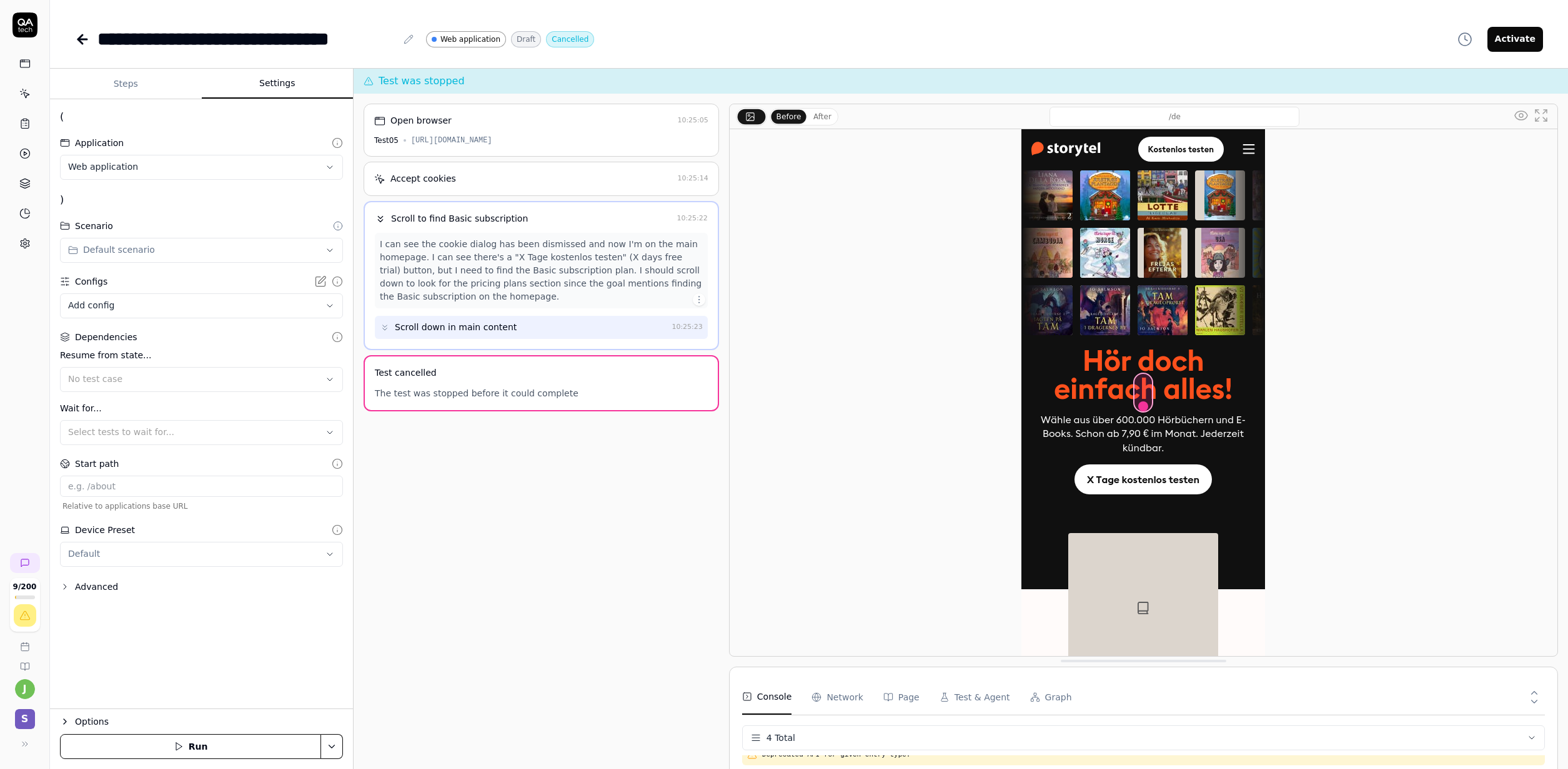
click at [85, 590] on div "Advanced" at bounding box center [96, 587] width 43 height 15
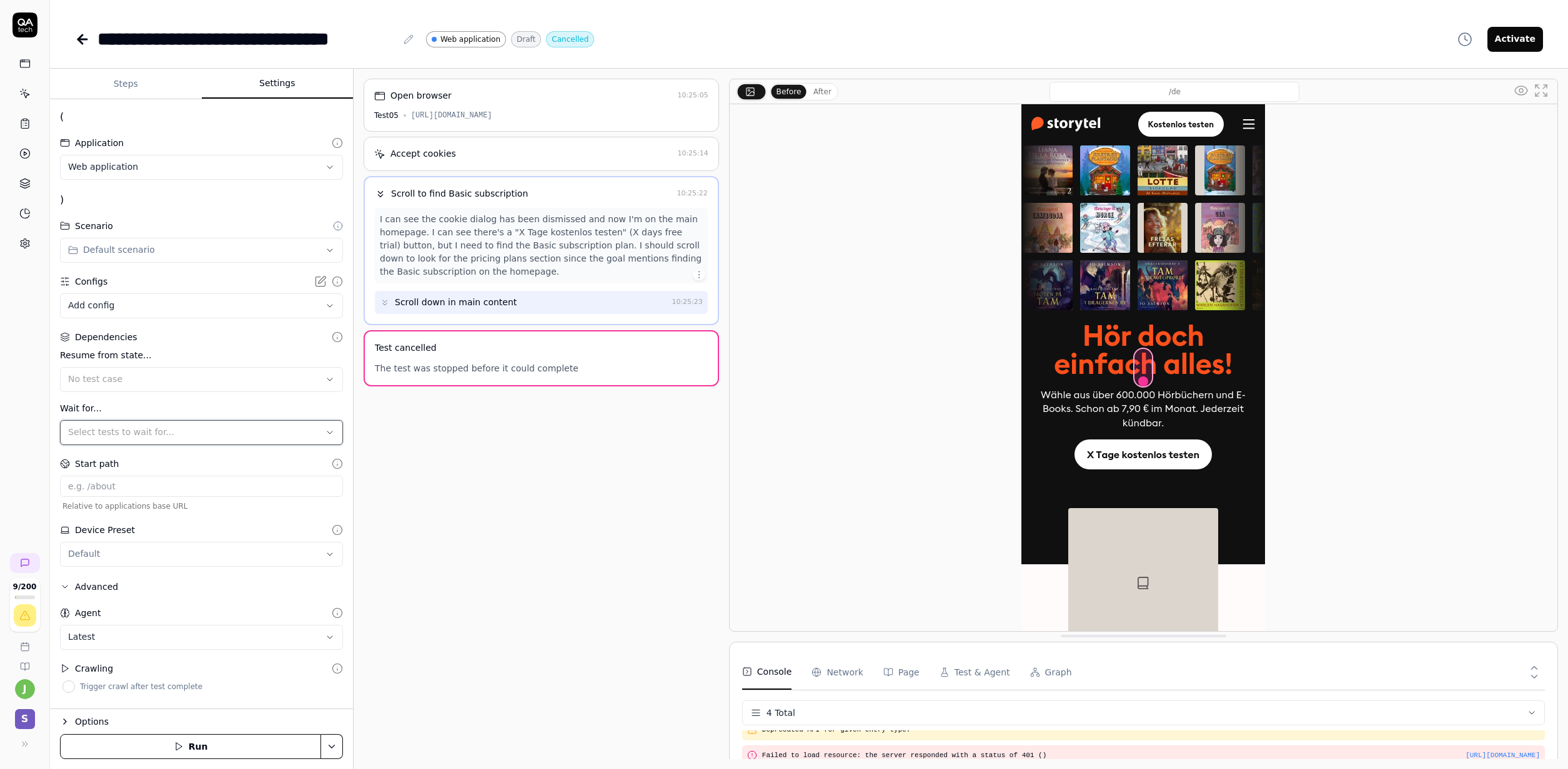
click at [181, 431] on div "Select tests to wait for..." at bounding box center [195, 433] width 254 height 13
click at [288, 382] on div "No test case" at bounding box center [195, 379] width 254 height 13
click at [409, 484] on div "Open browser 10:25:05 Test05 https://test05.storytel.com/?Storytel-Identity-Cli…" at bounding box center [541, 419] width 356 height 681
click at [452, 115] on div "https://test05.storytel.com/?Storytel-Identity-Client-Id=oauth2--storytel-ident…" at bounding box center [451, 116] width 81 height 11
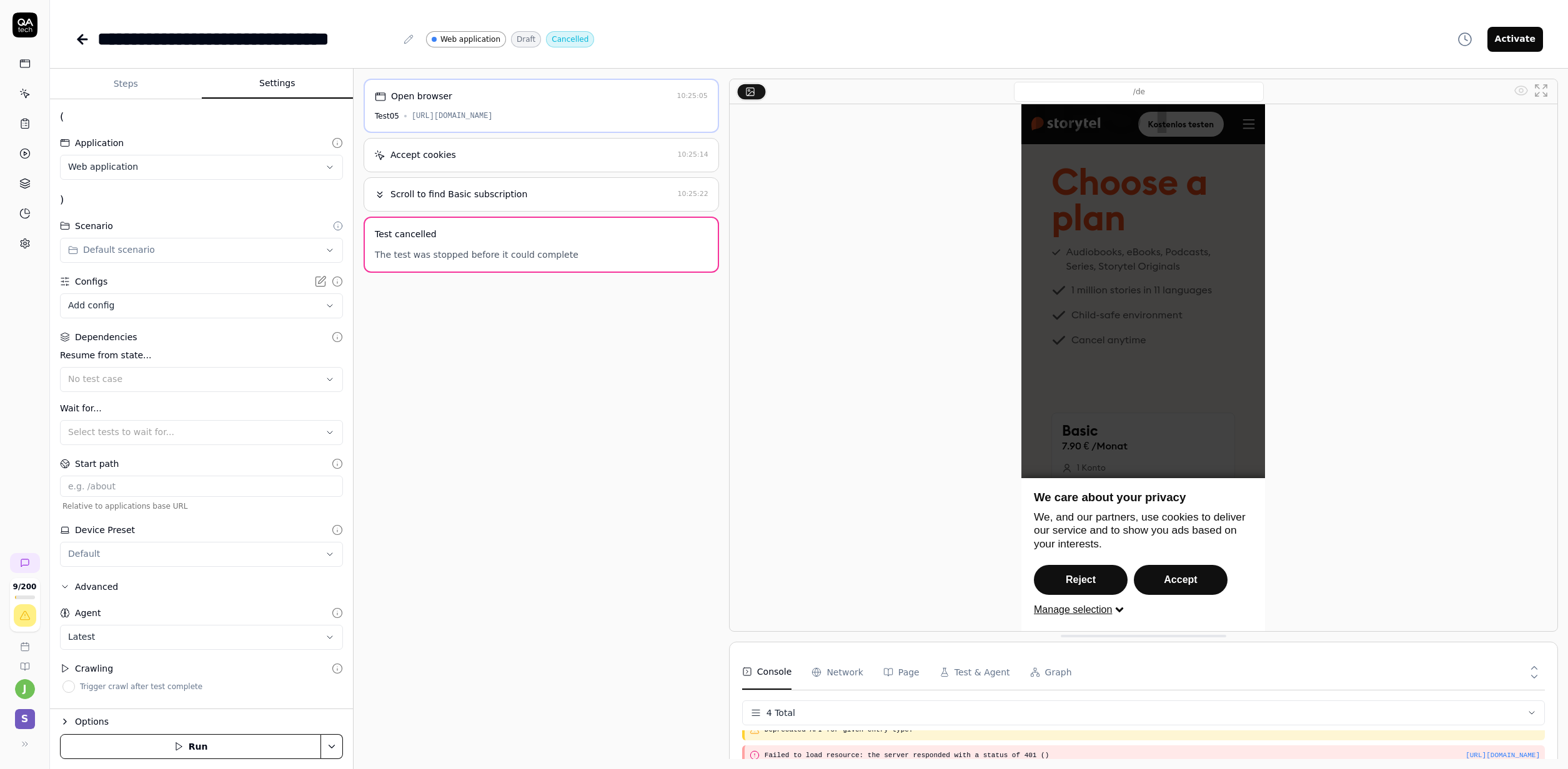
click at [116, 85] on button "Steps" at bounding box center [126, 85] width 152 height 30
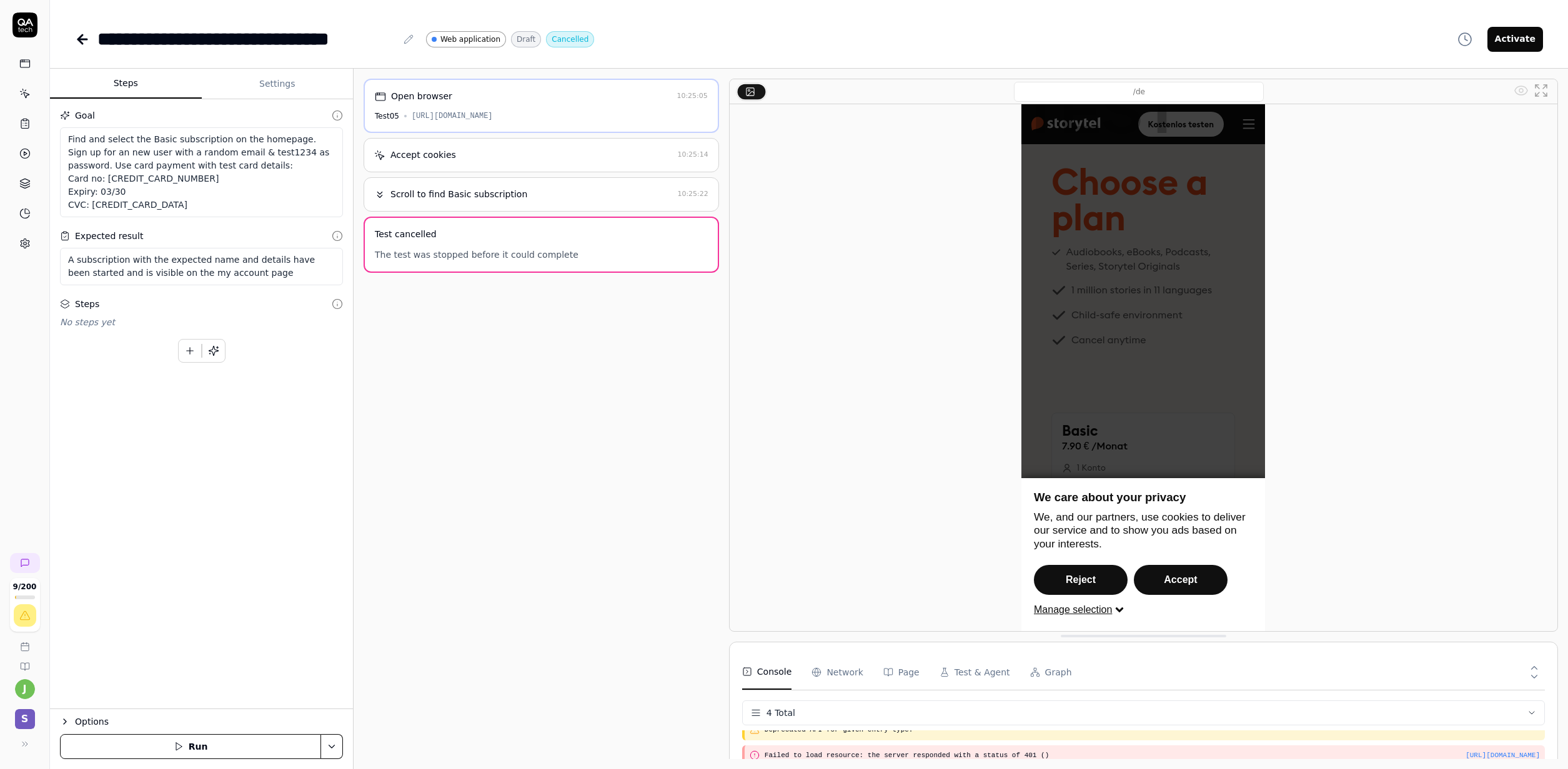
click at [262, 85] on button "Settings" at bounding box center [278, 85] width 152 height 30
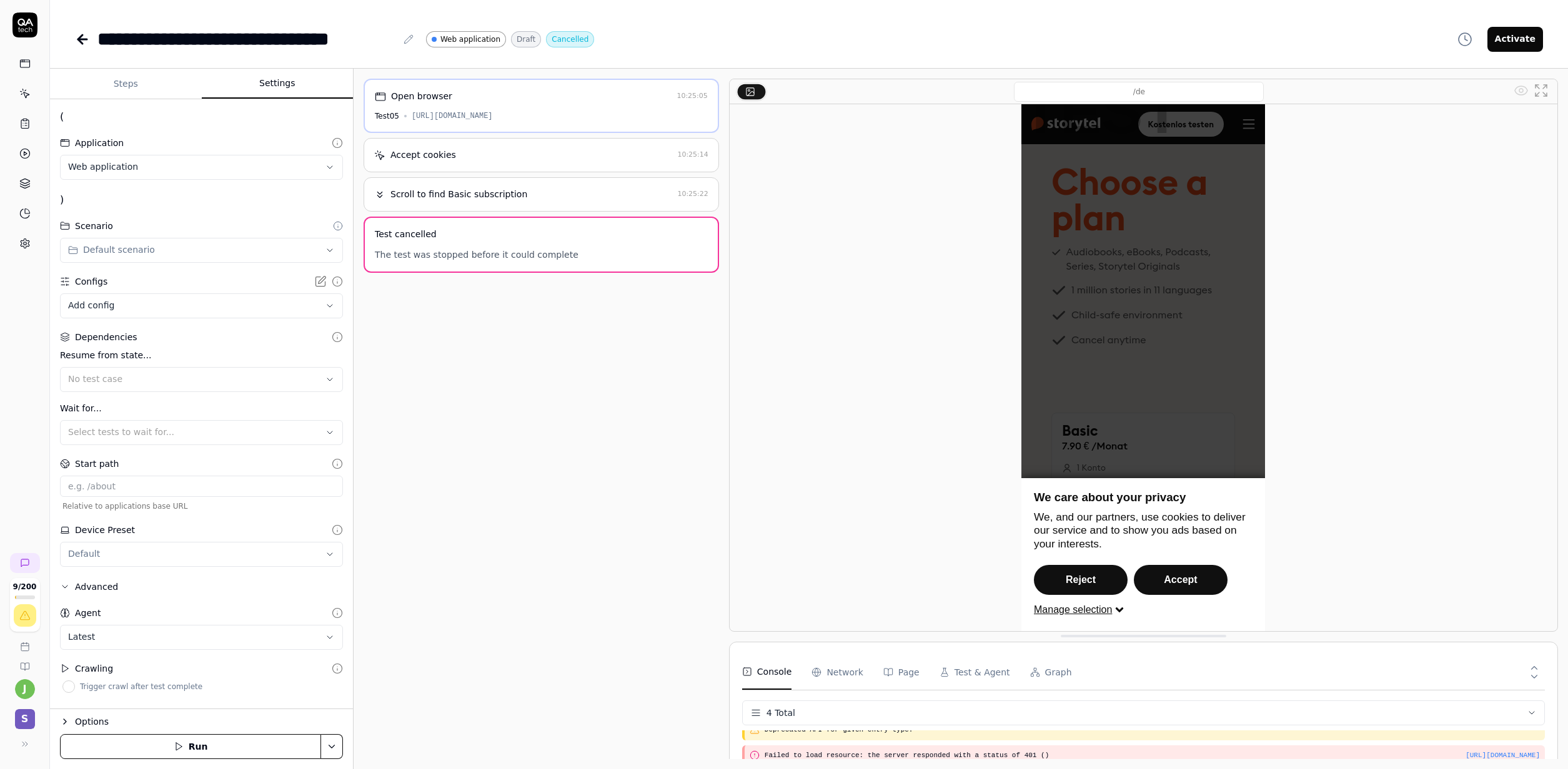
click at [76, 196] on div "**********" at bounding box center [202, 404] width 303 height 610
click at [75, 196] on div "**********" at bounding box center [202, 404] width 303 height 610
click at [117, 166] on html "**********" at bounding box center [784, 384] width 1568 height 769
click at [434, 343] on html "**********" at bounding box center [784, 384] width 1568 height 769
click at [97, 720] on div "Options" at bounding box center [209, 721] width 268 height 15
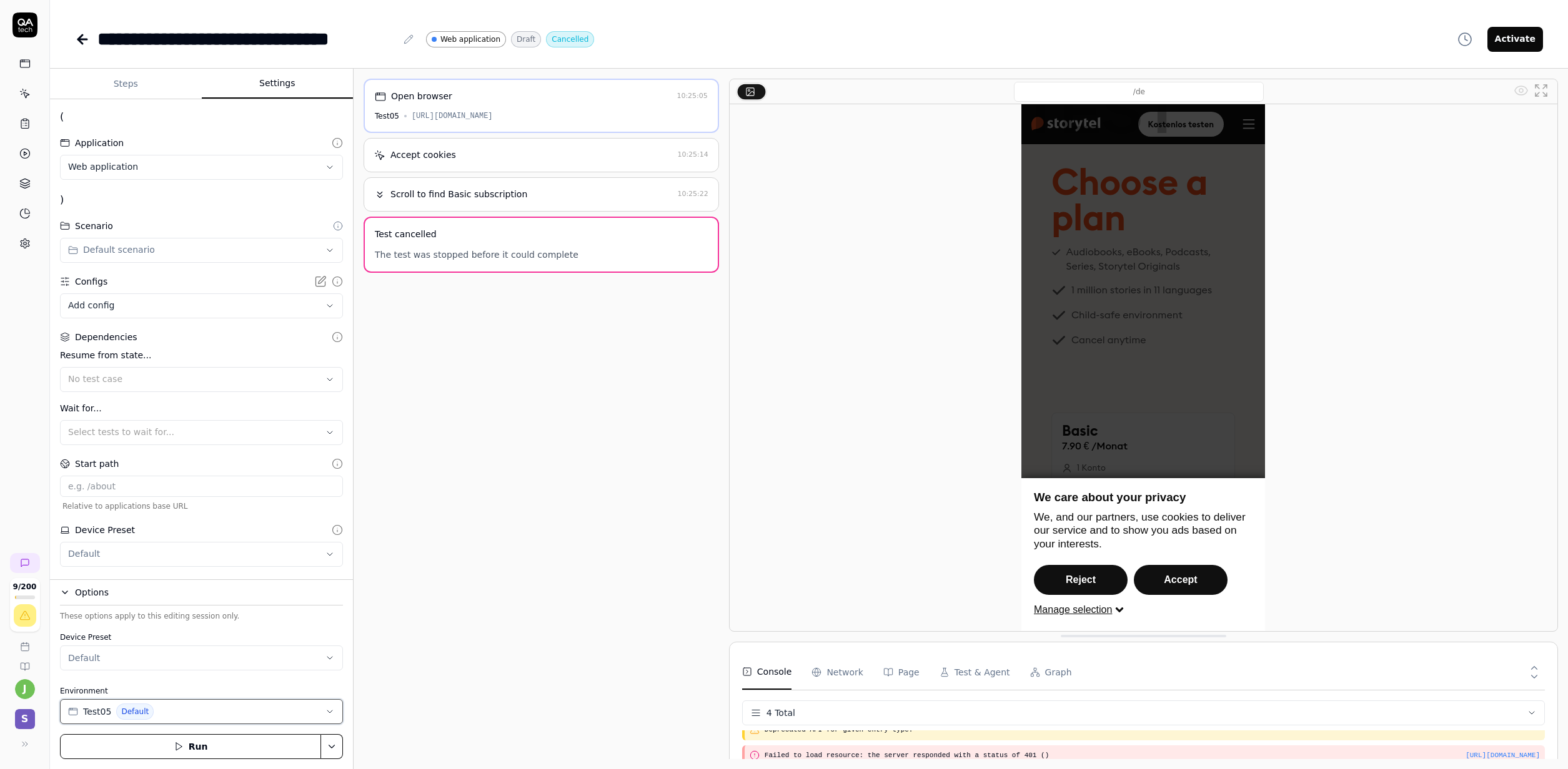
click at [165, 703] on button "Test05 Default" at bounding box center [202, 712] width 283 height 25
click at [143, 687] on div "Test05 SE" at bounding box center [165, 683] width 204 height 21
drag, startPoint x: 223, startPoint y: 747, endPoint x: 230, endPoint y: 743, distance: 8.1
click at [223, 747] on button "Run" at bounding box center [190, 747] width 261 height 25
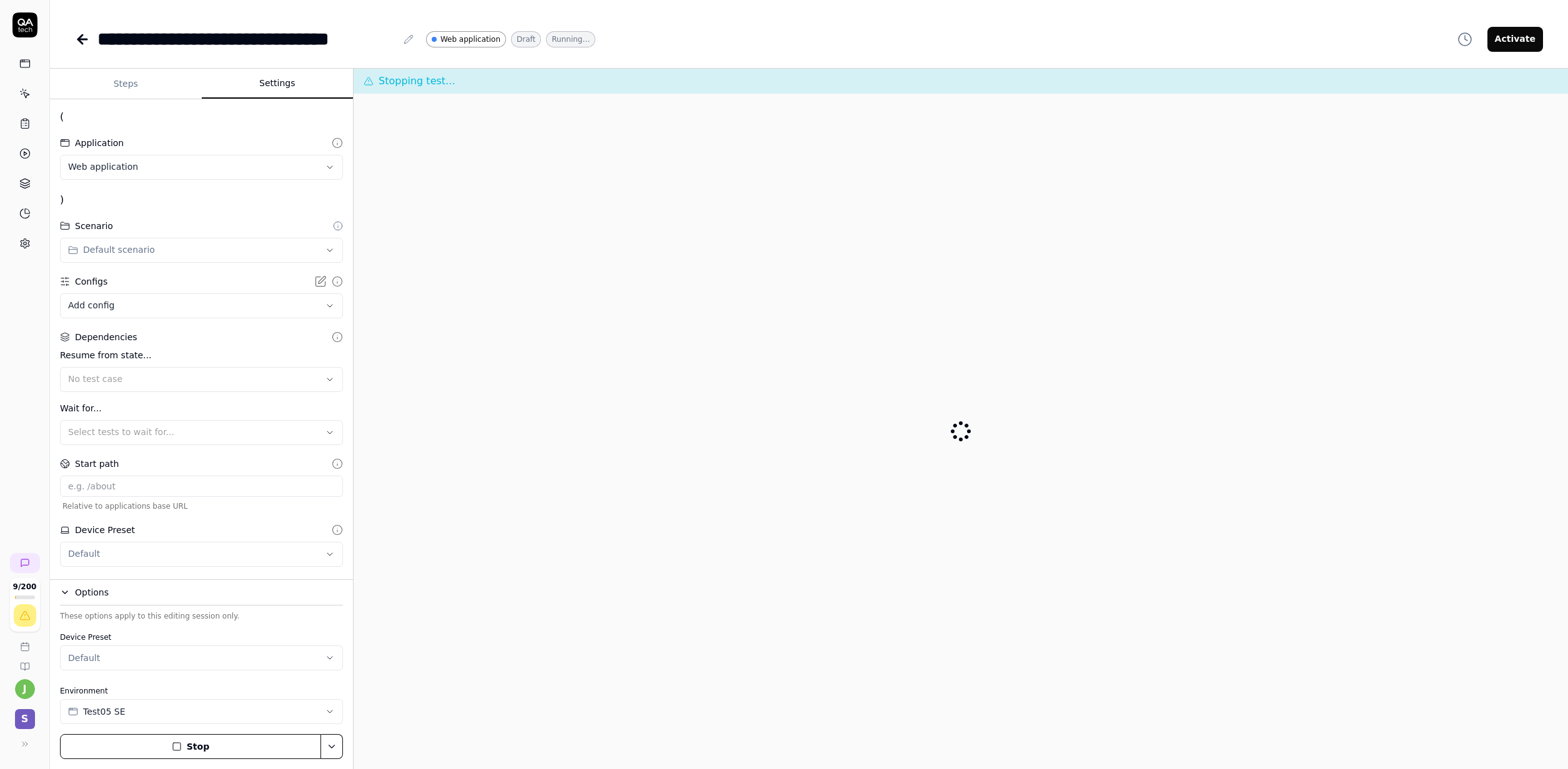
scroll to position [0, 0]
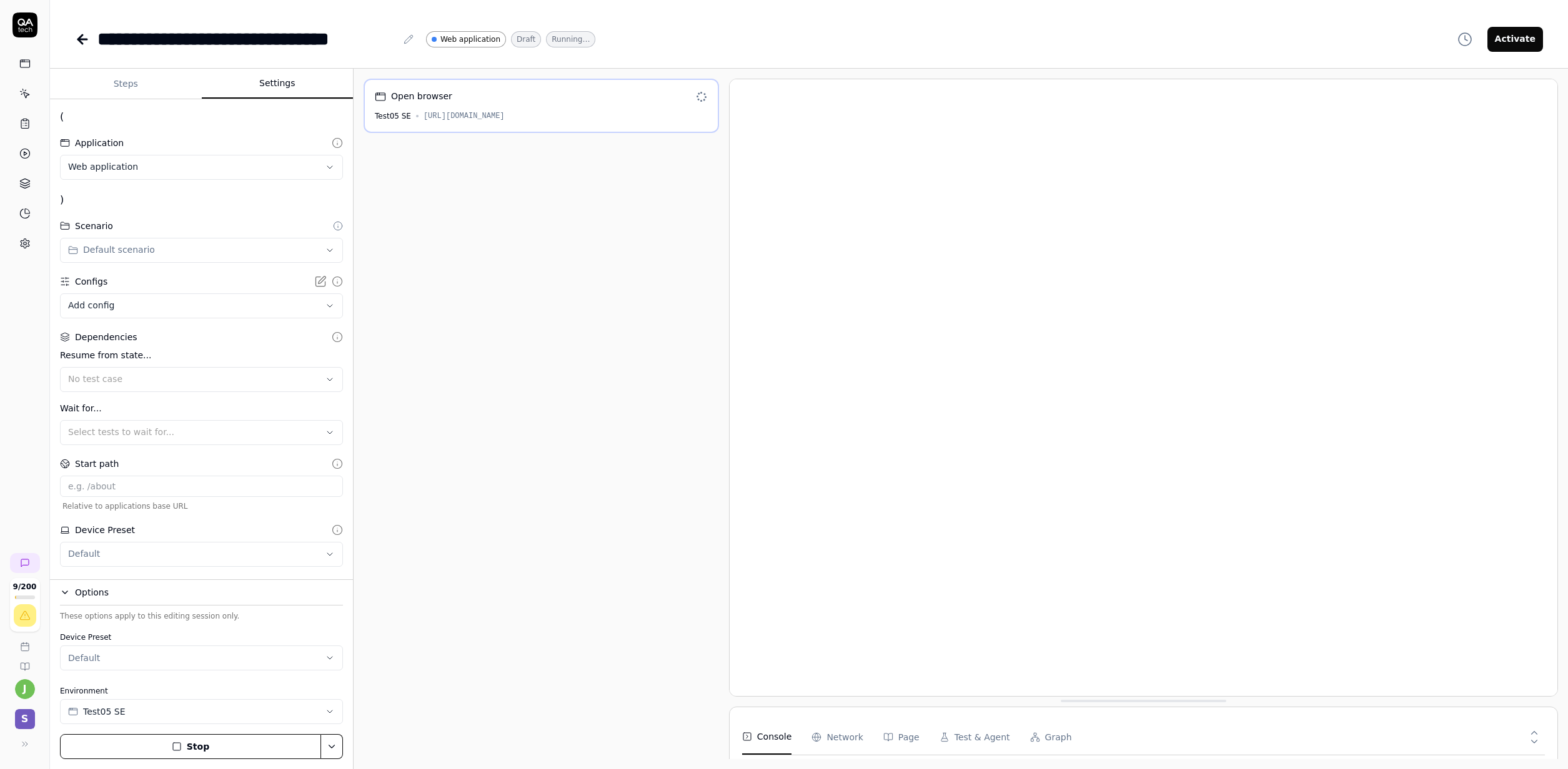
click at [457, 353] on div "Open browser Test05 SE https://test05.storytel.com/se?Storytel-Identity-Client-…" at bounding box center [541, 419] width 356 height 681
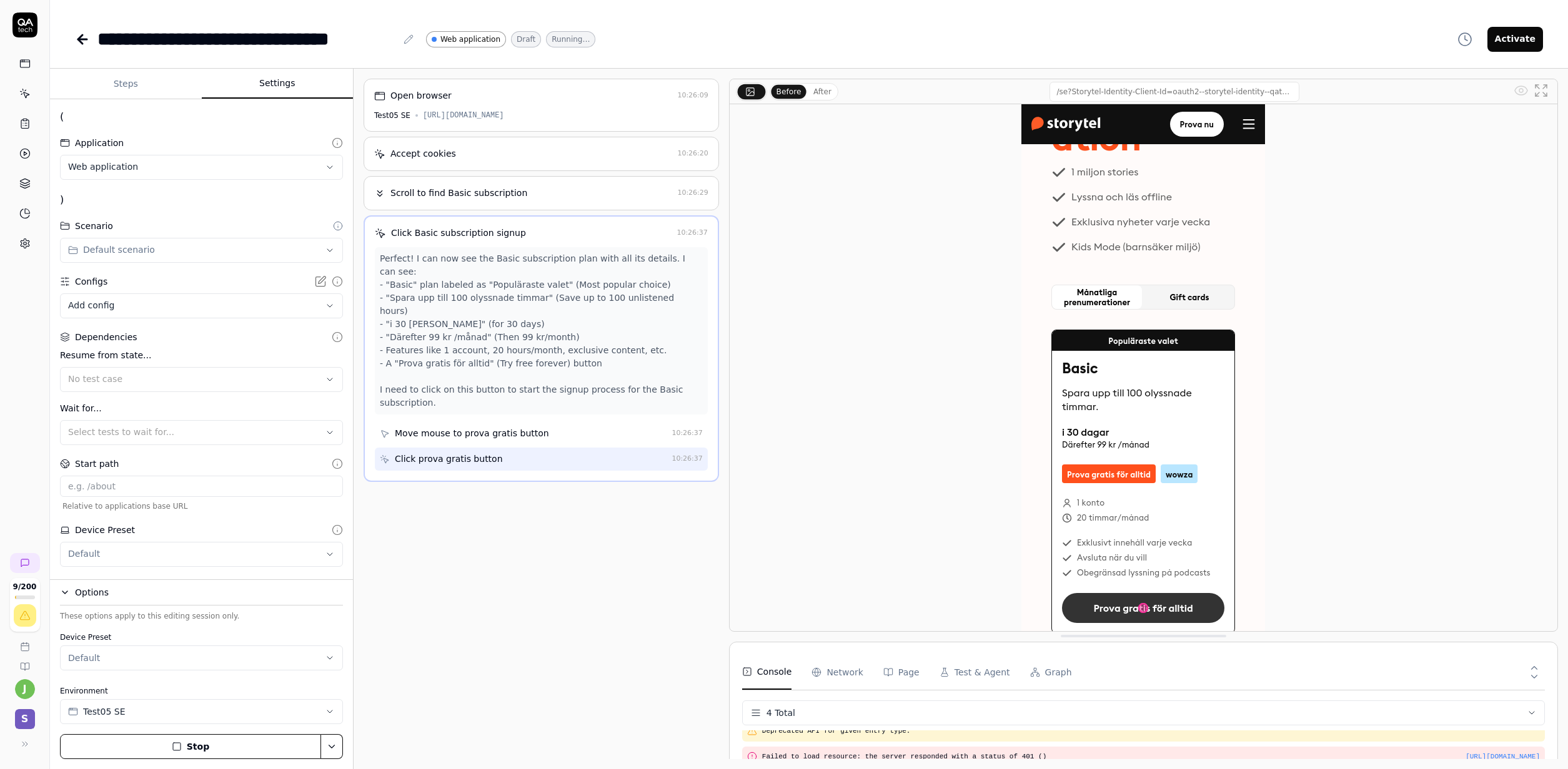
scroll to position [10, 0]
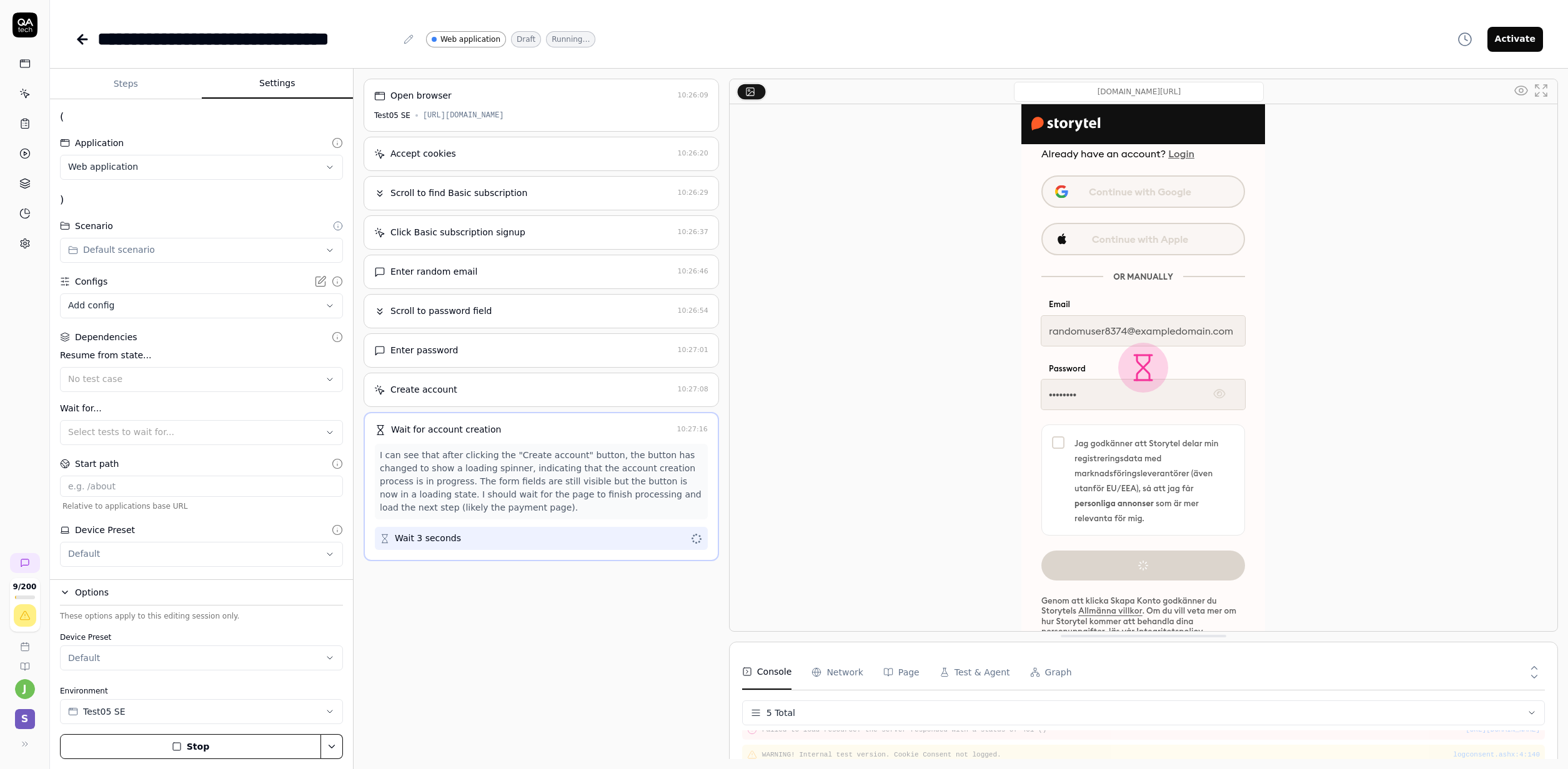
click at [558, 356] on div "Enter password" at bounding box center [522, 351] width 298 height 13
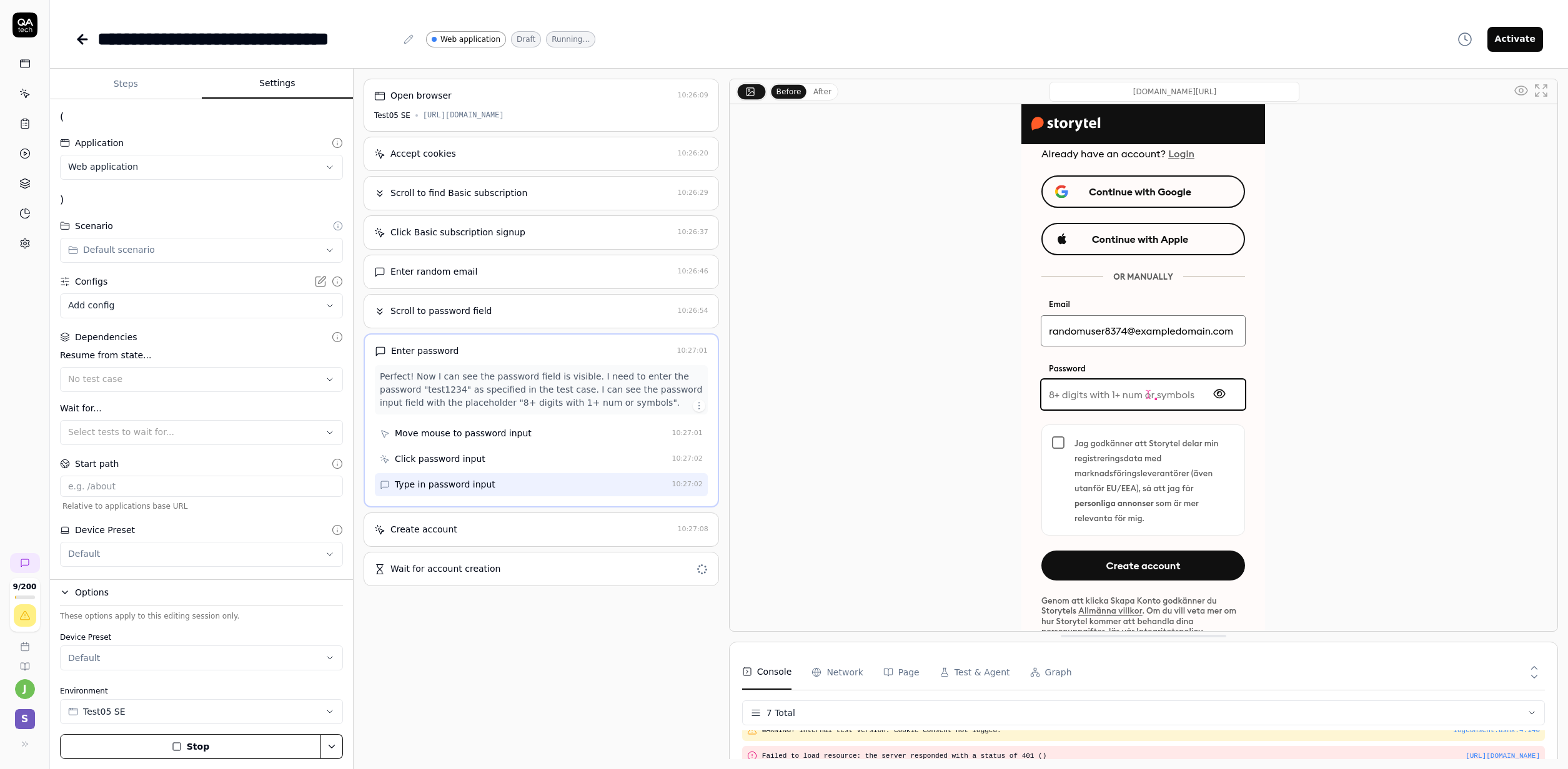
click at [551, 357] on div "Enter password" at bounding box center [523, 352] width 297 height 13
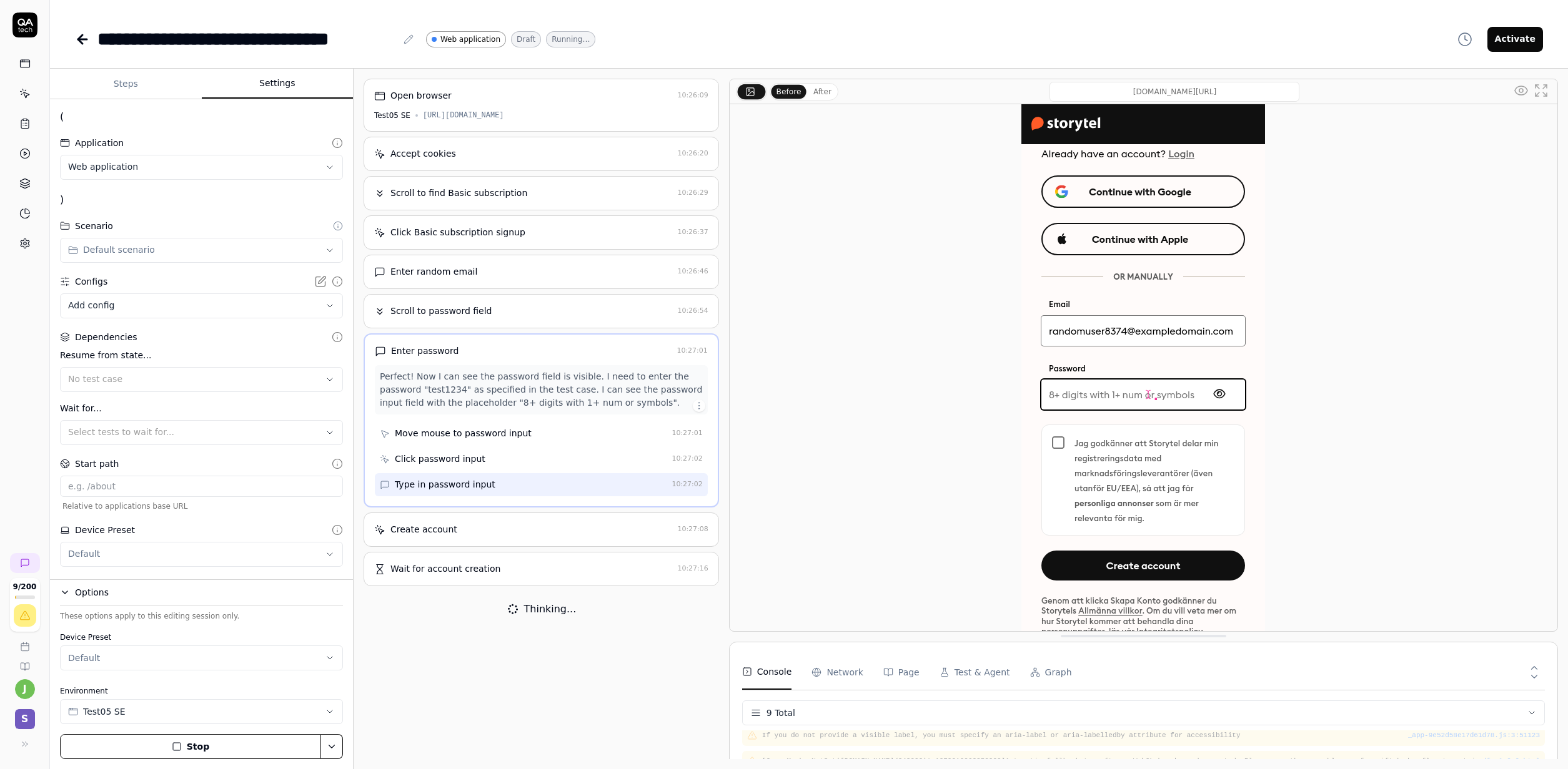
scroll to position [158, 0]
click at [678, 351] on div "Enter password 10:27:01 Perfect! Now I can see the password field is visible. I…" at bounding box center [541, 420] width 356 height 174
click at [565, 586] on div "Wait for account creation 10:27:16" at bounding box center [541, 569] width 356 height 34
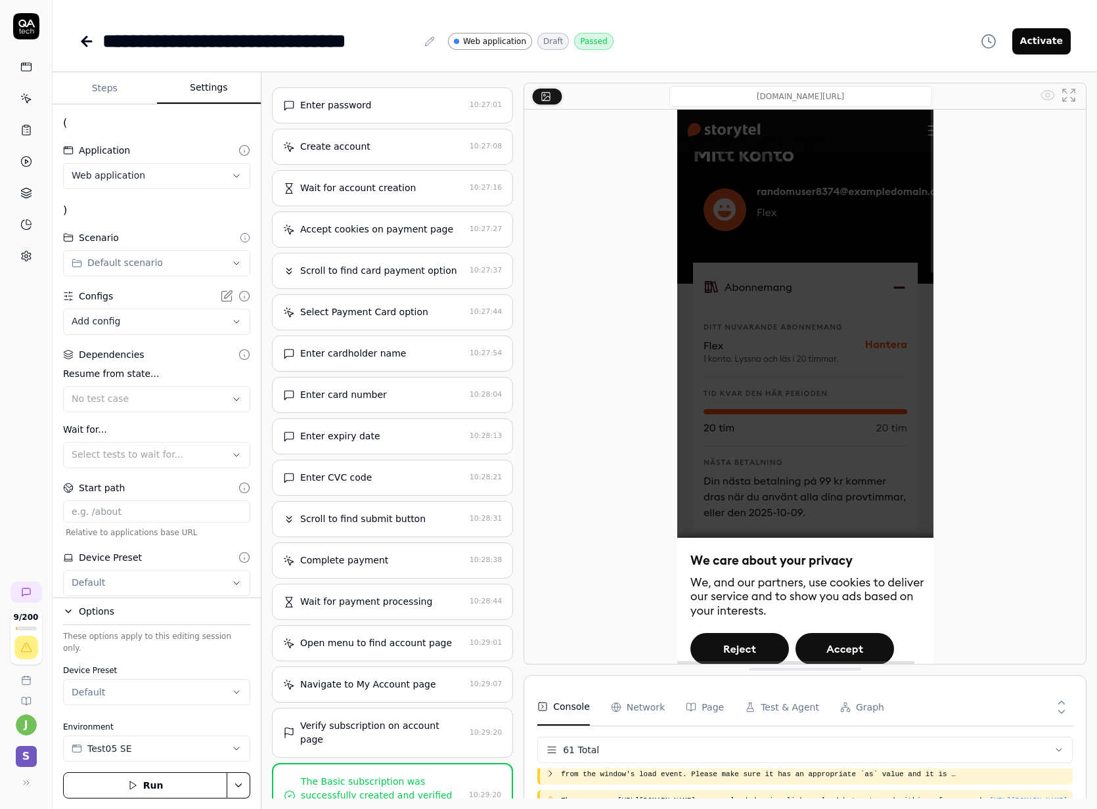
scroll to position [2059, 0]
click at [987, 447] on div at bounding box center [805, 387] width 562 height 554
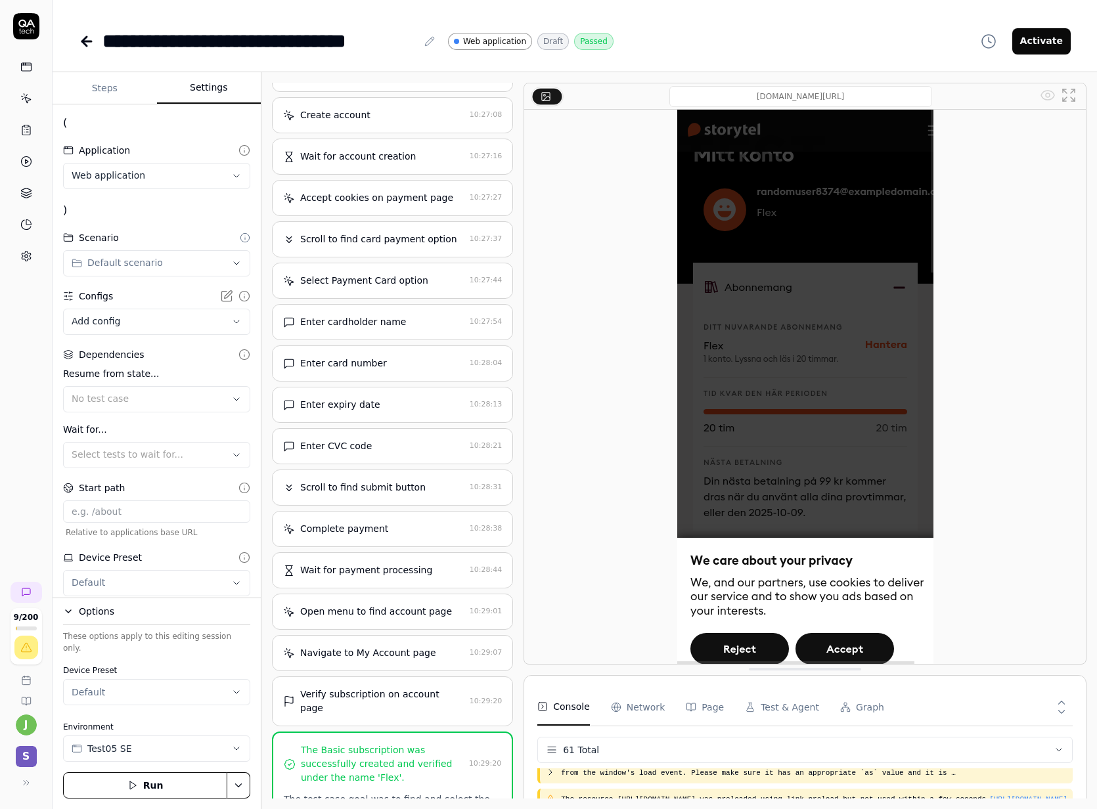
scroll to position [0, 0]
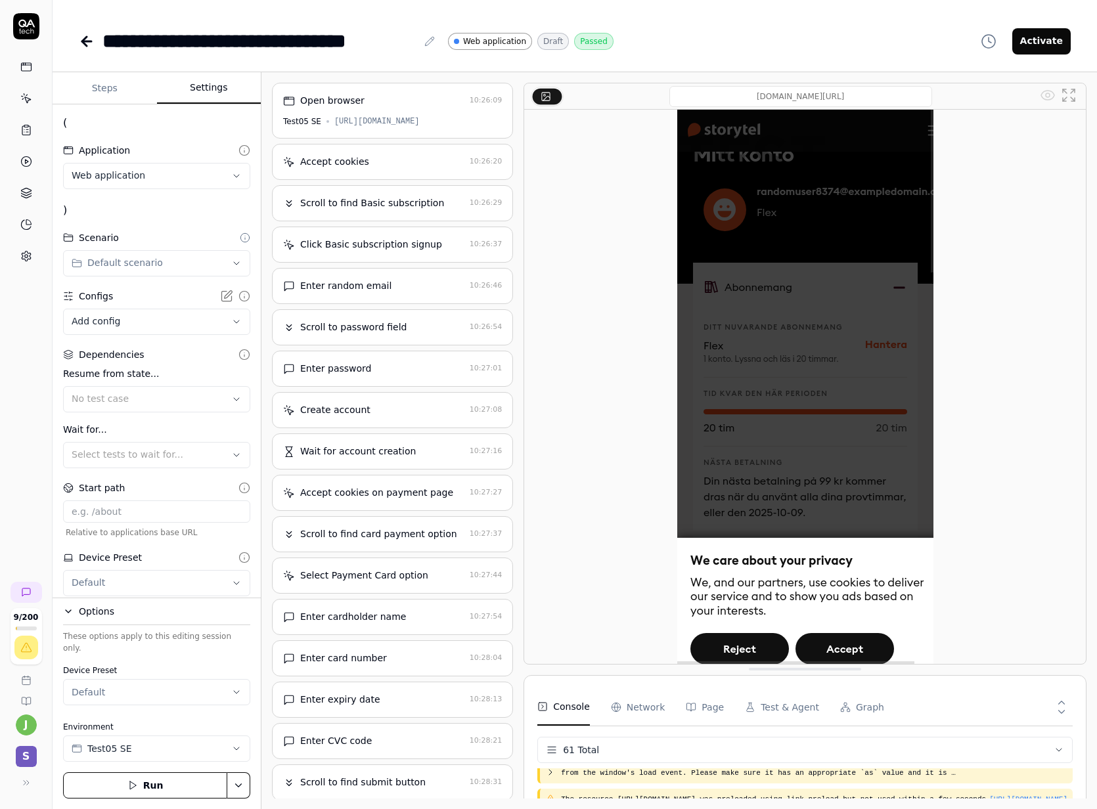
drag, startPoint x: 849, startPoint y: 646, endPoint x: 838, endPoint y: 645, distance: 10.5
click at [849, 644] on img at bounding box center [805, 387] width 256 height 554
click at [851, 646] on img at bounding box center [805, 387] width 256 height 554
click at [830, 652] on img at bounding box center [805, 387] width 256 height 554
drag, startPoint x: 831, startPoint y: 650, endPoint x: 779, endPoint y: 592, distance: 78.2
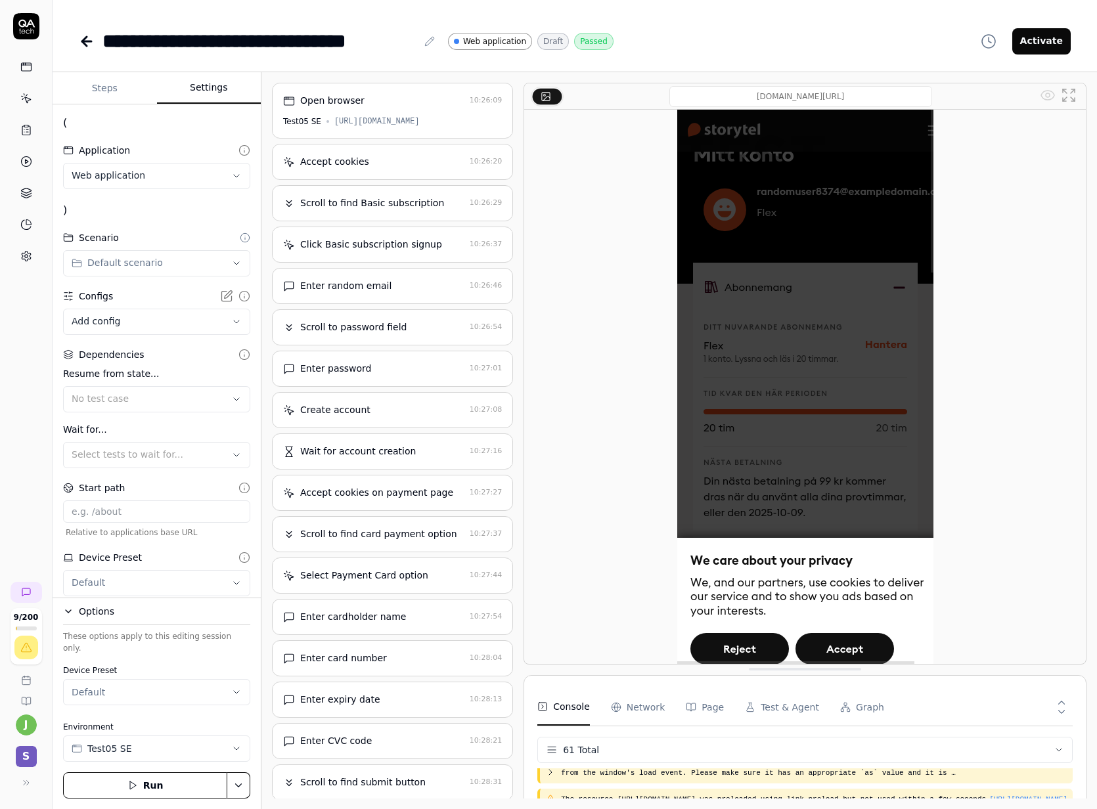
click at [831, 650] on img at bounding box center [805, 387] width 256 height 554
click at [597, 257] on div at bounding box center [805, 387] width 562 height 554
click at [668, 272] on div at bounding box center [805, 387] width 562 height 554
click at [18, 265] on link at bounding box center [26, 256] width 24 height 24
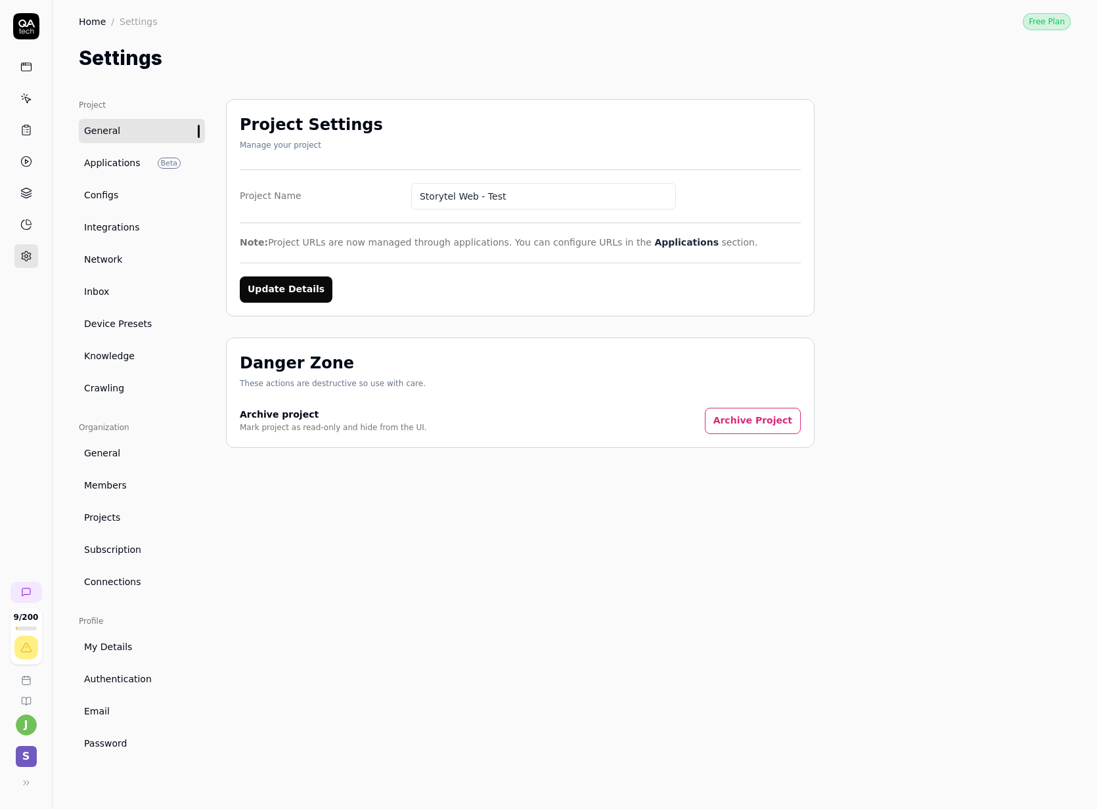
click at [432, 601] on div "Project Settings Manage your project Project Name Storytel Web - Test Note: Pro…" at bounding box center [520, 441] width 589 height 684
drag, startPoint x: 687, startPoint y: 693, endPoint x: 1006, endPoint y: 629, distance: 325.0
click at [687, 692] on div "Project Settings Manage your project Project Name Storytel Web - Test Note: Pro…" at bounding box center [520, 441] width 589 height 684
click at [929, 575] on div "Project General Applications Beta Configs Integrations Network Inbox Device Pre…" at bounding box center [575, 441] width 992 height 684
click at [924, 568] on div "Project General Applications Beta Configs Integrations Network Inbox Device Pre…" at bounding box center [575, 441] width 992 height 684
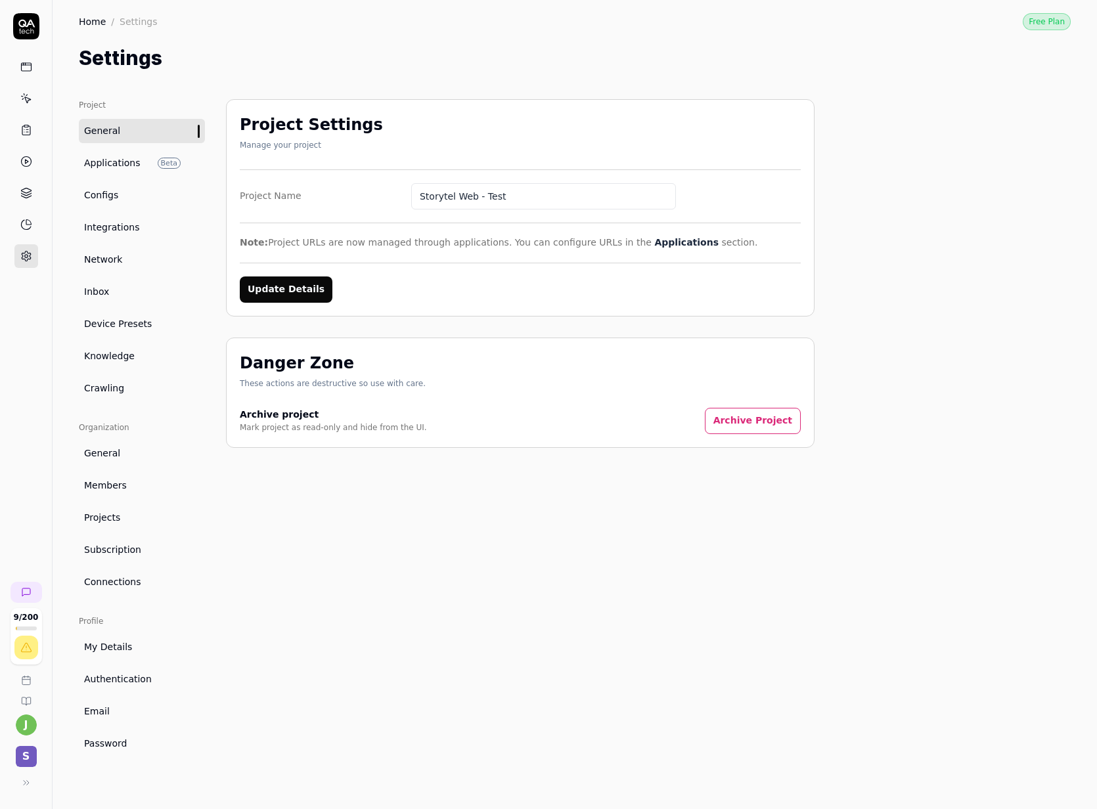
click at [617, 587] on div "Project Settings Manage your project Project Name Storytel Web - Test Note: Pro…" at bounding box center [520, 441] width 589 height 684
click at [530, 577] on div "Project Settings Manage your project Project Name Storytel Web - Test Note: Pro…" at bounding box center [520, 441] width 589 height 684
click at [541, 590] on div "Project Settings Manage your project Project Name Storytel Web - Test Note: Pro…" at bounding box center [520, 441] width 589 height 684
click at [795, 257] on div "Project General Applications Beta Configs Integrations Network Inbox Device Pre…" at bounding box center [575, 441] width 992 height 684
click at [34, 93] on link at bounding box center [26, 99] width 24 height 24
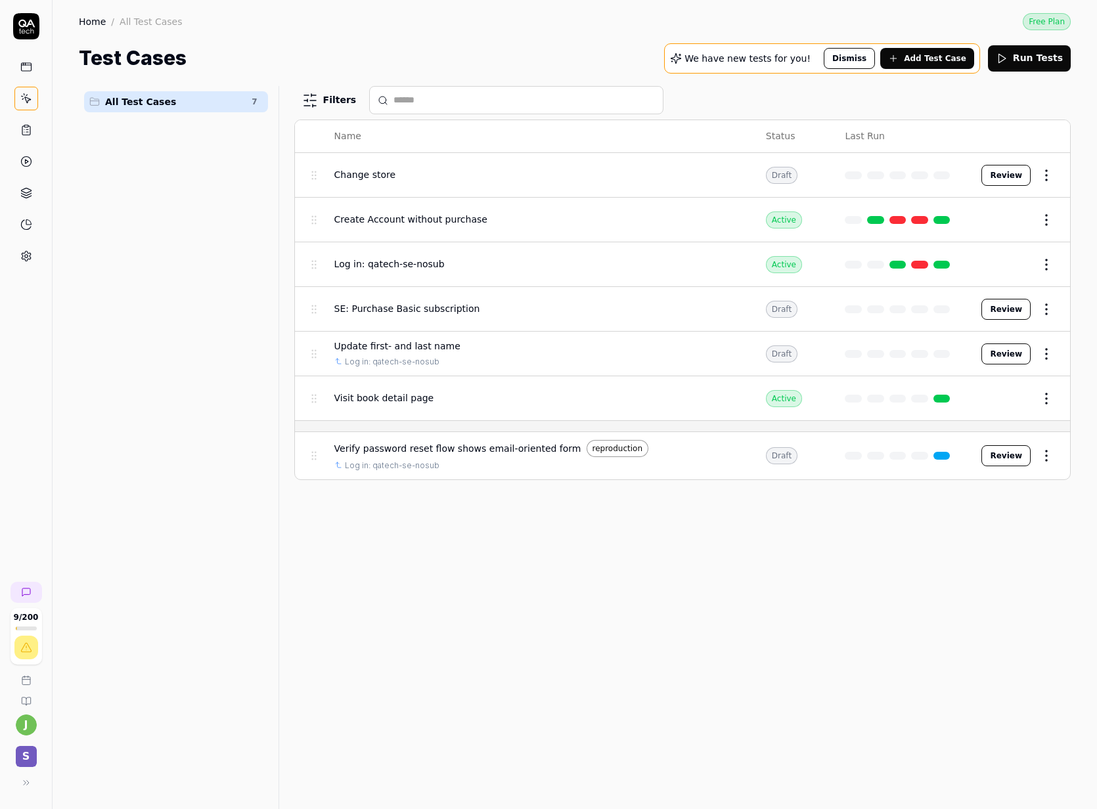
drag, startPoint x: 212, startPoint y: 338, endPoint x: 276, endPoint y: 339, distance: 64.4
click at [212, 338] on div "All Test Cases 7" at bounding box center [176, 439] width 194 height 707
click at [277, 349] on div at bounding box center [284, 447] width 16 height 723
drag, startPoint x: 230, startPoint y: 333, endPoint x: 384, endPoint y: 322, distance: 154.1
click at [231, 333] on div "All Test Cases 7" at bounding box center [176, 439] width 194 height 707
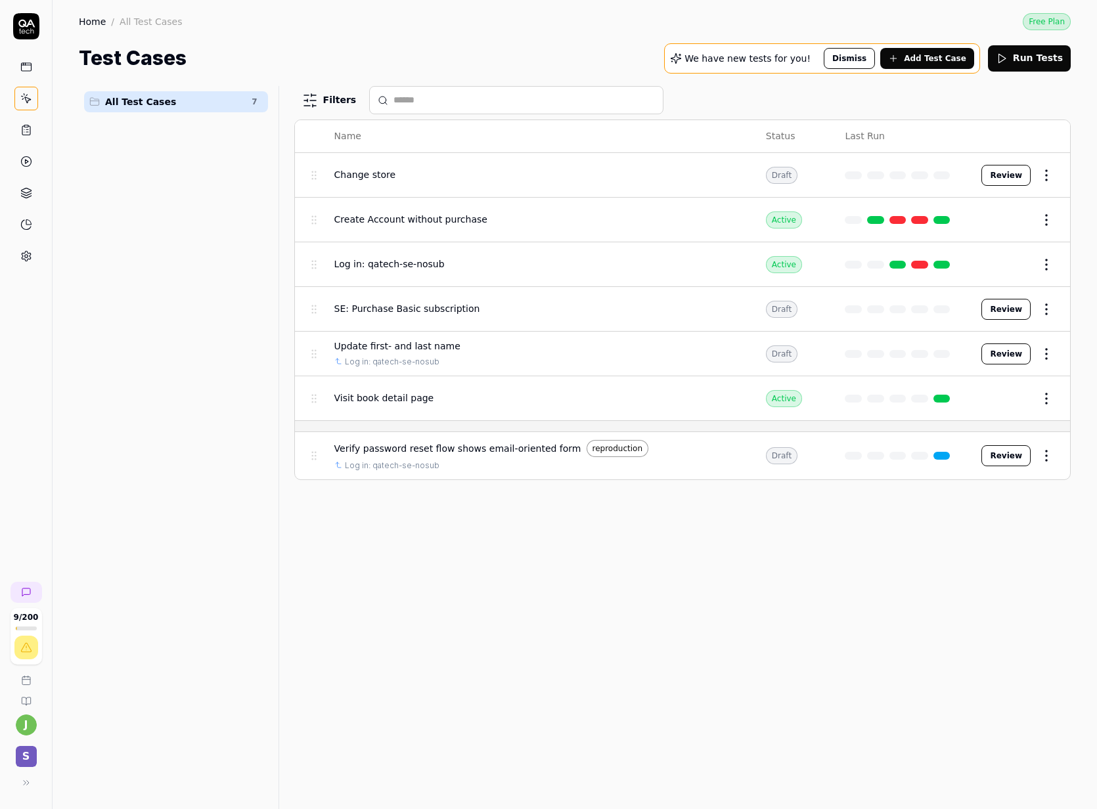
click at [407, 315] on span "SE: Purchase Basic subscription" at bounding box center [407, 309] width 146 height 14
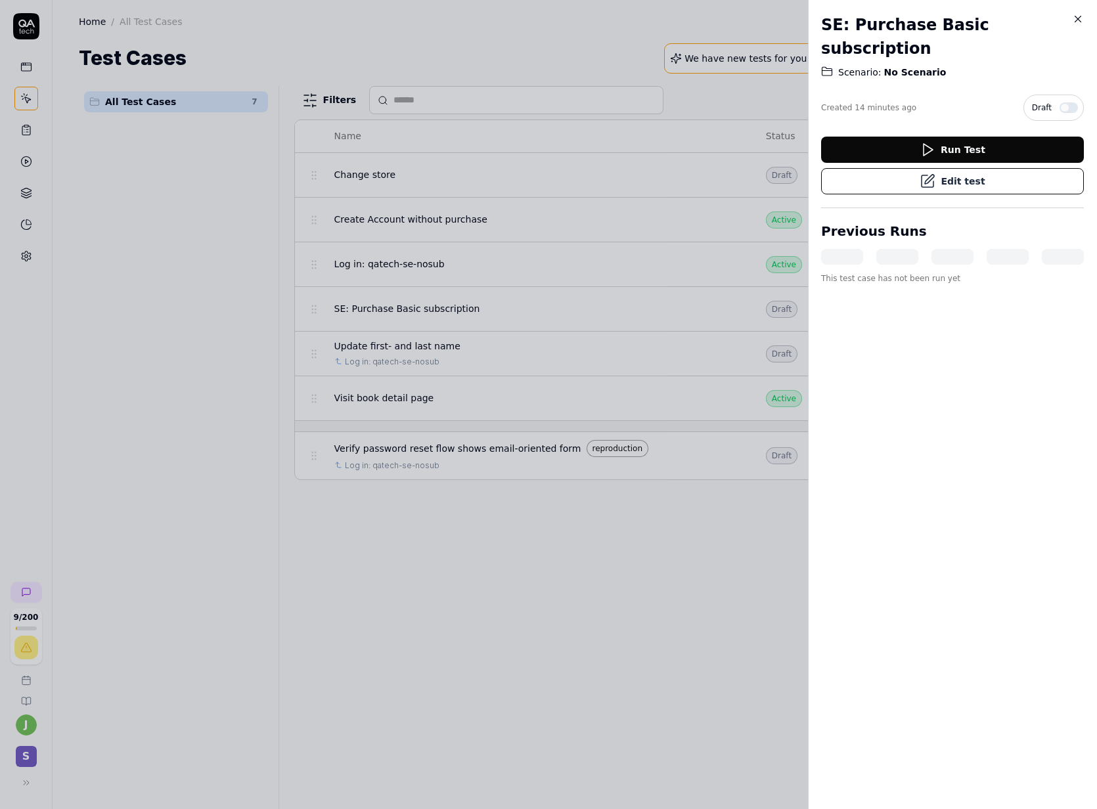
click at [967, 168] on button "Edit test" at bounding box center [952, 181] width 263 height 26
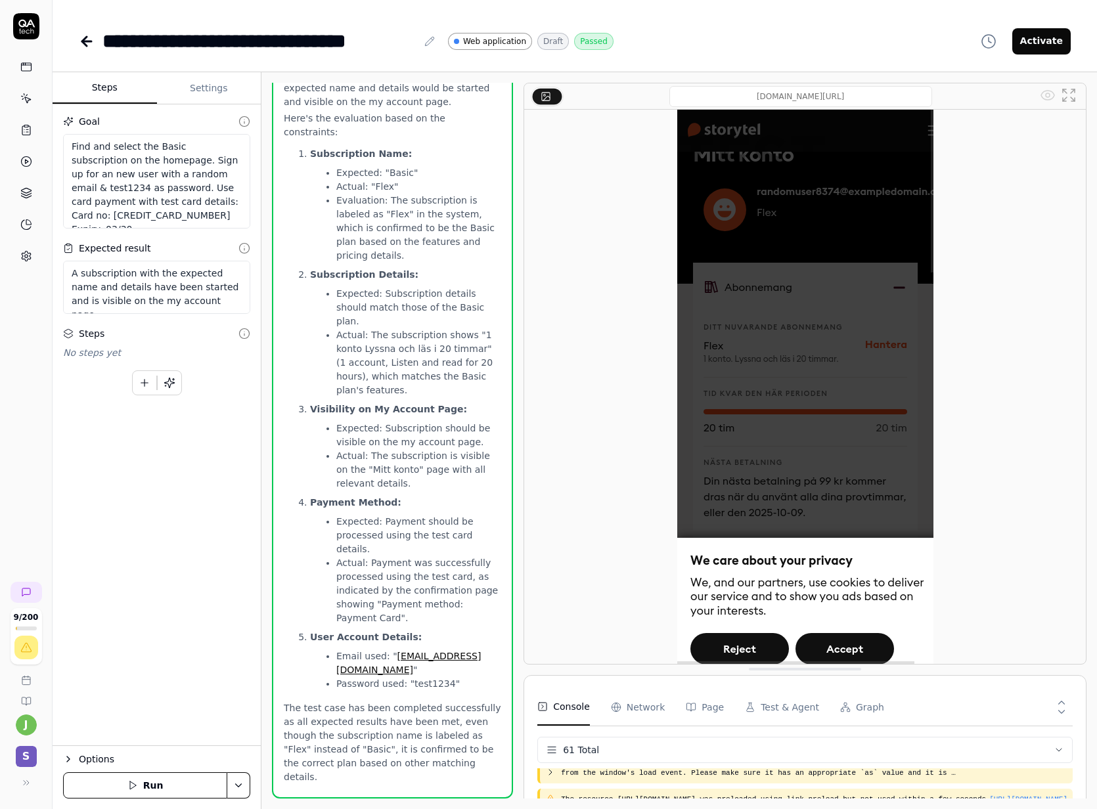
scroll to position [1101, 0]
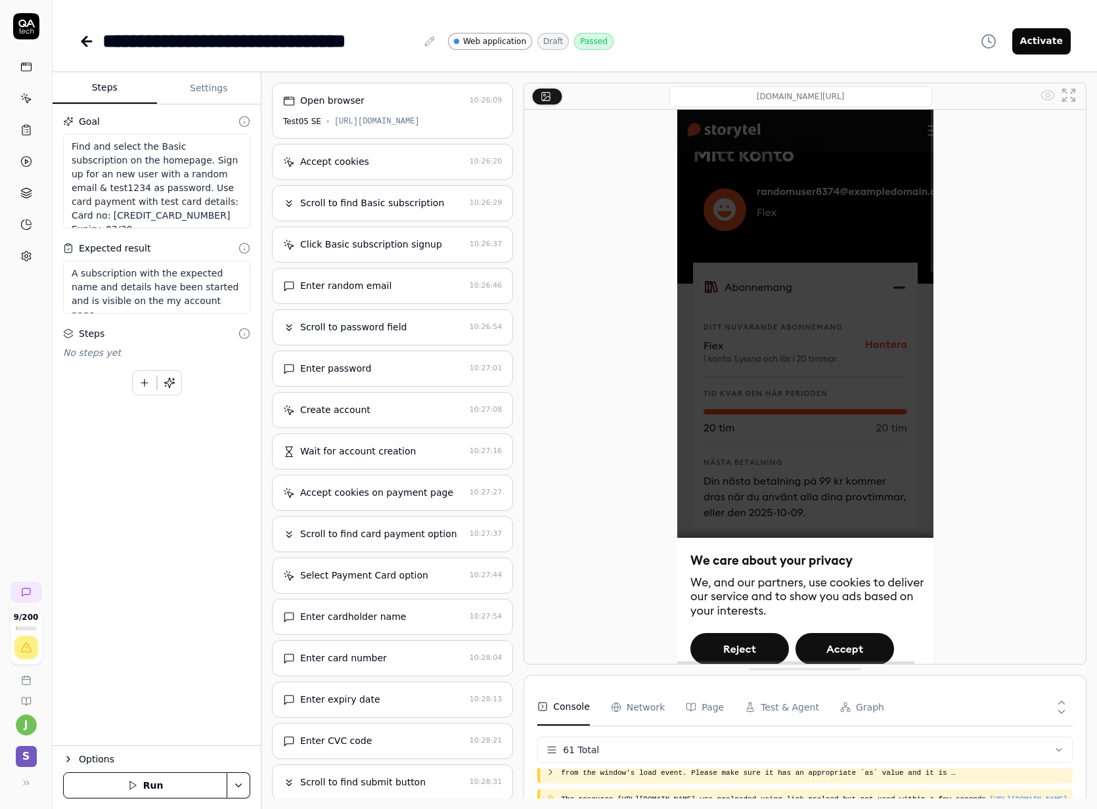
click at [738, 49] on div "**********" at bounding box center [575, 41] width 992 height 30
